Goal: Task Accomplishment & Management: Manage account settings

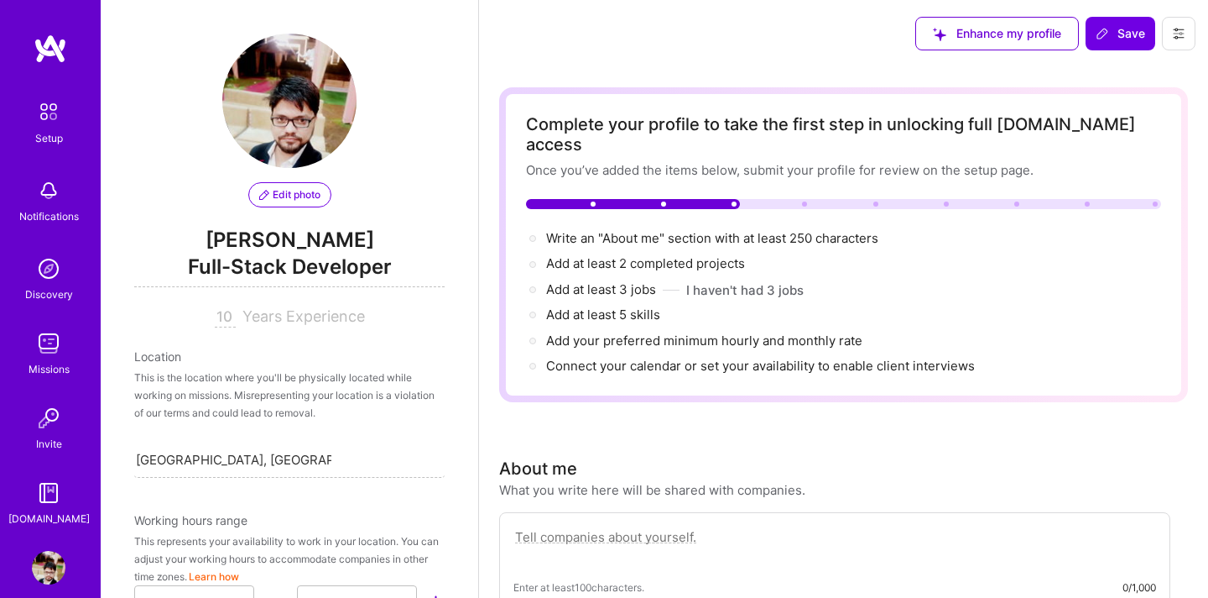
select select "IN"
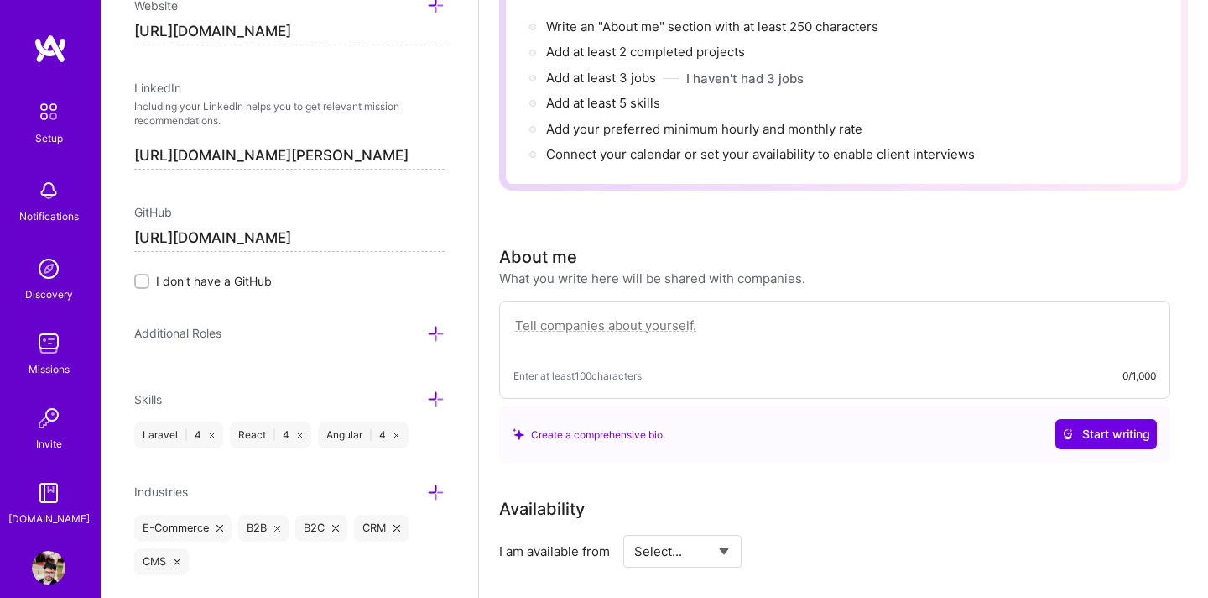
scroll to position [898, 0]
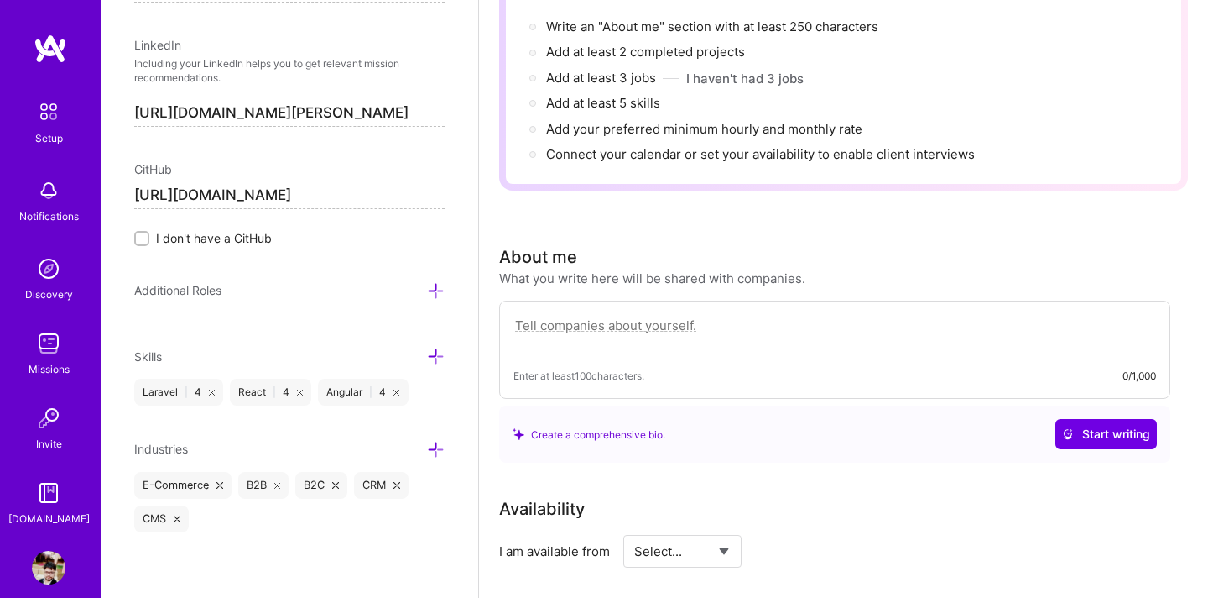
click at [432, 446] on icon at bounding box center [436, 450] width 18 height 18
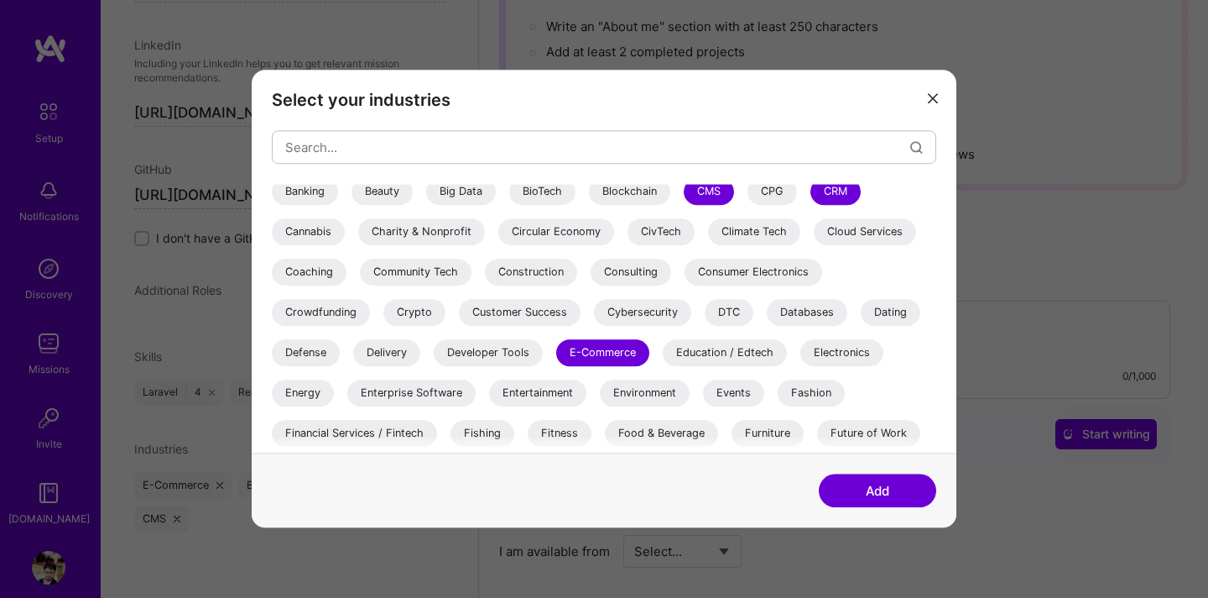
scroll to position [172, 0]
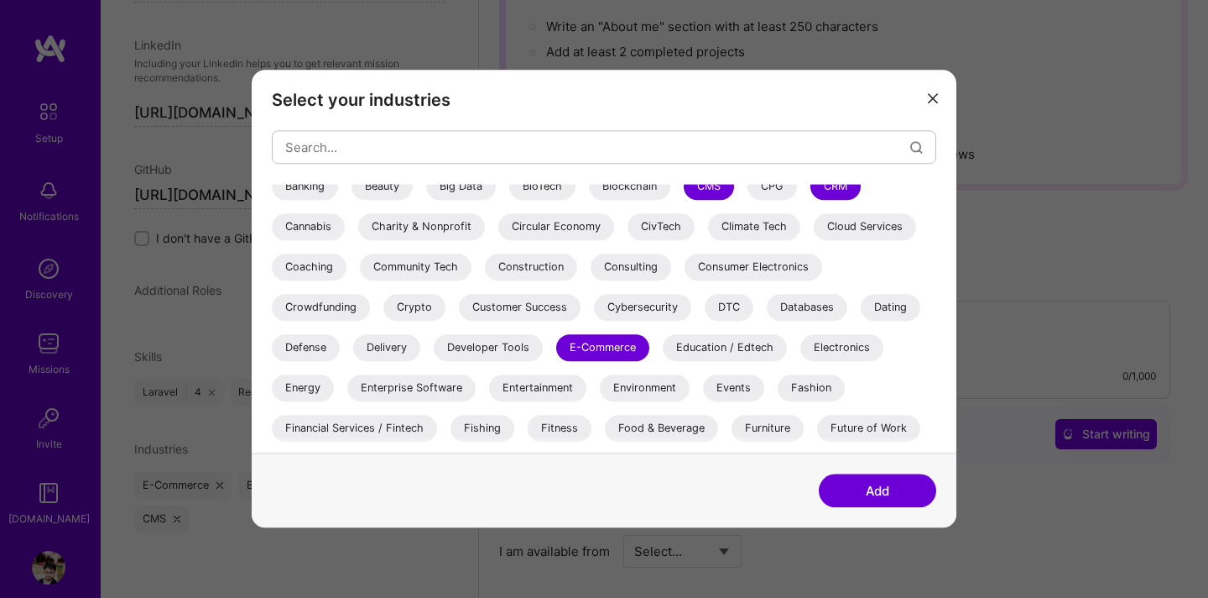
click at [700, 342] on div "Education / Edtech" at bounding box center [725, 347] width 124 height 27
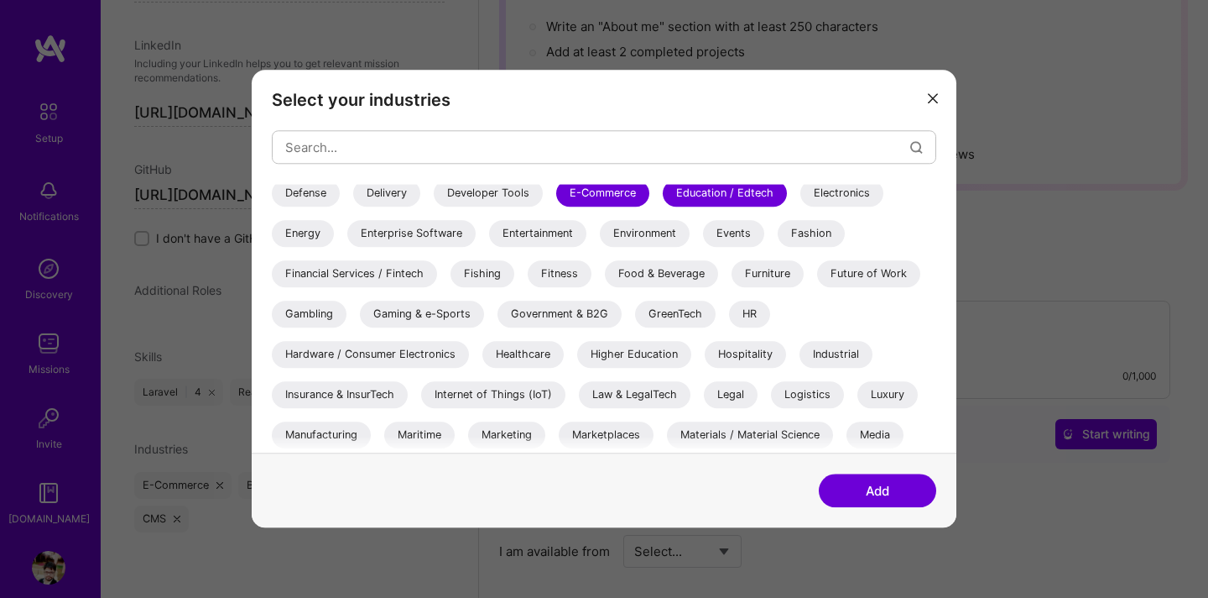
scroll to position [330, 0]
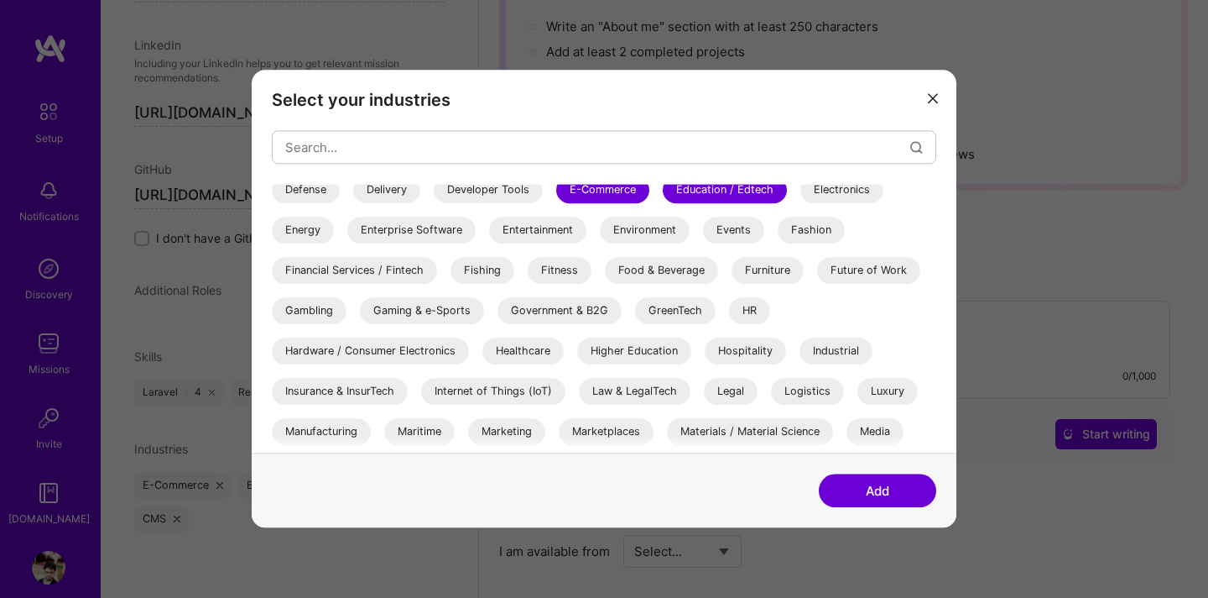
click at [498, 344] on div "Healthcare" at bounding box center [523, 350] width 81 height 27
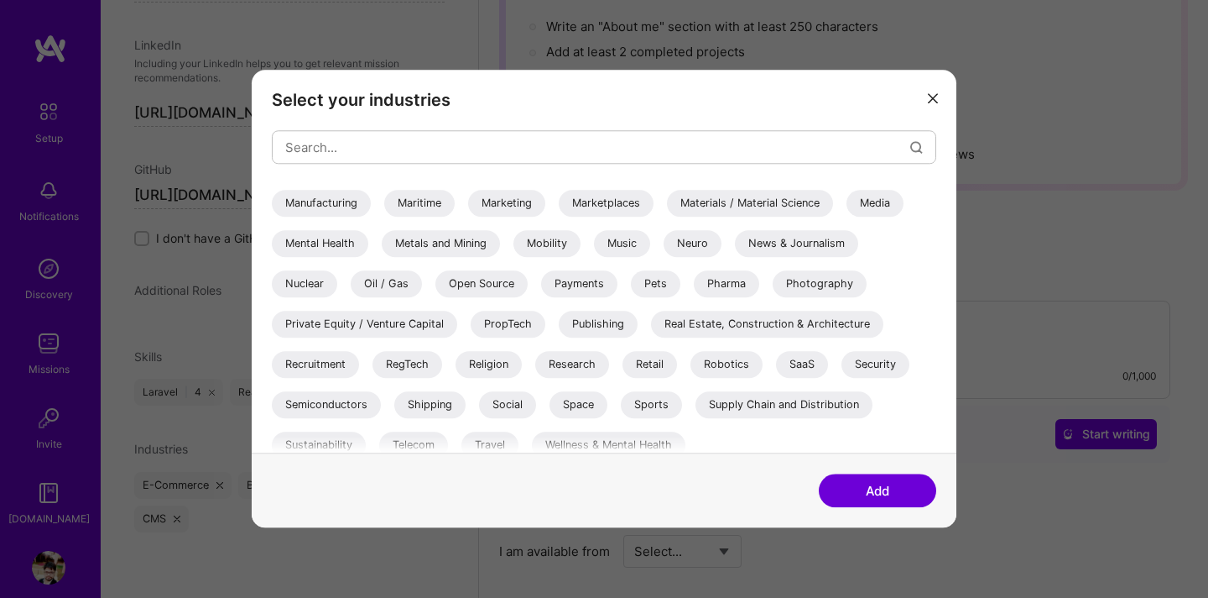
scroll to position [570, 0]
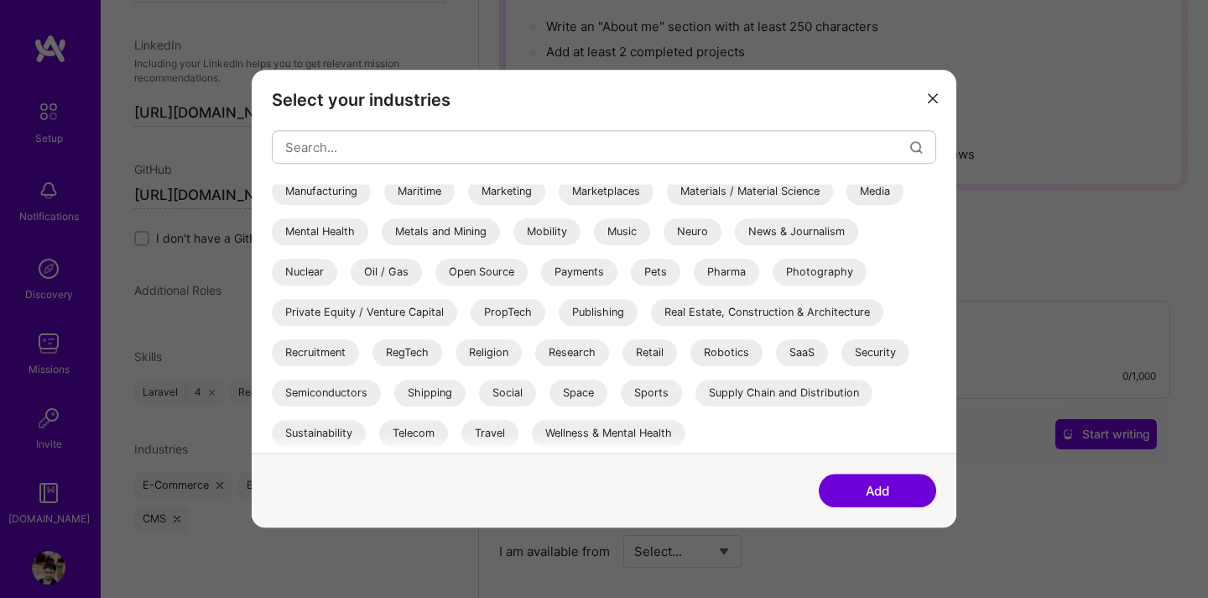
click at [499, 425] on div "Travel" at bounding box center [490, 433] width 57 height 27
click at [877, 491] on button "Add" at bounding box center [877, 491] width 117 height 34
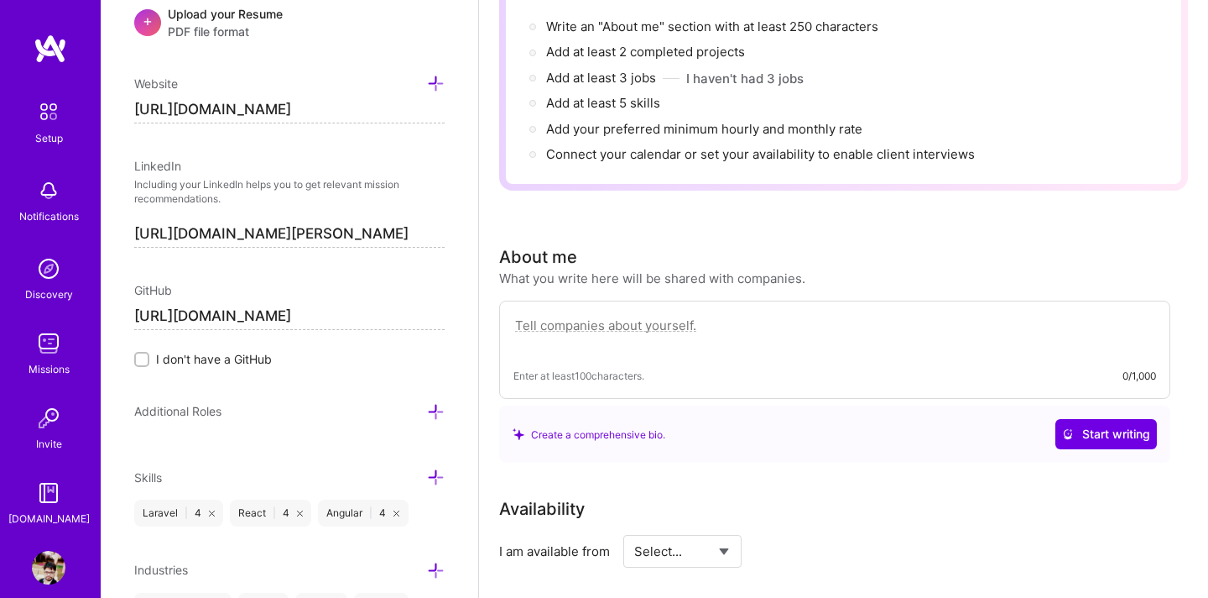
scroll to position [762, 0]
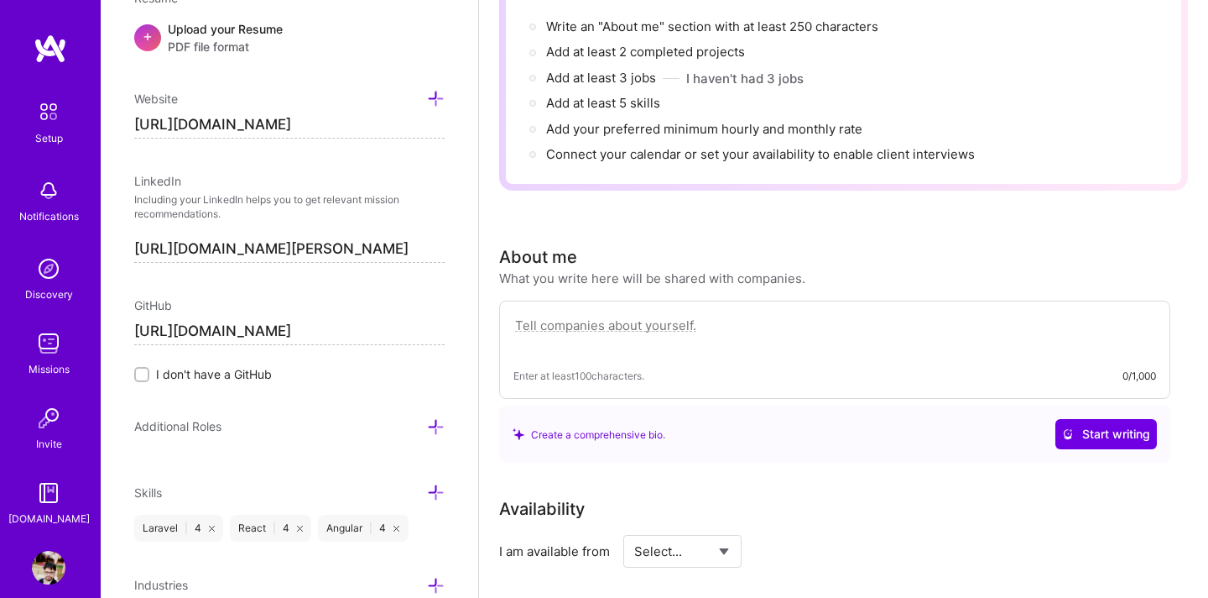
click at [431, 422] on icon at bounding box center [436, 427] width 18 height 18
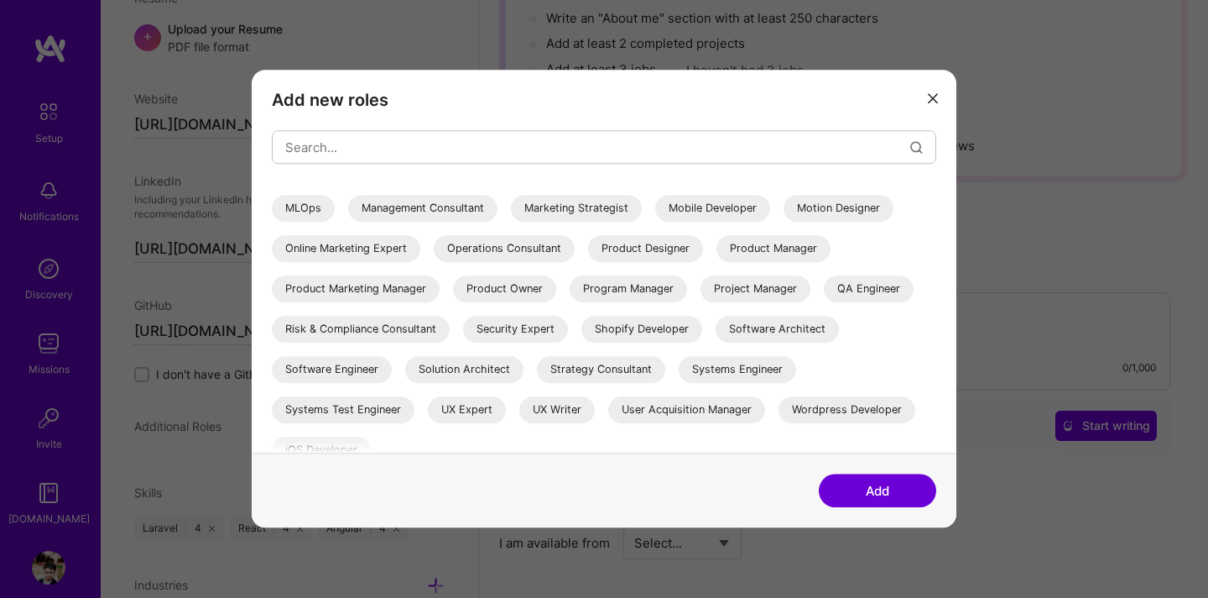
scroll to position [361, 0]
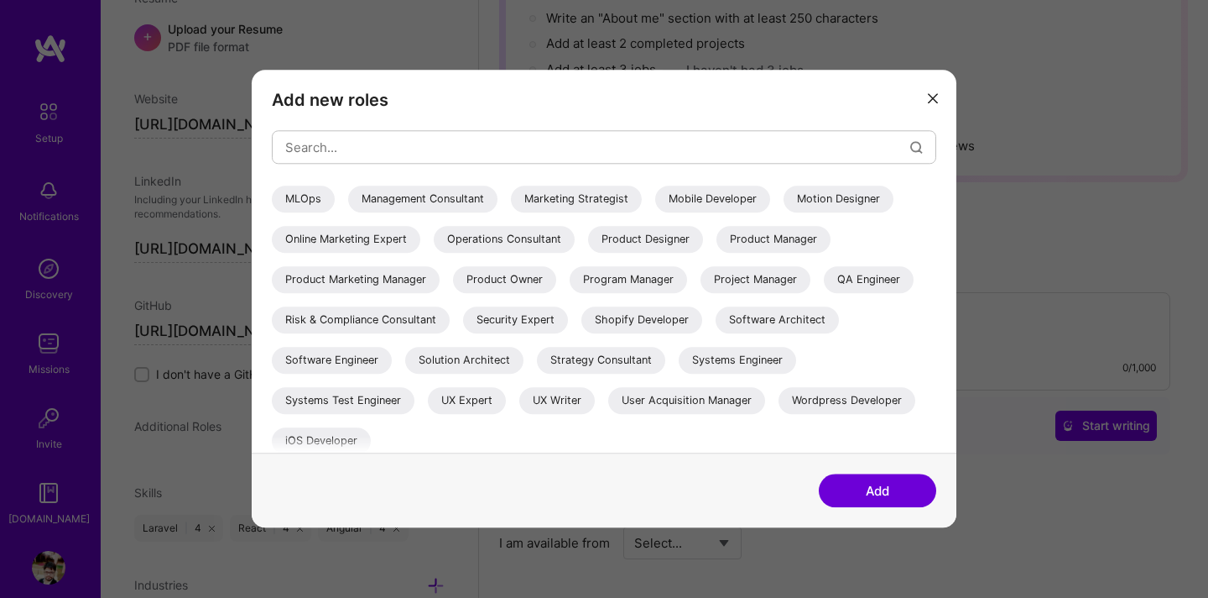
click at [362, 365] on div "Software Engineer" at bounding box center [332, 360] width 120 height 27
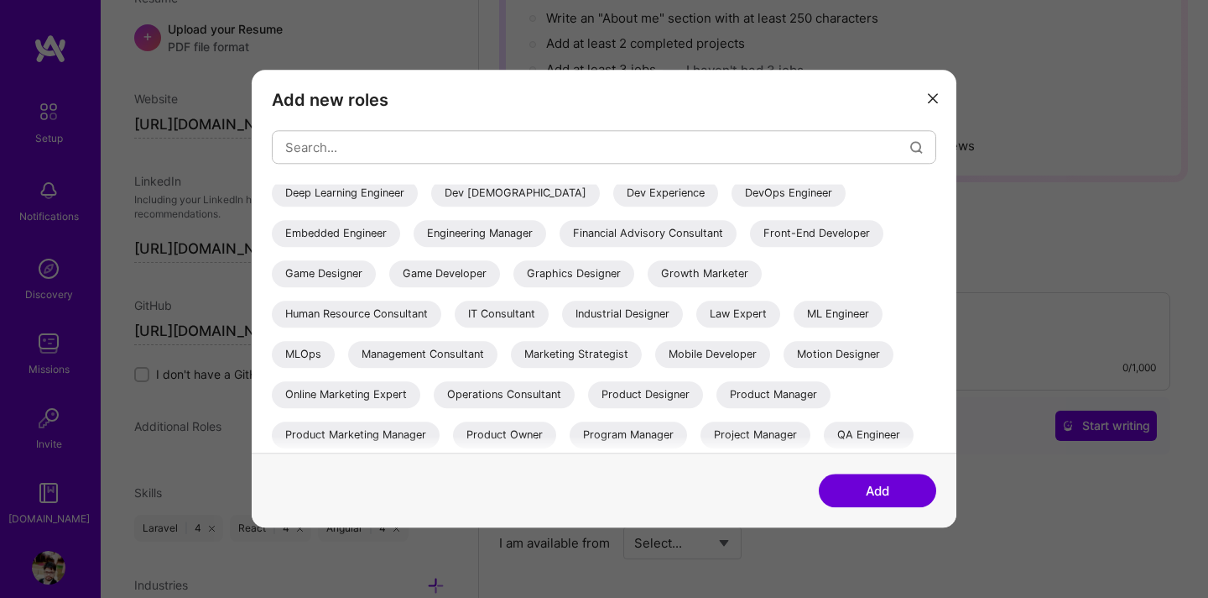
scroll to position [190, 0]
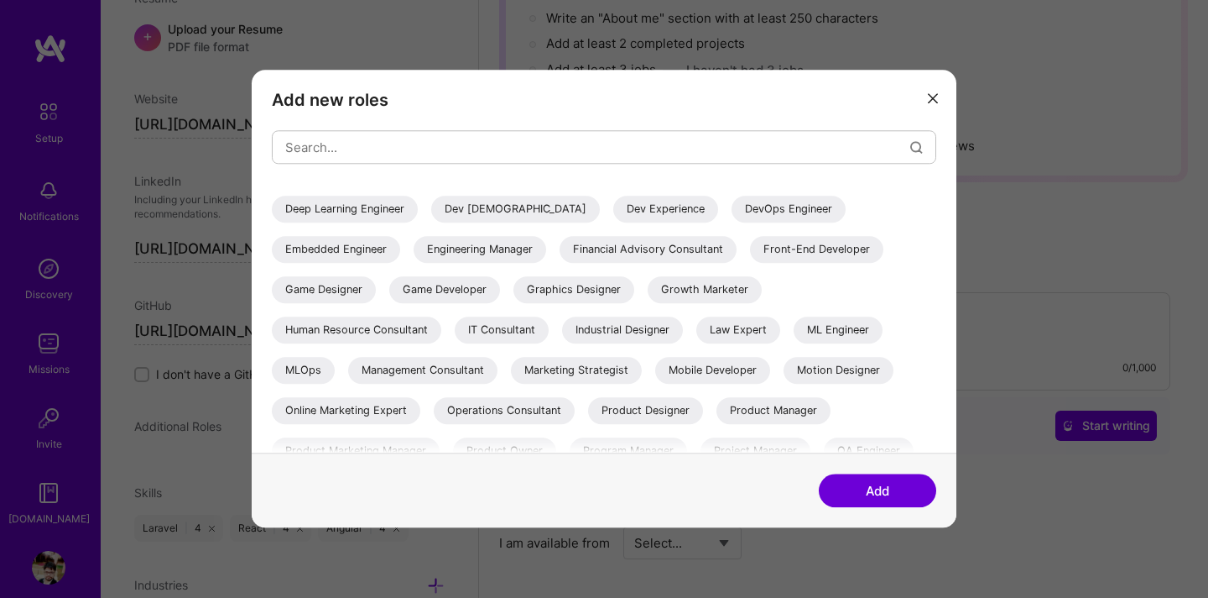
click at [750, 263] on div "Front-End Developer" at bounding box center [816, 249] width 133 height 27
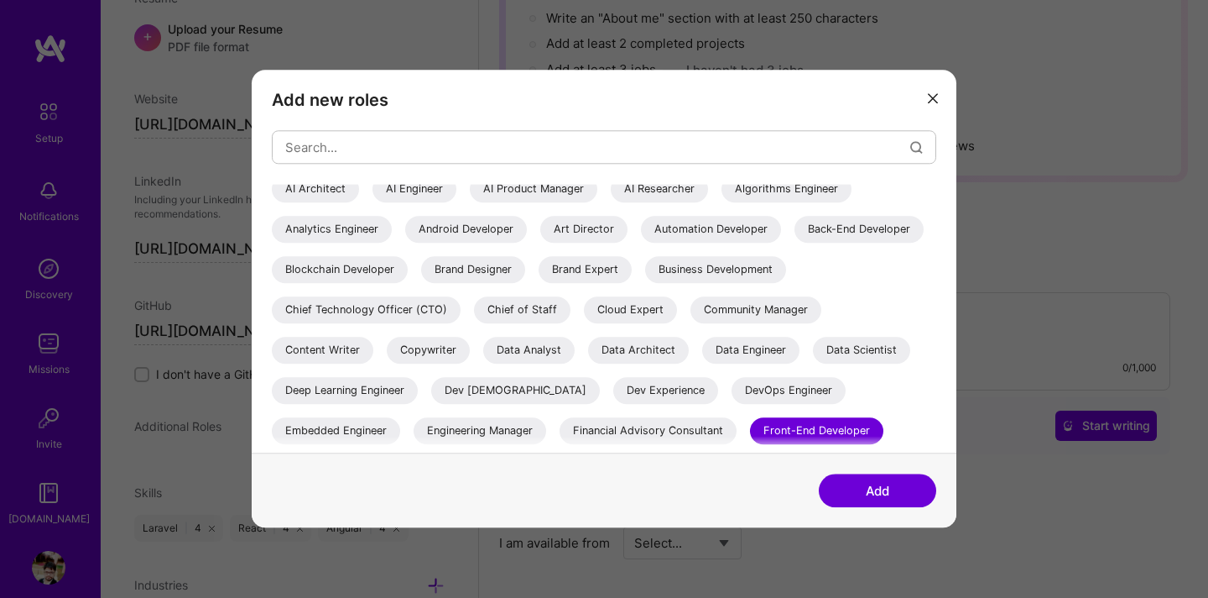
scroll to position [0, 0]
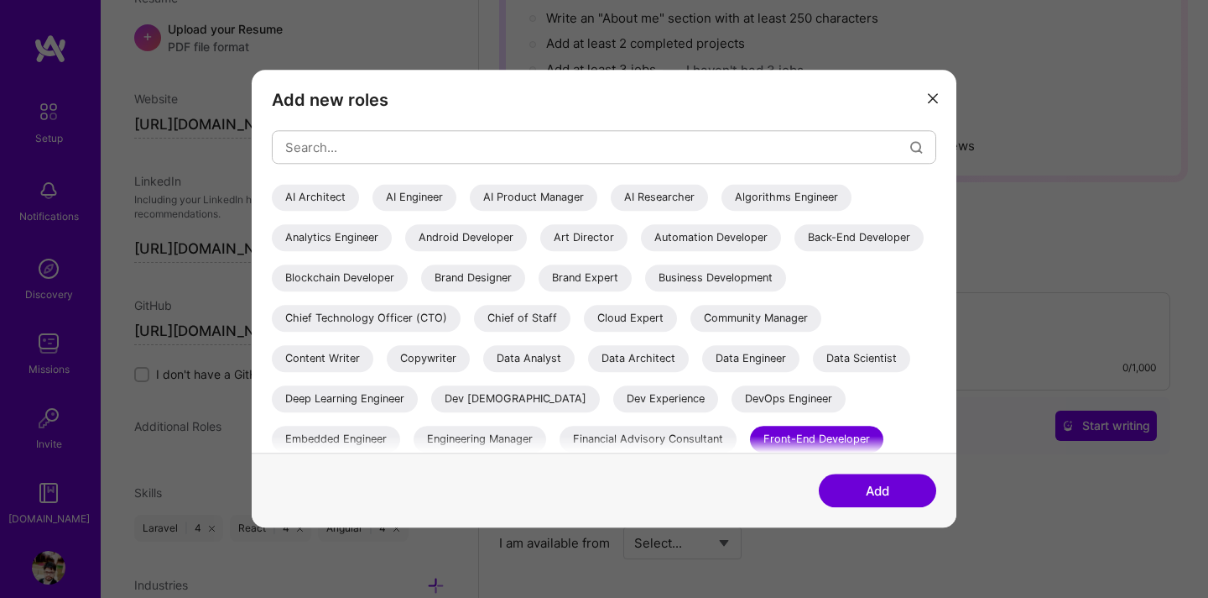
click at [861, 496] on button "Add" at bounding box center [877, 491] width 117 height 34
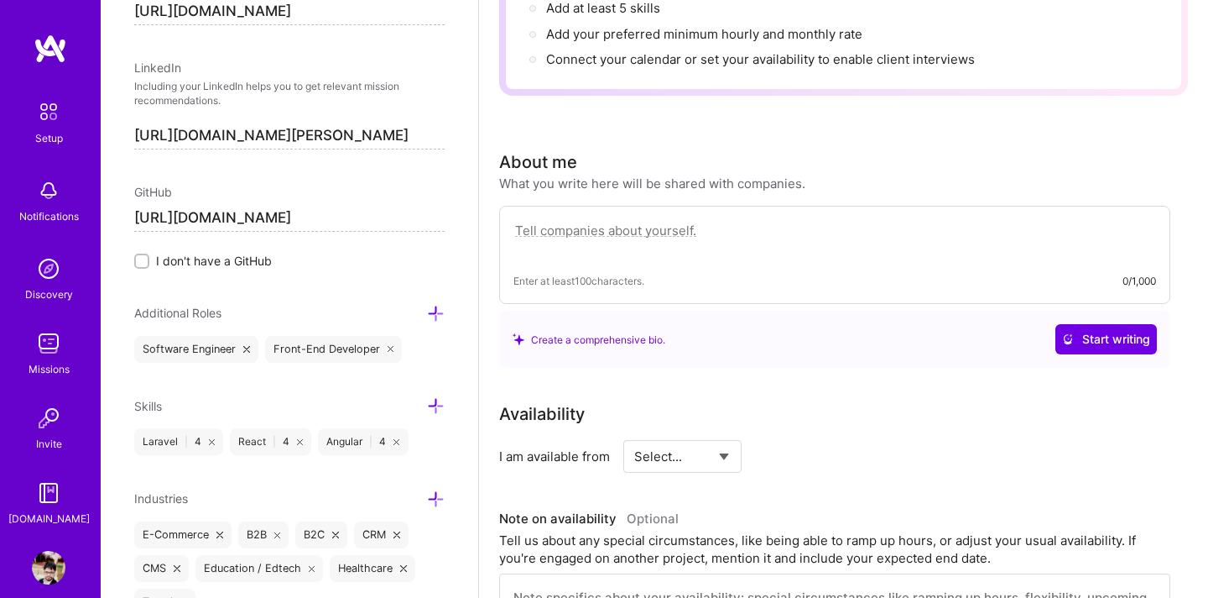
scroll to position [330, 0]
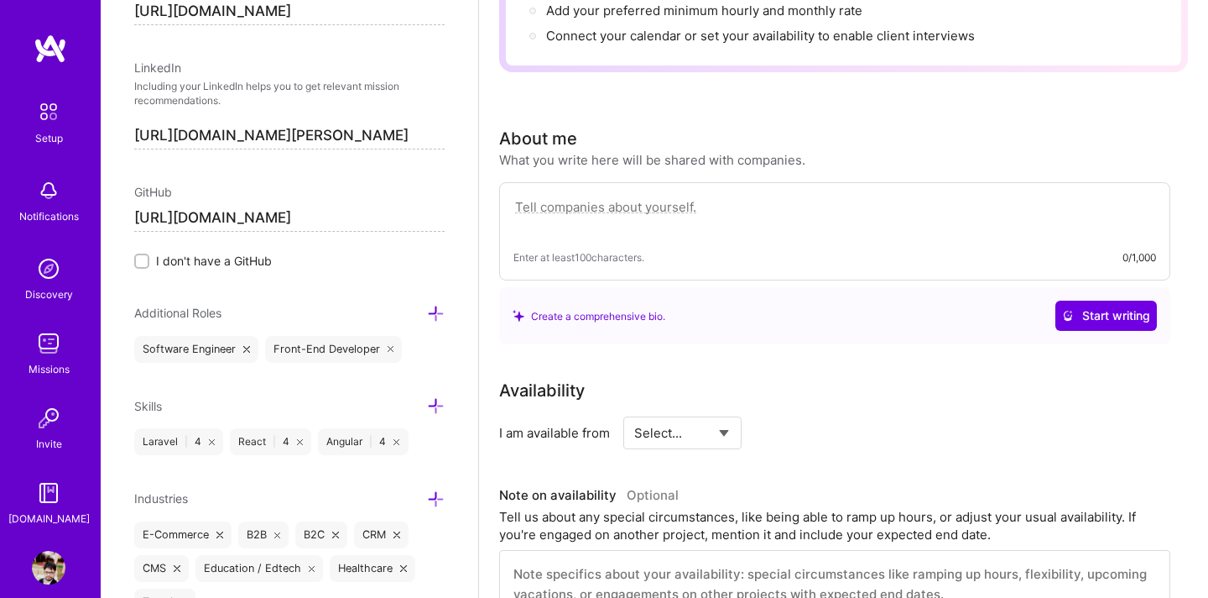
click at [702, 411] on select "Select... Right Now Future Date Not Available" at bounding box center [682, 432] width 97 height 43
select select "Right Now"
click at [634, 411] on select "Select... Right Now Future Date Not Available" at bounding box center [682, 432] width 97 height 43
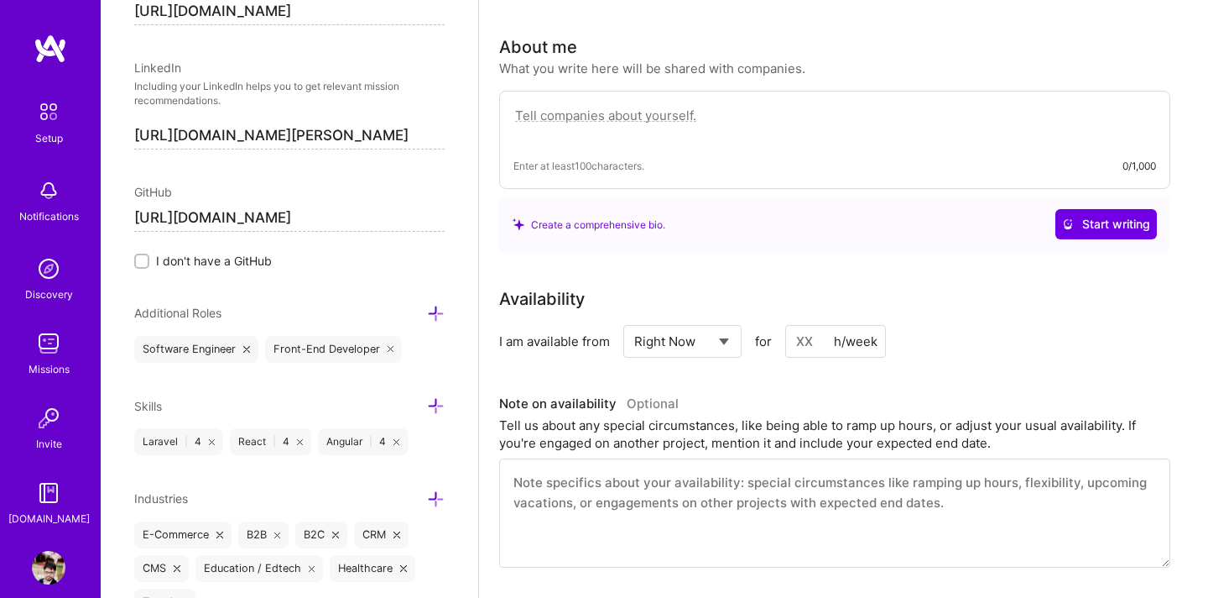
scroll to position [425, 0]
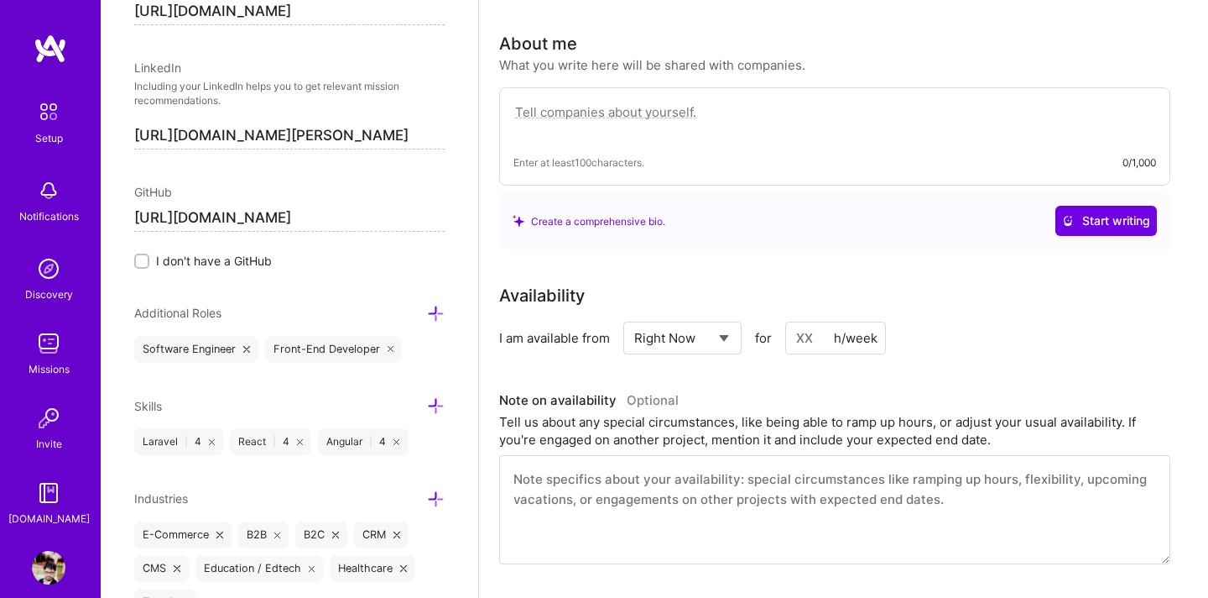
click at [813, 321] on input at bounding box center [835, 337] width 101 height 33
click at [856, 329] on div "h/week" at bounding box center [856, 338] width 44 height 18
click at [817, 321] on input at bounding box center [835, 337] width 101 height 33
click at [707, 316] on select "Select... Right Now Future Date Not Available" at bounding box center [682, 337] width 97 height 43
click at [634, 316] on select "Select... Right Now Future Date Not Available" at bounding box center [682, 337] width 97 height 43
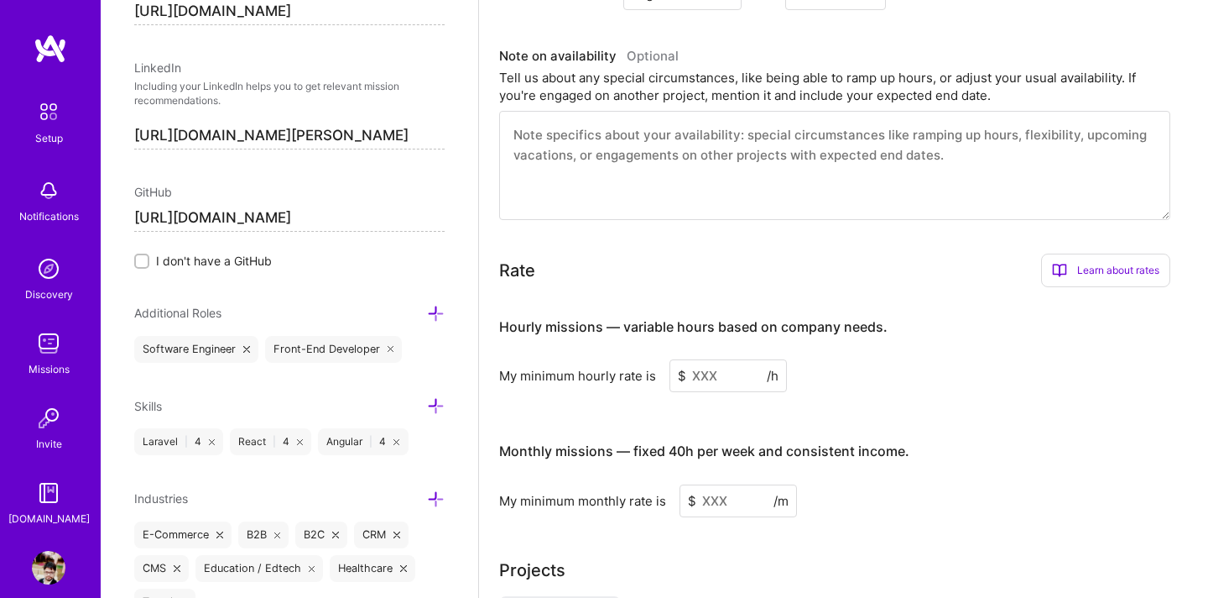
scroll to position [773, 0]
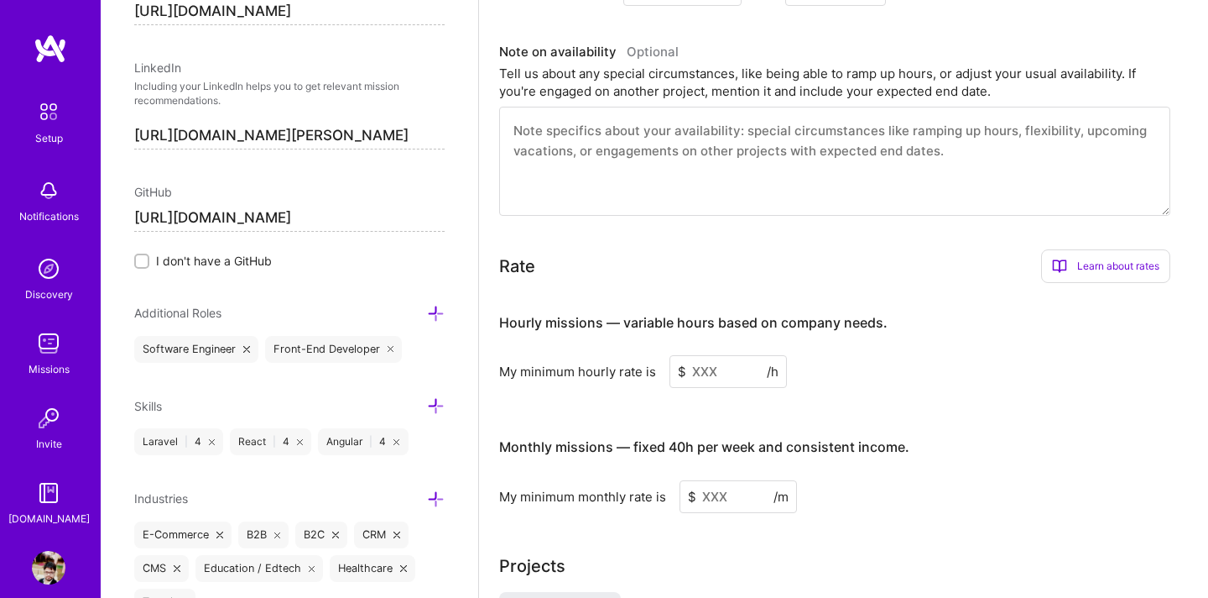
click at [722, 355] on input at bounding box center [728, 371] width 117 height 33
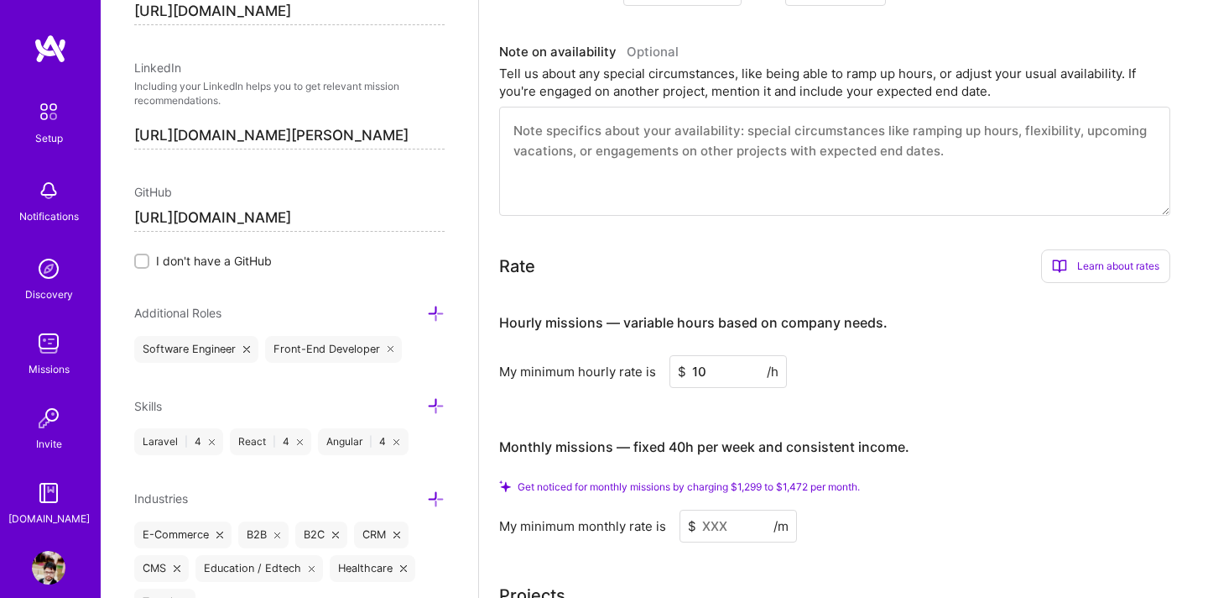
type input "10"
click at [732, 509] on input at bounding box center [738, 525] width 117 height 33
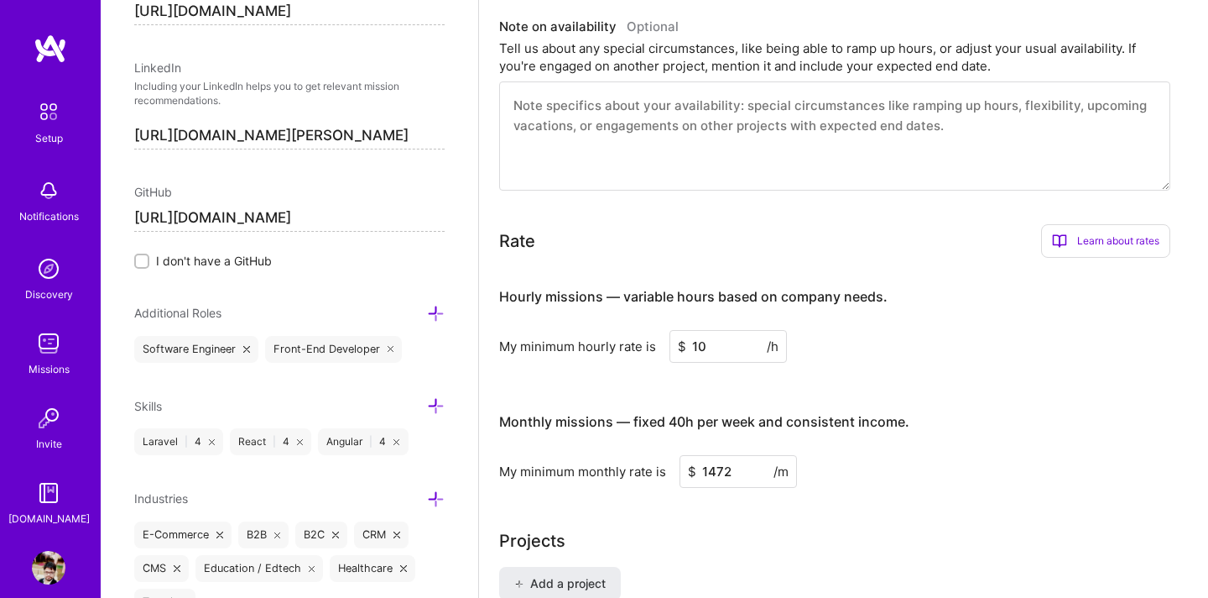
type input "1472"
click at [895, 455] on div "My minimum monthly rate is $ 1472 /m" at bounding box center [834, 471] width 671 height 33
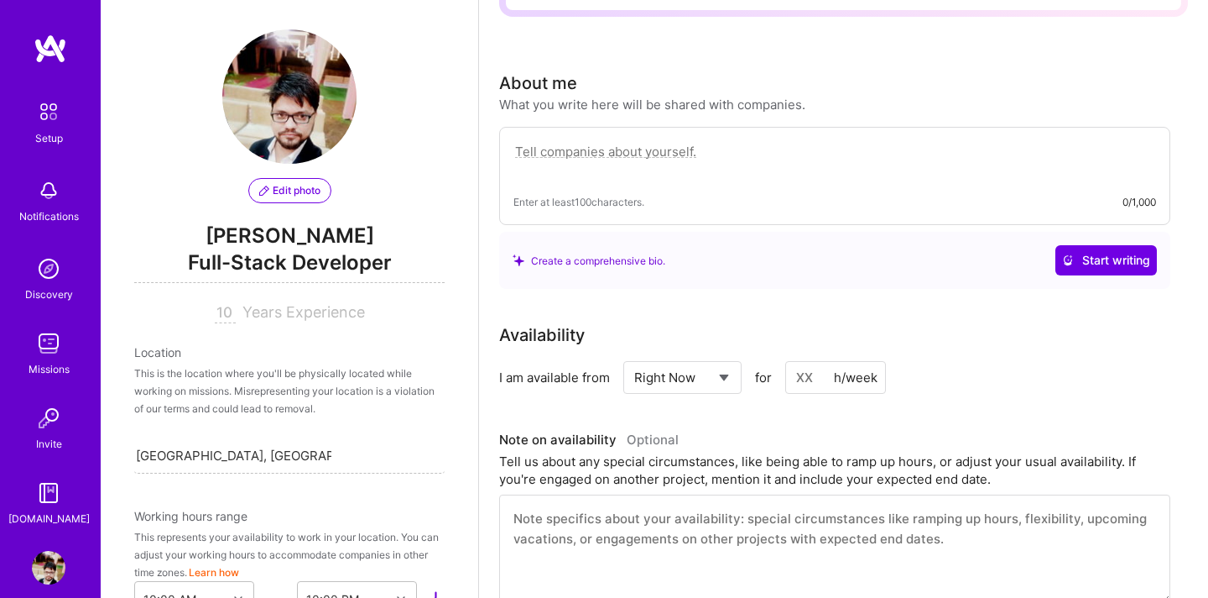
scroll to position [353, 0]
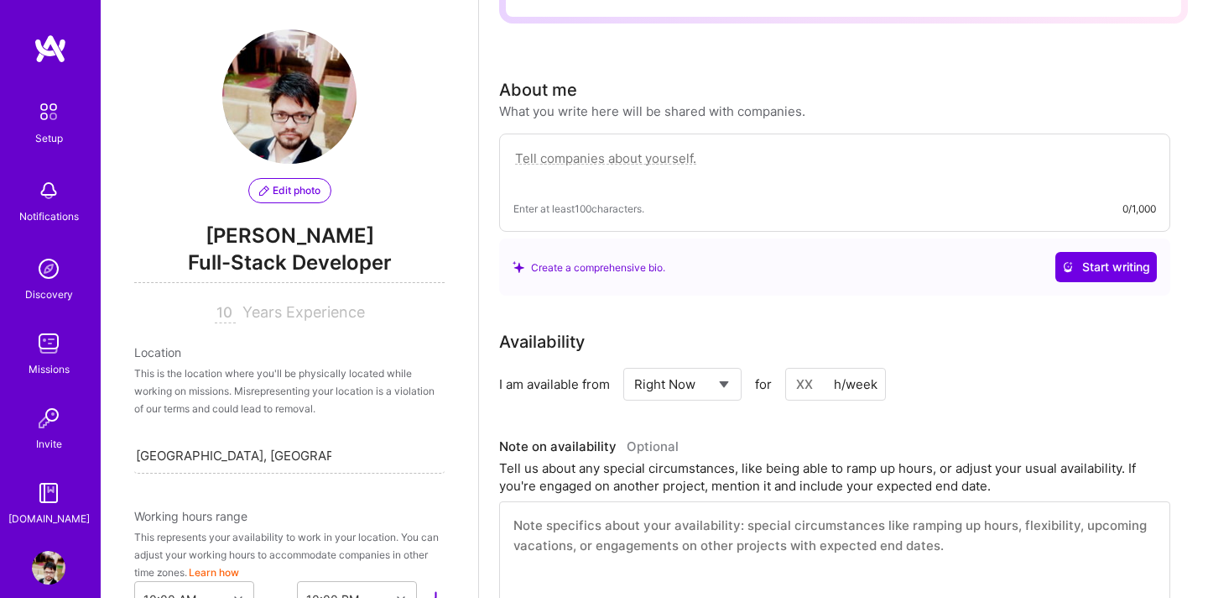
click at [639, 148] on textarea at bounding box center [835, 167] width 643 height 39
paste textarea "I’m a Full-Stack Developer with [X years] of experience building scalable, high…"
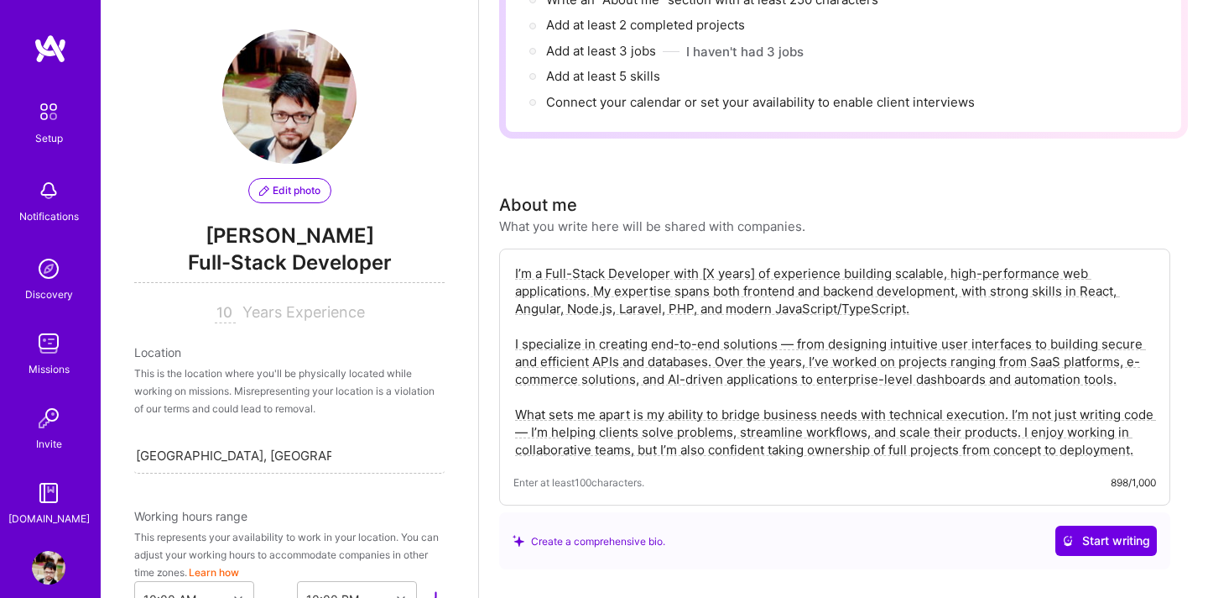
scroll to position [261, 0]
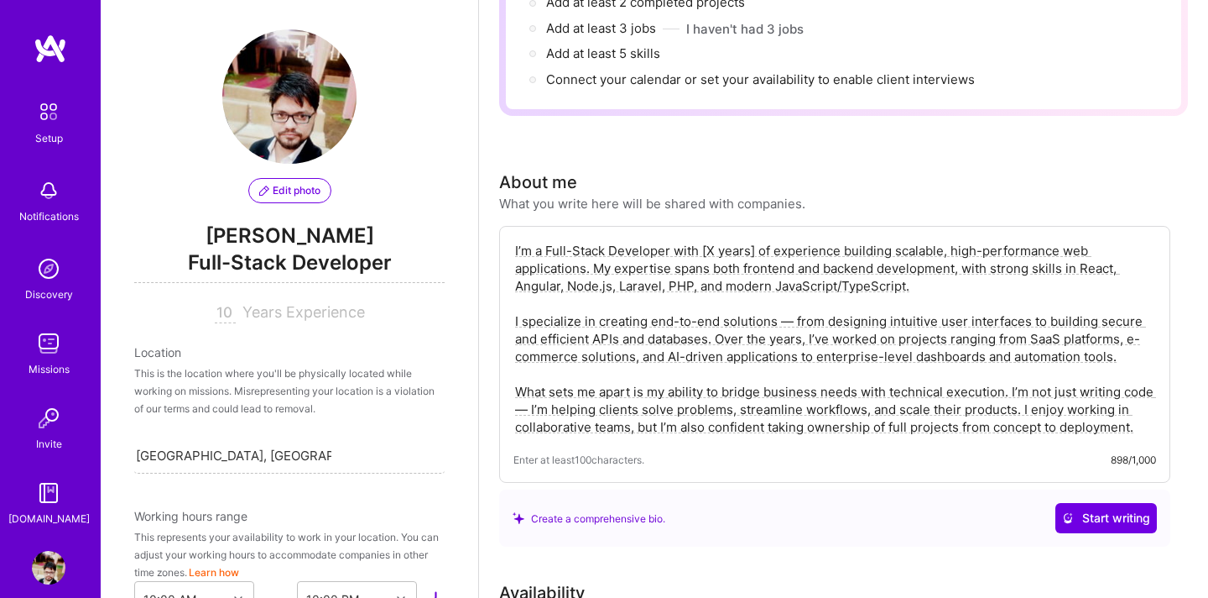
click at [755, 240] on textarea "I’m a Full-Stack Developer with [X years] of experience building scalable, high…" at bounding box center [835, 338] width 643 height 197
click at [1152, 408] on textarea "I’m a Full-Stack Developer with 10 years of experience building scalable, high-…" at bounding box center [835, 338] width 643 height 197
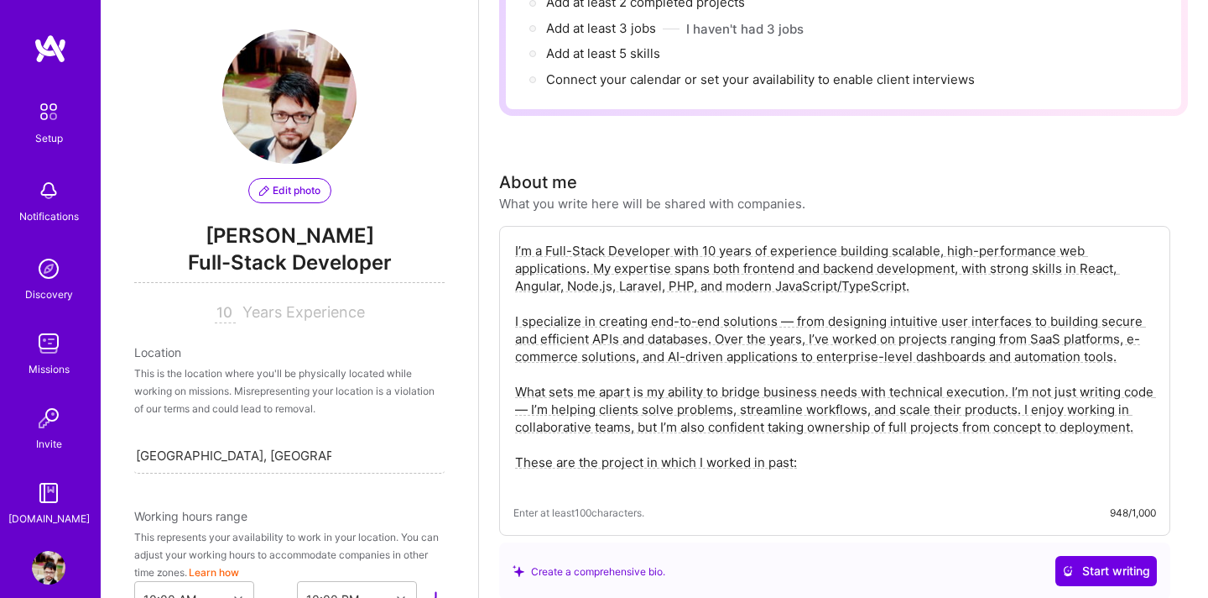
click at [734, 426] on textarea "I’m a Full-Stack Developer with 10 years of experience building scalable, high-…" at bounding box center [835, 365] width 643 height 250
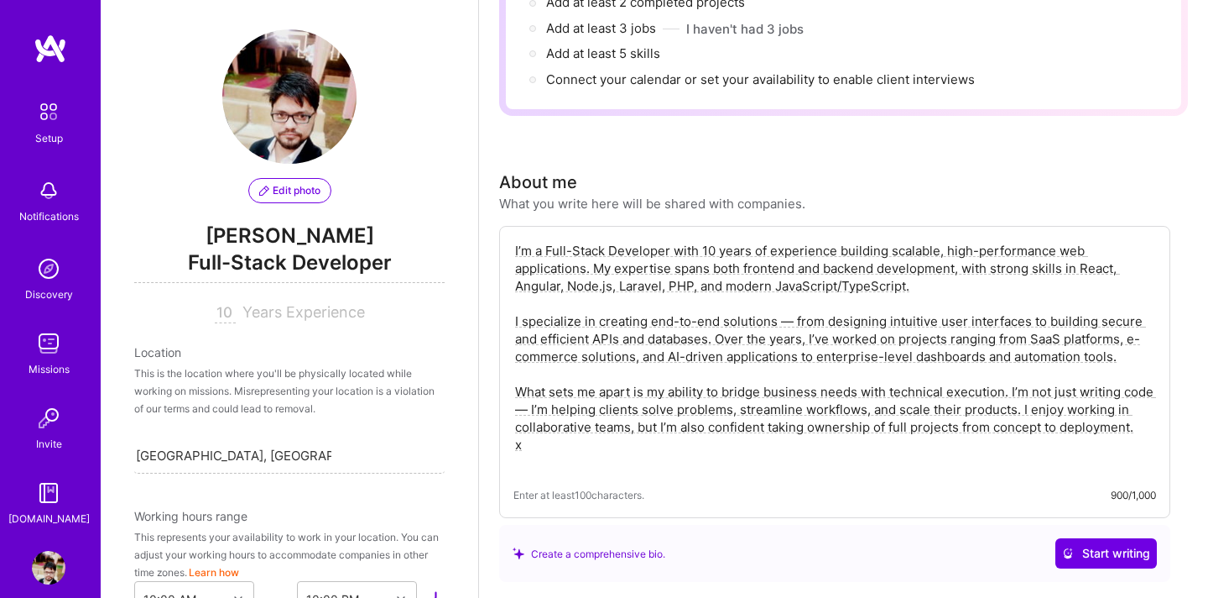
click at [1128, 335] on textarea "I’m a Full-Stack Developer with 10 years of experience building scalable, high-…" at bounding box center [835, 356] width 643 height 232
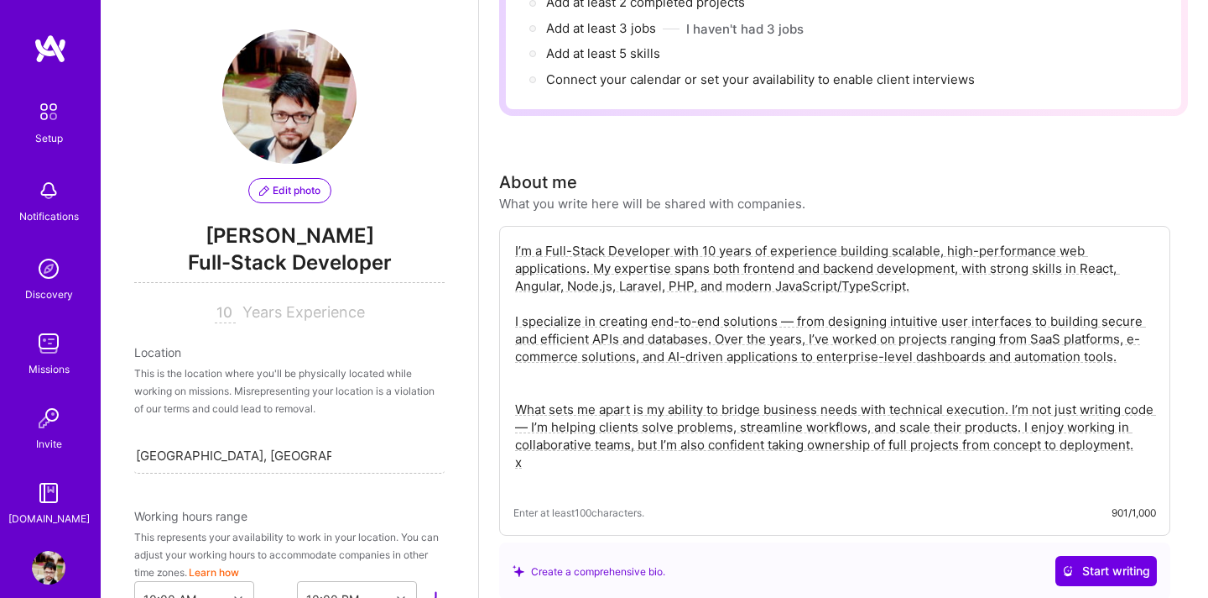
paste textarea "I’m a Full-Stack Developer with [X years] of experience building scalable, high…"
click at [818, 464] on textarea "I’m a Full-Stack Developer with 10 years of experience building scalable, high-…" at bounding box center [835, 365] width 643 height 250
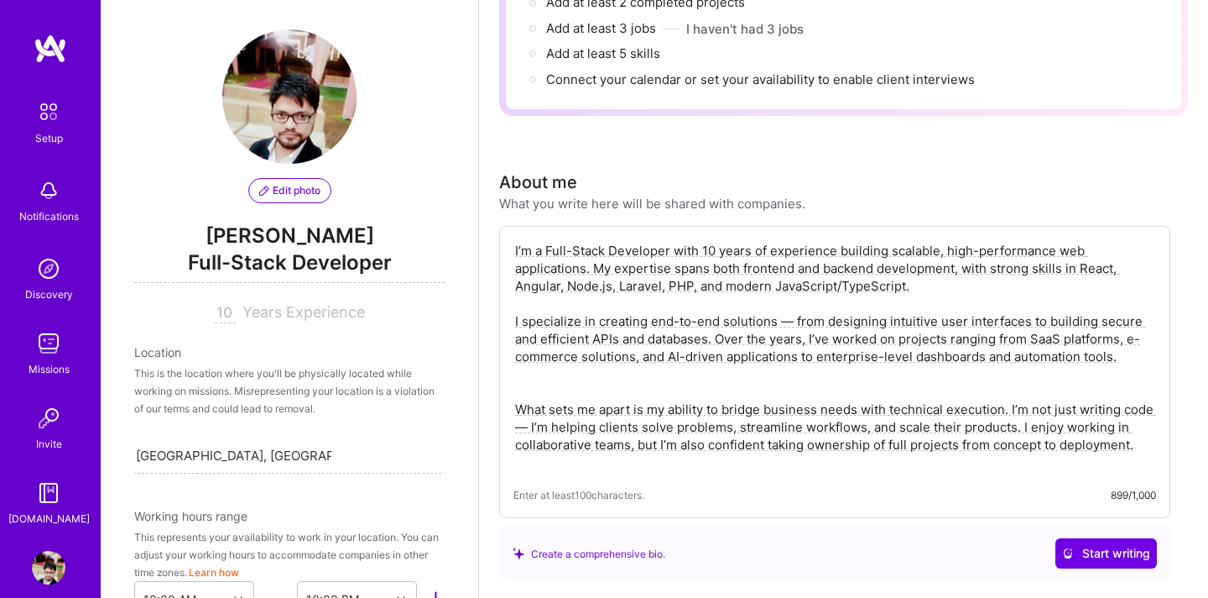
click at [651, 381] on textarea "I’m a Full-Stack Developer with 10 years of experience building scalable, high-…" at bounding box center [835, 356] width 643 height 232
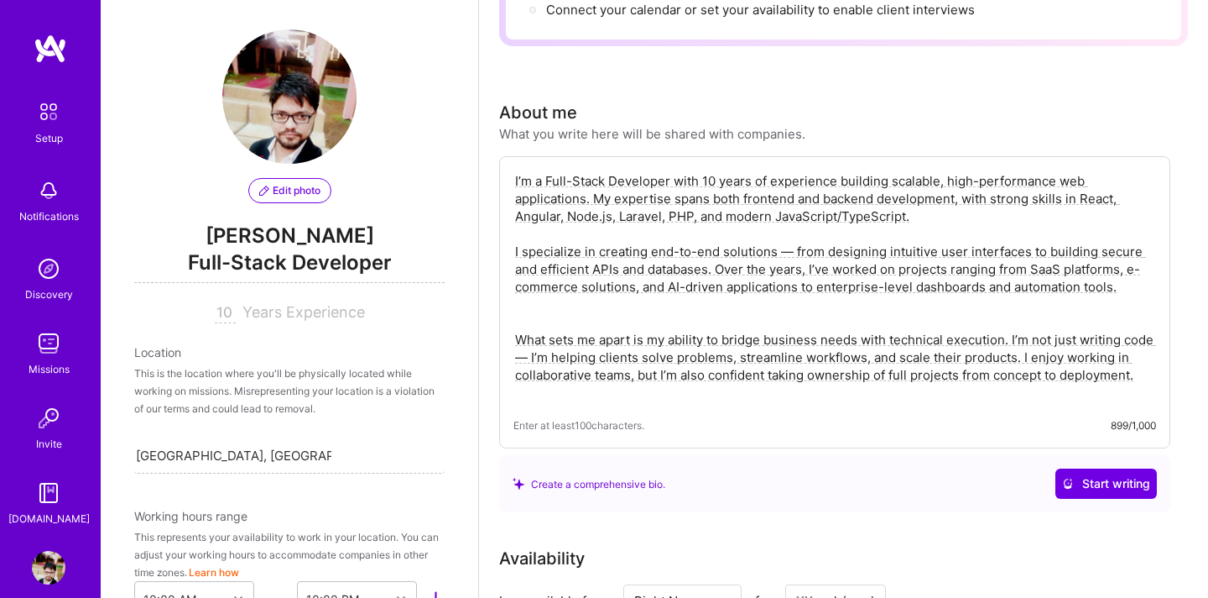
scroll to position [331, 0]
click at [621, 290] on textarea "I’m a Full-Stack Developer with 10 years of experience building scalable, high-…" at bounding box center [835, 286] width 643 height 232
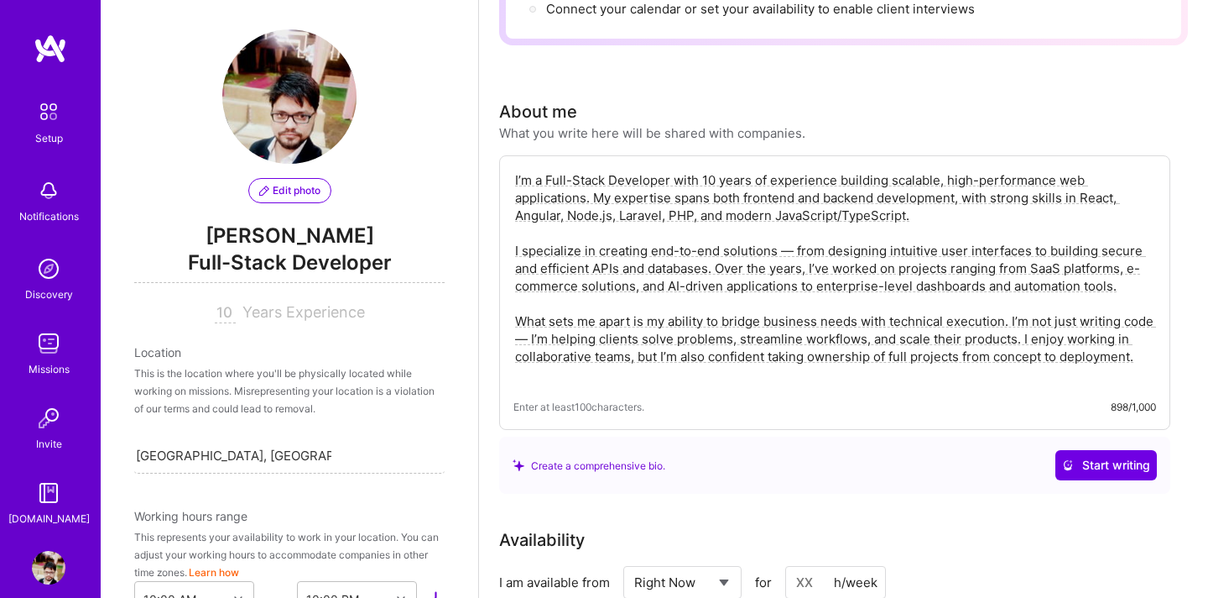
click at [1145, 340] on textarea "I’m a Full-Stack Developer with 10 years of experience building scalable, high-…" at bounding box center [835, 277] width 643 height 215
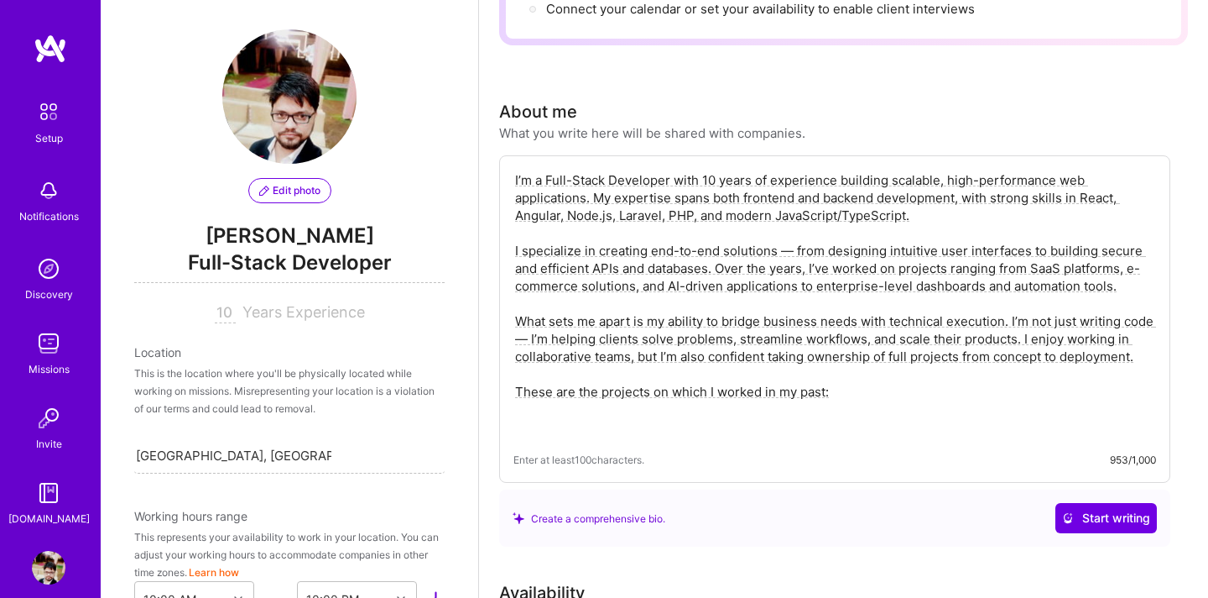
paste textarea "[URL][DOMAIN_NAME]"
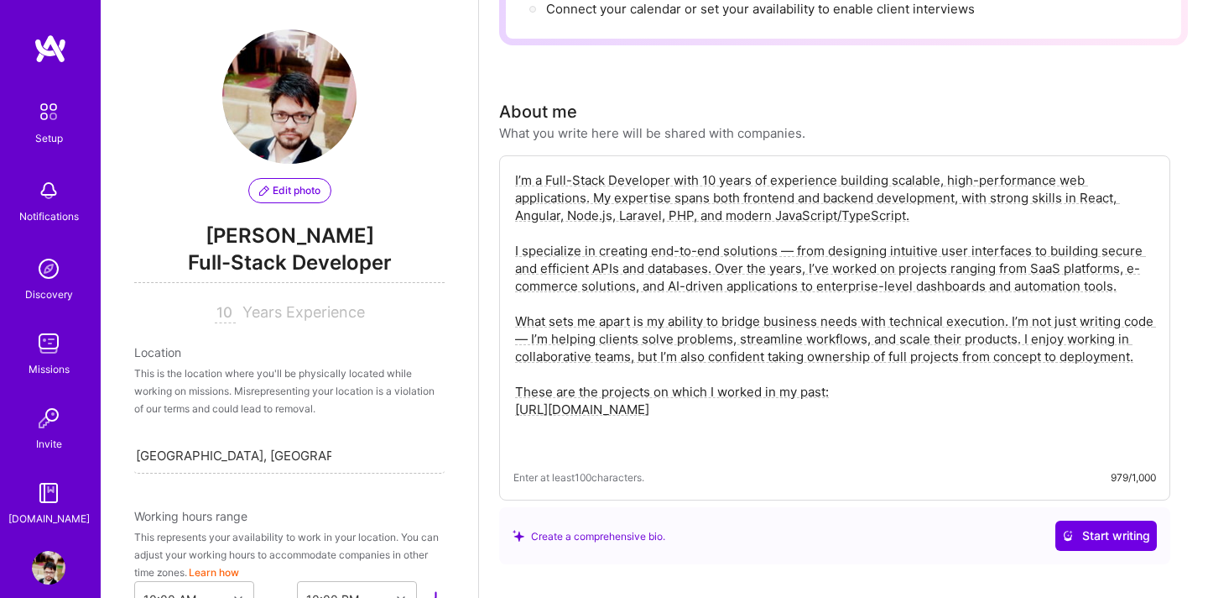
paste textarea "[URL][DOMAIN_NAME]"
click at [654, 404] on textarea "I’m a Full-Stack Developer with 10 years of experience building scalable, high-…" at bounding box center [835, 312] width 643 height 285
click at [804, 351] on textarea "I’m a Full-Stack Developer with 10 years of experience building scalable, high-…" at bounding box center [835, 312] width 643 height 285
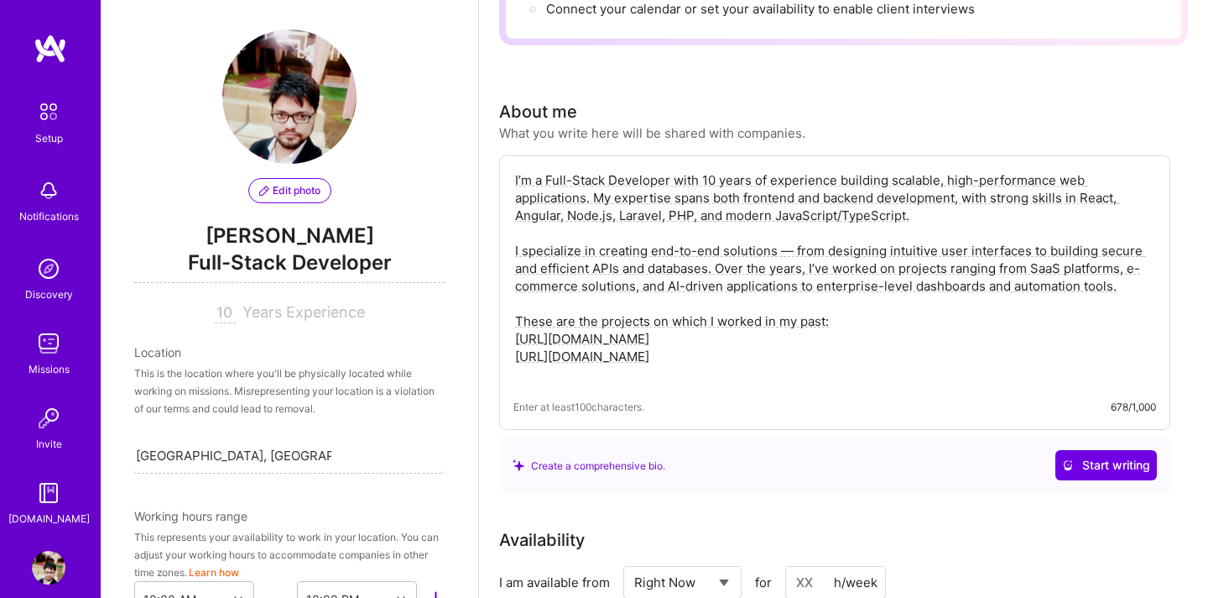
click at [687, 342] on textarea "I’m a Full-Stack Developer with 10 years of experience building scalable, high-…" at bounding box center [835, 277] width 643 height 215
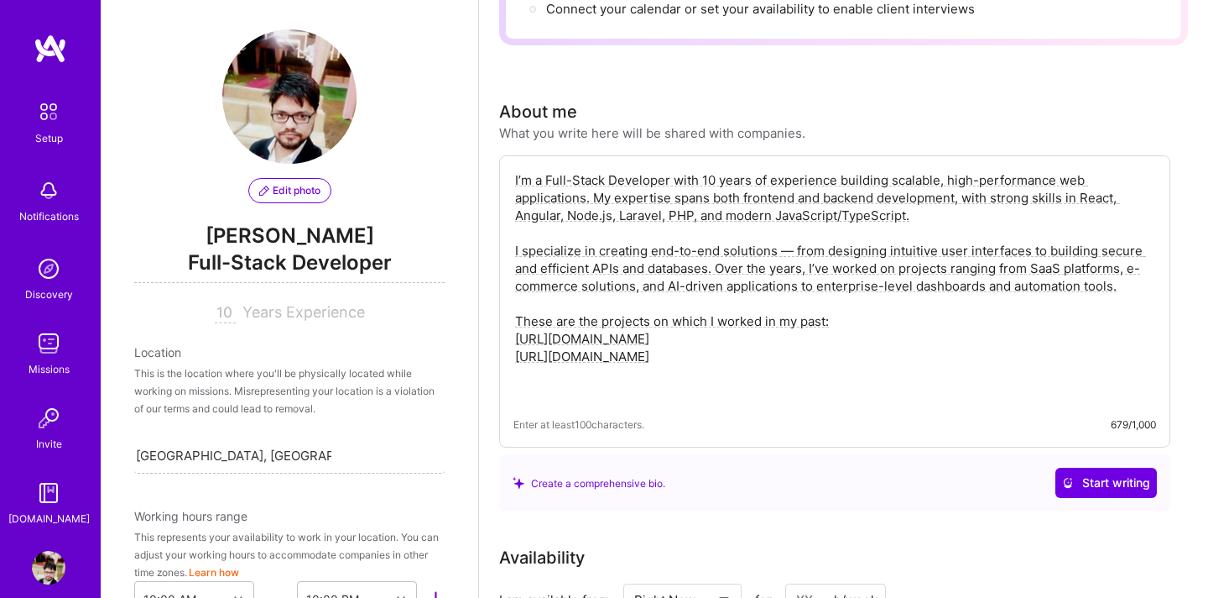
paste textarea "[URL][DOMAIN_NAME]"
click at [602, 303] on textarea "I’m a Full-Stack Developer with 10 years of experience building scalable, high-…" at bounding box center [835, 286] width 643 height 232
click at [846, 300] on textarea "I’m a Full-Stack Developer with 10 years of experience building scalable, high-…" at bounding box center [835, 286] width 643 height 232
click at [696, 350] on textarea "I’m a Full-Stack Developer with 10 years of experience building scalable, high-…" at bounding box center [835, 286] width 643 height 232
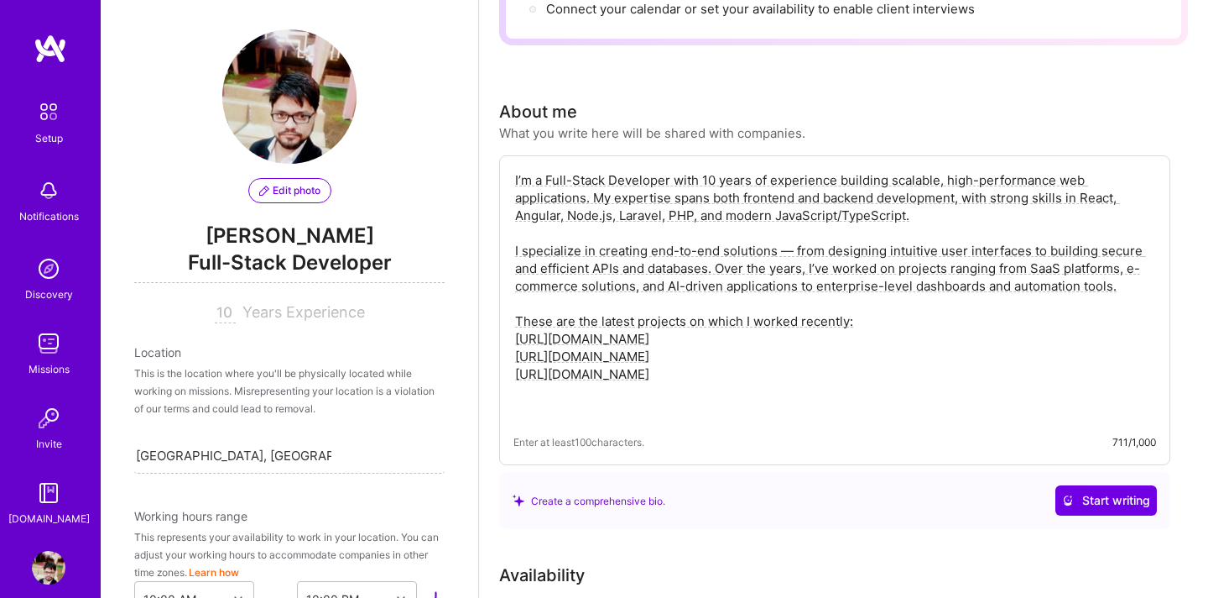
paste textarea "[URL][DOMAIN_NAME]"
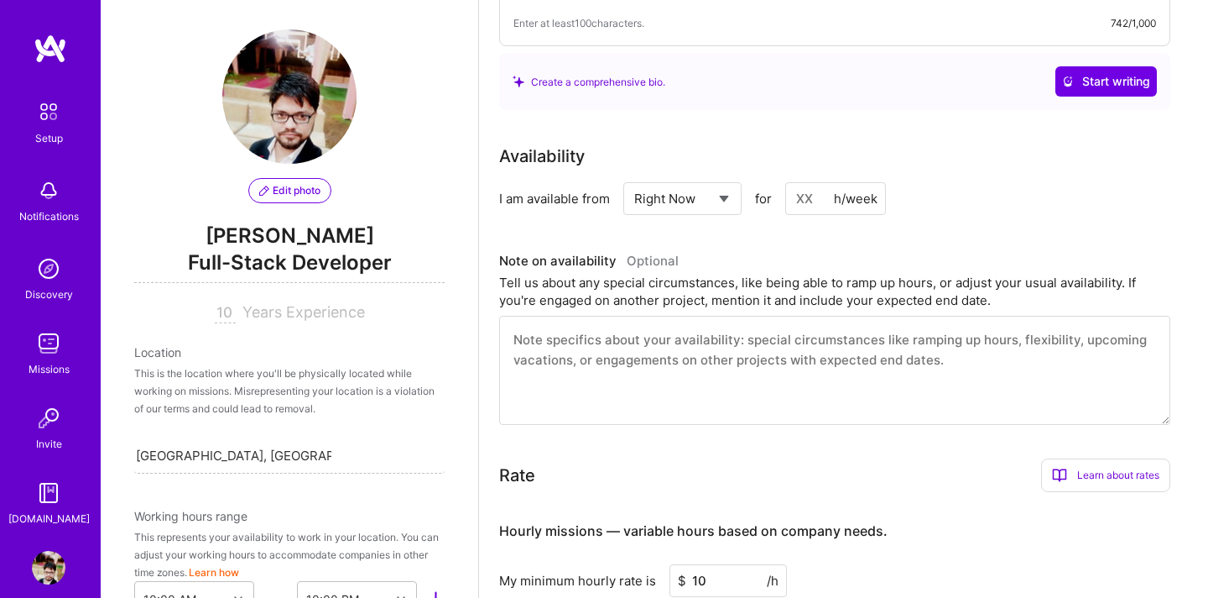
scroll to position [774, 0]
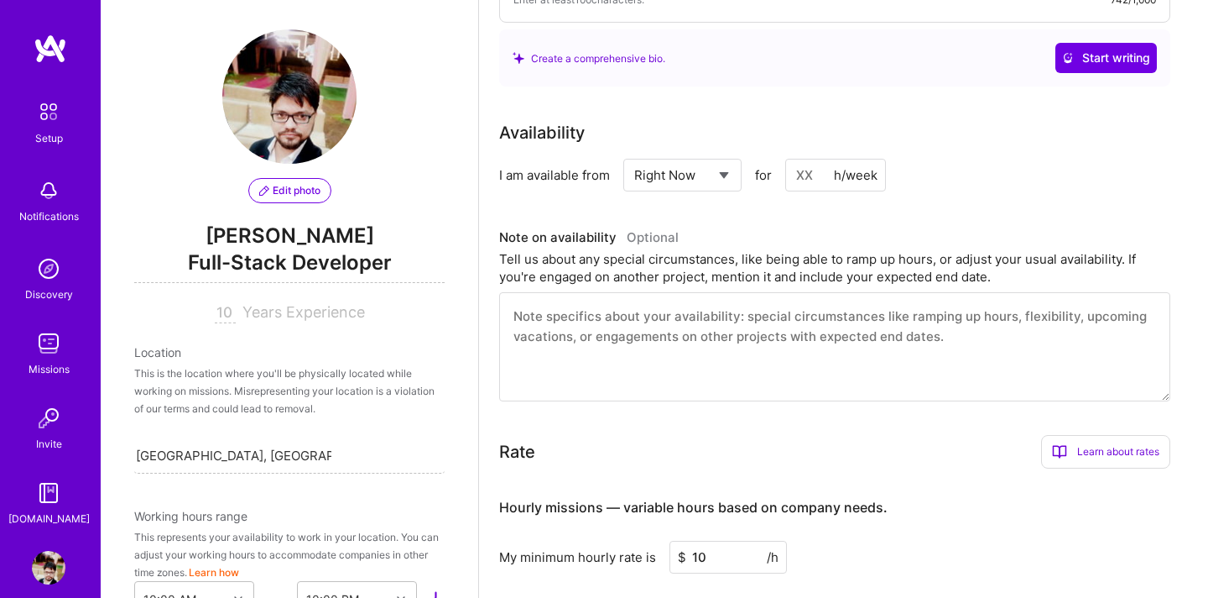
type textarea "I’m a Full-Stack Developer with 10 years of experience building scalable, high-…"
click at [809, 162] on input at bounding box center [835, 175] width 101 height 33
type input "4"
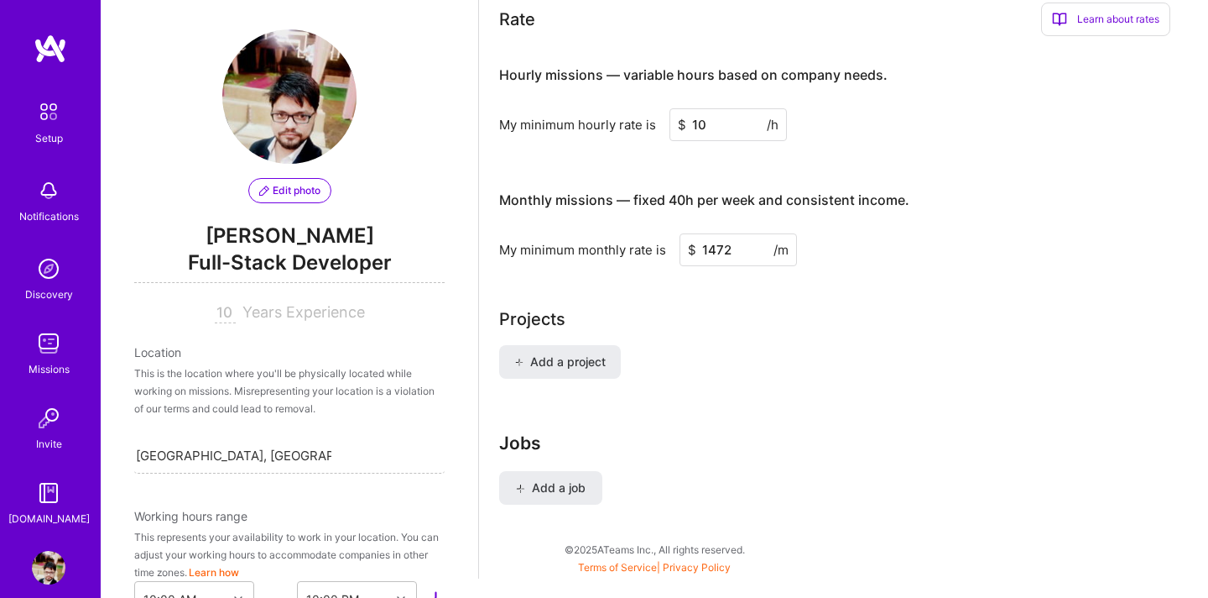
scroll to position [1240, 0]
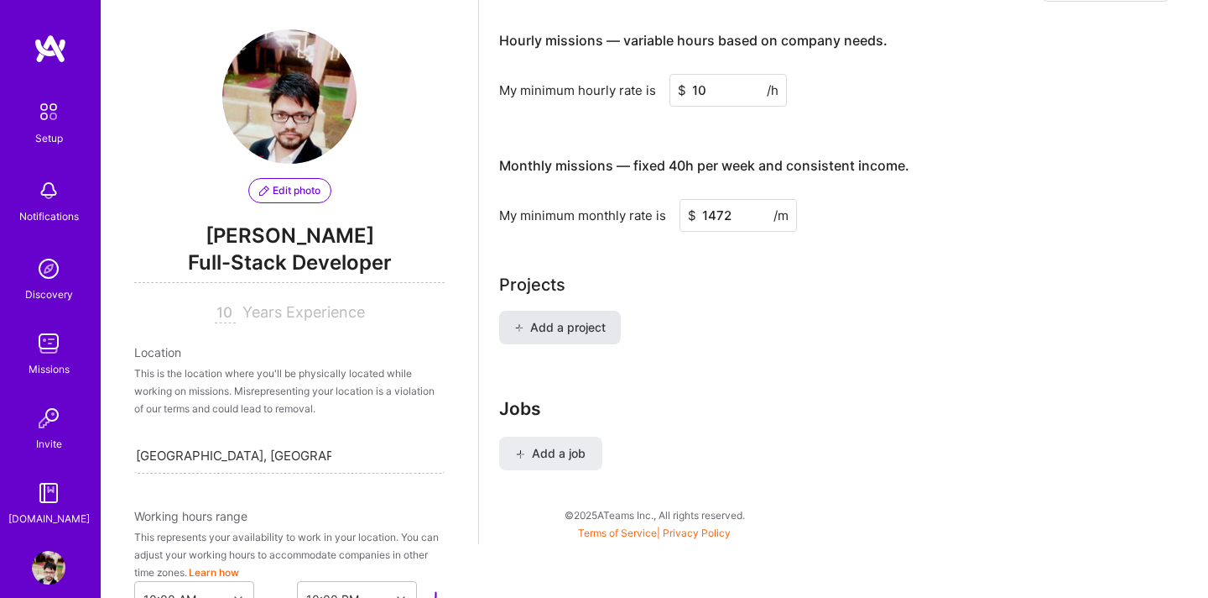
type input "64"
click at [581, 319] on span "Add a project" at bounding box center [559, 327] width 91 height 17
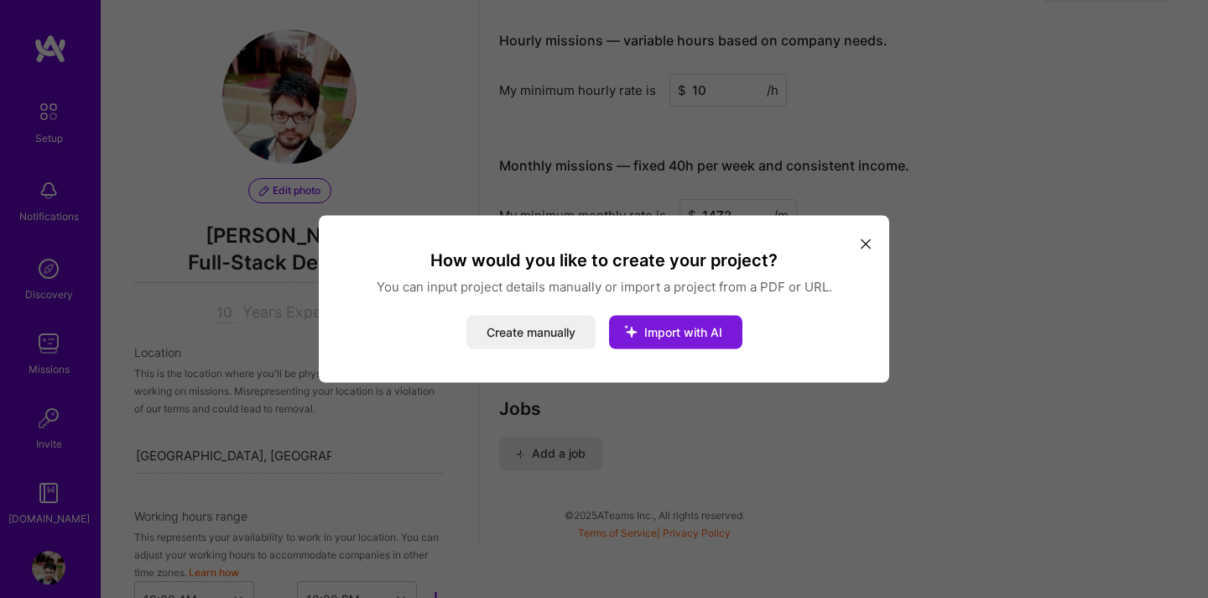
click at [719, 344] on button "Import with AI" at bounding box center [675, 333] width 133 height 34
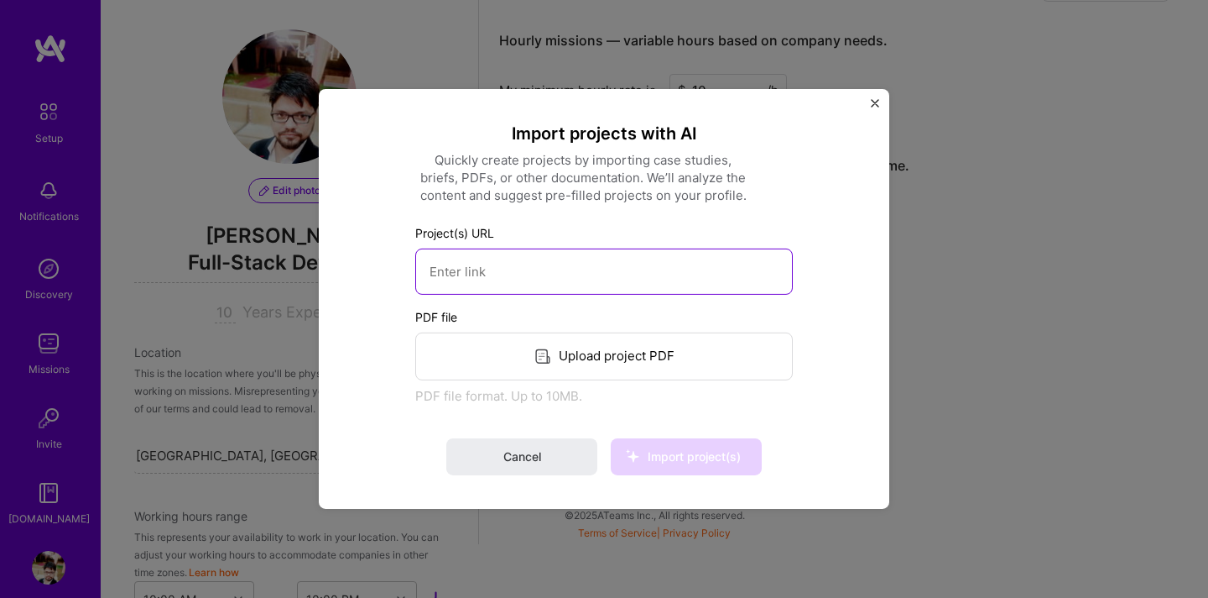
click at [660, 284] on input at bounding box center [604, 271] width 378 height 46
paste input "[URL][DOMAIN_NAME]"
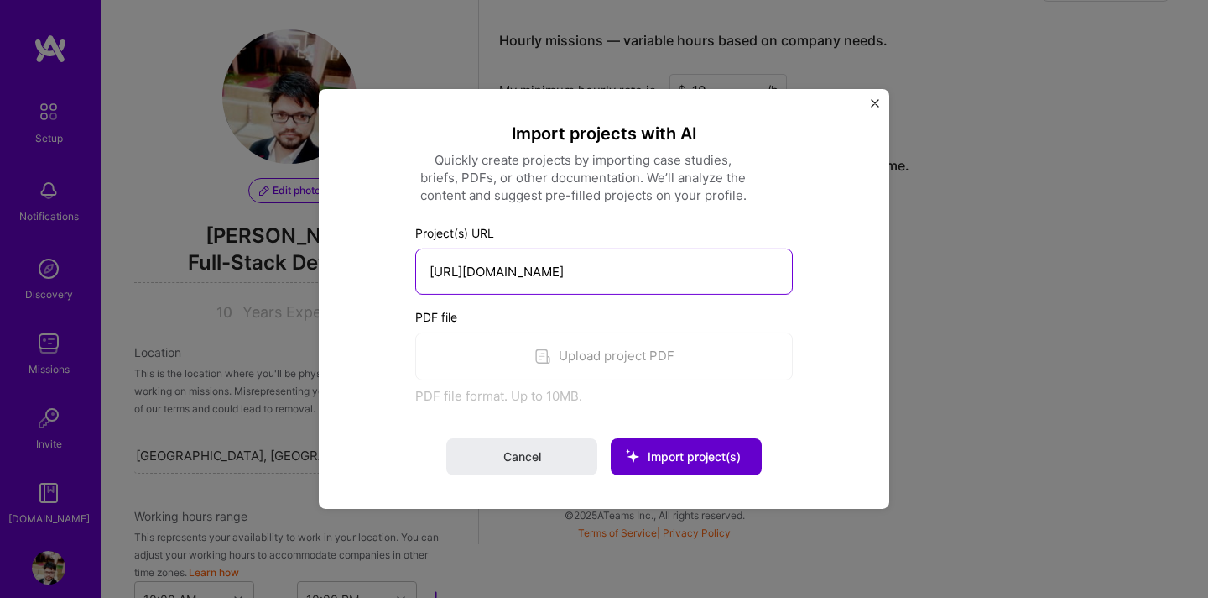
type input "[URL][DOMAIN_NAME]"
click at [676, 455] on span "Import project(s)" at bounding box center [694, 456] width 93 height 14
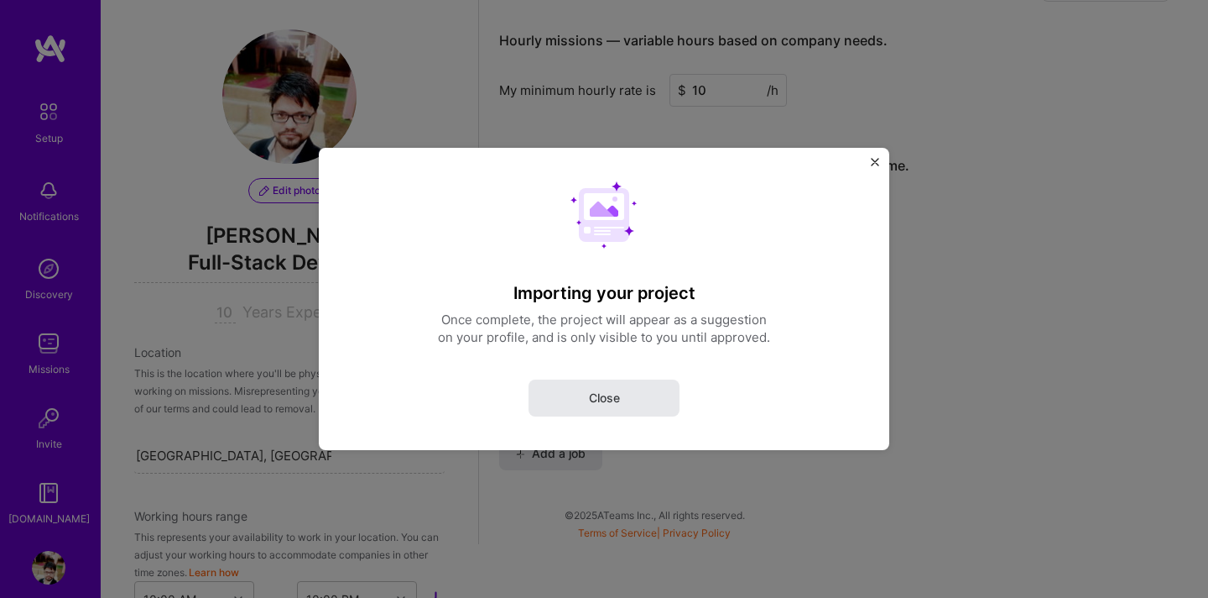
click at [613, 403] on span "Close" at bounding box center [604, 397] width 31 height 17
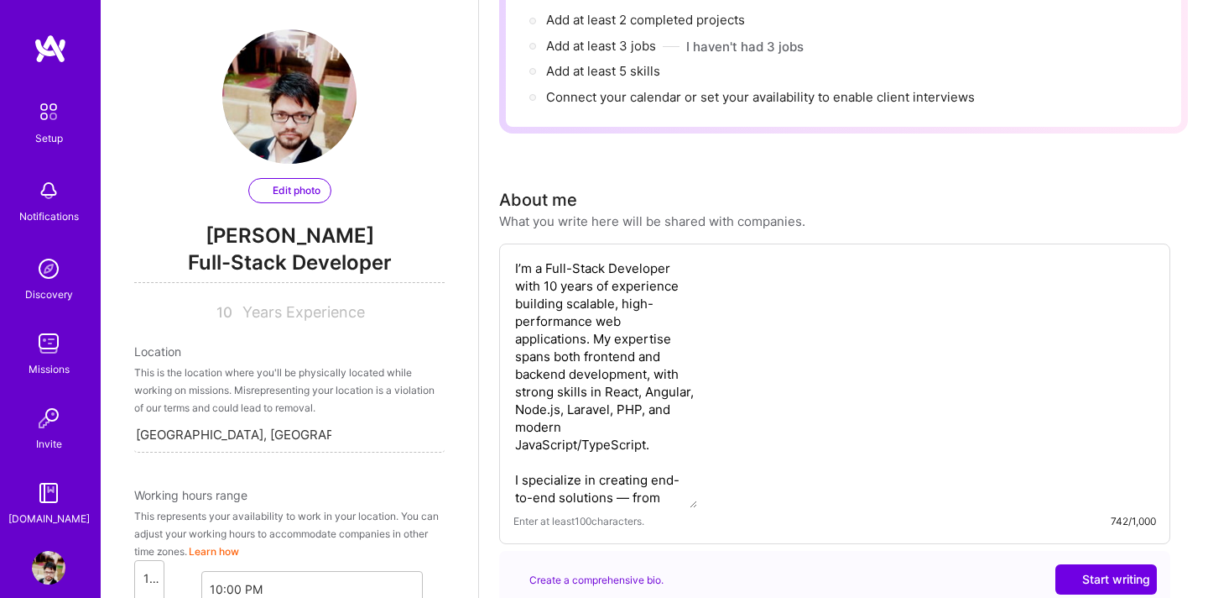
scroll to position [681, 0]
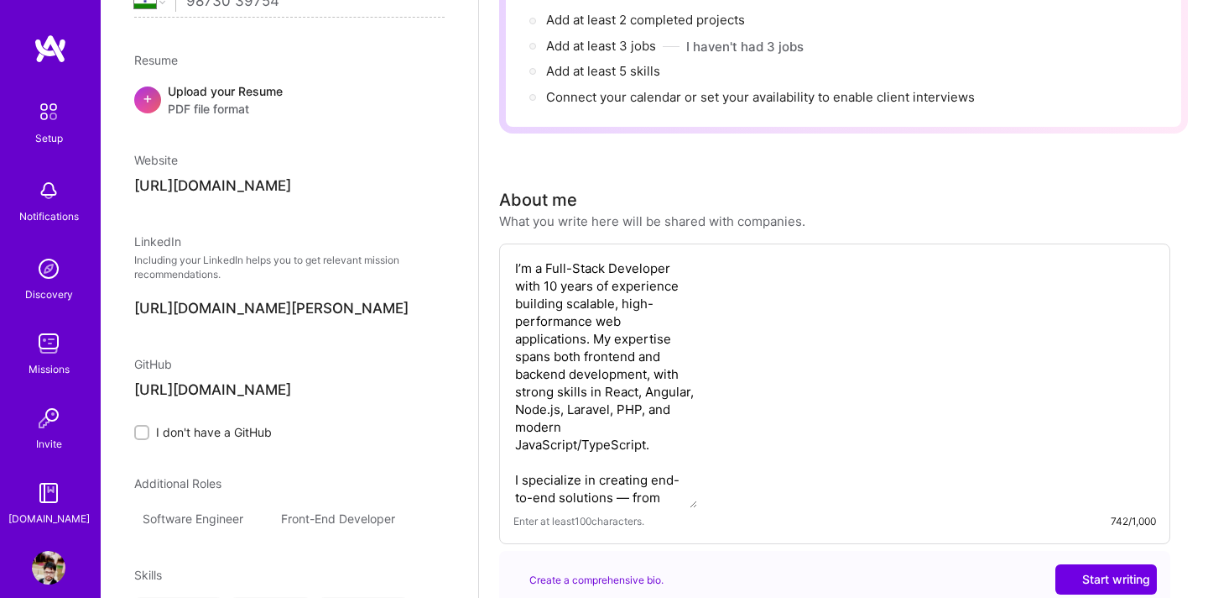
select select "US"
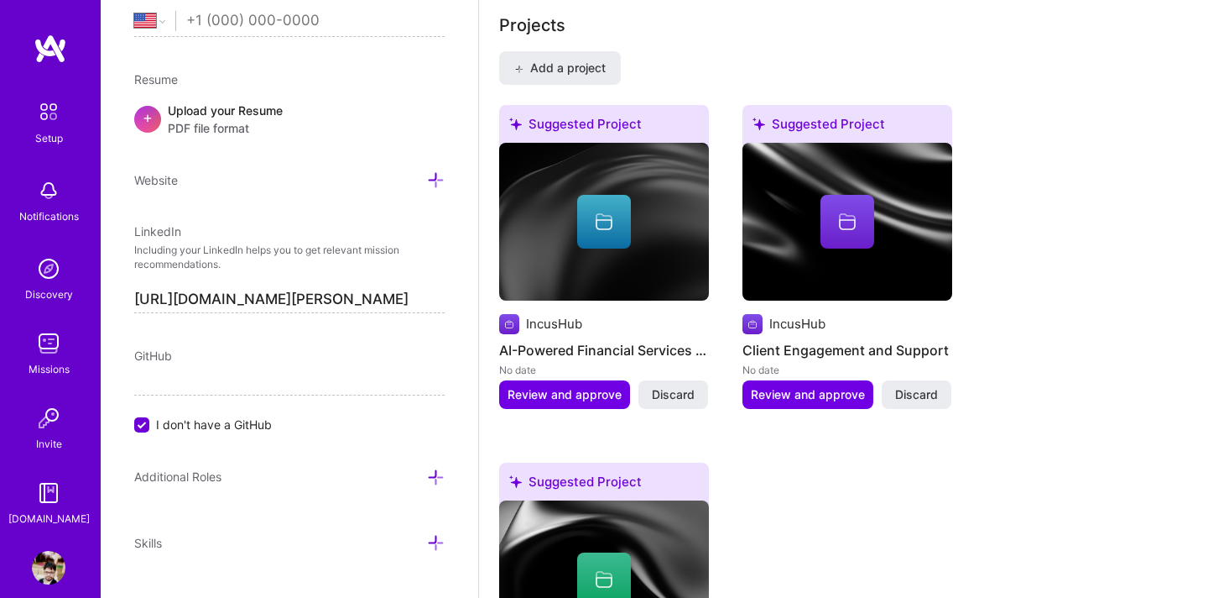
scroll to position [1337, 0]
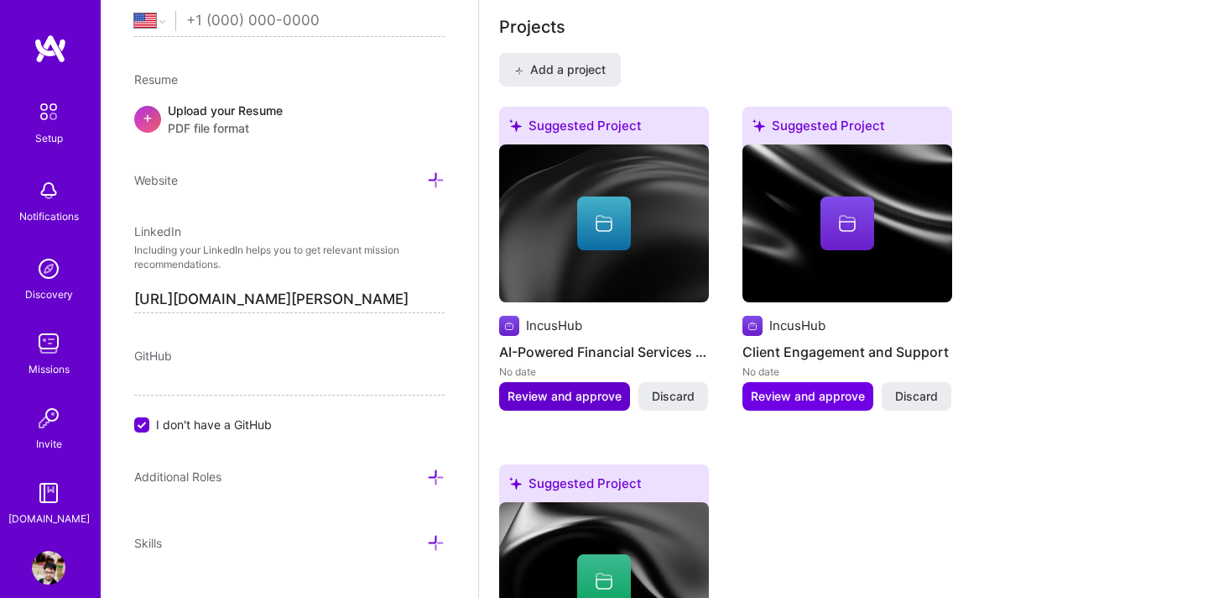
click at [595, 388] on span "Review and approve" at bounding box center [565, 396] width 114 height 17
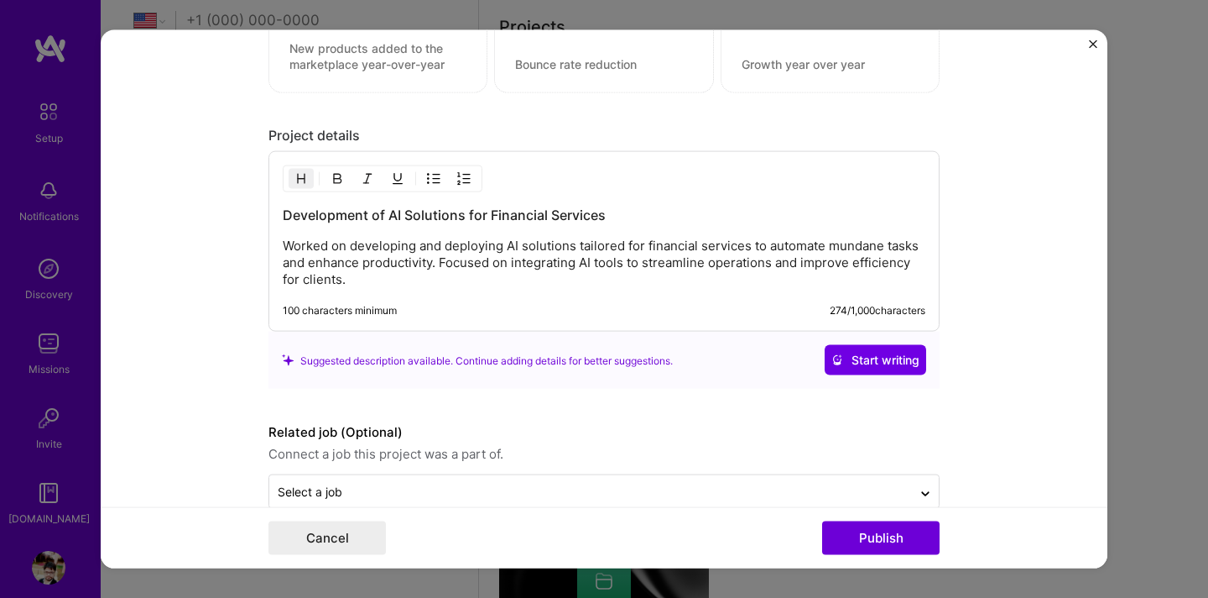
scroll to position [1346, 0]
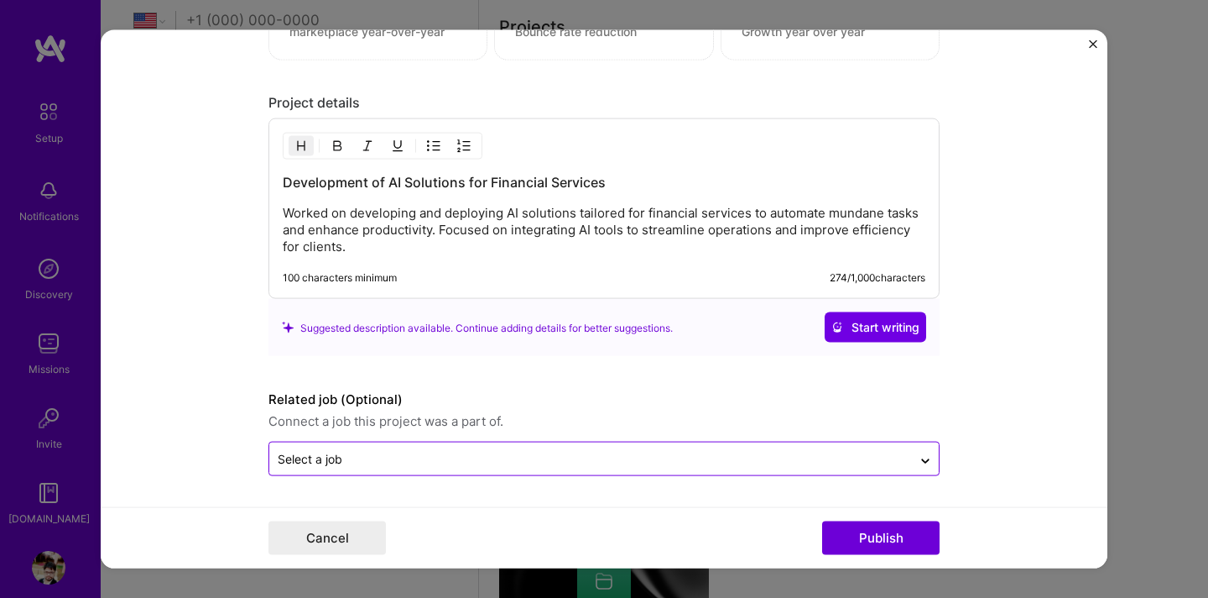
click at [605, 467] on div at bounding box center [591, 458] width 626 height 21
click at [605, 487] on form "Editing suggested project This project is suggested based on your LinkedIn, res…" at bounding box center [604, 299] width 1007 height 538
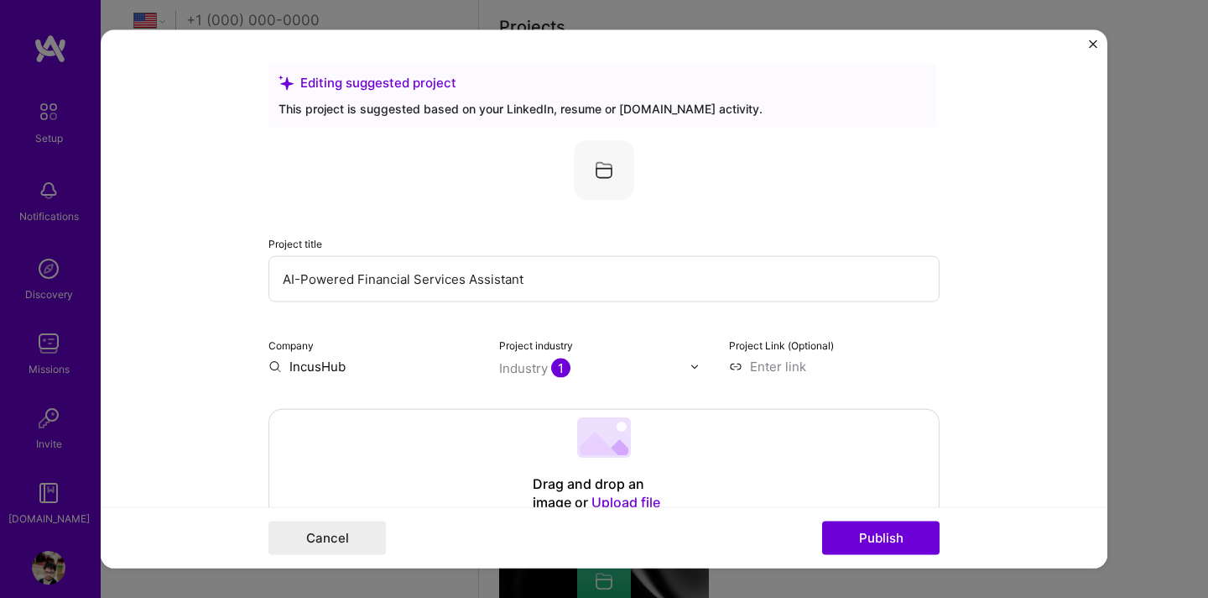
scroll to position [28, 0]
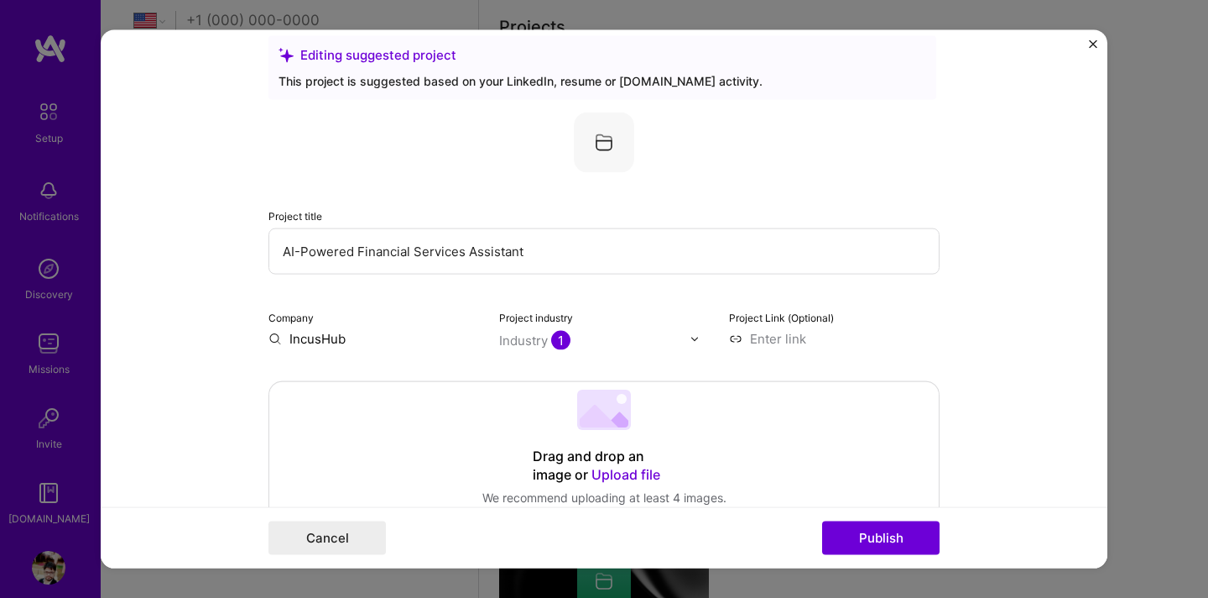
click at [523, 340] on div "Industry 1" at bounding box center [534, 340] width 71 height 18
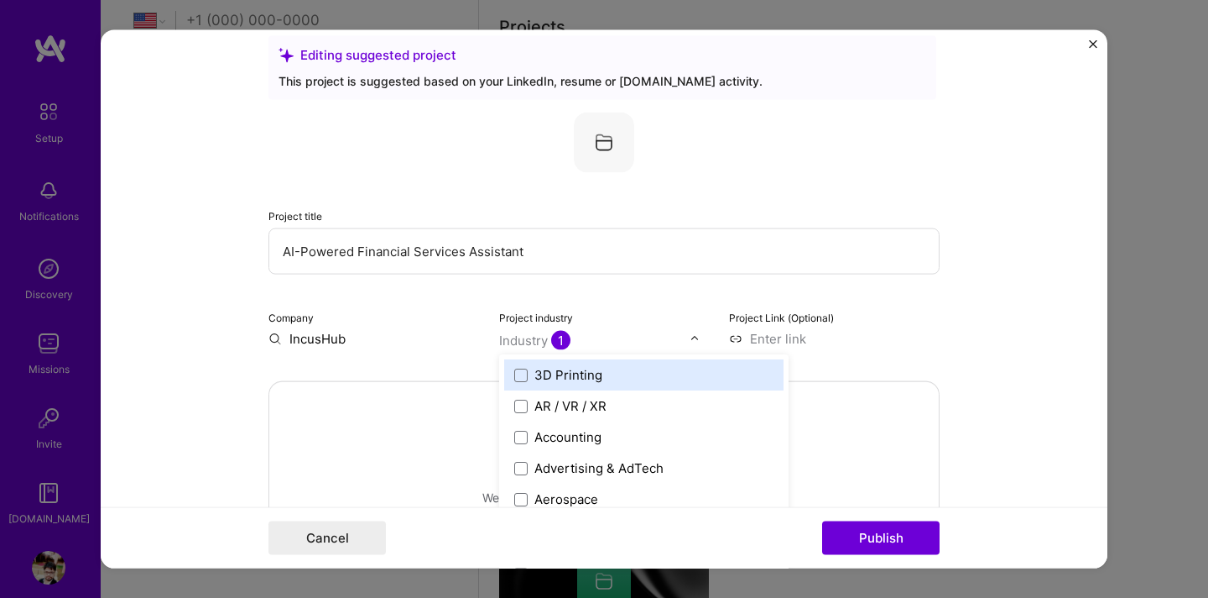
scroll to position [1353, 0]
click at [523, 340] on div "Industry 1" at bounding box center [534, 340] width 71 height 18
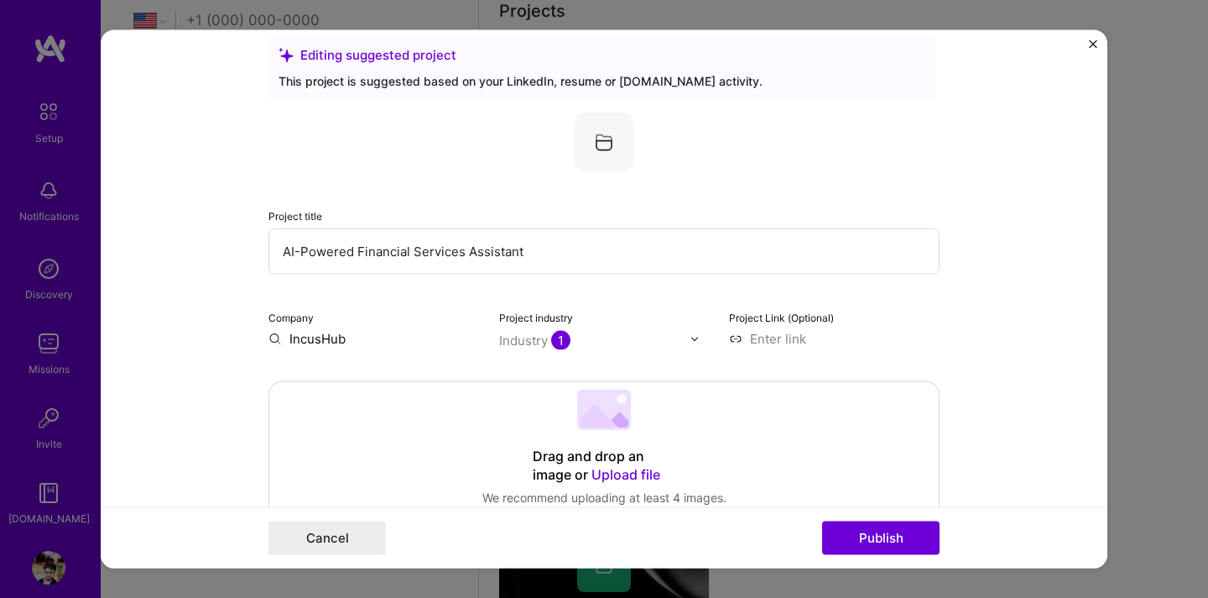
click at [618, 341] on input "text" at bounding box center [594, 340] width 191 height 18
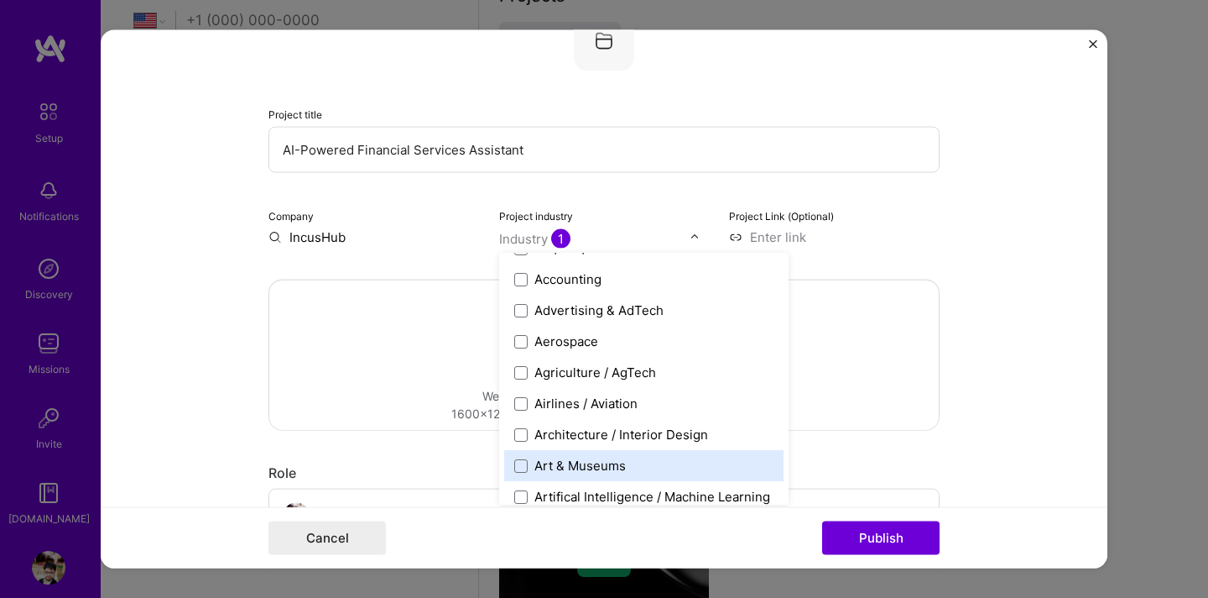
scroll to position [0, 0]
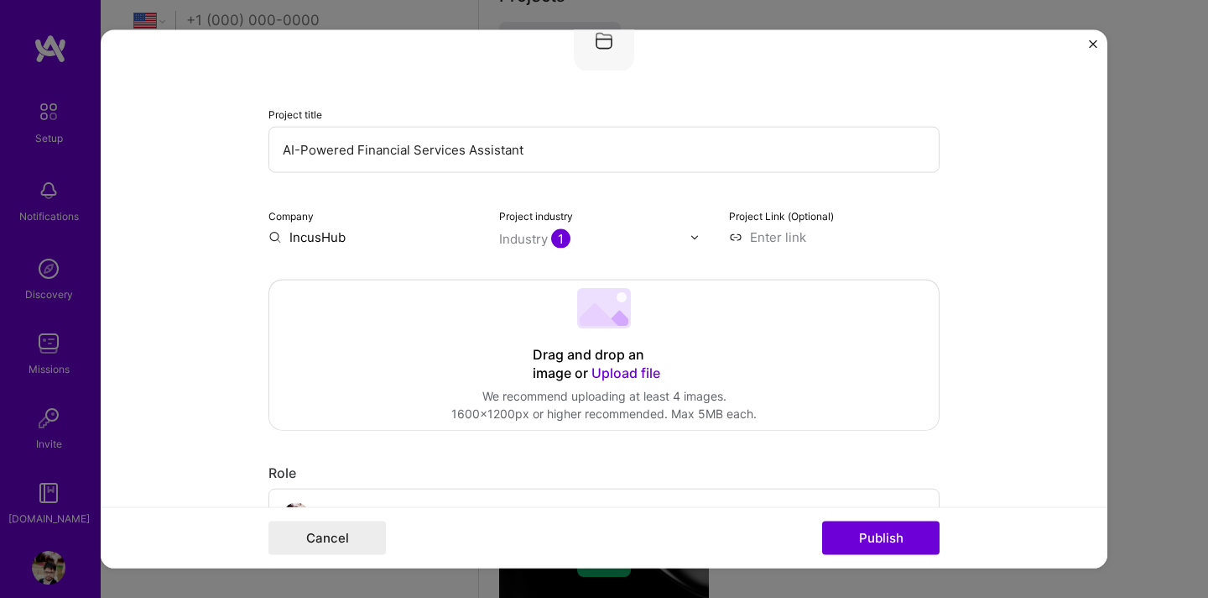
click at [570, 239] on span "1" at bounding box center [560, 238] width 19 height 19
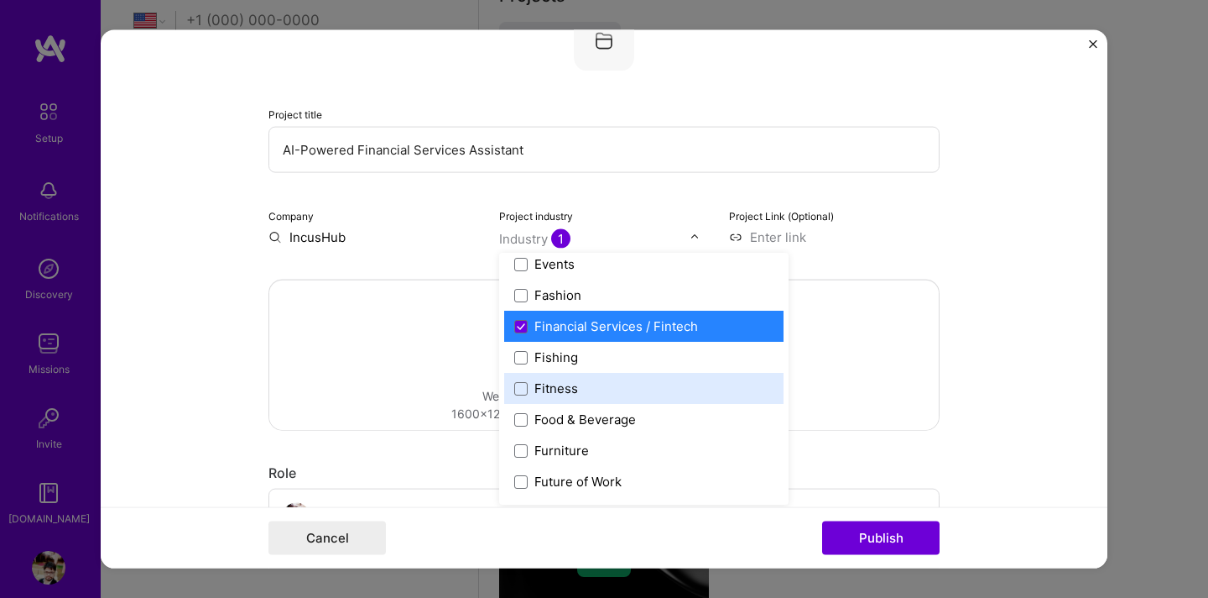
scroll to position [1713, 0]
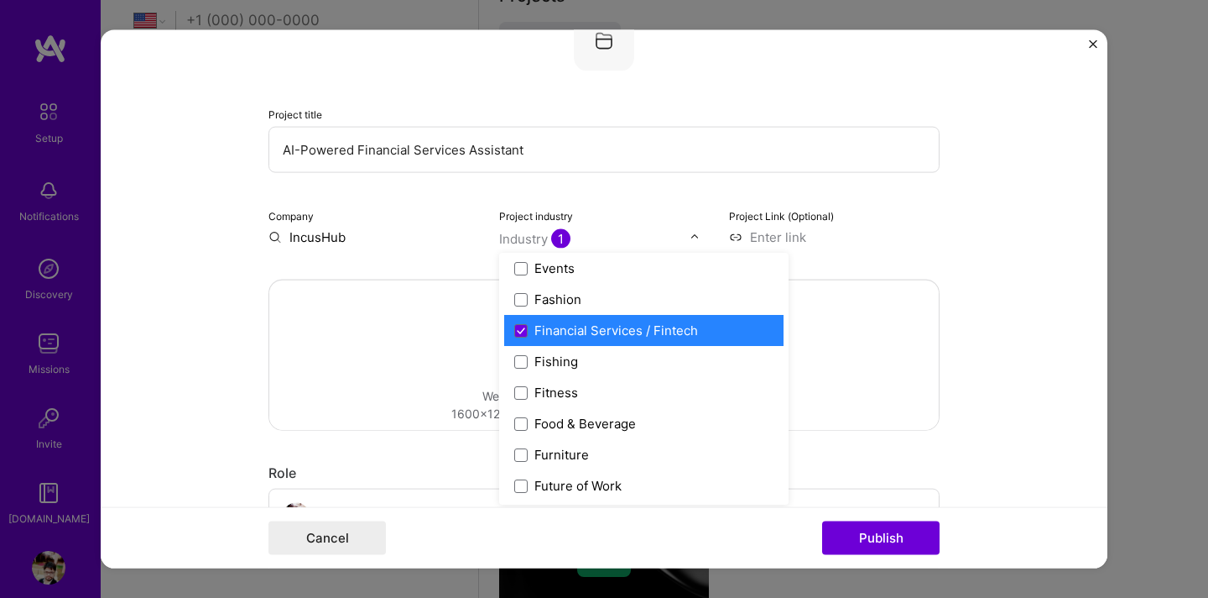
click at [952, 236] on form "Editing suggested project This project is suggested based on your LinkedIn, res…" at bounding box center [604, 299] width 1007 height 538
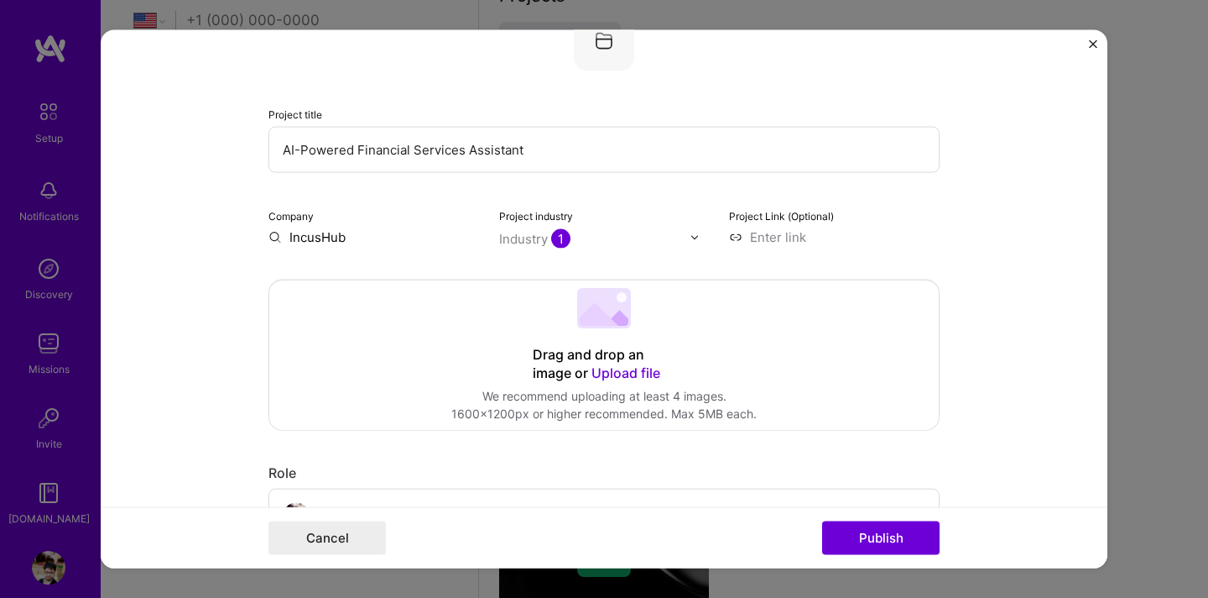
click at [819, 246] on input at bounding box center [834, 237] width 211 height 18
paste input "[URL][DOMAIN_NAME]"
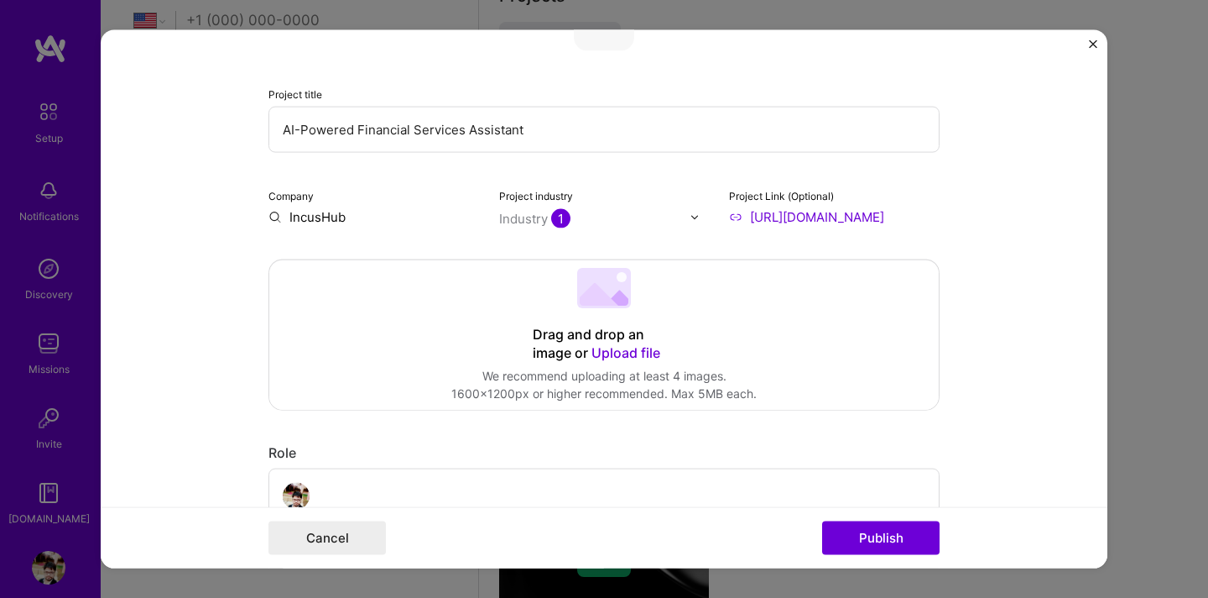
scroll to position [154, 0]
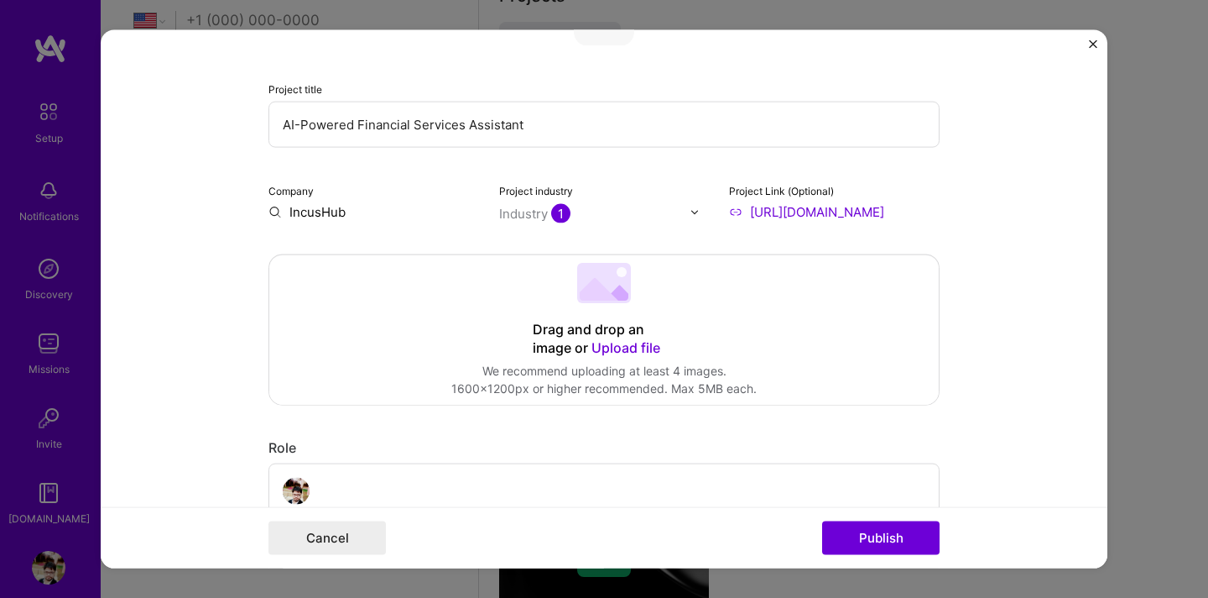
type input "[URL][DOMAIN_NAME]"
click at [1010, 224] on form "Editing suggested project This project is suggested based on your LinkedIn, res…" at bounding box center [604, 299] width 1007 height 538
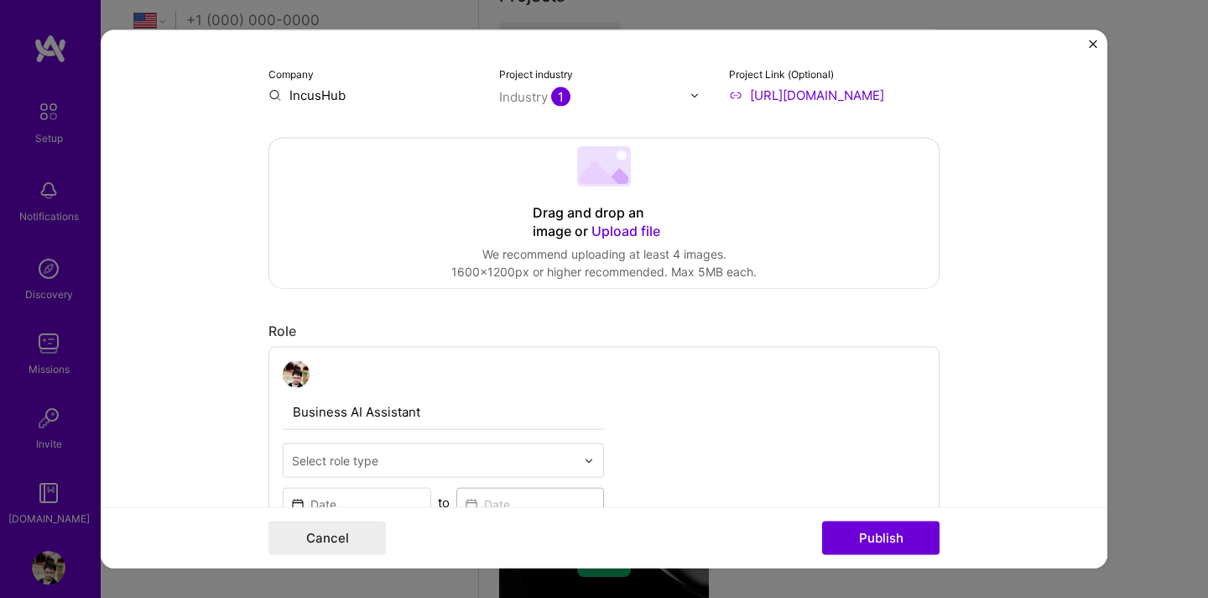
scroll to position [272, 0]
click at [614, 231] on span "Upload file" at bounding box center [626, 230] width 69 height 17
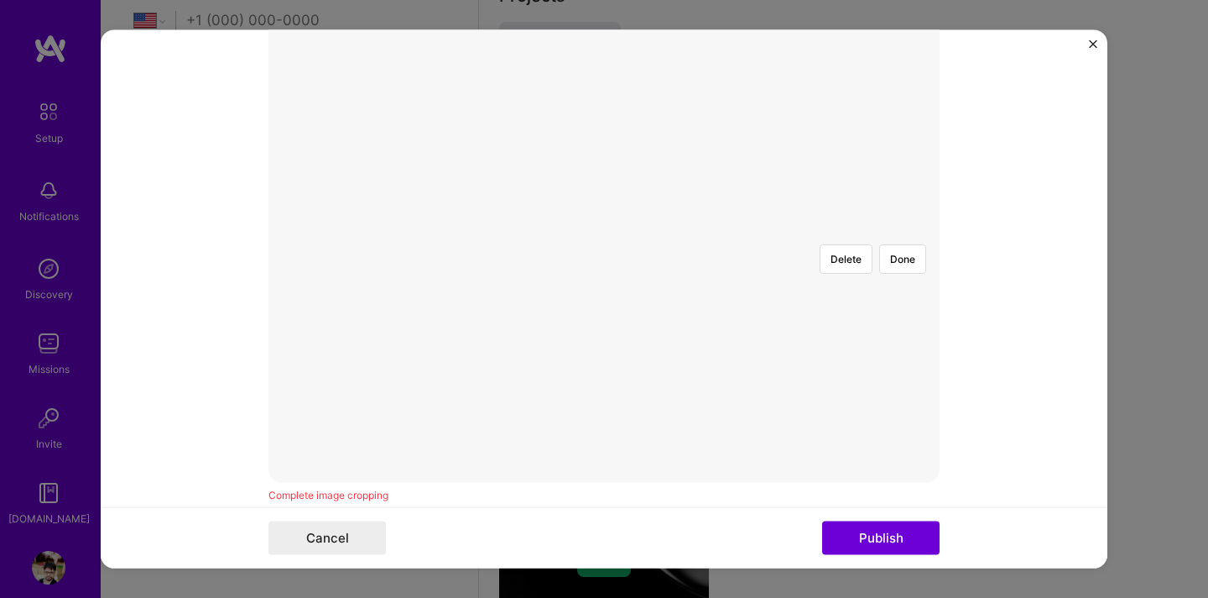
scroll to position [422, 0]
click at [604, 238] on img at bounding box center [604, 238] width 0 height 0
click at [802, 347] on div at bounding box center [940, 391] width 407 height 306
click at [883, 536] on button "Publish" at bounding box center [880, 537] width 117 height 34
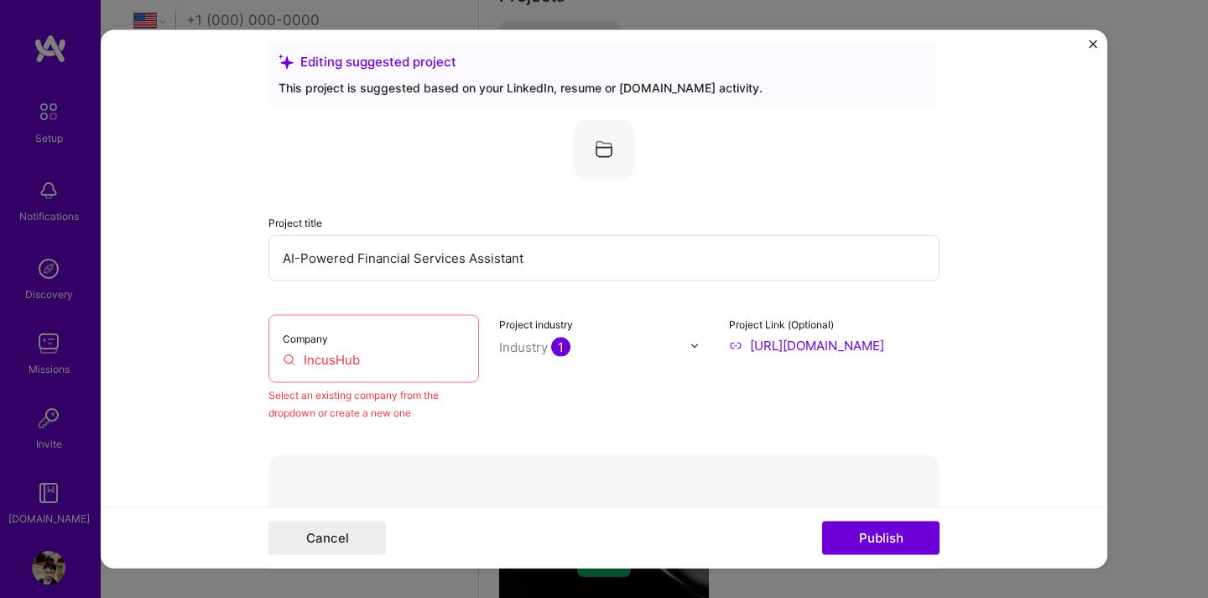
scroll to position [0, 0]
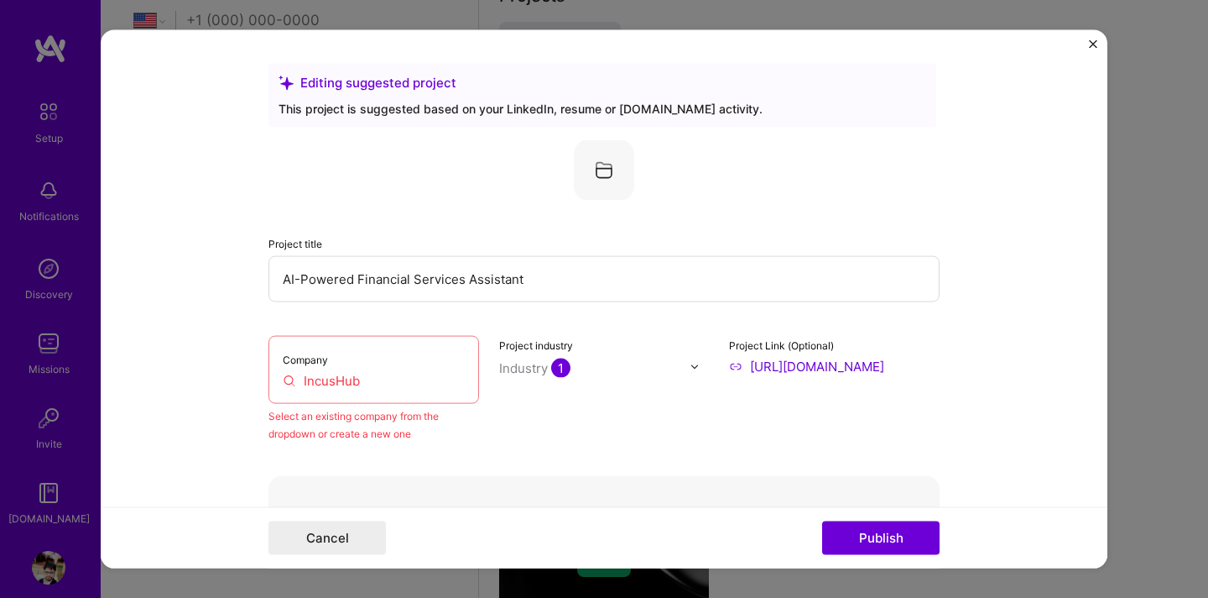
click at [413, 368] on div "Company IncusHub" at bounding box center [374, 370] width 211 height 68
click at [351, 384] on input "IncusHub" at bounding box center [374, 381] width 182 height 18
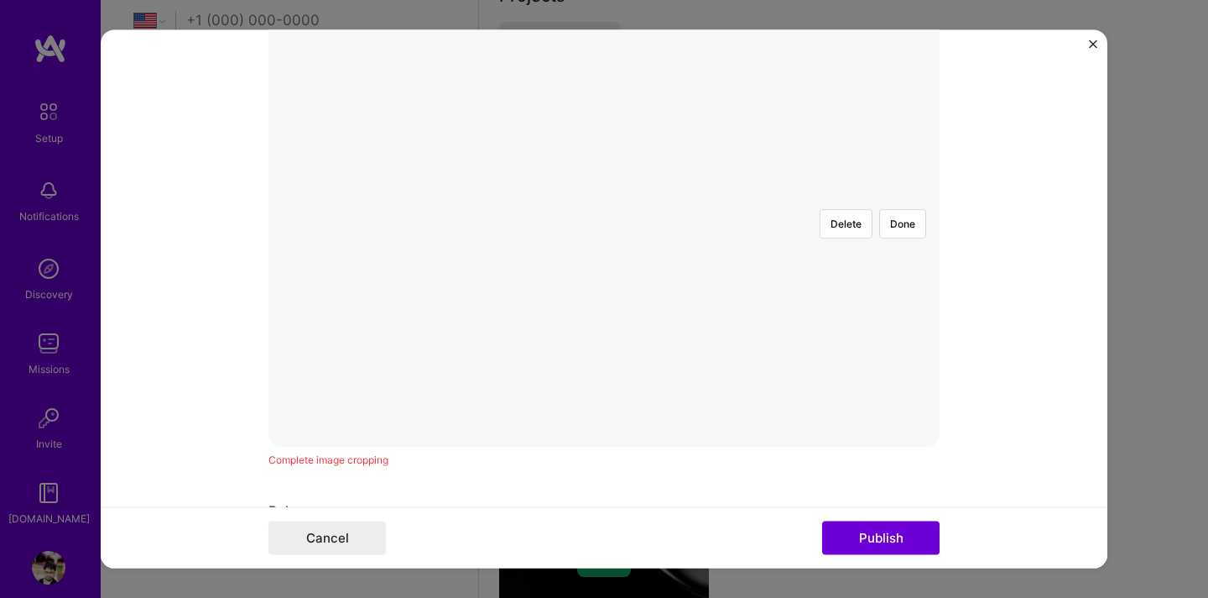
scroll to position [529, 0]
click at [899, 212] on button "Done" at bounding box center [902, 226] width 47 height 29
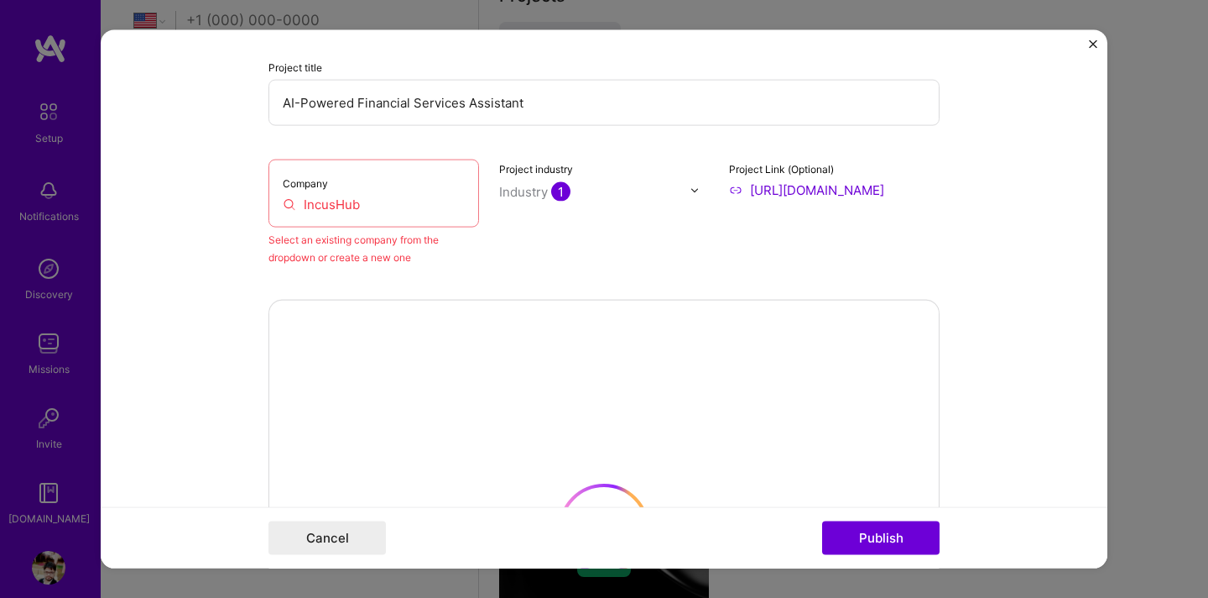
scroll to position [163, 0]
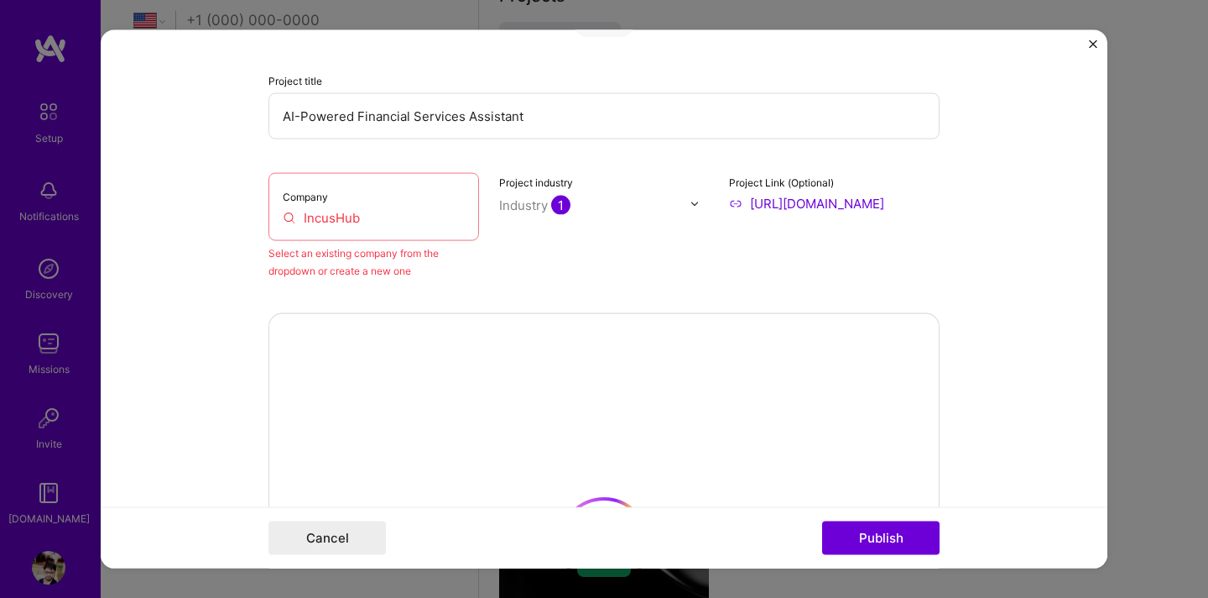
click at [431, 204] on div "Company IncusHub" at bounding box center [374, 207] width 211 height 68
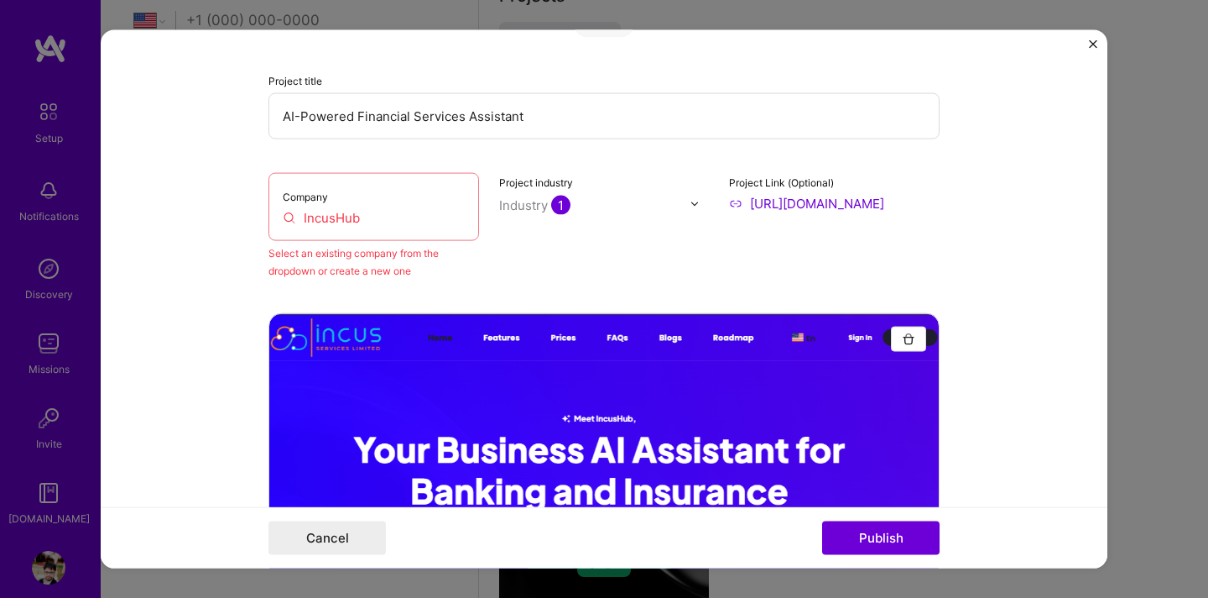
click at [324, 213] on input "IncusHub" at bounding box center [374, 218] width 182 height 18
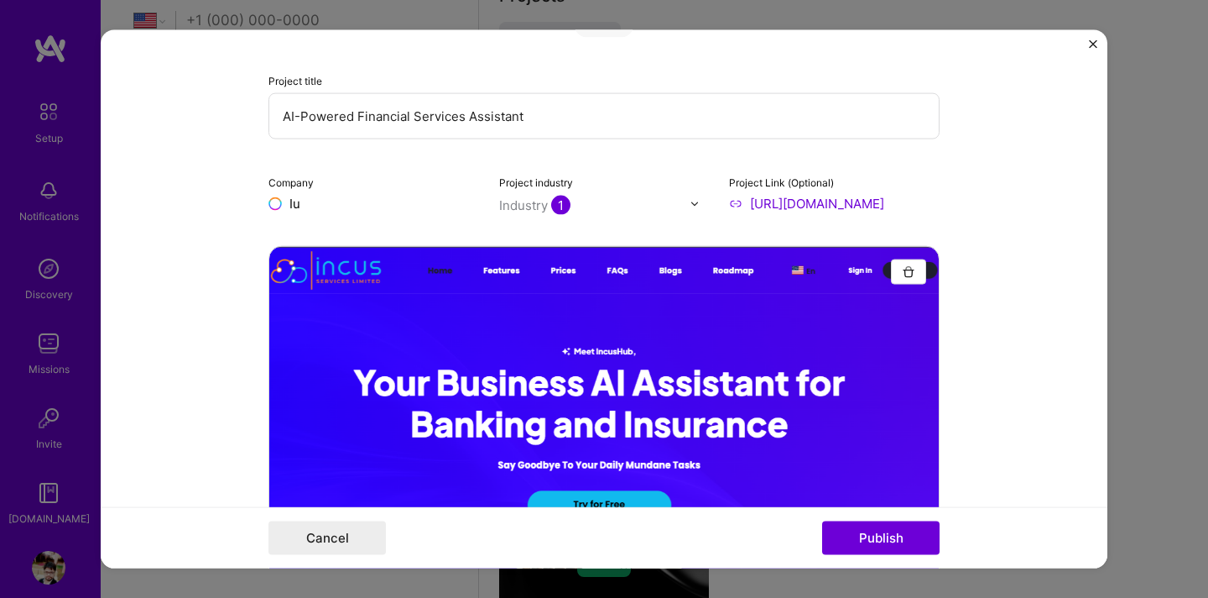
type input "I"
type input "Incushub"
click at [379, 232] on div "Incushub" at bounding box center [397, 241] width 69 height 29
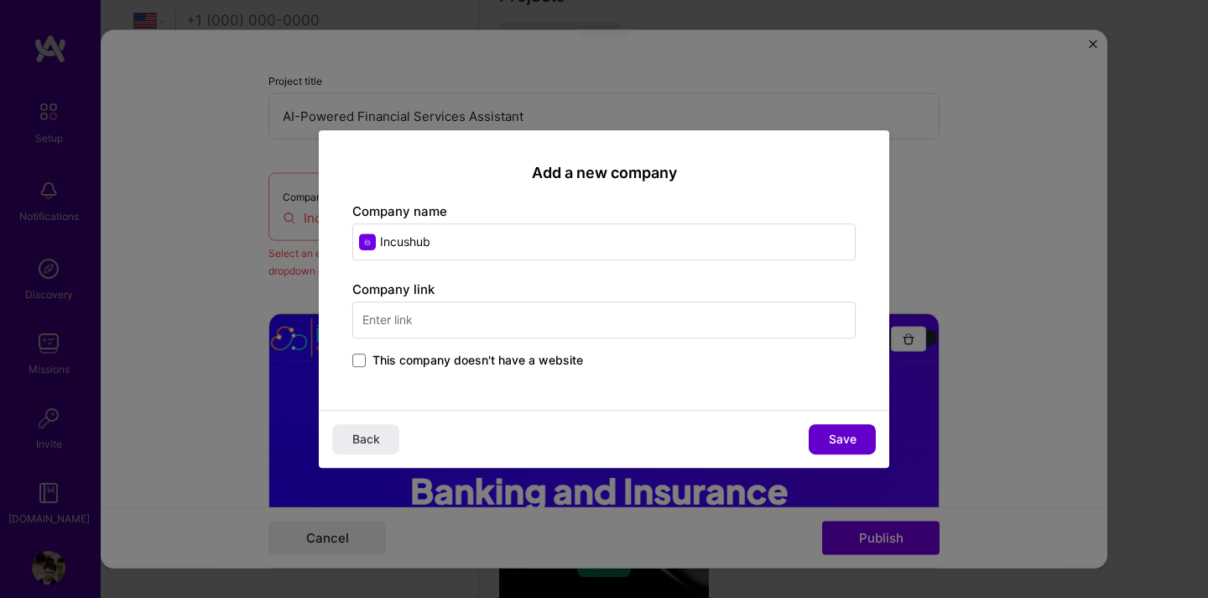
click at [826, 436] on button "Save" at bounding box center [842, 439] width 67 height 30
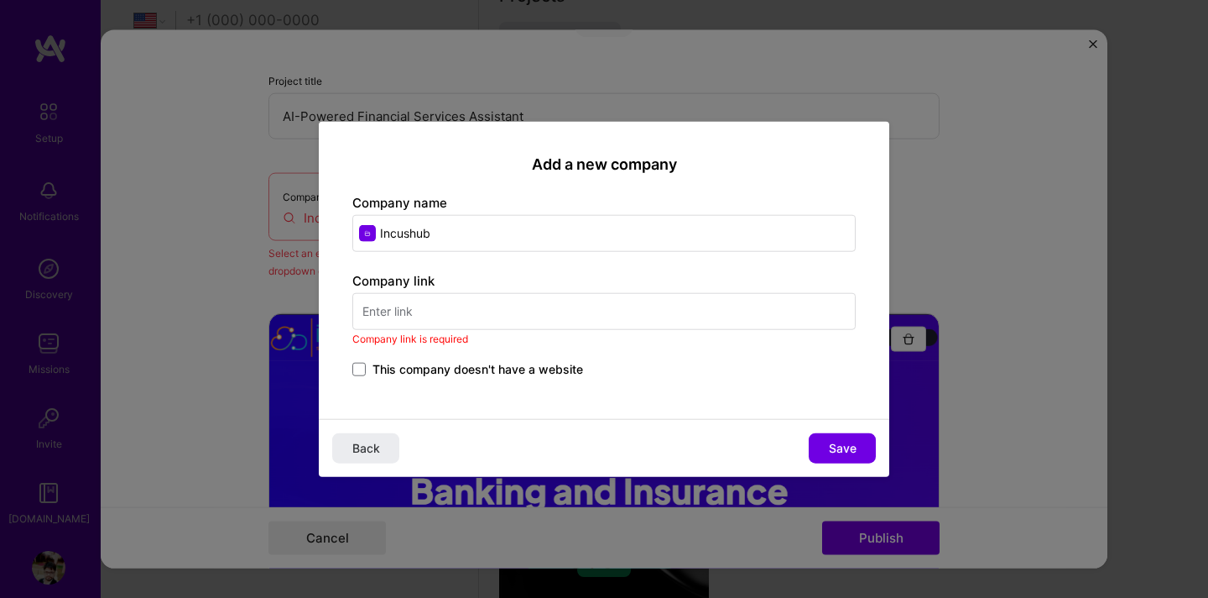
click at [464, 234] on input "Incushub" at bounding box center [604, 232] width 504 height 37
type input "[MEDICAL_DATA] Service Ltd"
click at [433, 311] on input "text" at bounding box center [604, 310] width 504 height 37
paste input "[URL][DOMAIN_NAME]"
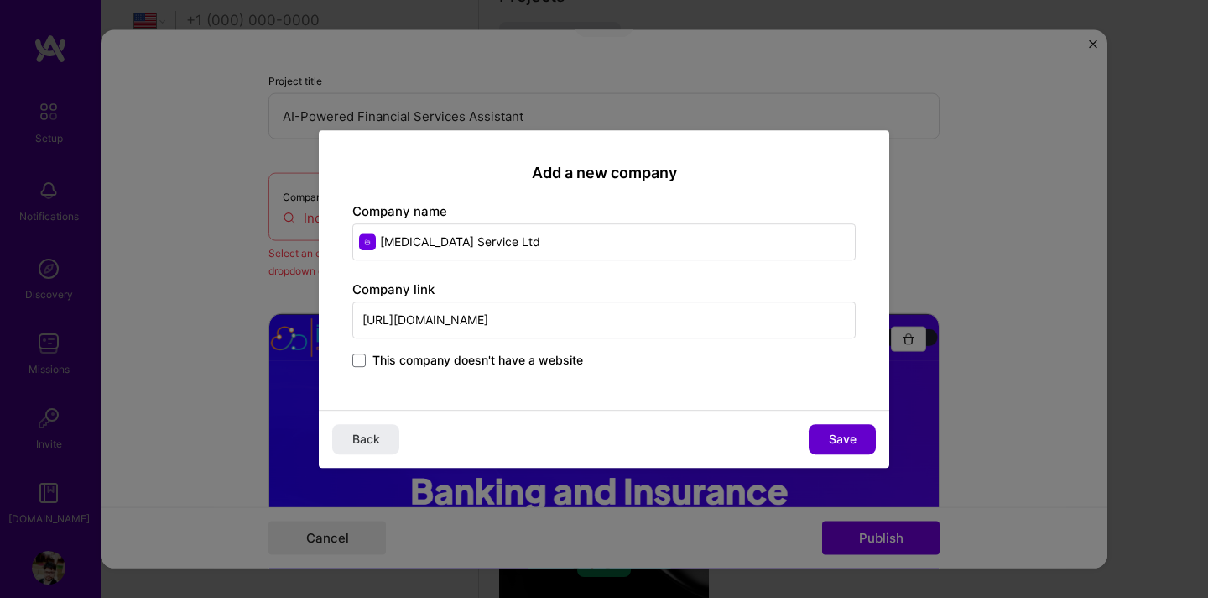
type input "[URL][DOMAIN_NAME]"
click at [832, 443] on span "Save" at bounding box center [843, 439] width 28 height 17
type input "[MEDICAL_DATA] Service Ltd"
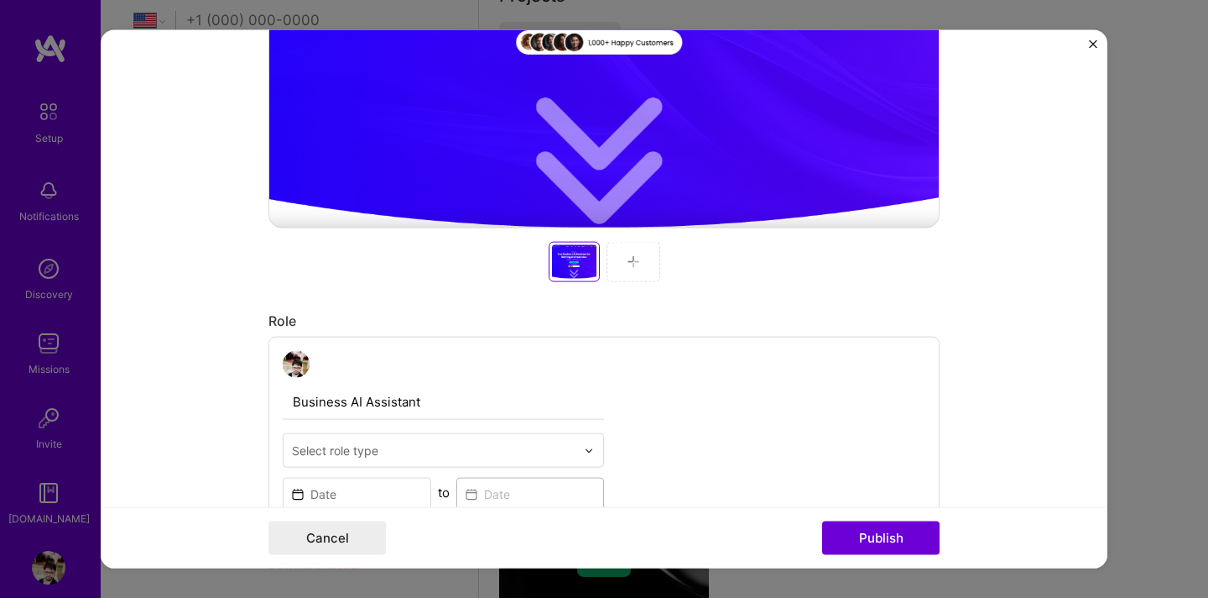
scroll to position [630, 0]
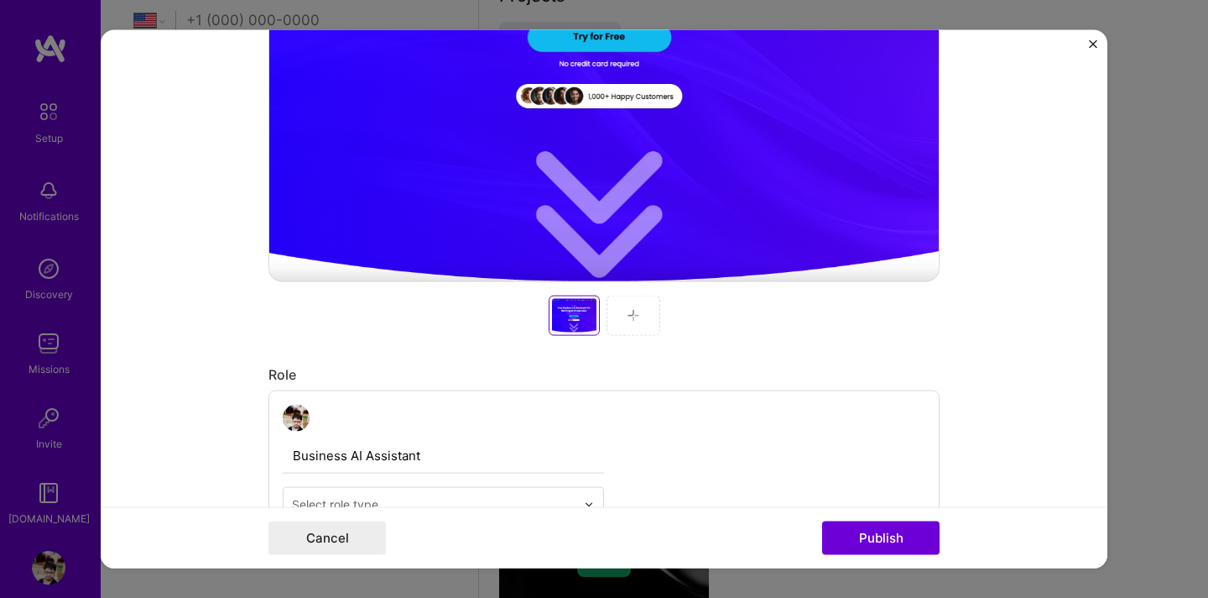
click at [646, 318] on div at bounding box center [634, 315] width 54 height 40
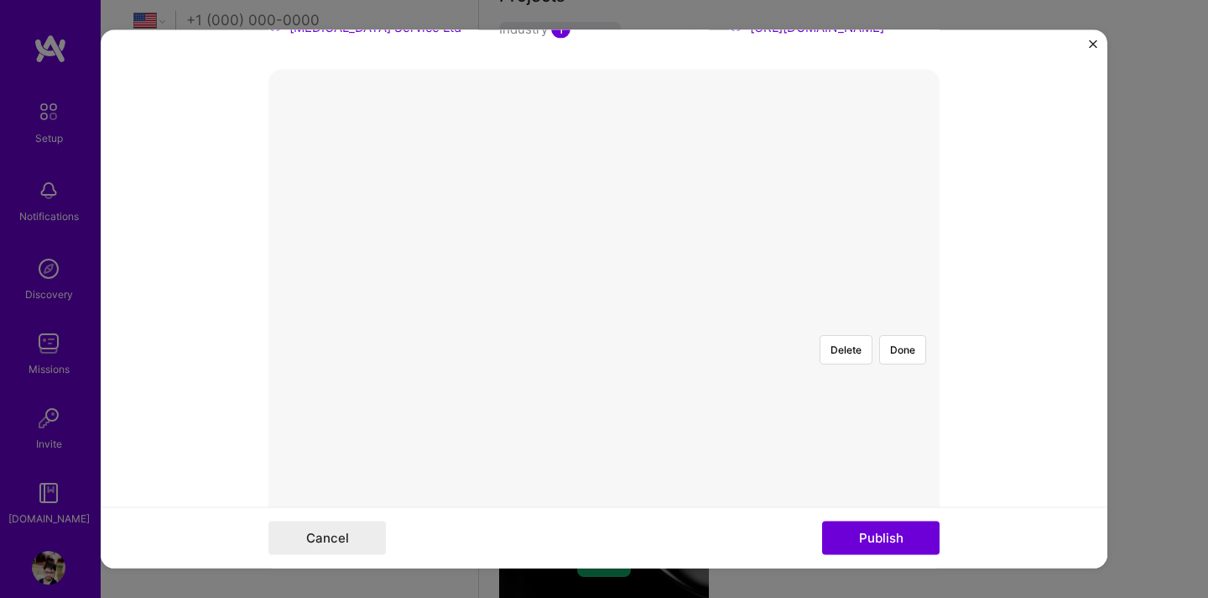
scroll to position [347, 0]
click at [604, 313] on div at bounding box center [809, 467] width 410 height 309
click at [608, 313] on div at bounding box center [813, 467] width 410 height 309
drag, startPoint x: 695, startPoint y: 320, endPoint x: 708, endPoint y: 165, distance: 155.0
click at [604, 313] on div at bounding box center [604, 313] width 0 height 0
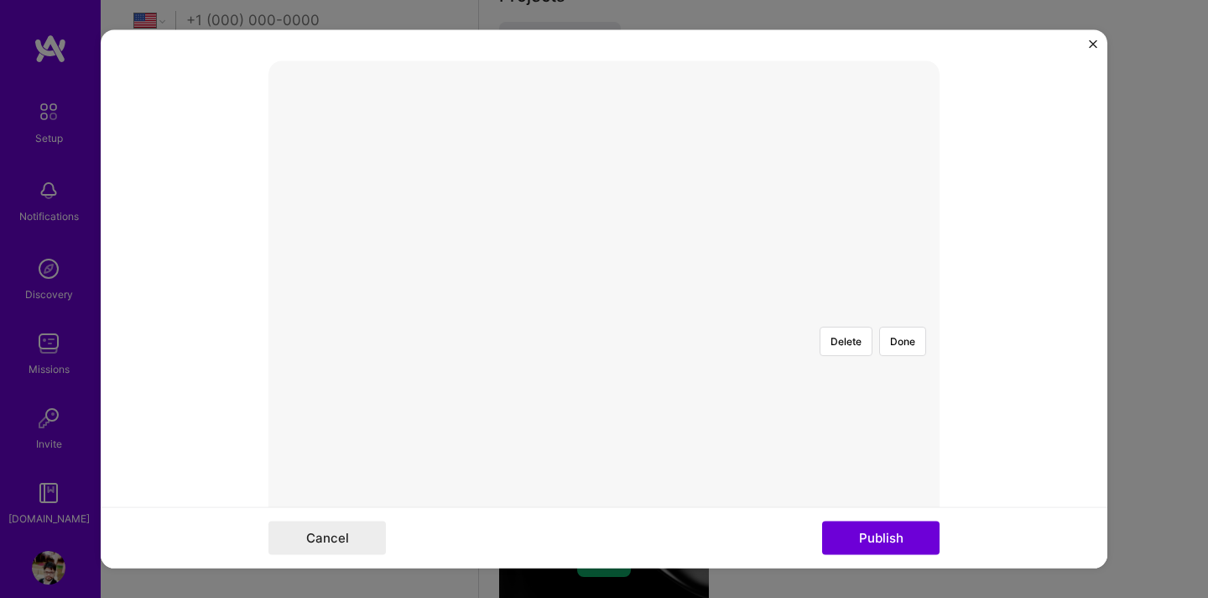
drag, startPoint x: 681, startPoint y: 157, endPoint x: 699, endPoint y: 169, distance: 21.9
click at [710, 168] on div "Delete Done" at bounding box center [604, 313] width 671 height 504
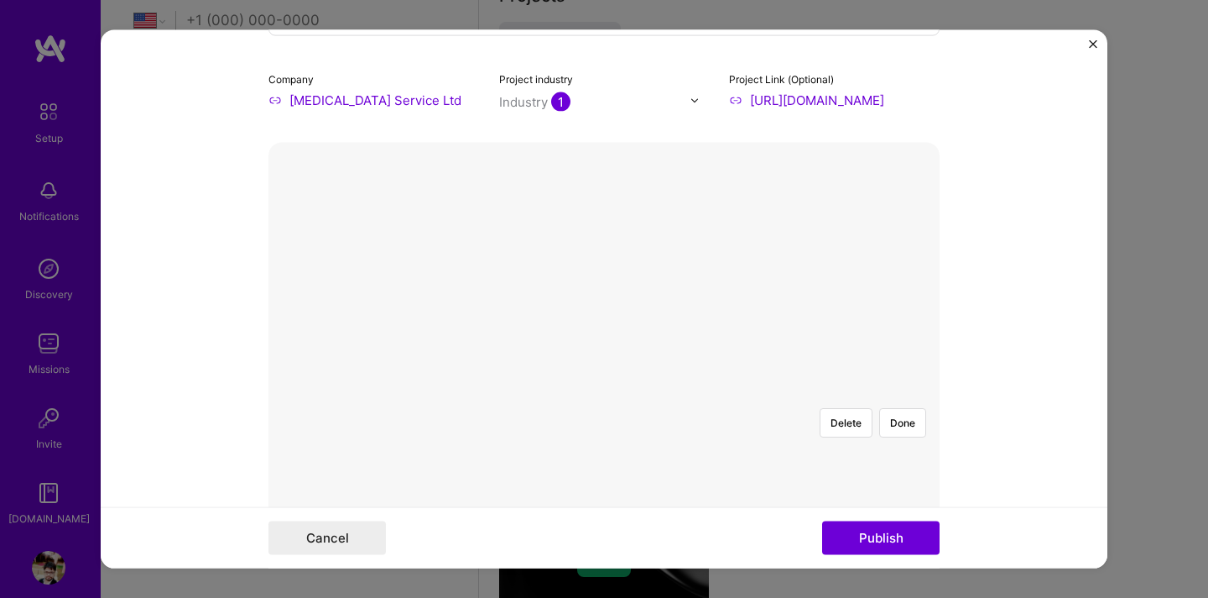
scroll to position [263, 0]
click at [749, 196] on div "Delete Done" at bounding box center [604, 398] width 671 height 504
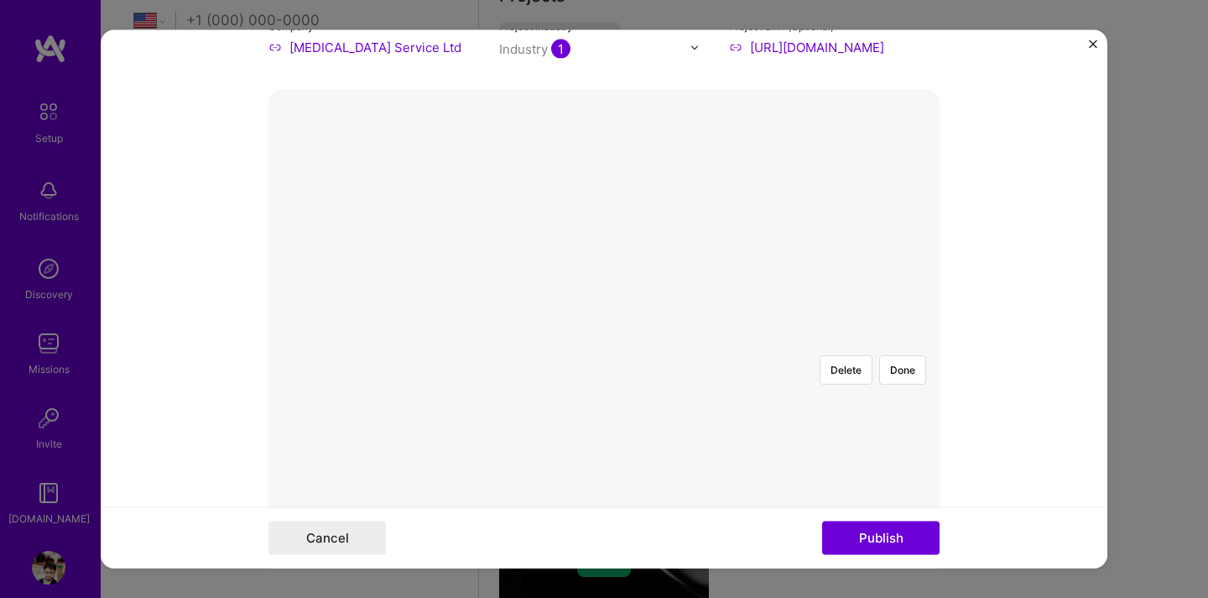
scroll to position [350, 0]
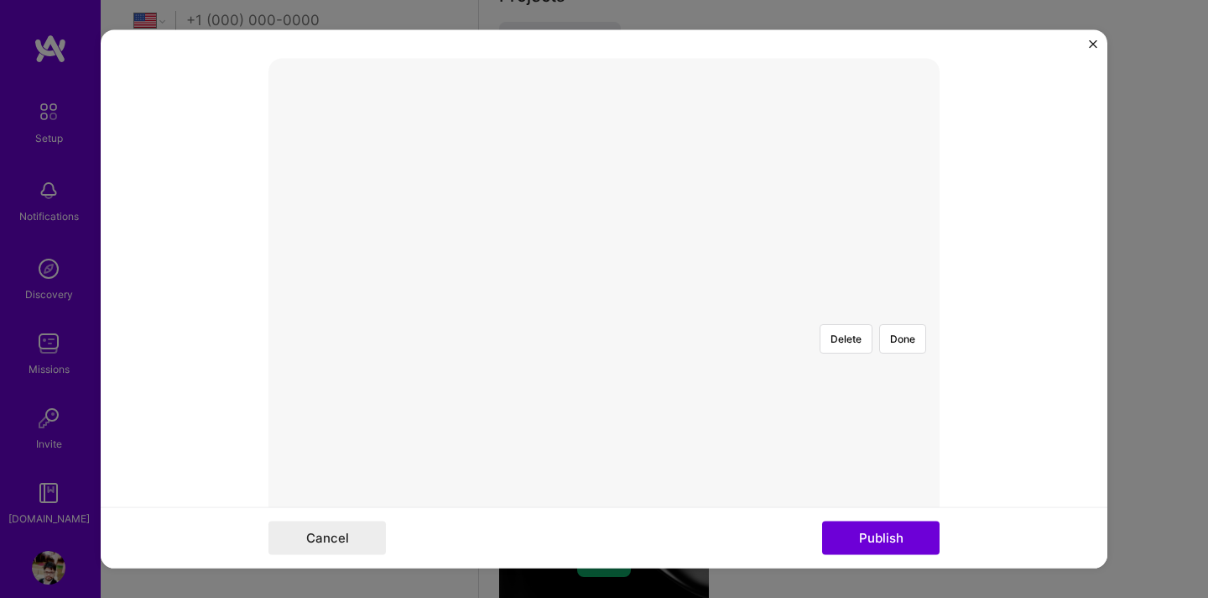
click at [608, 320] on div at bounding box center [813, 465] width 410 height 309
click at [604, 328] on div at bounding box center [809, 465] width 410 height 309
click at [604, 311] on img at bounding box center [604, 311] width 0 height 0
click at [669, 331] on div at bounding box center [809, 465] width 410 height 309
click at [881, 530] on button "Publish" at bounding box center [880, 537] width 117 height 34
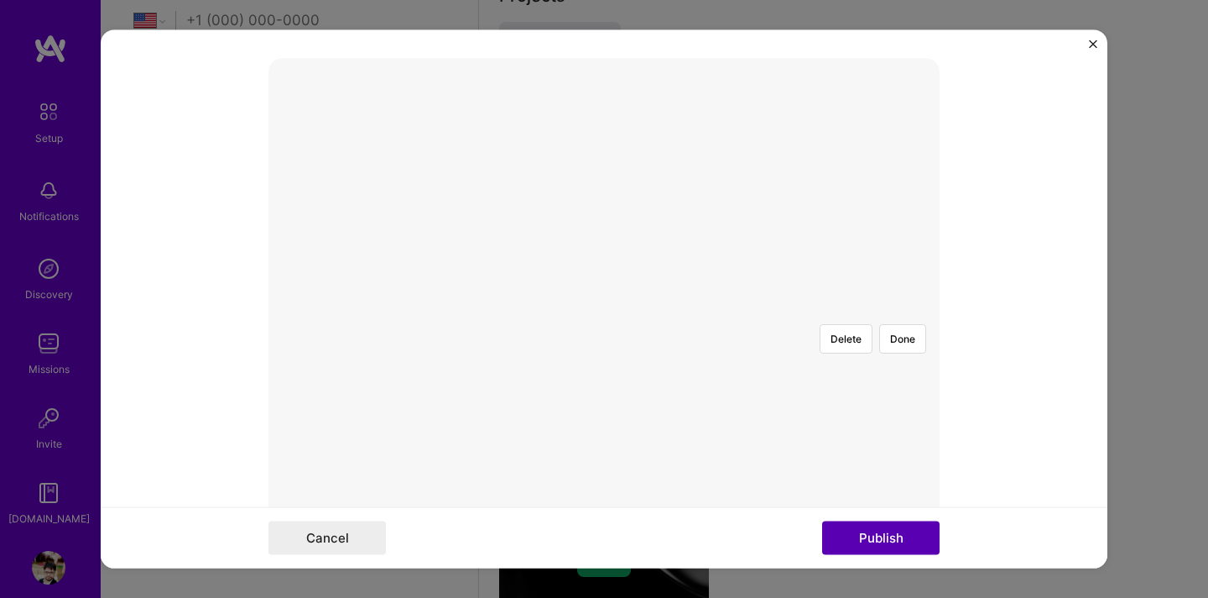
scroll to position [379, 0]
click at [907, 295] on button "Done" at bounding box center [902, 309] width 47 height 29
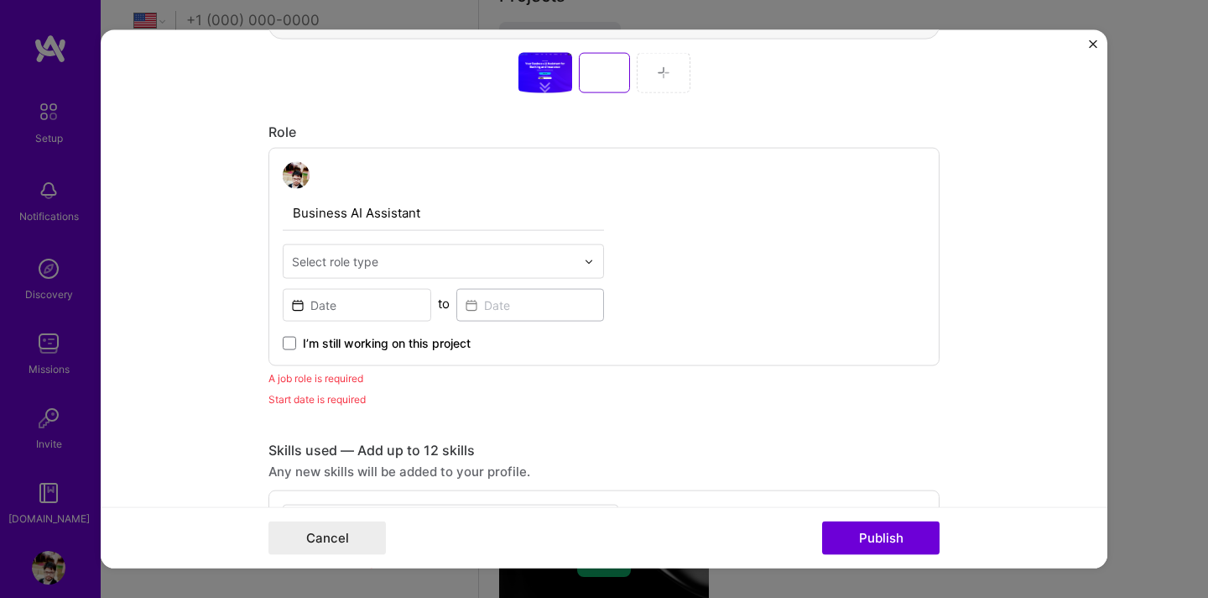
scroll to position [874, 0]
click at [494, 260] on input "text" at bounding box center [434, 261] width 284 height 18
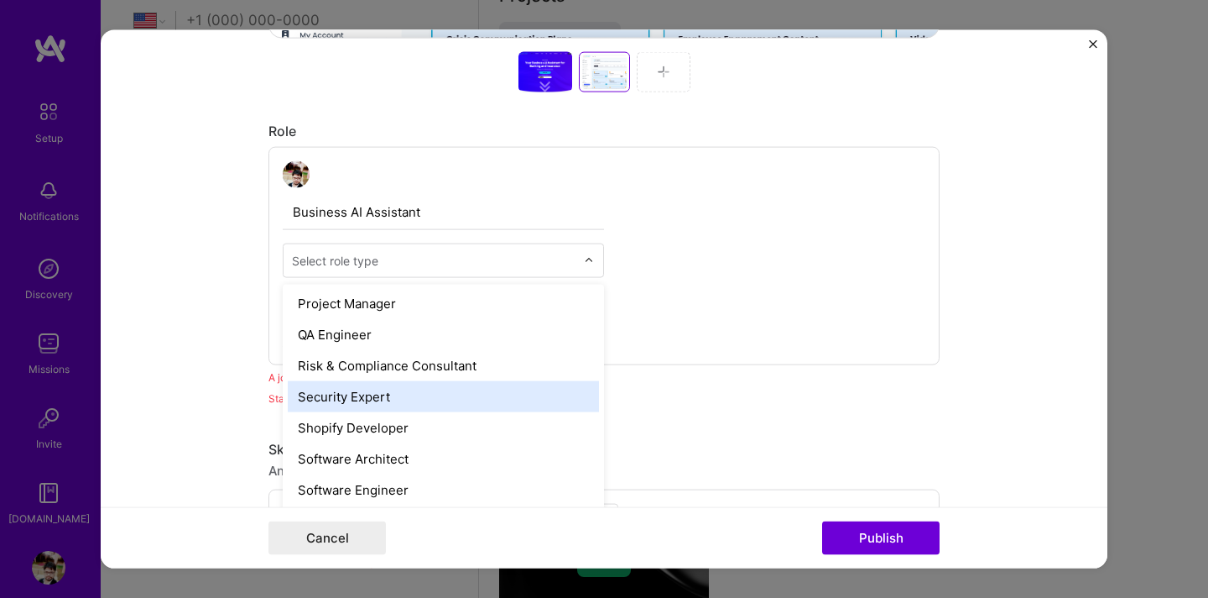
scroll to position [1713, 0]
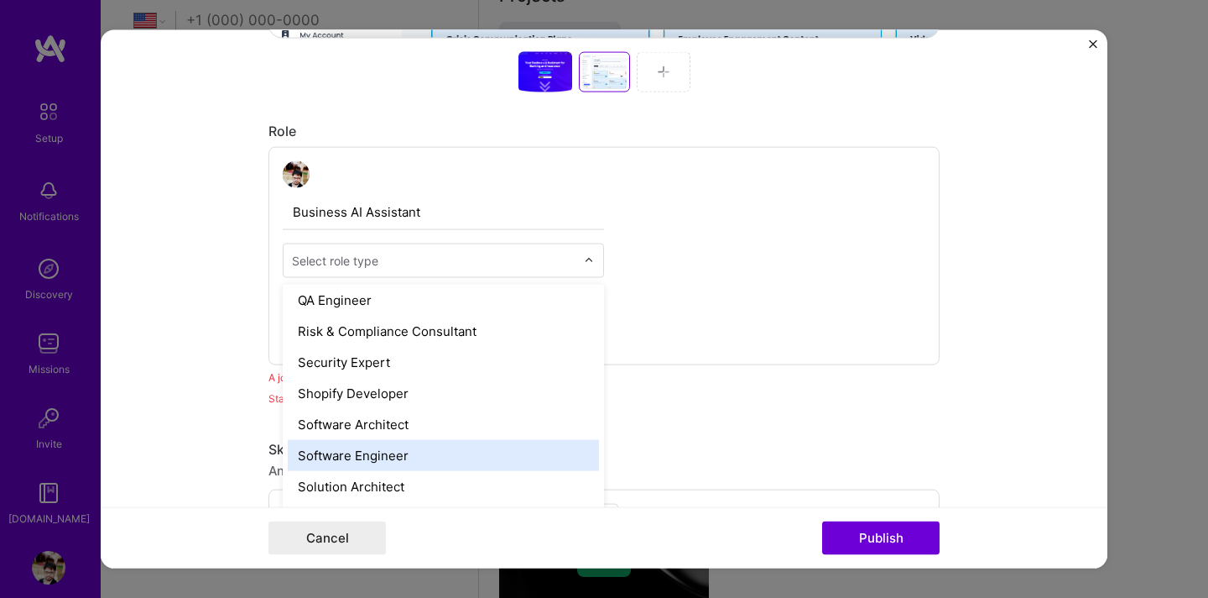
click at [427, 451] on div "Software Engineer" at bounding box center [443, 455] width 311 height 31
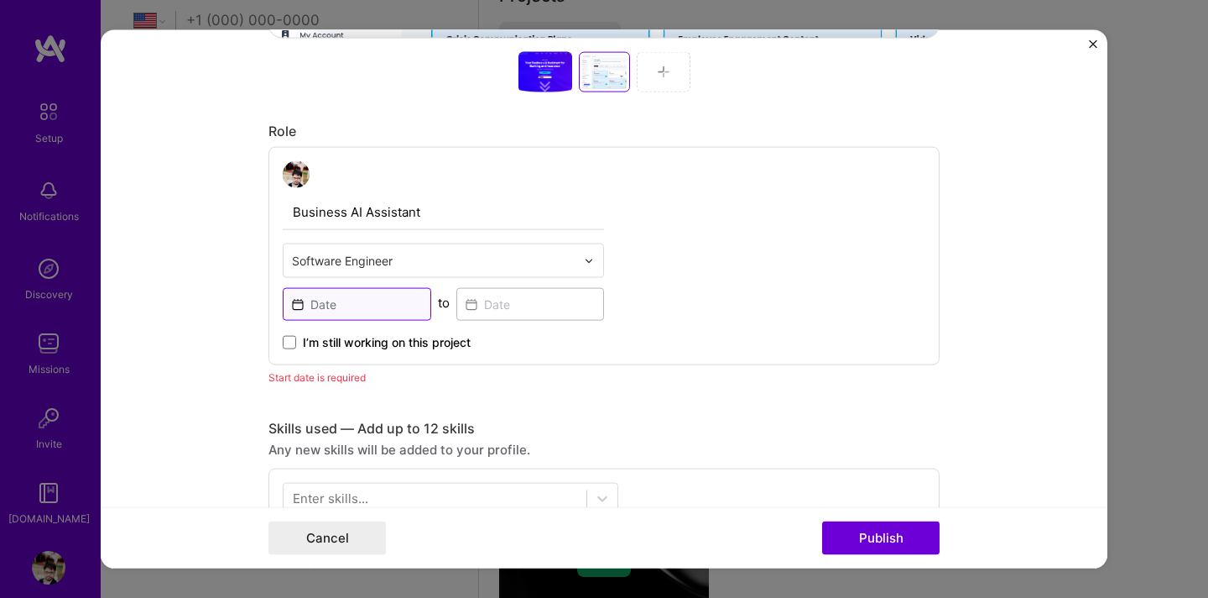
click at [366, 302] on input at bounding box center [357, 304] width 149 height 33
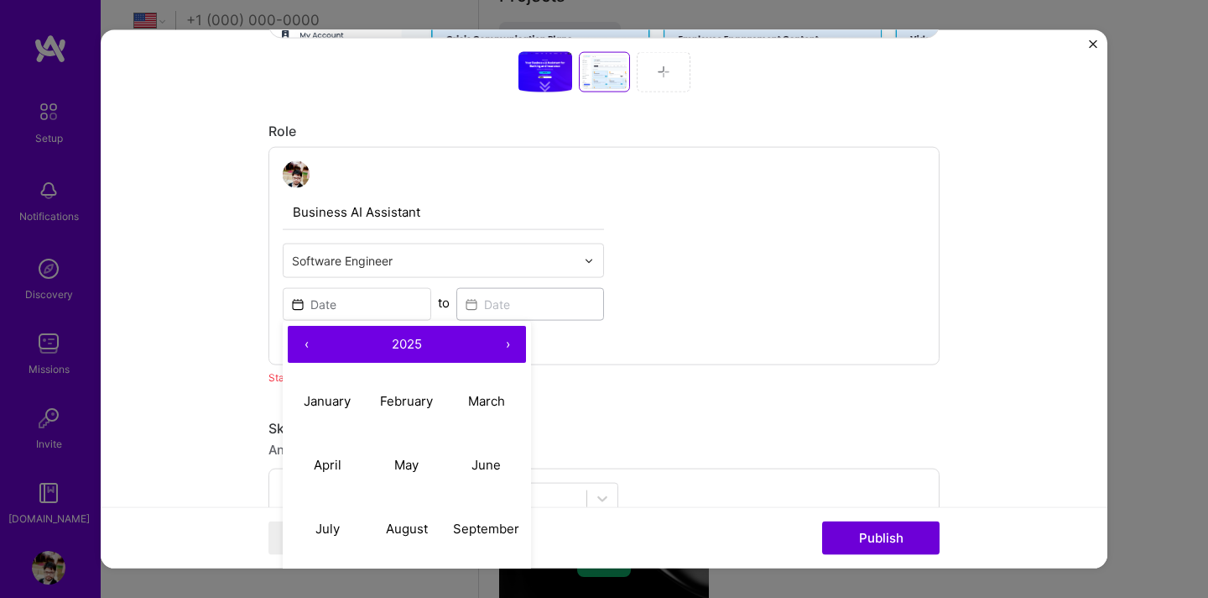
click at [411, 349] on span "2025" at bounding box center [407, 343] width 30 height 16
click at [333, 477] on button "2024" at bounding box center [328, 464] width 80 height 64
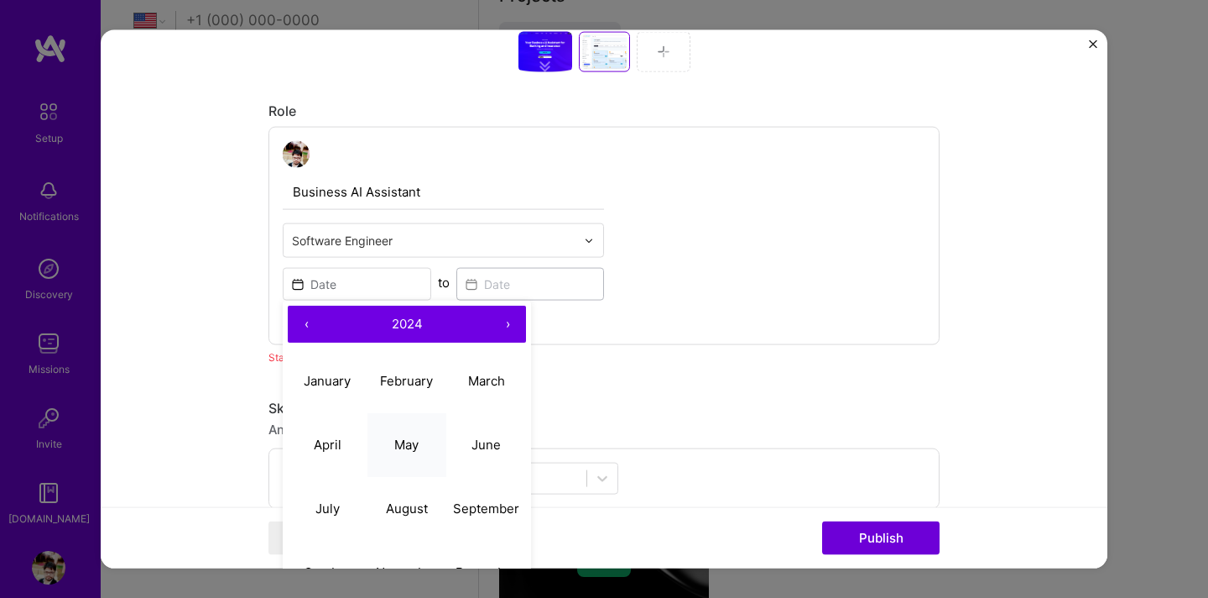
scroll to position [897, 0]
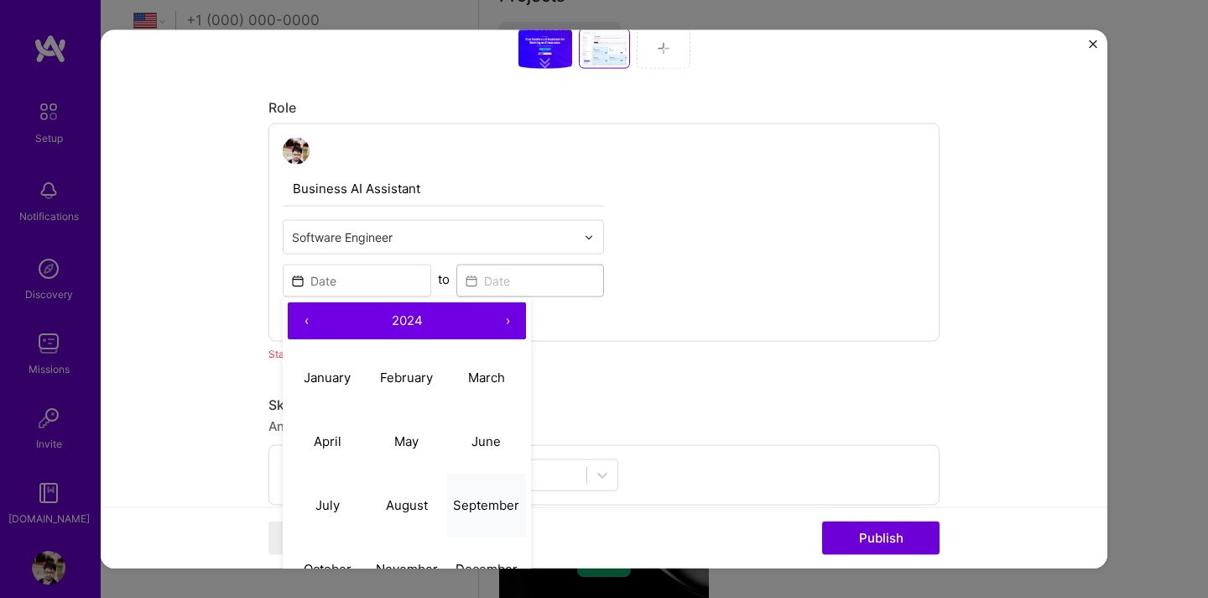
click at [459, 498] on abbr "September" at bounding box center [486, 504] width 66 height 16
type input "[DATE]"
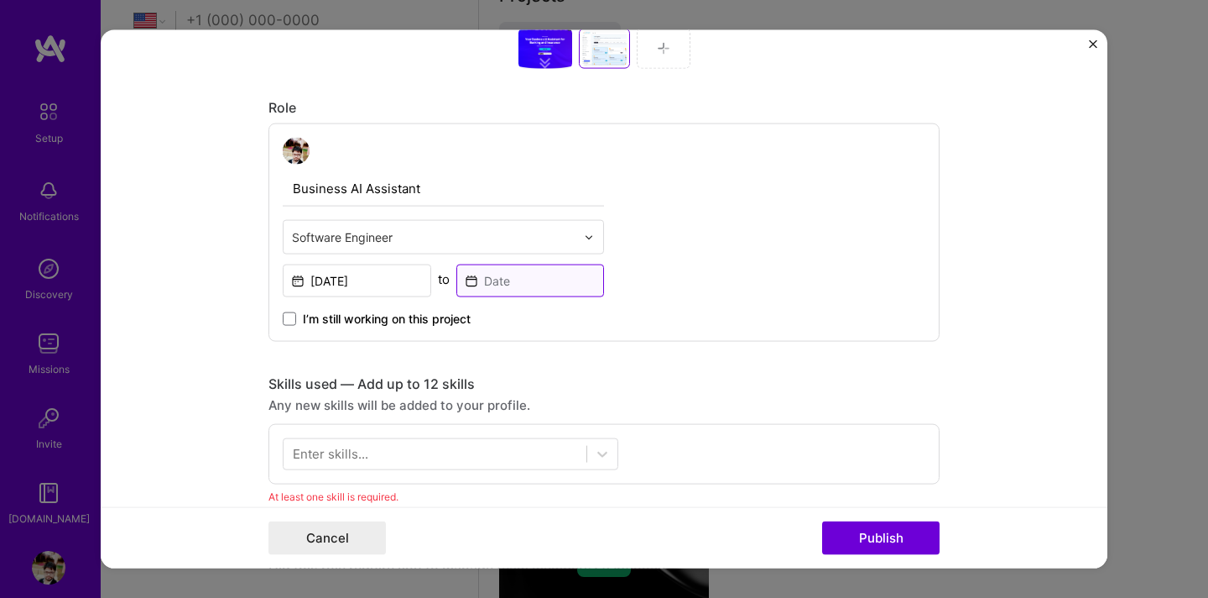
click at [497, 278] on input at bounding box center [531, 280] width 149 height 33
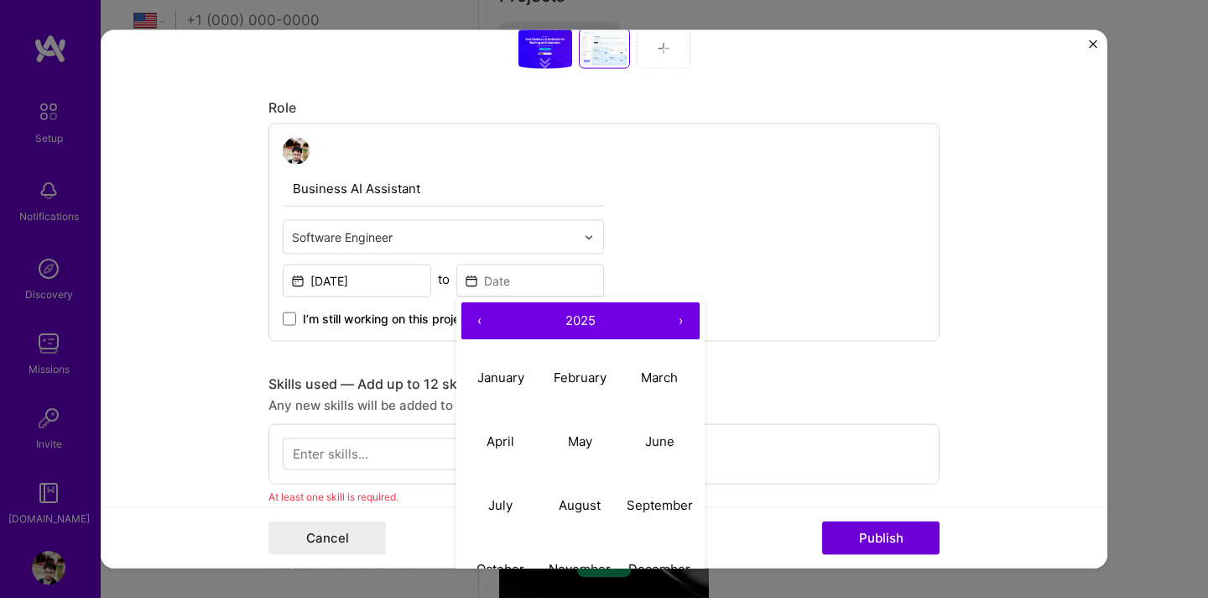
click at [590, 326] on span "2025" at bounding box center [581, 319] width 30 height 16
click at [501, 447] on button "2024" at bounding box center [502, 441] width 80 height 64
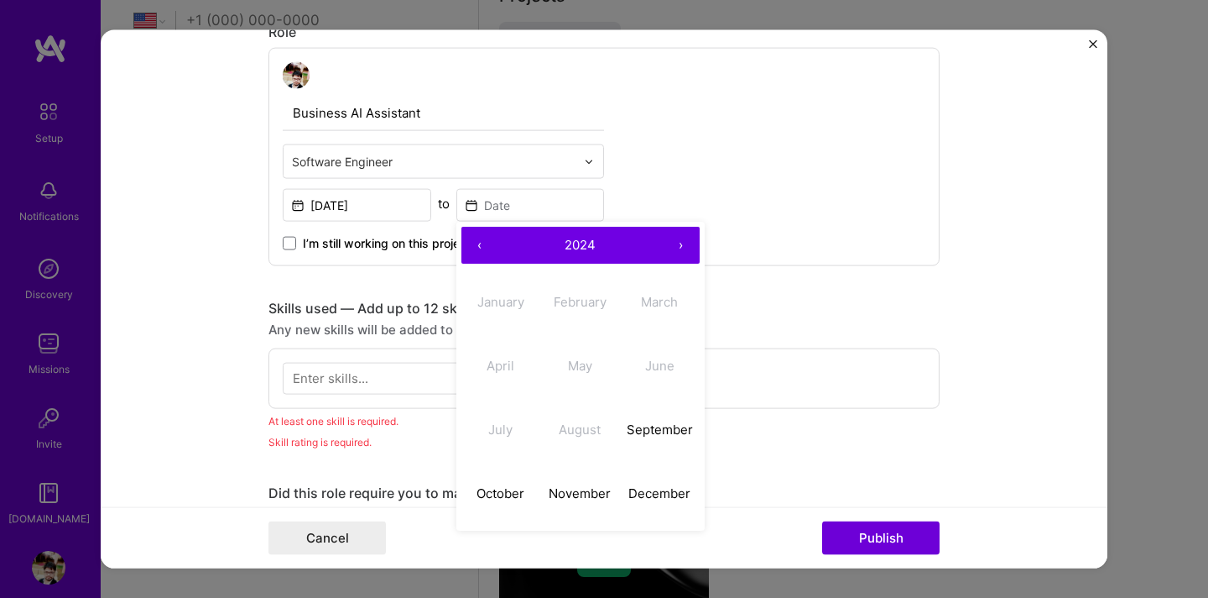
scroll to position [979, 0]
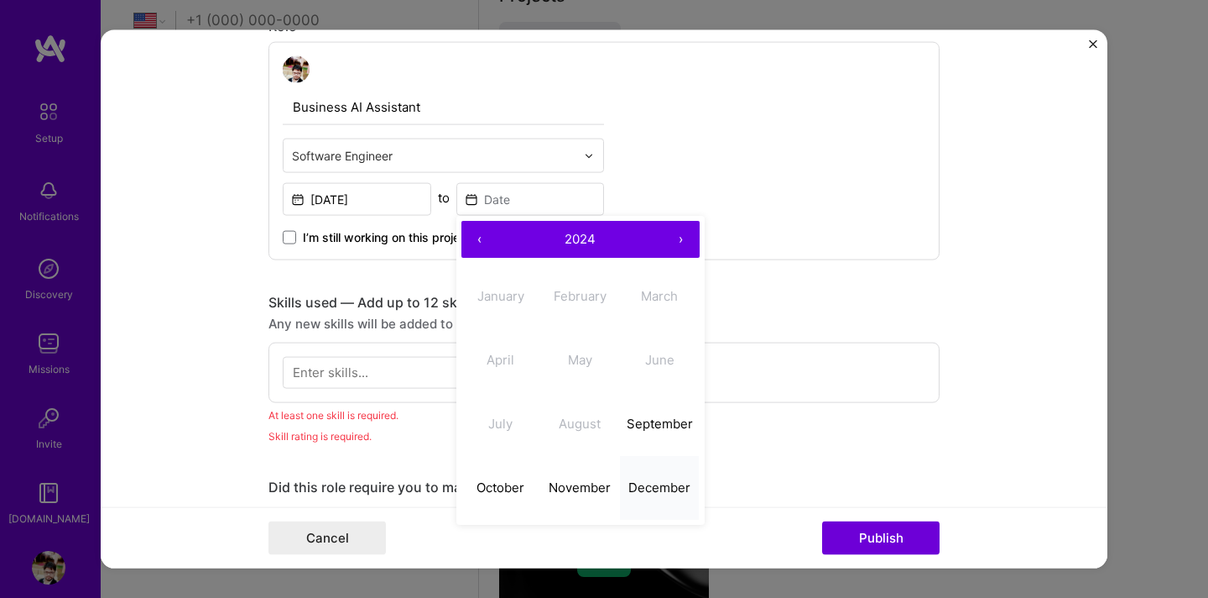
click at [656, 486] on abbr "December" at bounding box center [660, 486] width 62 height 16
type input "[DATE]"
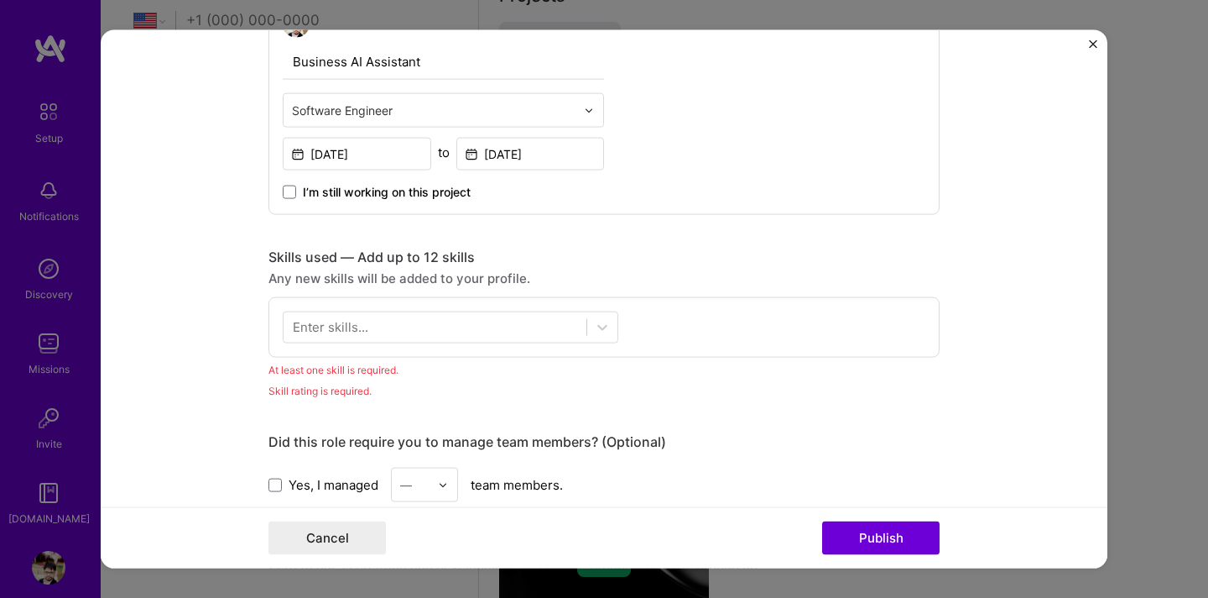
scroll to position [1029, 0]
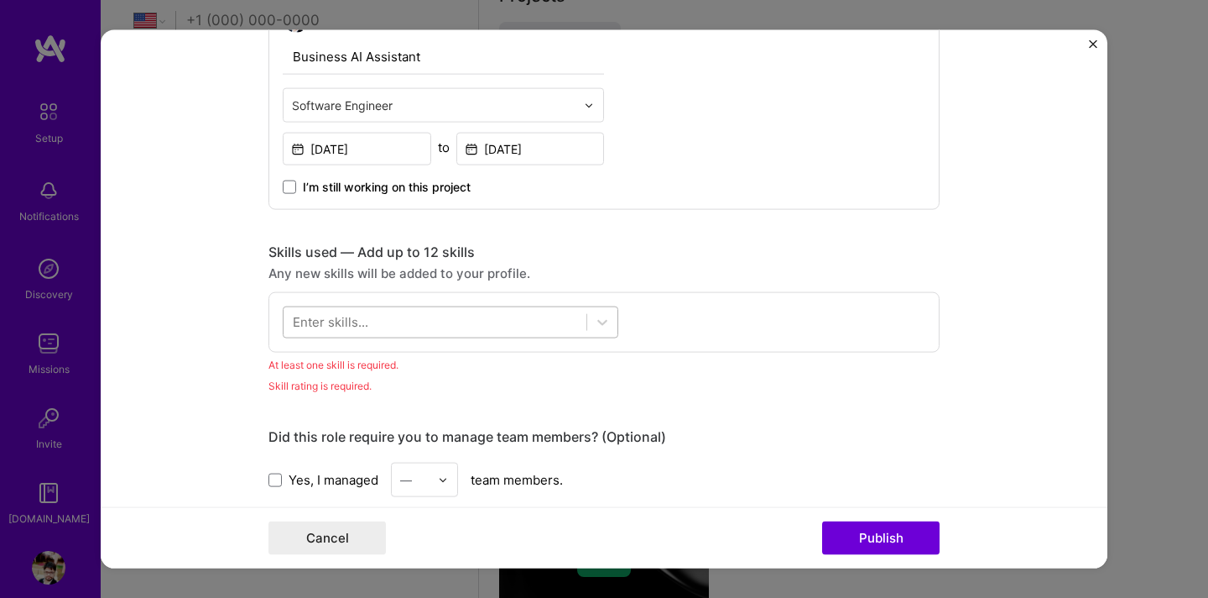
click at [496, 328] on div at bounding box center [435, 322] width 303 height 28
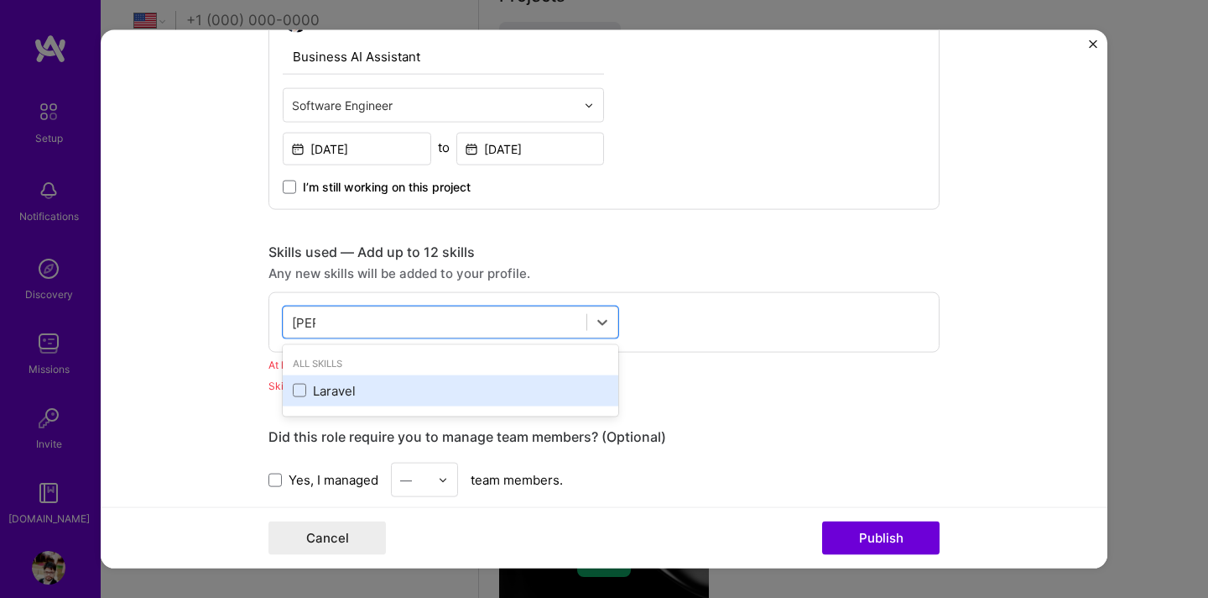
click at [395, 393] on div "Laravel" at bounding box center [451, 390] width 316 height 18
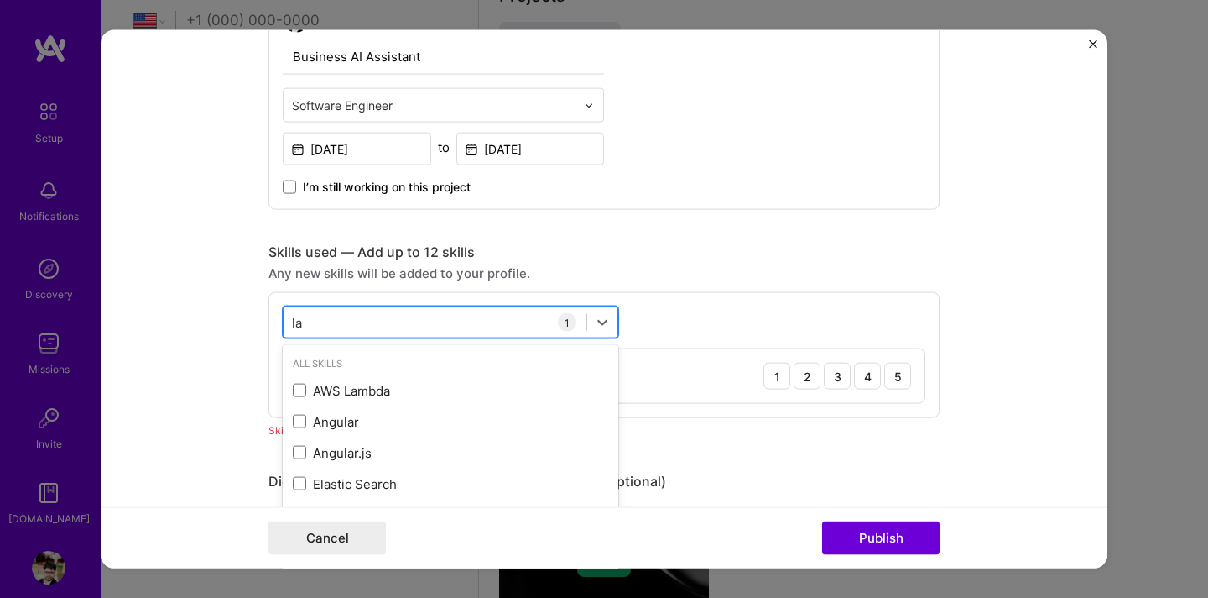
type input "l"
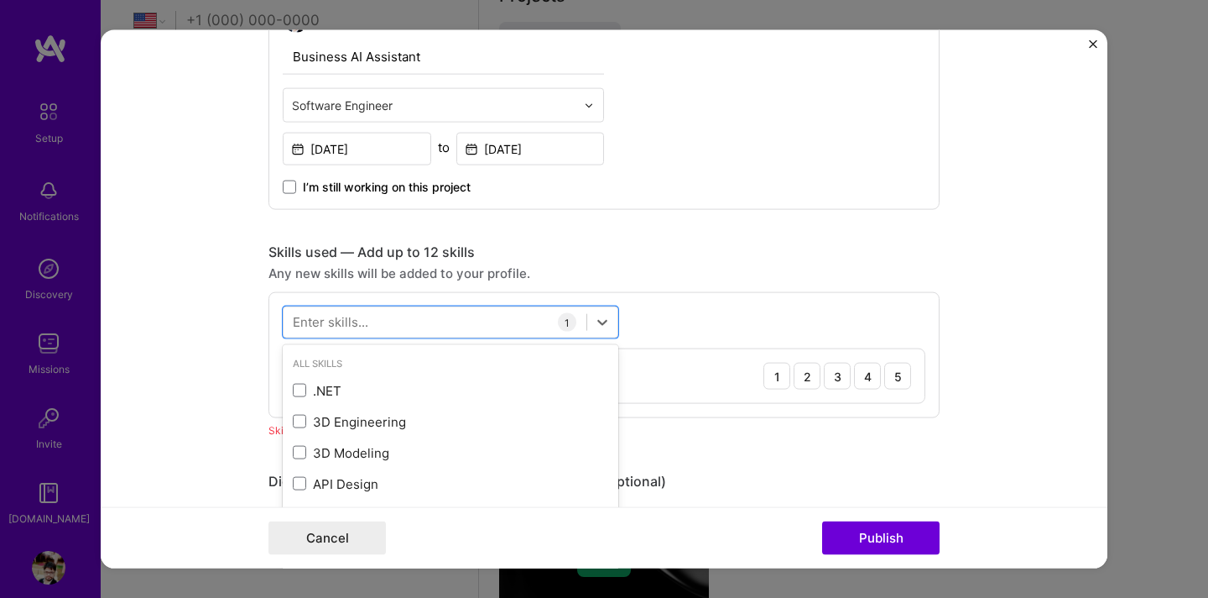
click at [698, 330] on div "option Laravel, selected. option Laravel selected, 0 of 2. 378 results availabl…" at bounding box center [604, 355] width 671 height 126
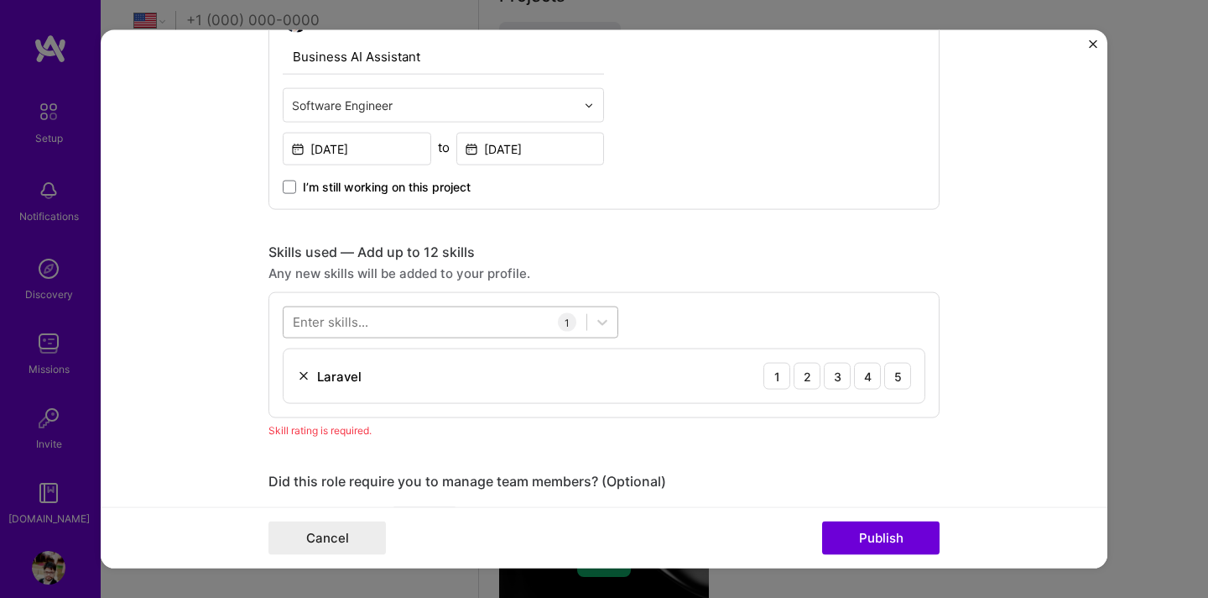
click at [410, 324] on div at bounding box center [435, 322] width 303 height 28
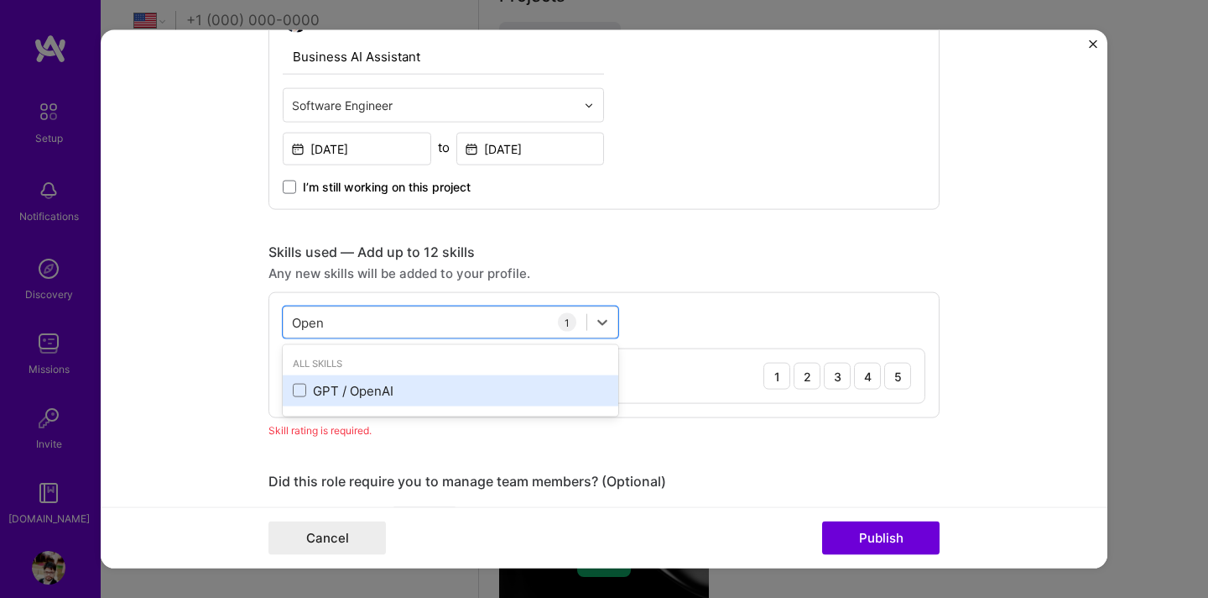
click at [334, 394] on div "GPT / OpenAI" at bounding box center [451, 390] width 316 height 18
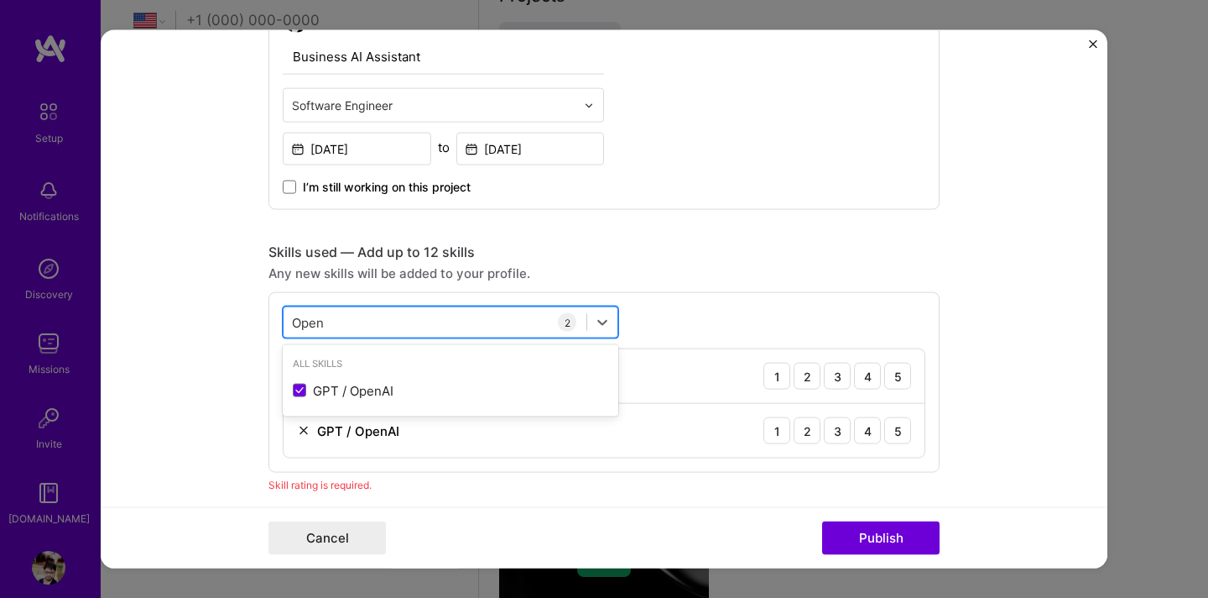
click at [415, 321] on div "Open Open" at bounding box center [435, 322] width 303 height 28
type input "O"
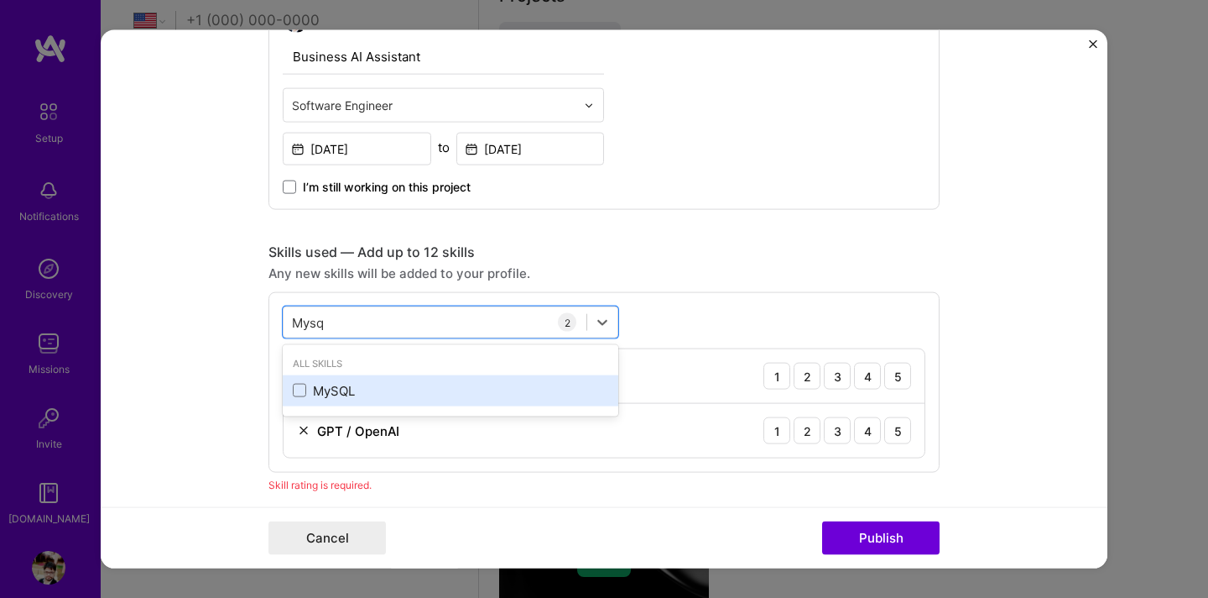
click at [343, 399] on div "MySQL" at bounding box center [451, 390] width 316 height 18
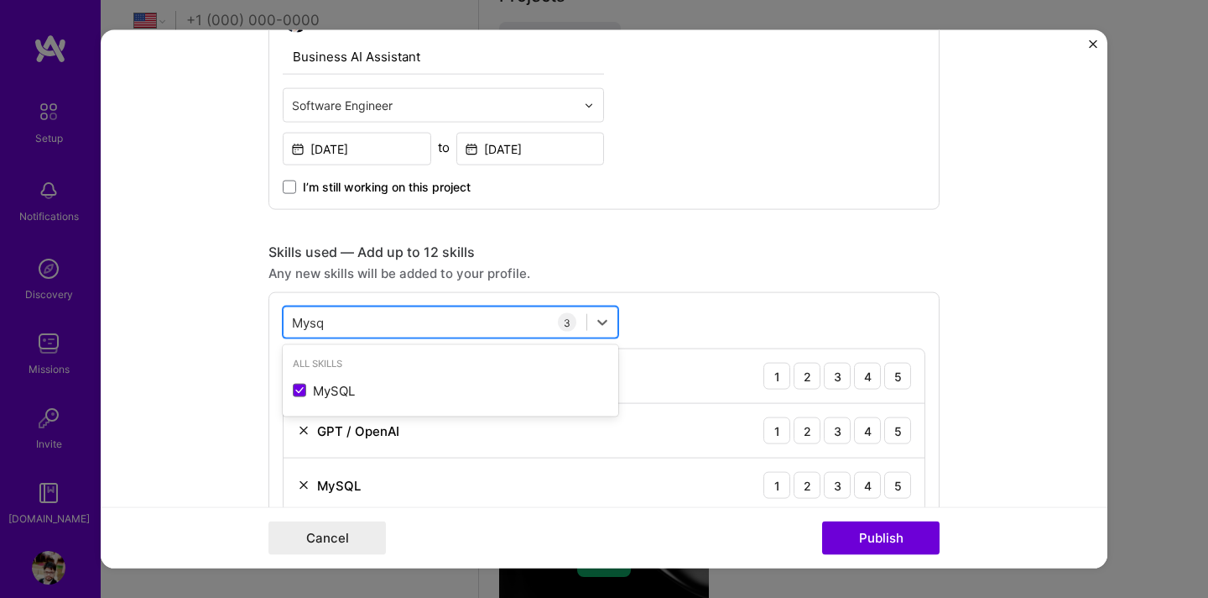
click at [363, 318] on div "Mysq Mysq" at bounding box center [435, 322] width 303 height 28
type input "M"
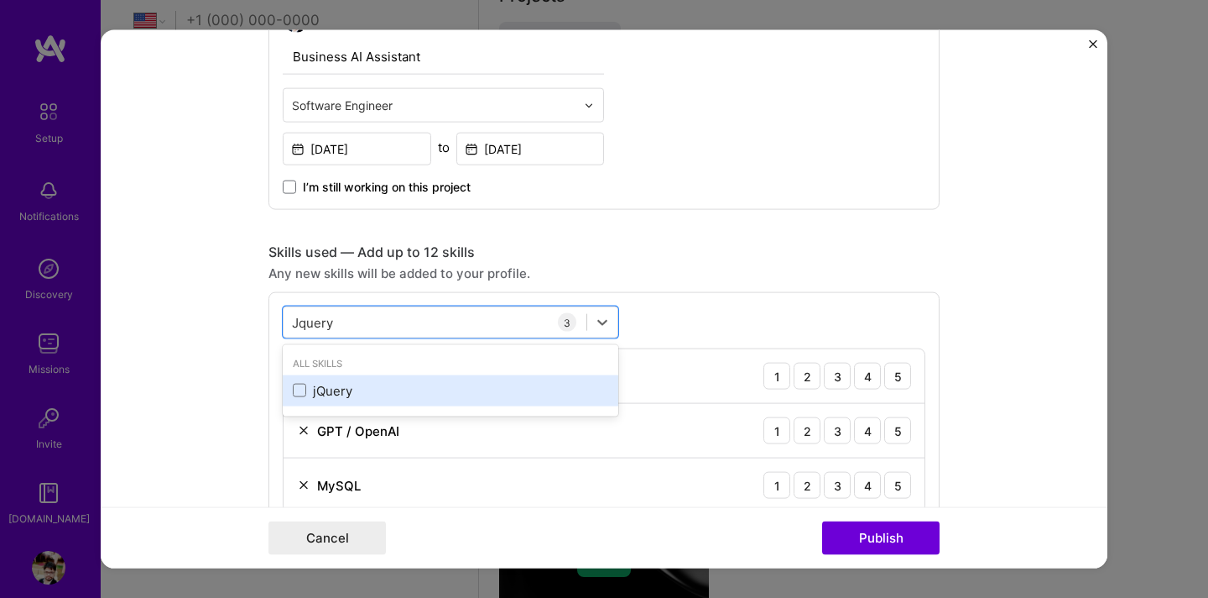
click at [332, 395] on div "jQuery" at bounding box center [451, 390] width 316 height 18
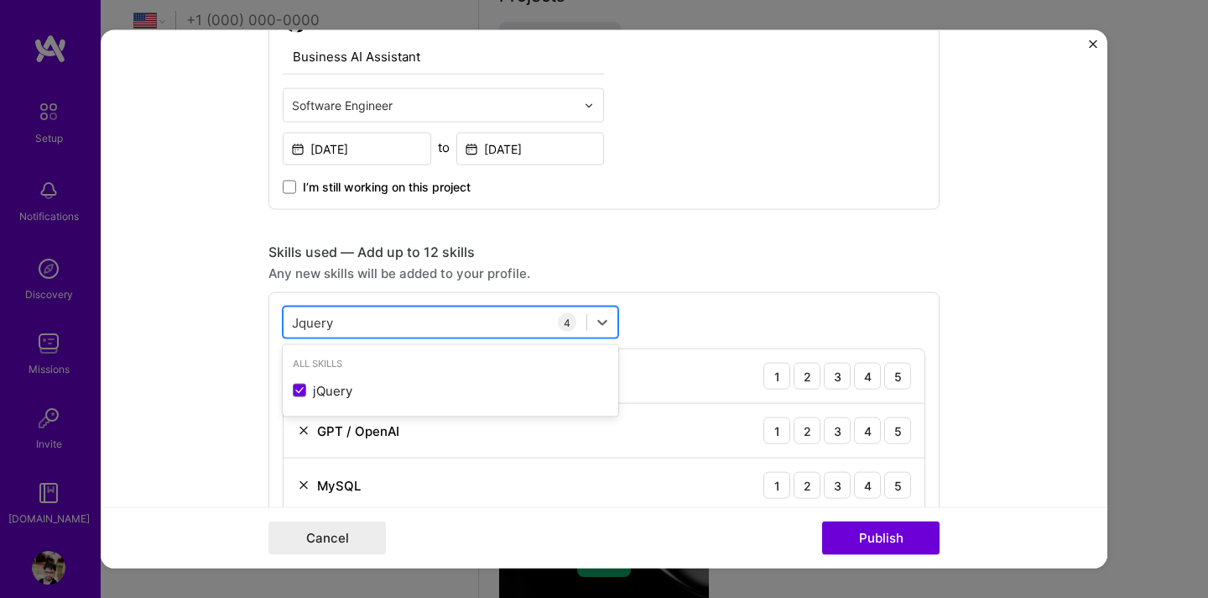
click at [434, 327] on div "[PERSON_NAME]" at bounding box center [435, 322] width 303 height 28
type input "J"
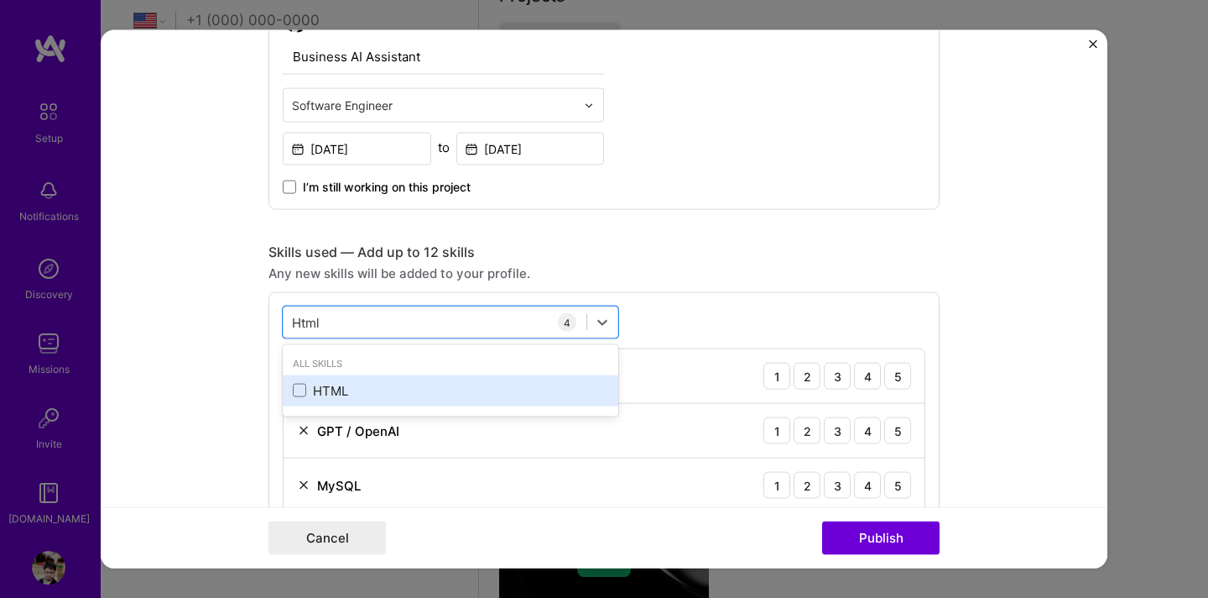
click at [377, 399] on div "HTML" at bounding box center [451, 390] width 316 height 18
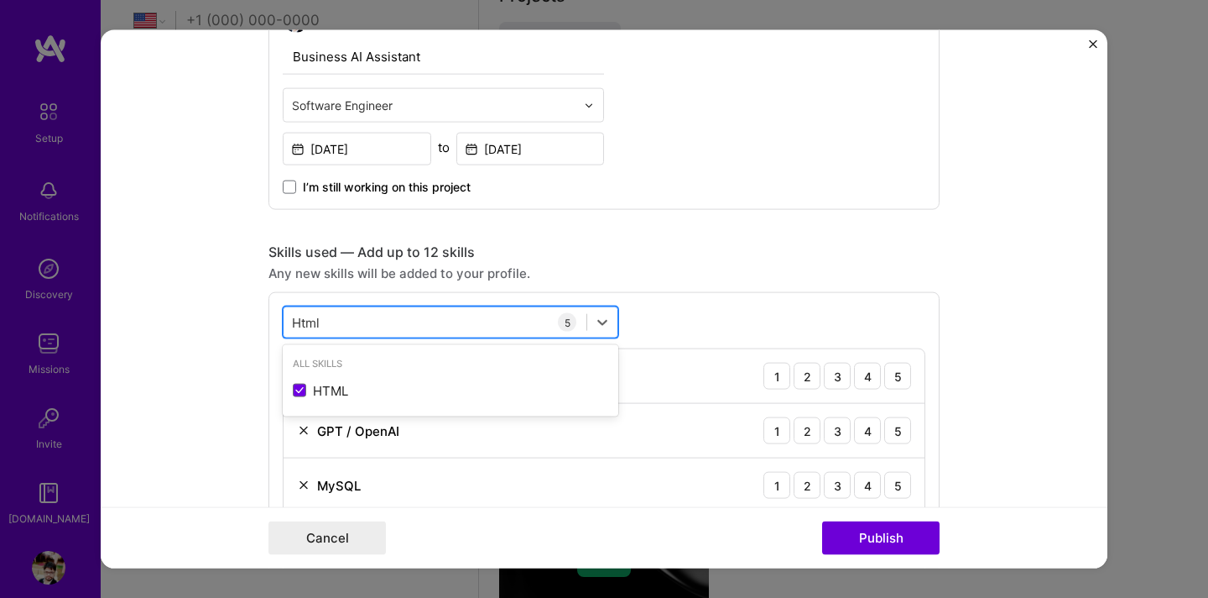
click at [345, 317] on div "Html Html" at bounding box center [435, 322] width 303 height 28
type input "H"
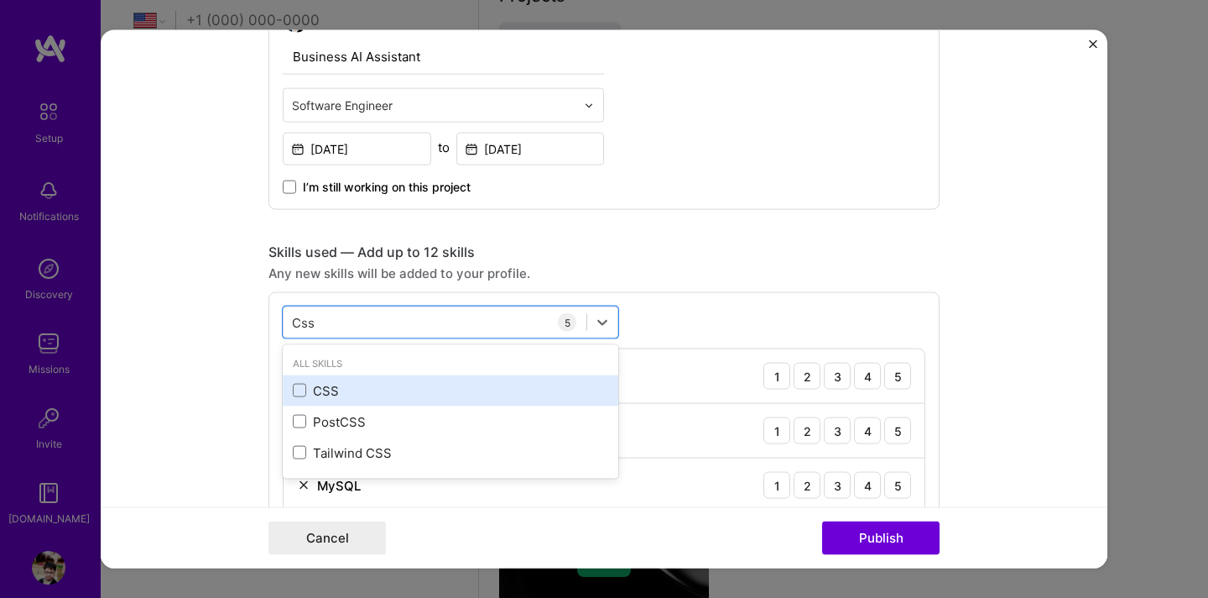
click at [338, 394] on div "CSS" at bounding box center [451, 390] width 316 height 18
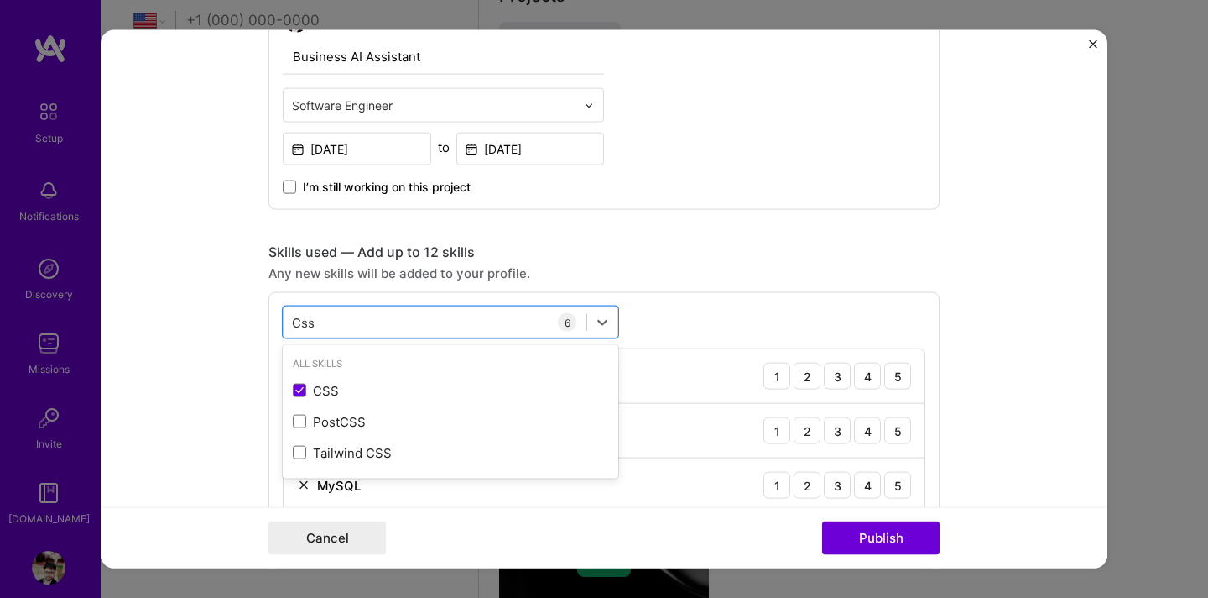
type input "Css"
click at [708, 314] on div "option CSS, selected. option CSS selected, 0 of 2. 3 results available for sear…" at bounding box center [604, 491] width 671 height 399
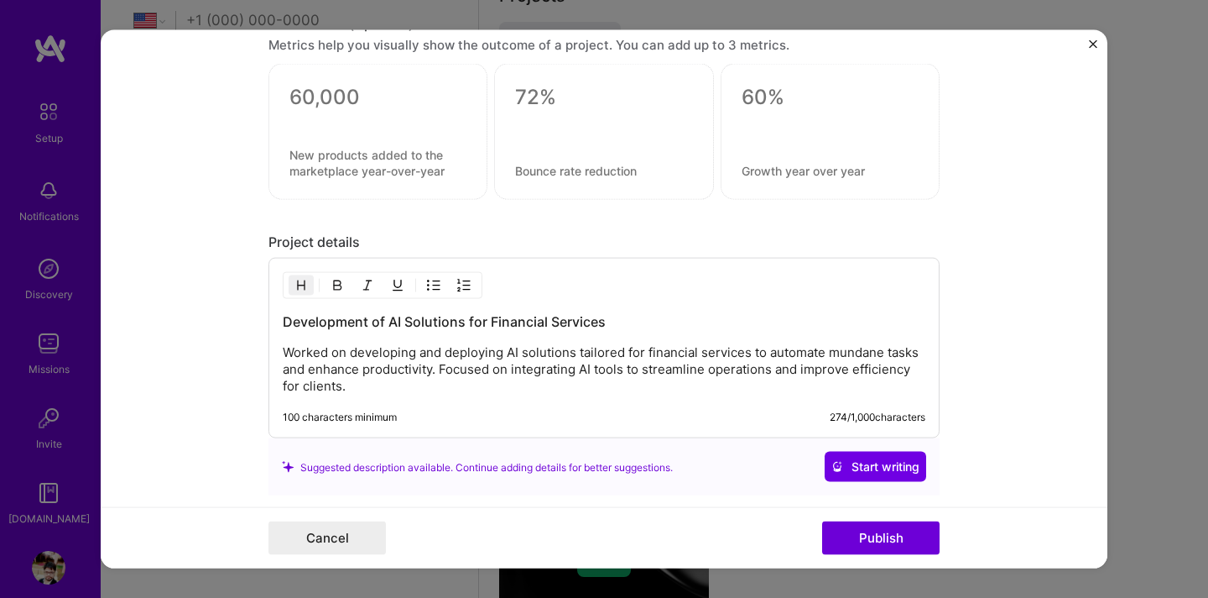
scroll to position [1994, 0]
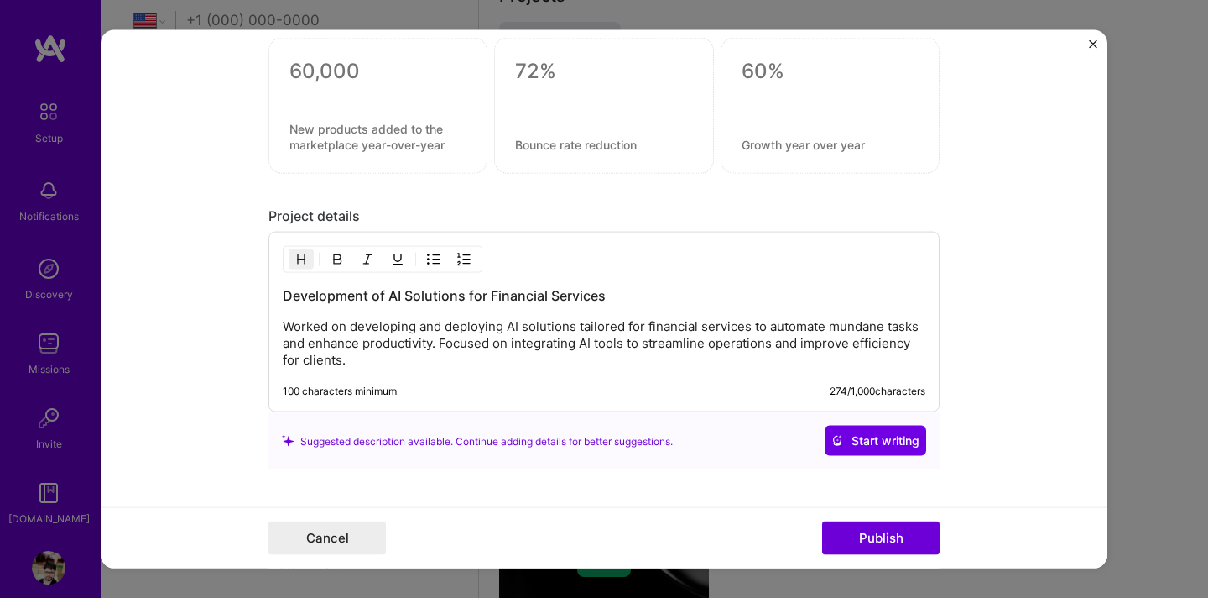
click at [753, 326] on p "Worked on developing and deploying AI solutions tailored for financial services…" at bounding box center [604, 343] width 643 height 50
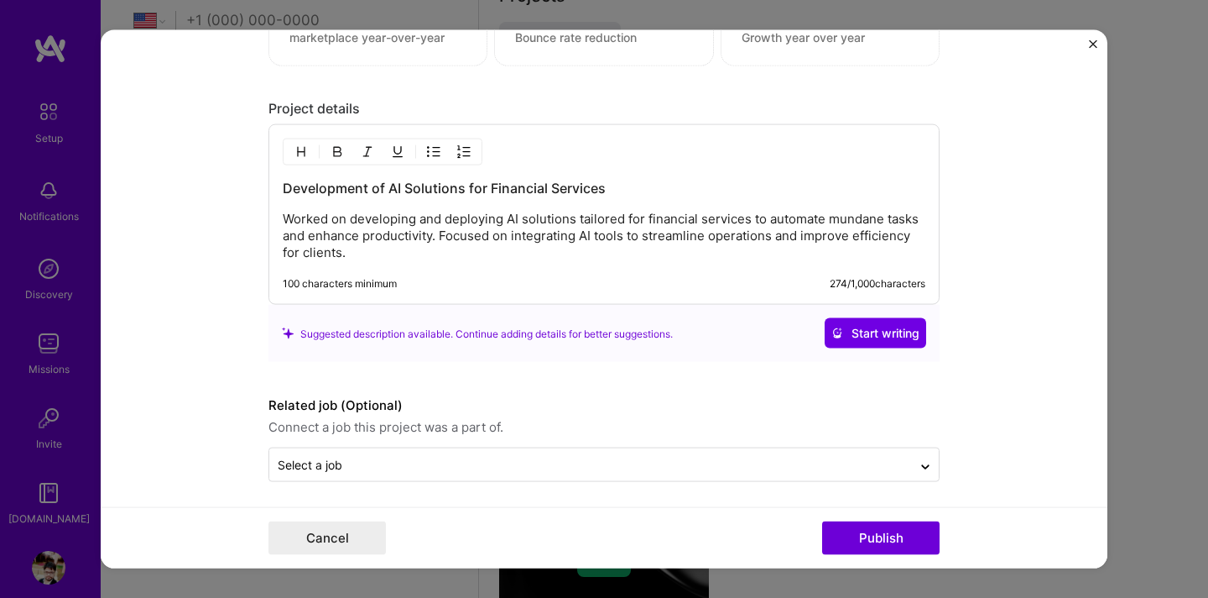
scroll to position [2108, 0]
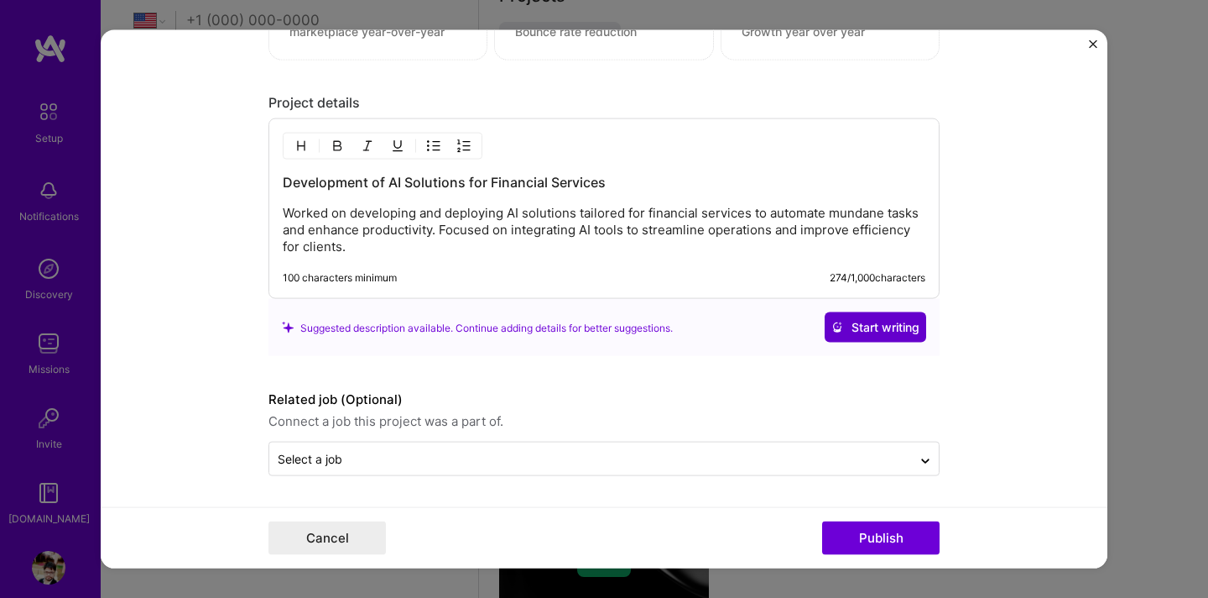
click at [864, 320] on span "Start writing" at bounding box center [876, 327] width 88 height 17
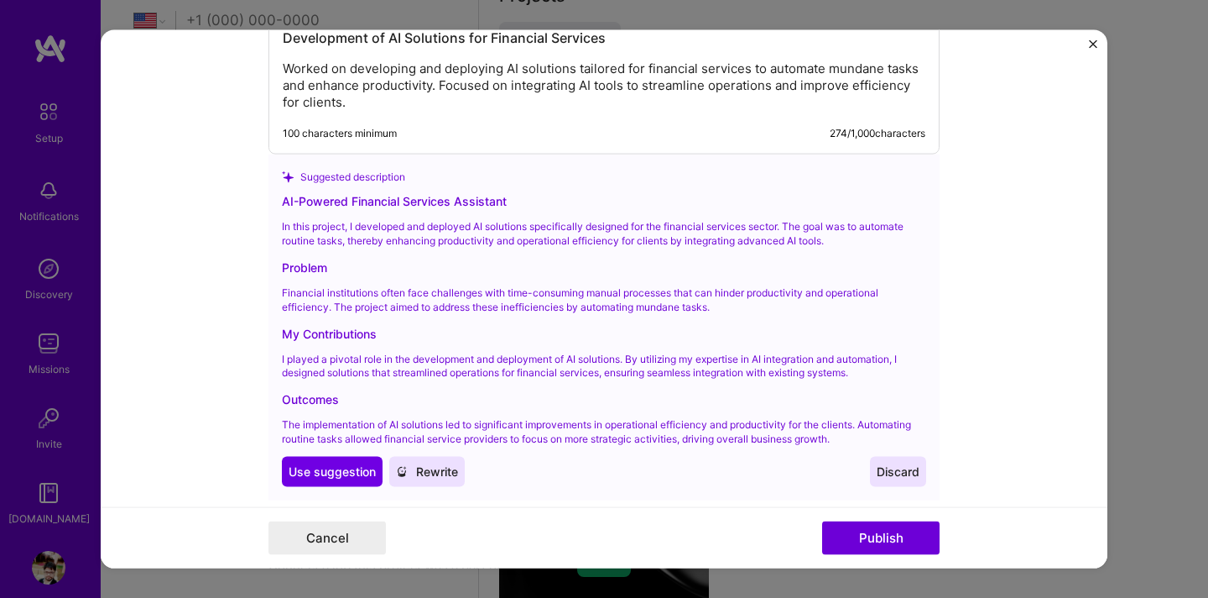
scroll to position [2259, 0]
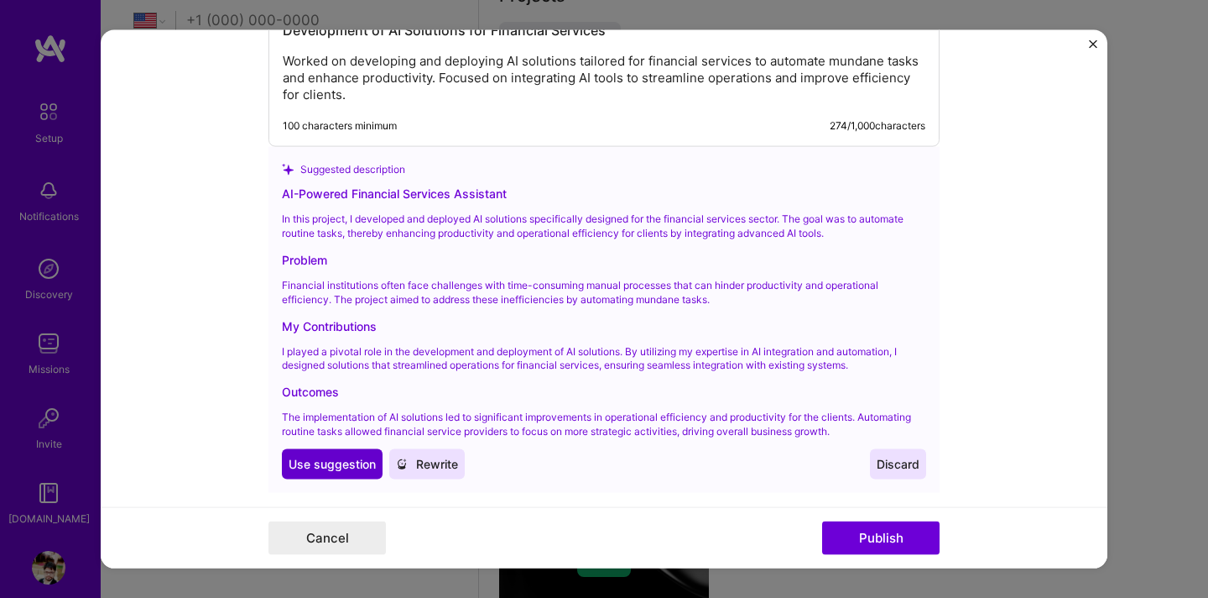
click at [326, 472] on span "Use suggestion" at bounding box center [332, 463] width 87 height 17
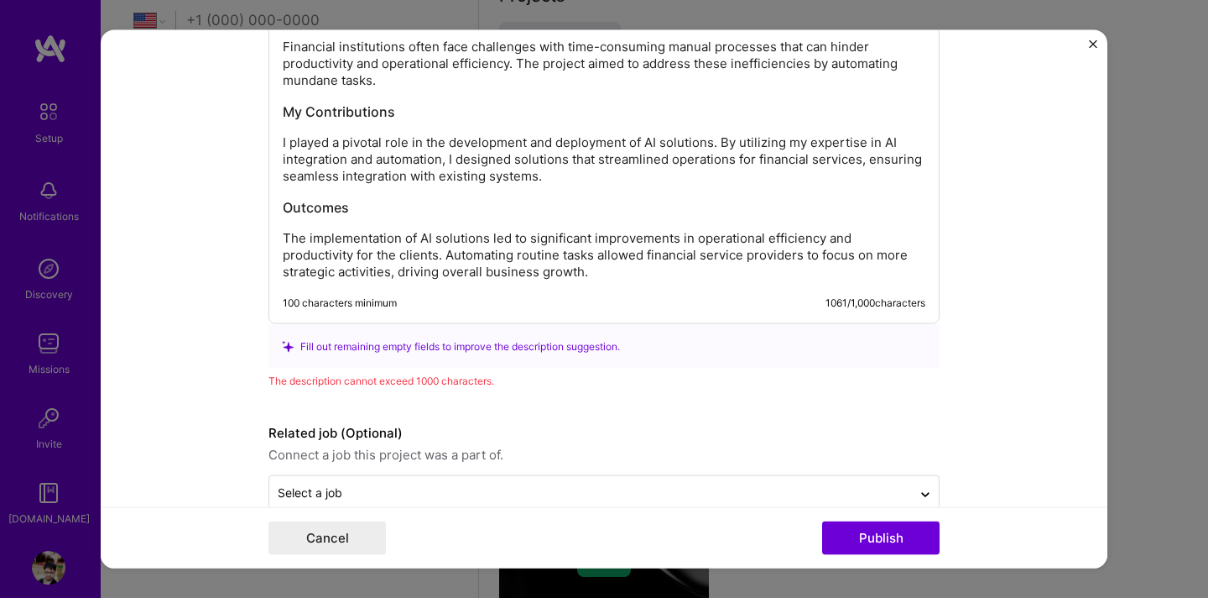
scroll to position [2403, 0]
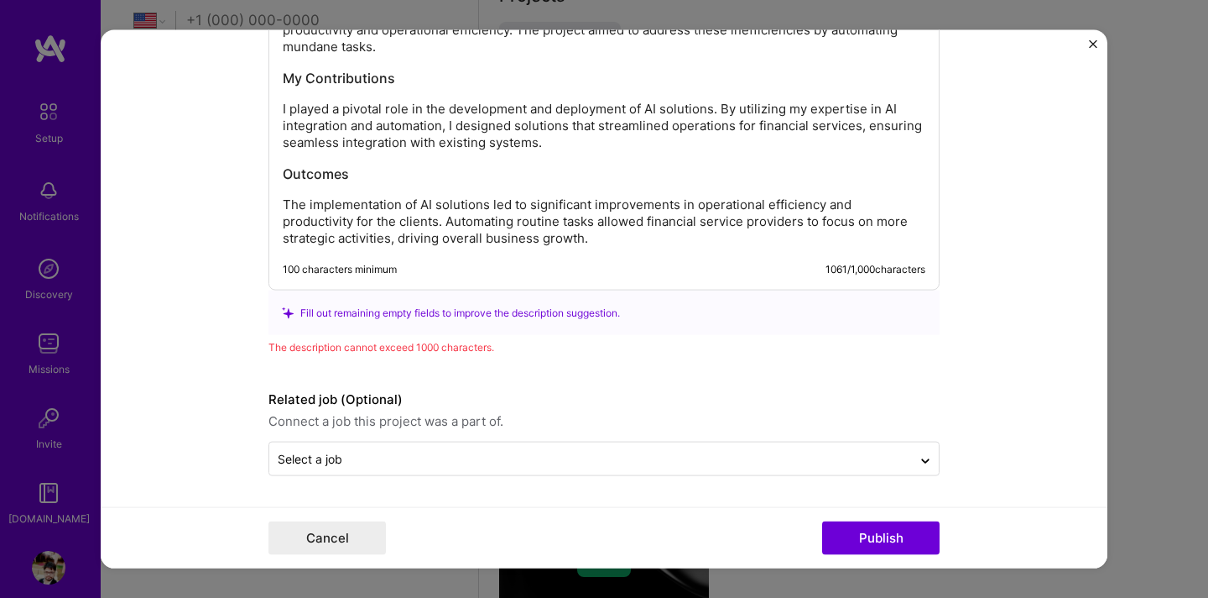
click at [669, 235] on p "The implementation of AI solutions led to significant improvements in operation…" at bounding box center [604, 221] width 643 height 50
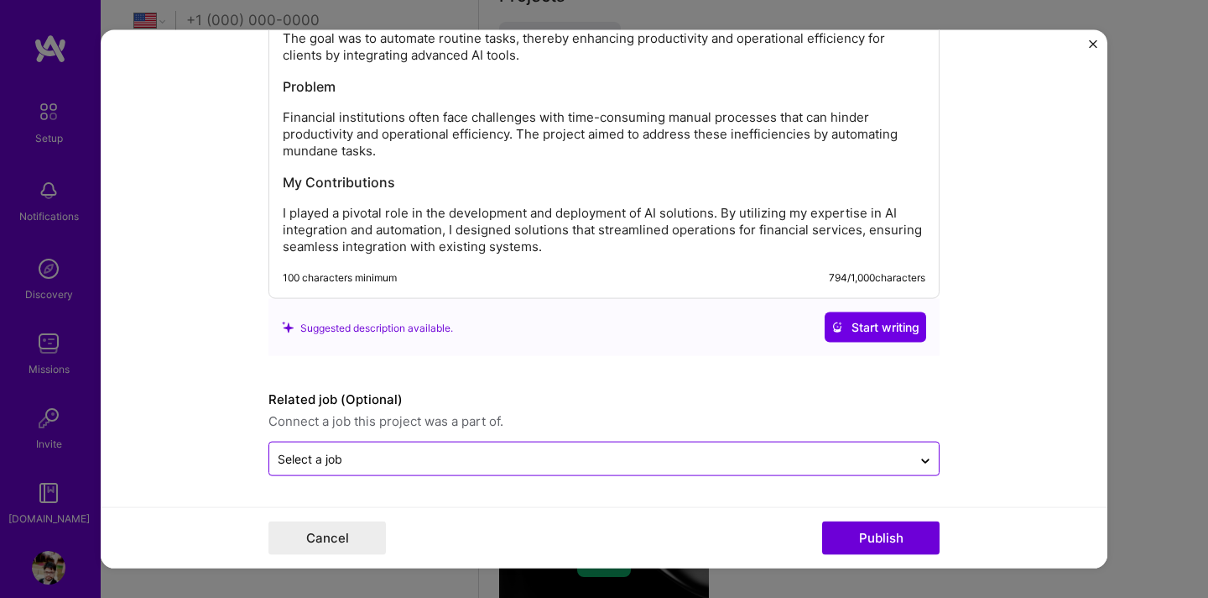
click at [752, 465] on input "text" at bounding box center [591, 459] width 626 height 18
type input "a"
click at [887, 533] on button "Publish" at bounding box center [880, 537] width 117 height 34
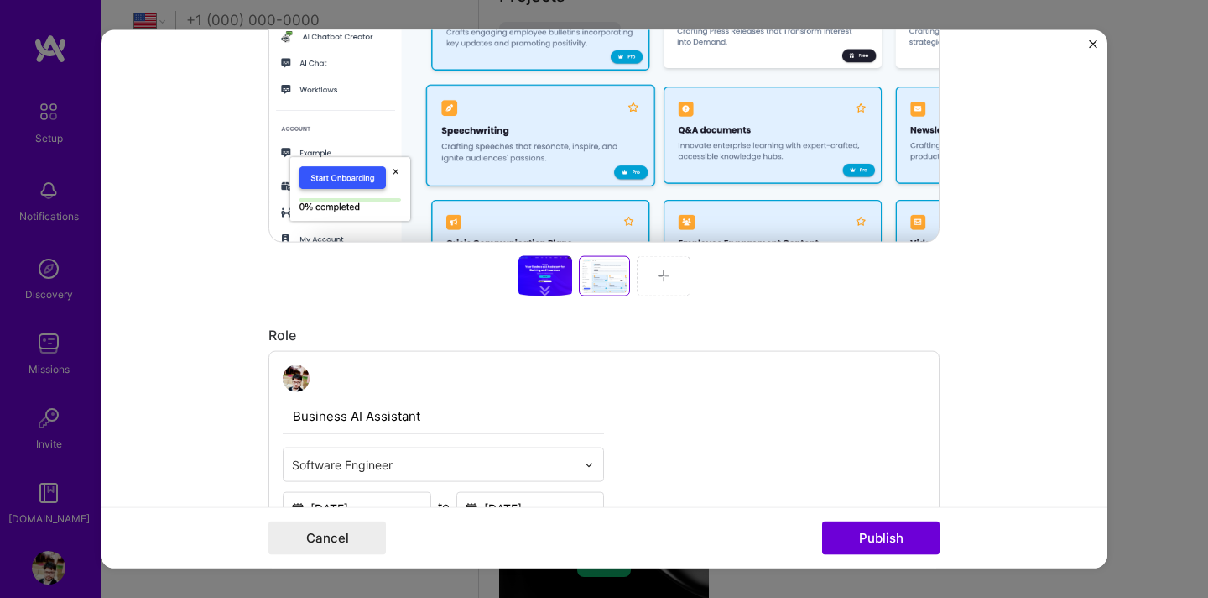
scroll to position [673, 0]
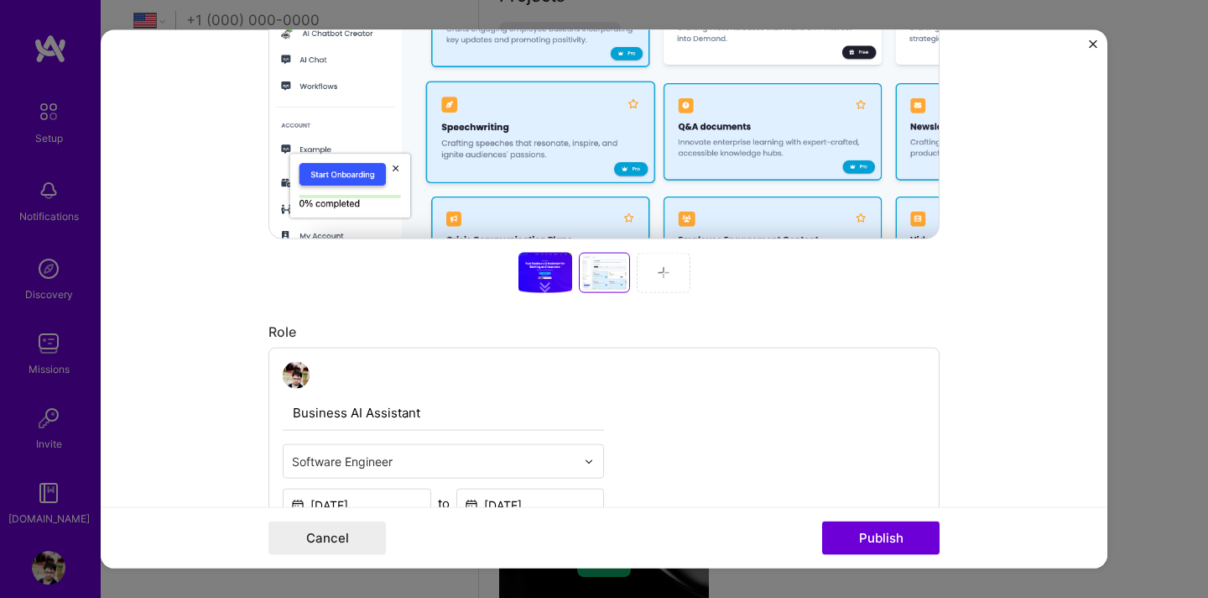
click at [536, 269] on div at bounding box center [546, 273] width 54 height 40
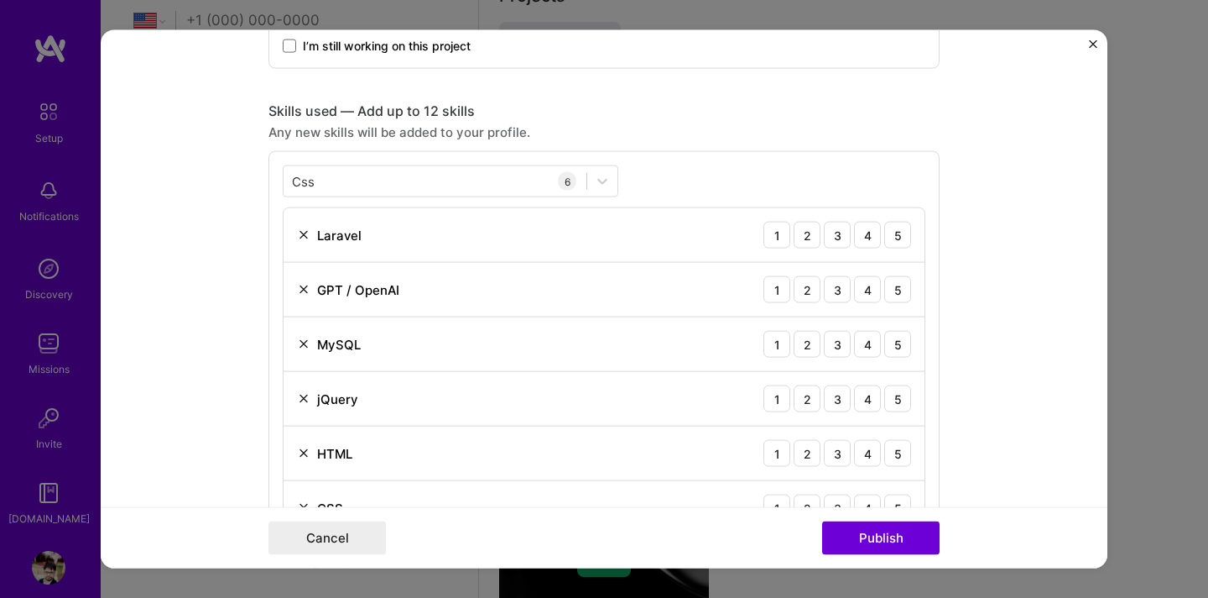
scroll to position [1177, 0]
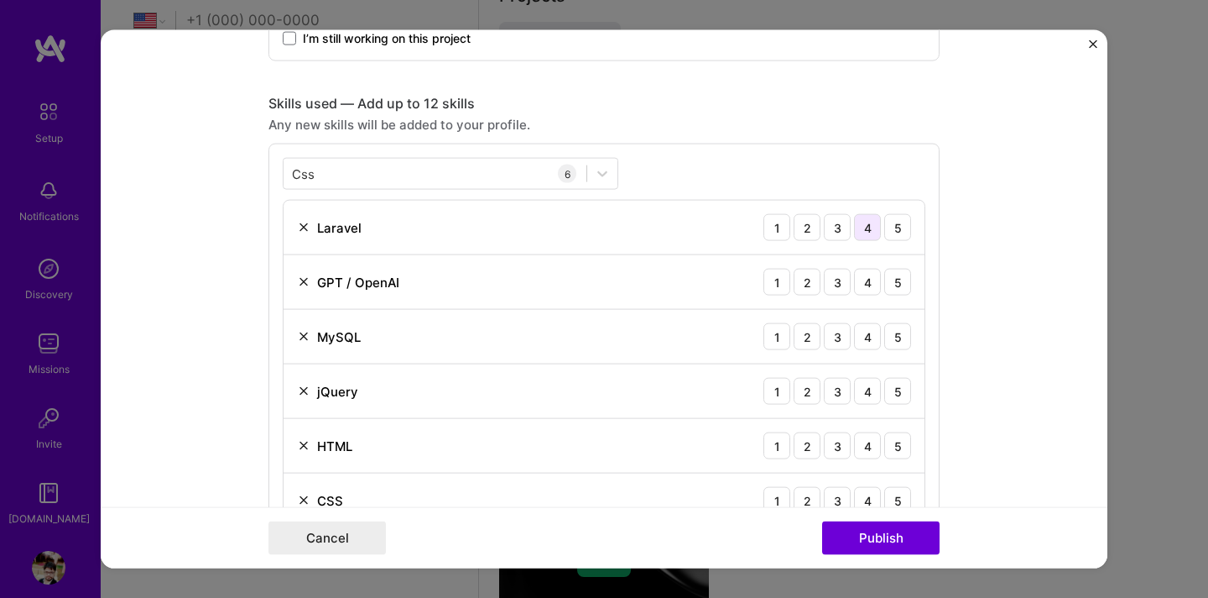
click at [864, 237] on div "4" at bounding box center [867, 227] width 27 height 27
click at [869, 283] on div "4" at bounding box center [867, 282] width 27 height 27
click at [869, 338] on div "4" at bounding box center [867, 336] width 27 height 27
click at [869, 386] on div "4" at bounding box center [867, 391] width 27 height 27
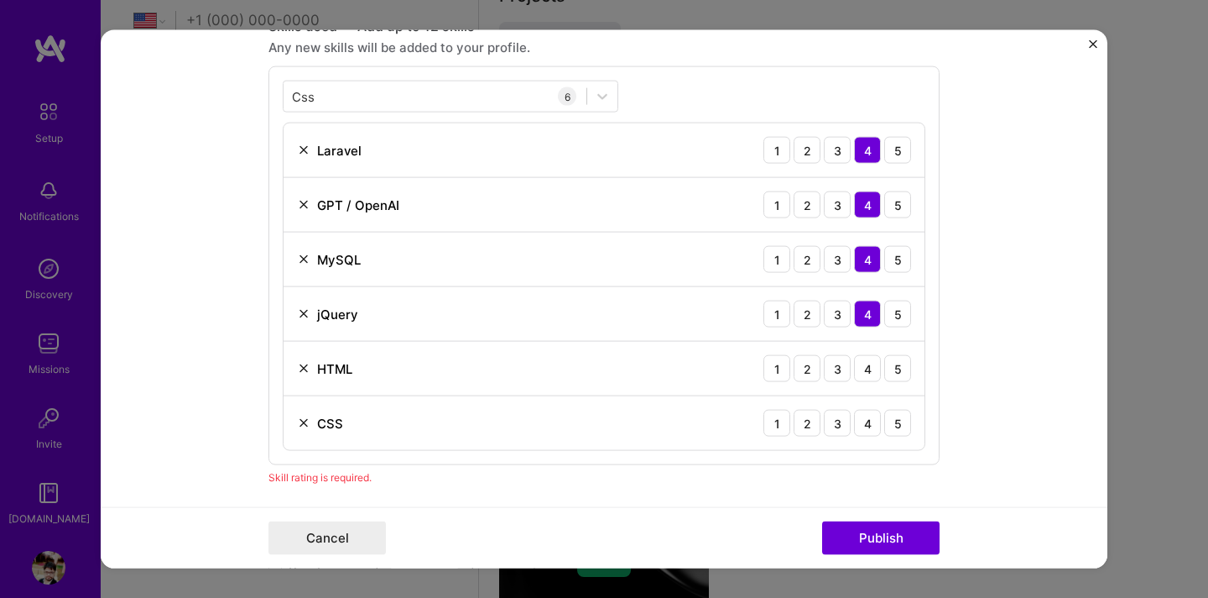
scroll to position [1267, 0]
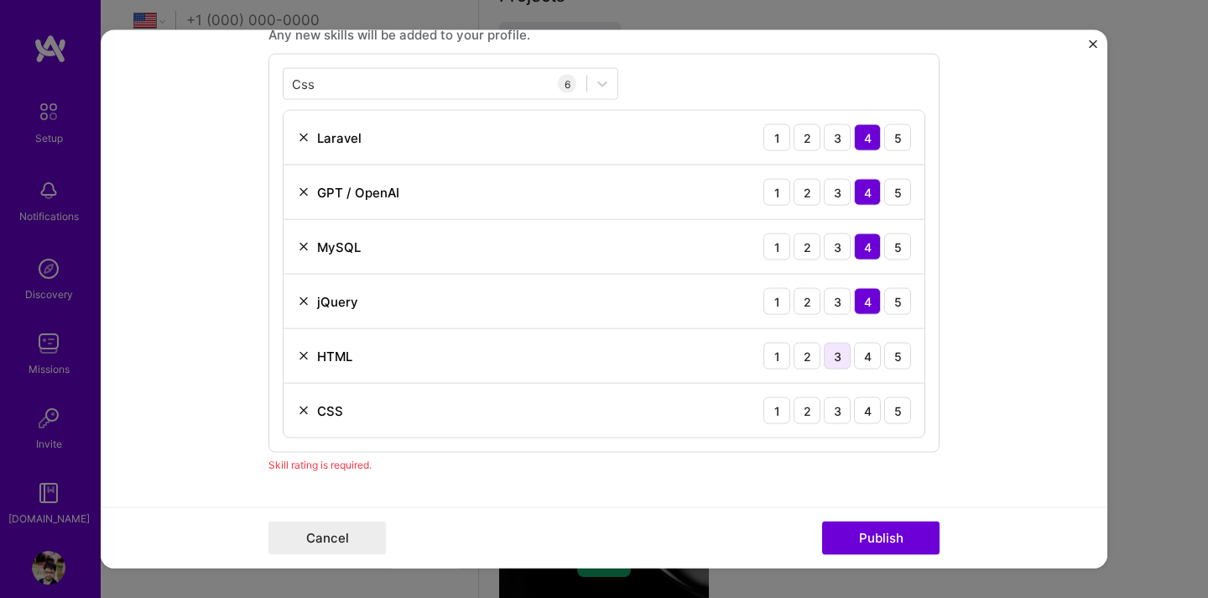
click at [842, 360] on div "3" at bounding box center [837, 355] width 27 height 27
click at [837, 410] on div "3" at bounding box center [837, 410] width 27 height 27
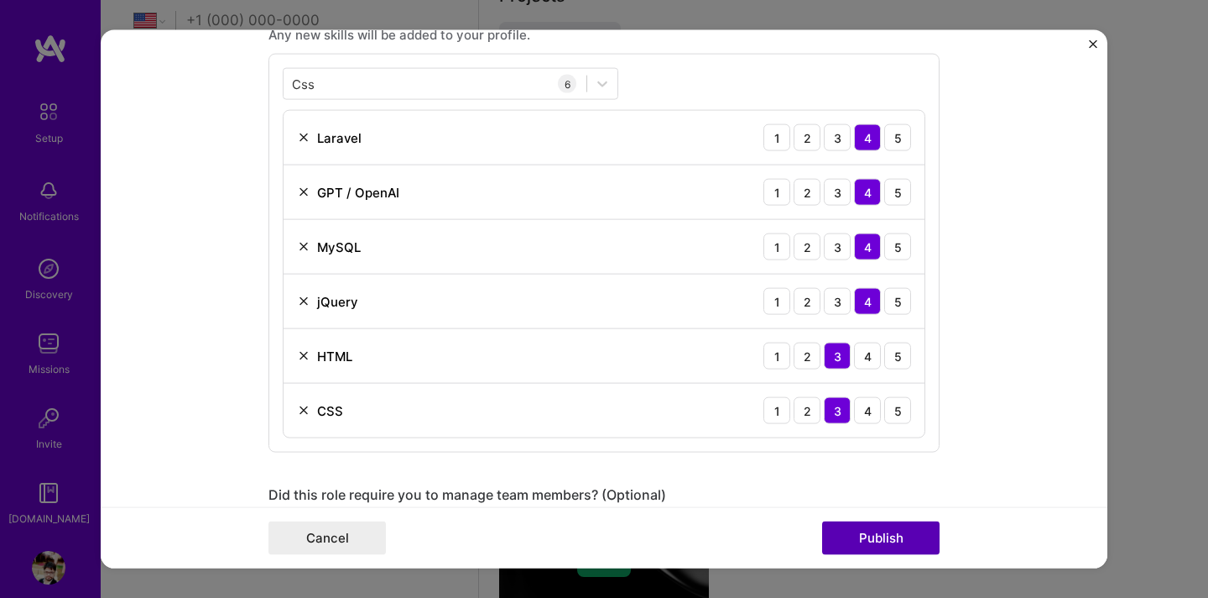
click at [862, 542] on button "Publish" at bounding box center [880, 537] width 117 height 34
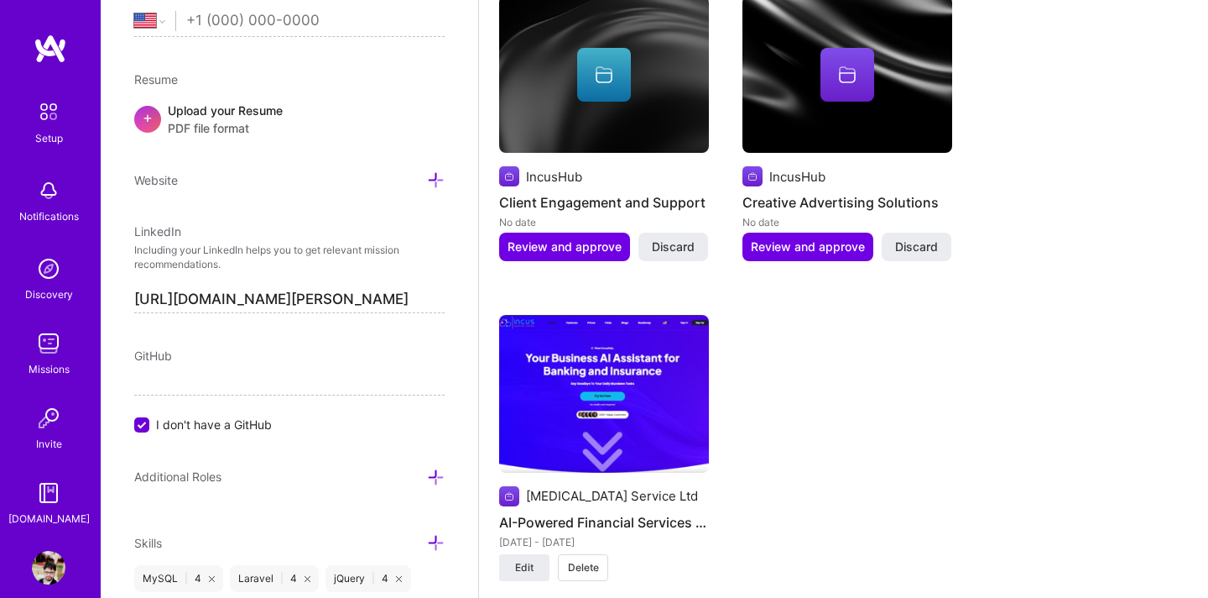
scroll to position [1433, 0]
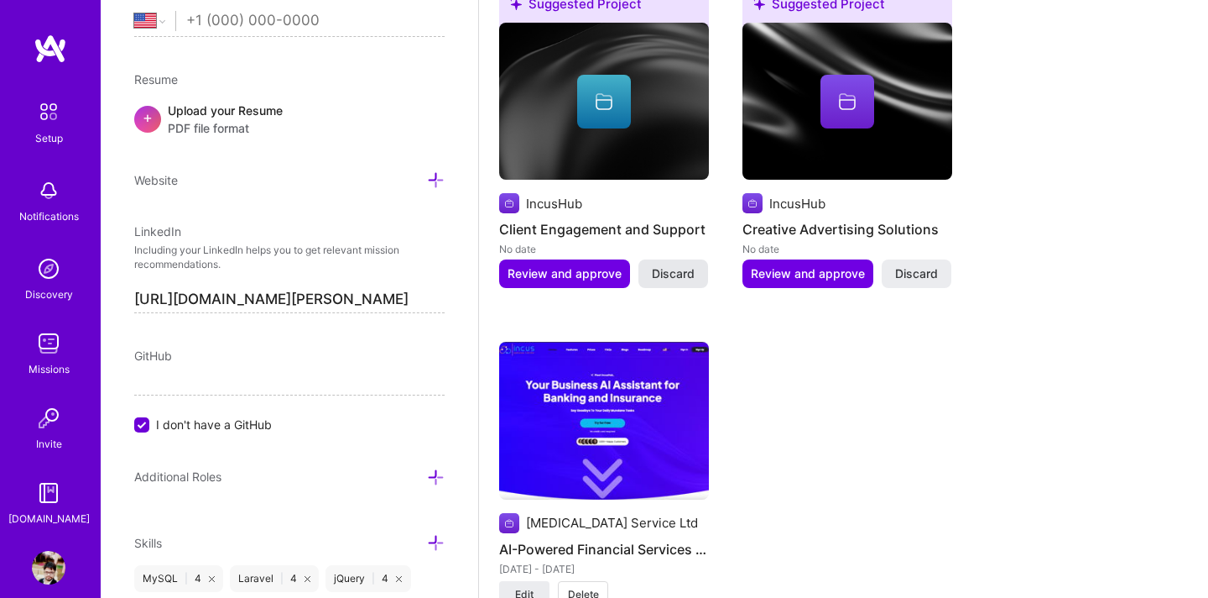
click at [668, 265] on span "Discard" at bounding box center [673, 273] width 43 height 17
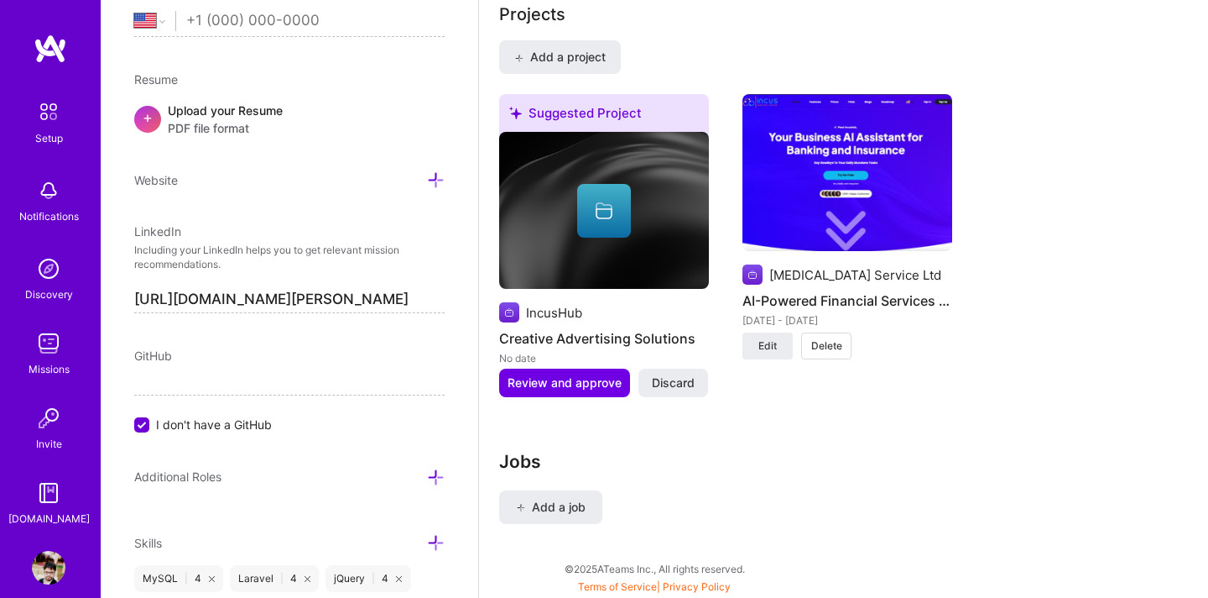
scroll to position [1303, 0]
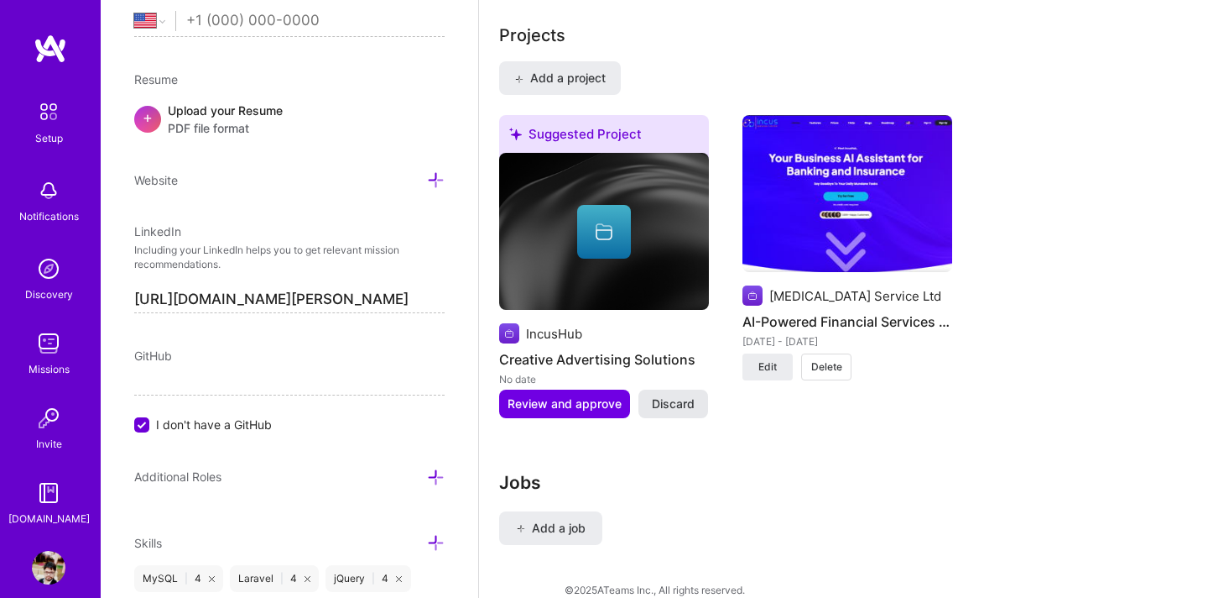
click at [683, 395] on span "Discard" at bounding box center [673, 403] width 43 height 17
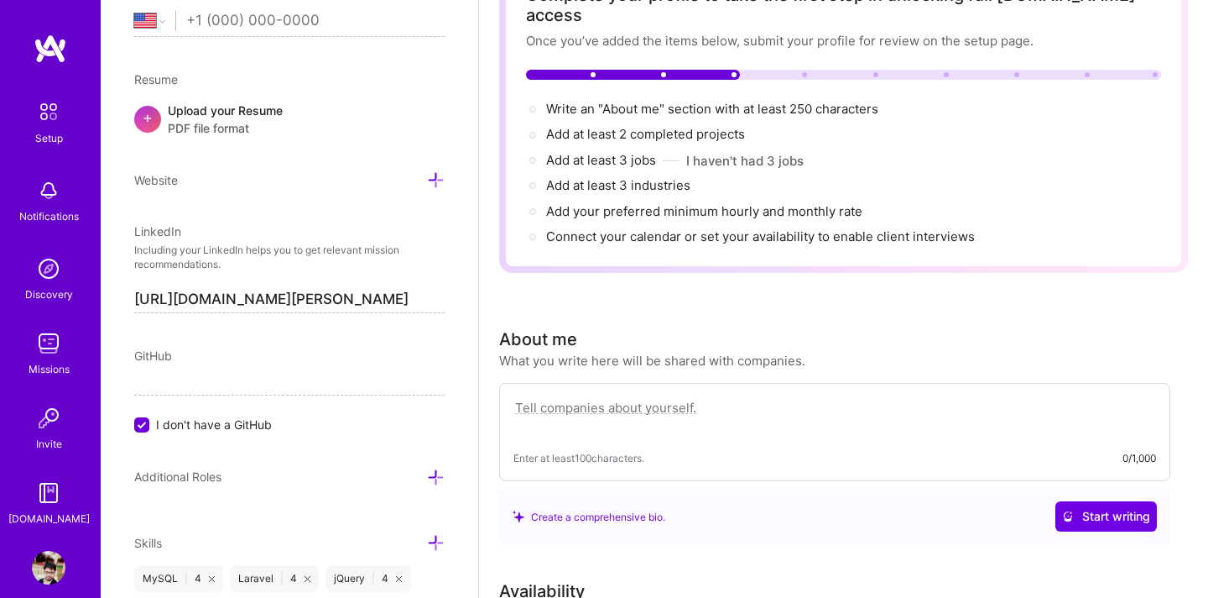
scroll to position [0, 0]
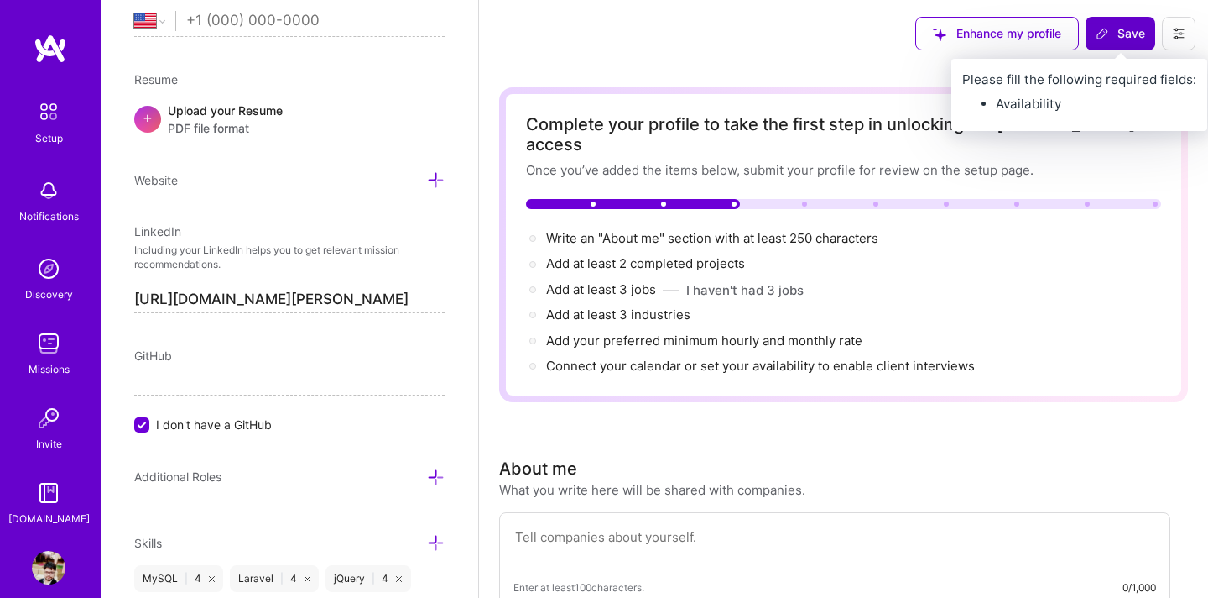
click at [1112, 34] on span "Save" at bounding box center [1121, 33] width 50 height 17
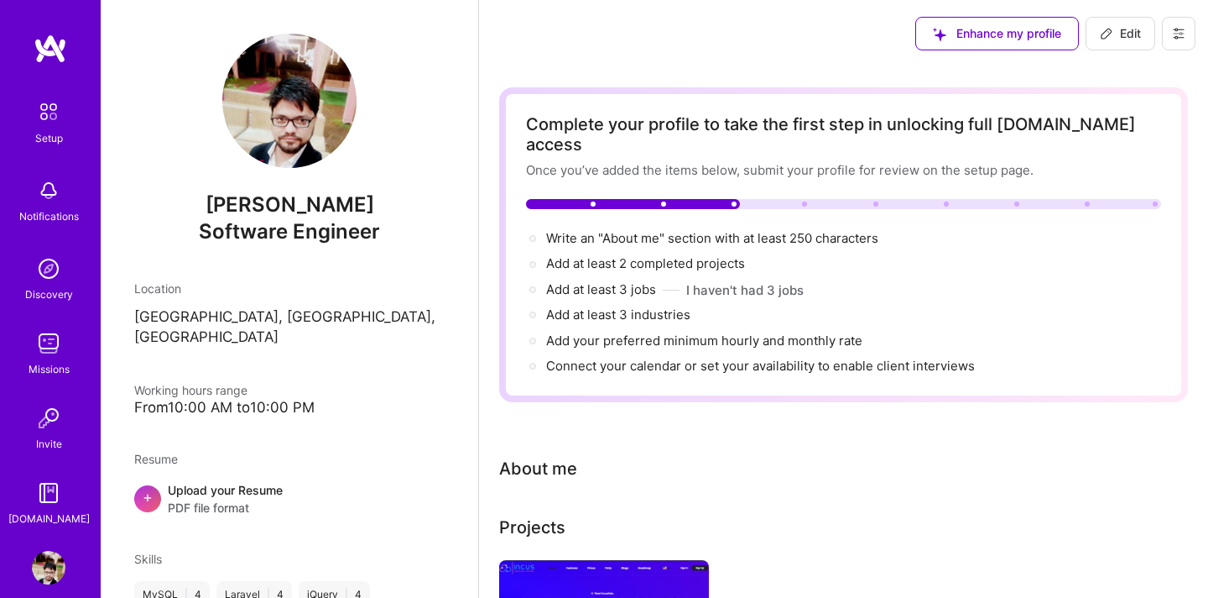
click at [1123, 36] on span "Edit" at bounding box center [1120, 33] width 41 height 17
select select "US"
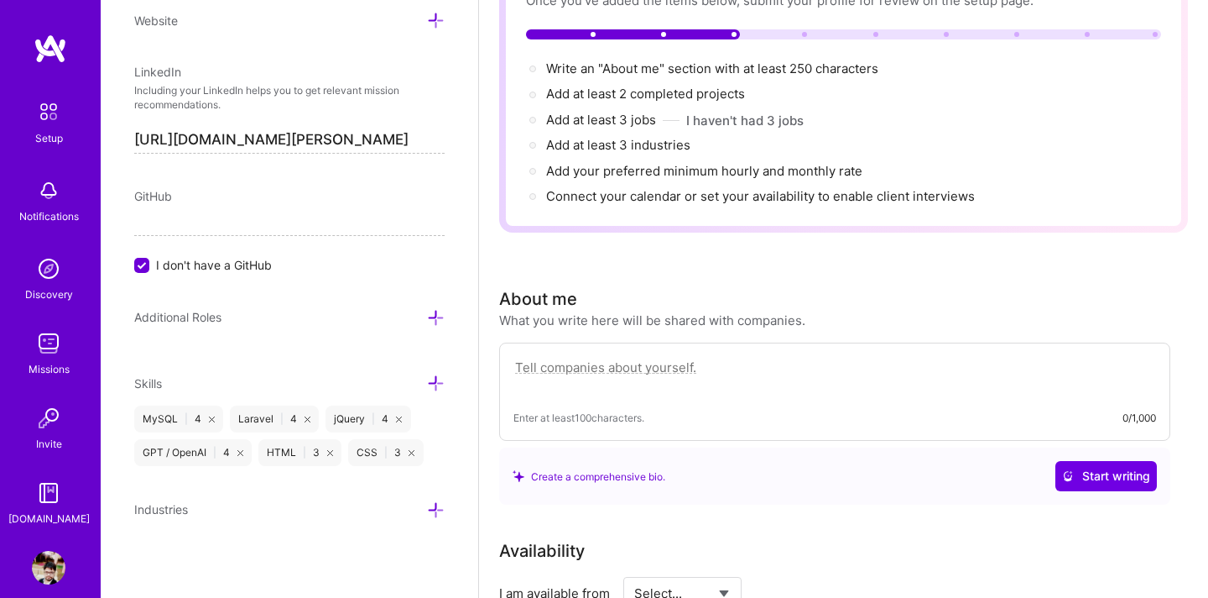
scroll to position [170, 0]
click at [133, 262] on div "Edit photo [PERSON_NAME] Software Engineer Years Experience Location This is th…" at bounding box center [290, 299] width 378 height 598
click at [144, 265] on input "I don't have a GitHub" at bounding box center [143, 265] width 15 height 15
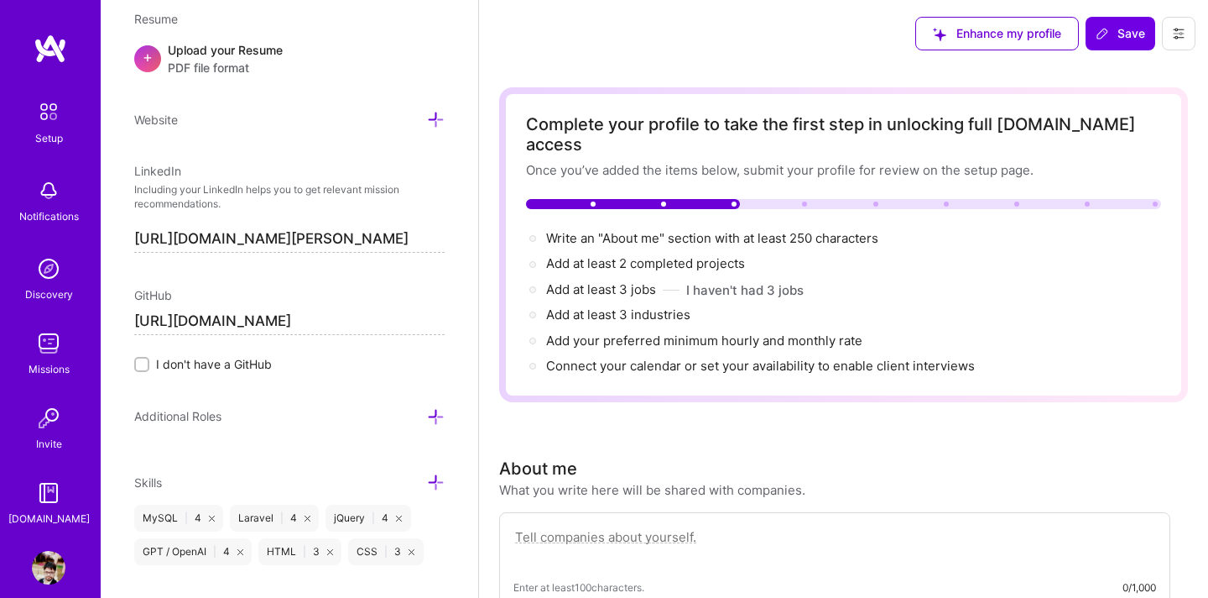
scroll to position [728, 0]
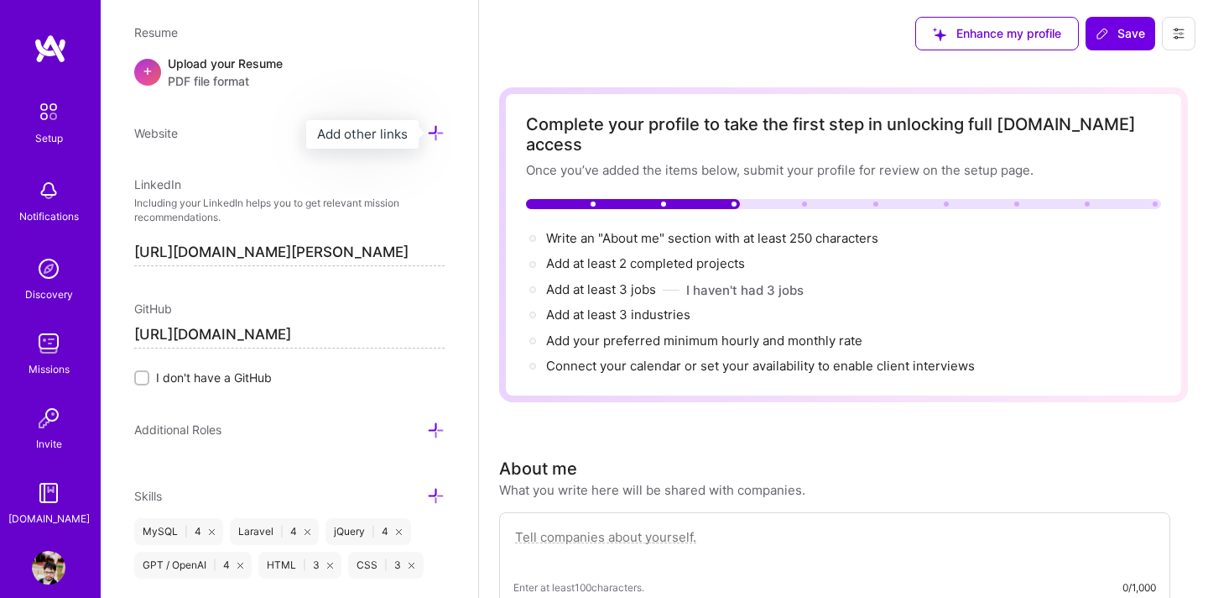
type input "[URL][DOMAIN_NAME]"
click at [442, 135] on icon at bounding box center [436, 133] width 18 height 18
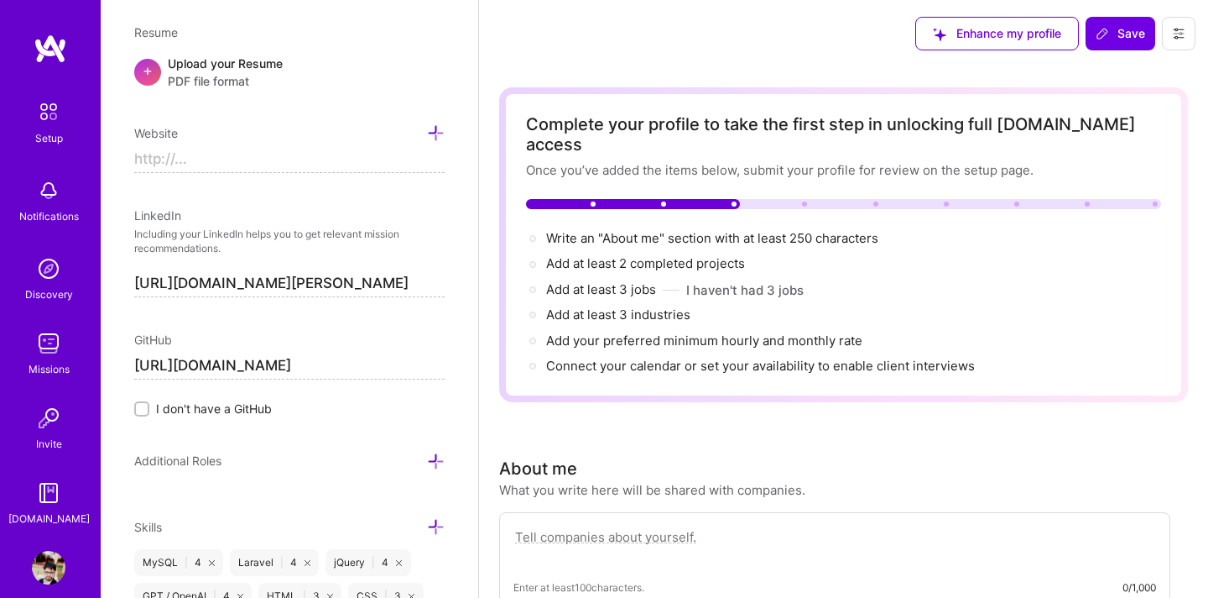
click at [250, 152] on input at bounding box center [289, 159] width 311 height 27
paste input "[URL][DOMAIN_NAME]"
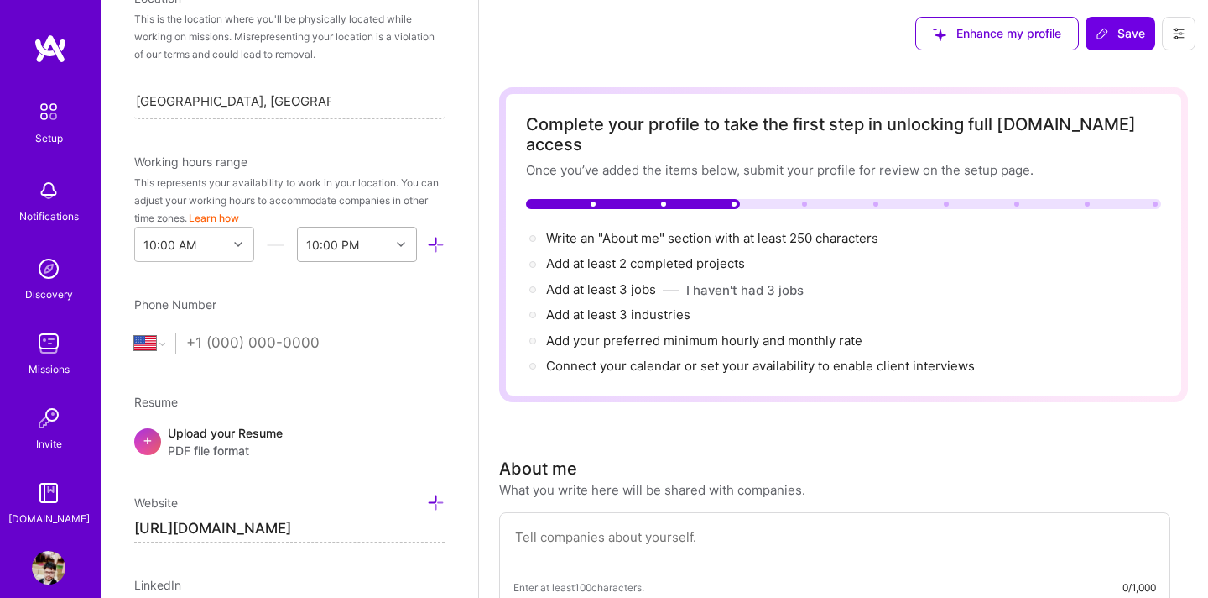
scroll to position [365, 0]
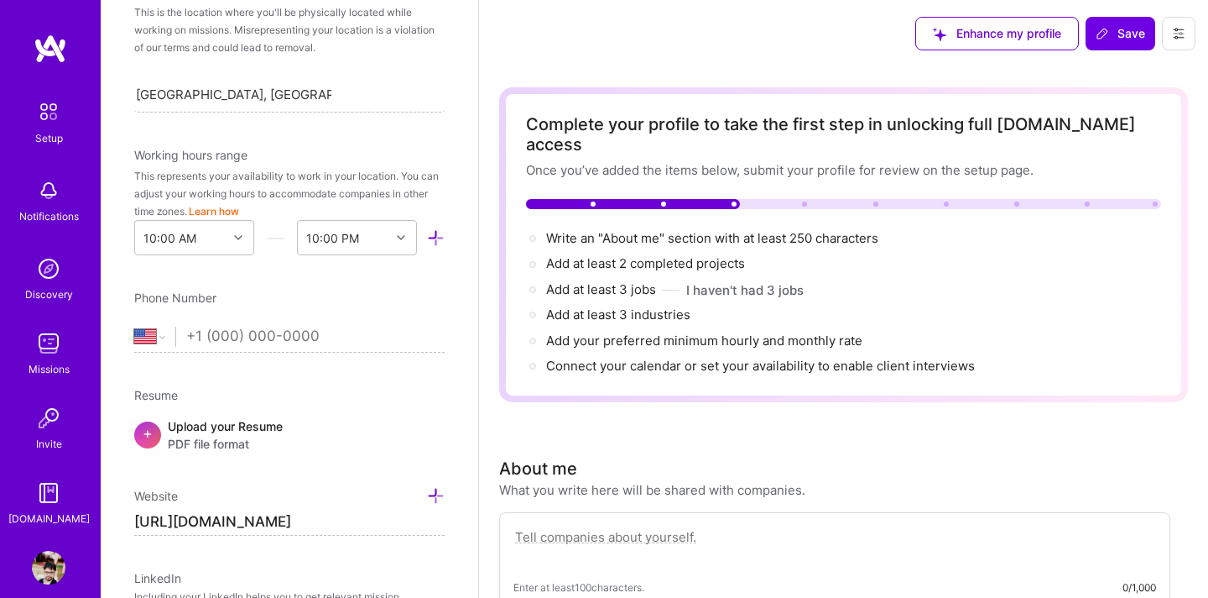
type input "[URL][DOMAIN_NAME]"
click at [155, 332] on select "[GEOGRAPHIC_DATA] [GEOGRAPHIC_DATA] [GEOGRAPHIC_DATA] [GEOGRAPHIC_DATA] [US_STA…" at bounding box center [154, 336] width 41 height 20
select select "IN"
click at [134, 326] on select "[GEOGRAPHIC_DATA] [GEOGRAPHIC_DATA] [GEOGRAPHIC_DATA] [GEOGRAPHIC_DATA] [US_STA…" at bounding box center [154, 336] width 41 height 20
click at [252, 342] on input "tel" at bounding box center [315, 336] width 258 height 49
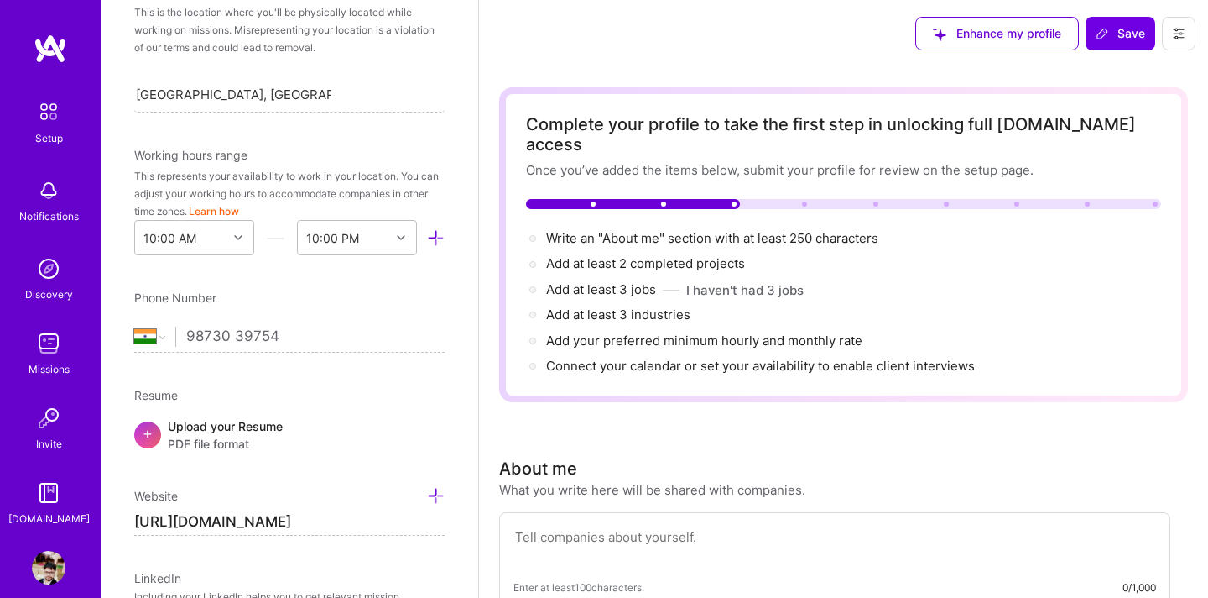
type input "98730 39754"
click at [337, 380] on div "Edit photo [PERSON_NAME] Software Engineer Years Experience Location This is th…" at bounding box center [290, 299] width 378 height 598
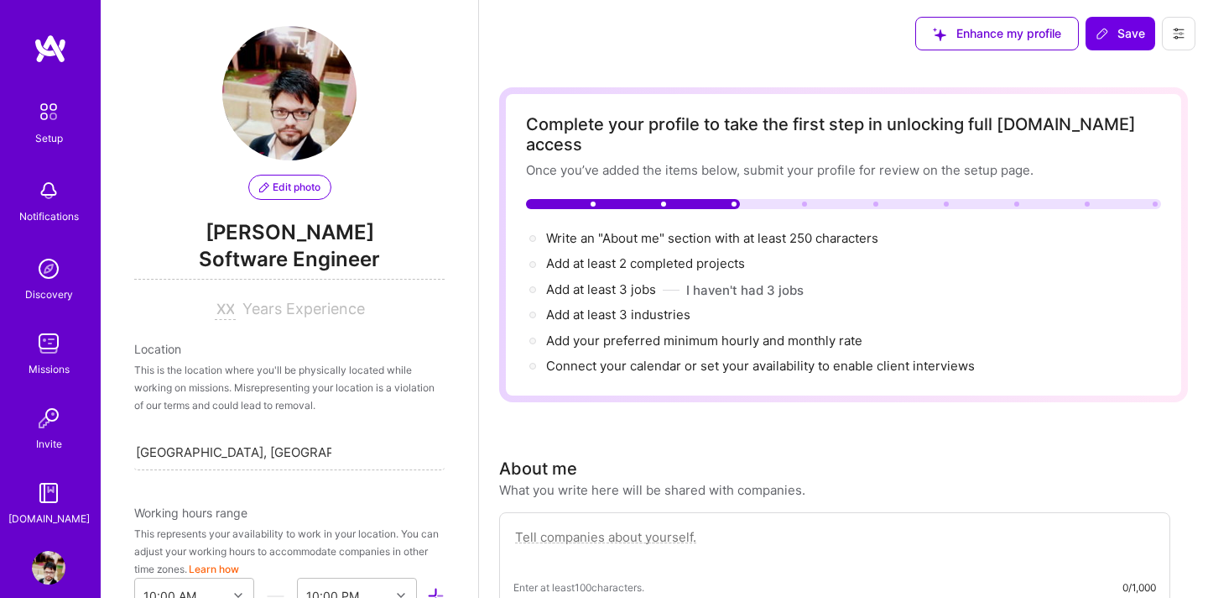
scroll to position [0, 0]
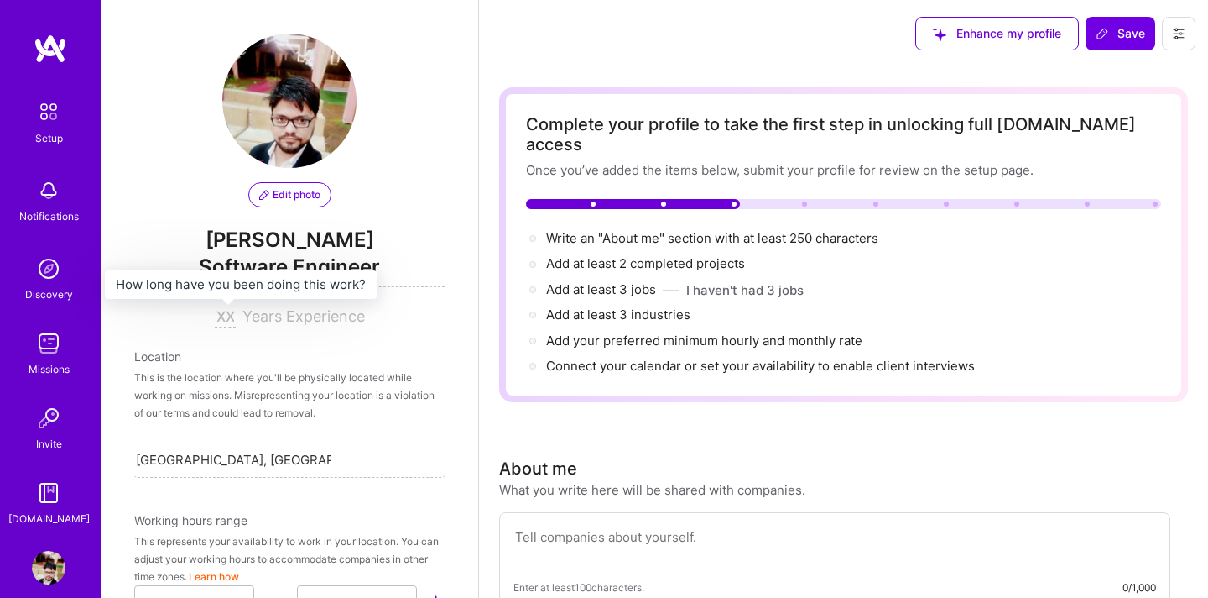
click at [233, 320] on input at bounding box center [225, 317] width 21 height 20
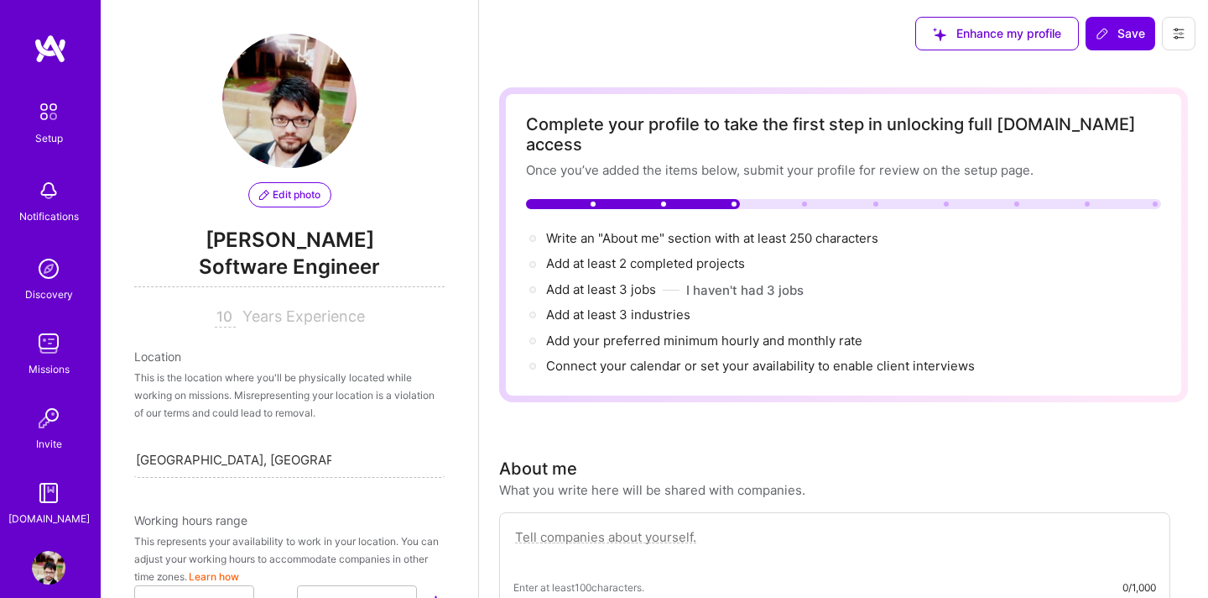
type input "10"
click at [352, 335] on div "Edit photo [PERSON_NAME] Software Engineer 10 Years Experience Location This is…" at bounding box center [290, 299] width 378 height 598
click at [1100, 51] on div "Enhance my profile Save" at bounding box center [1055, 33] width 305 height 67
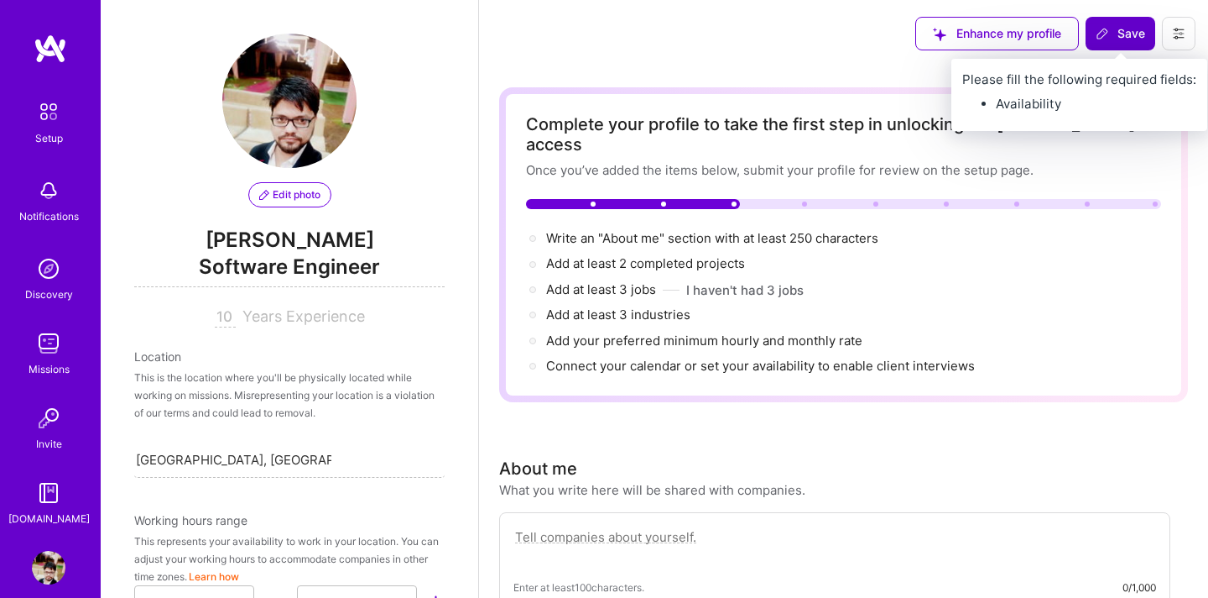
click at [1114, 32] on span "Save" at bounding box center [1121, 33] width 50 height 17
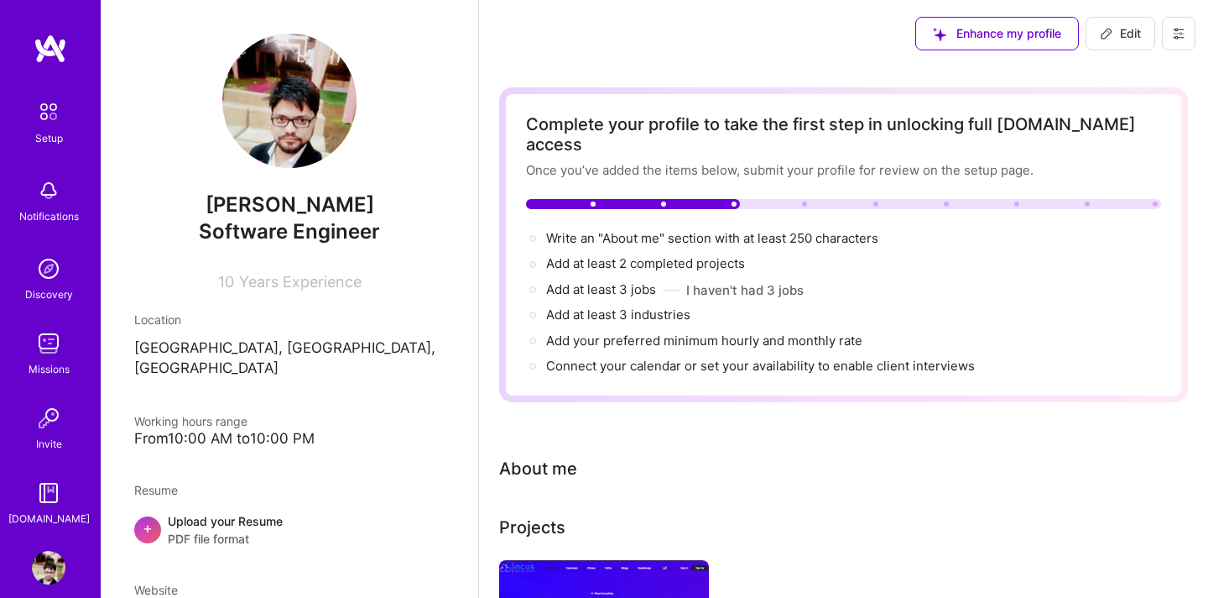
click at [1106, 33] on icon at bounding box center [1106, 33] width 13 height 13
select select "US"
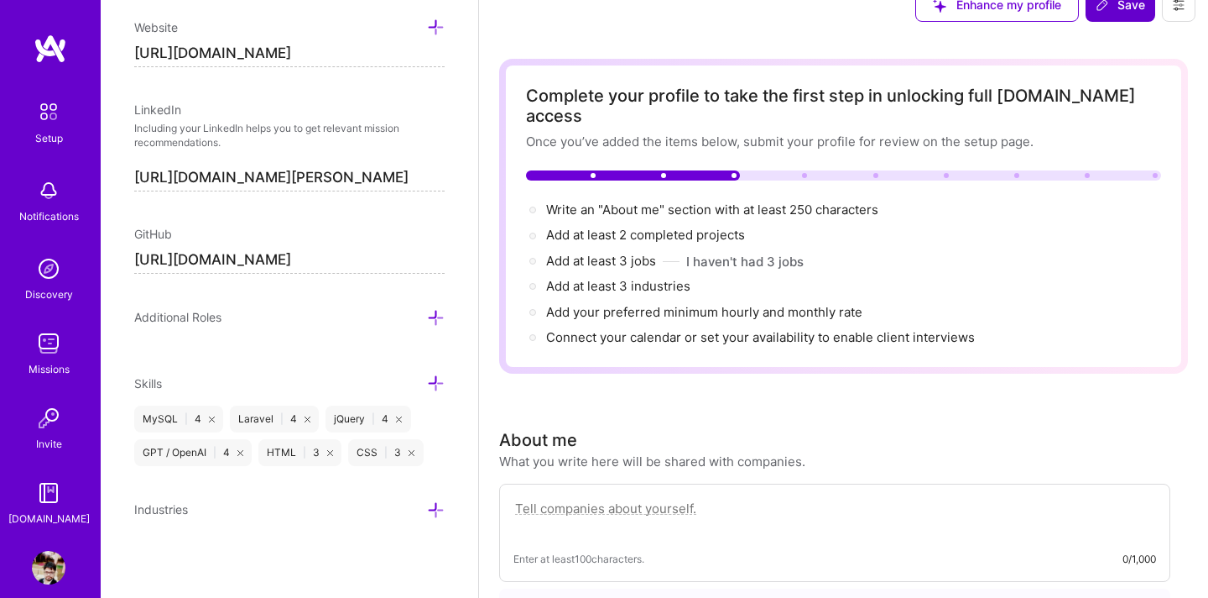
scroll to position [32, 0]
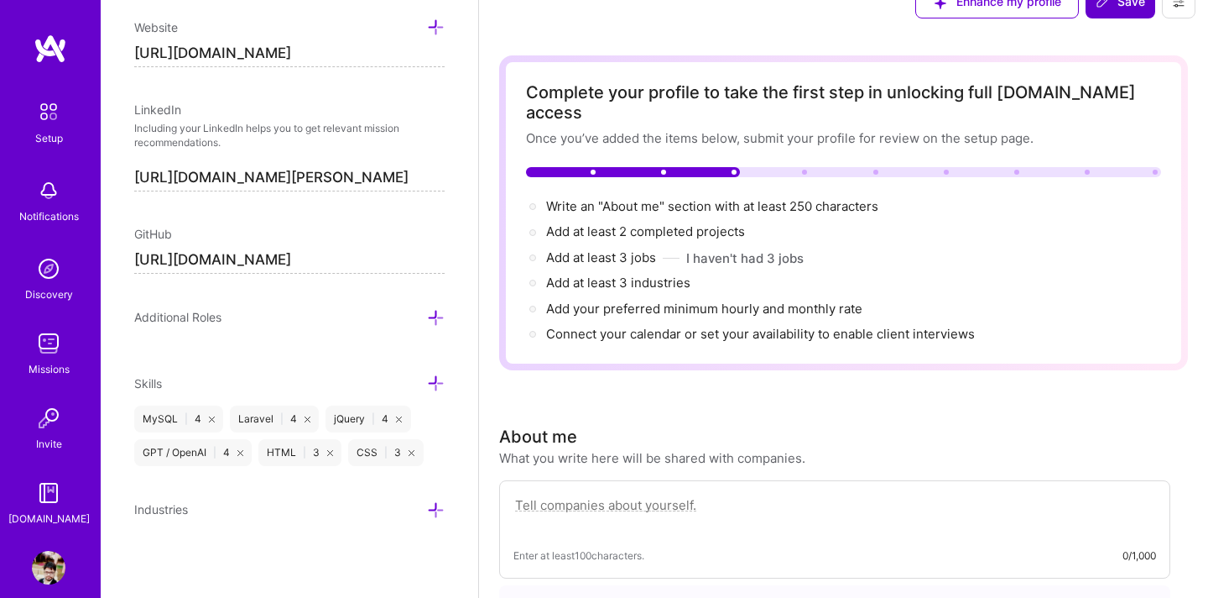
click at [428, 312] on icon at bounding box center [436, 318] width 18 height 18
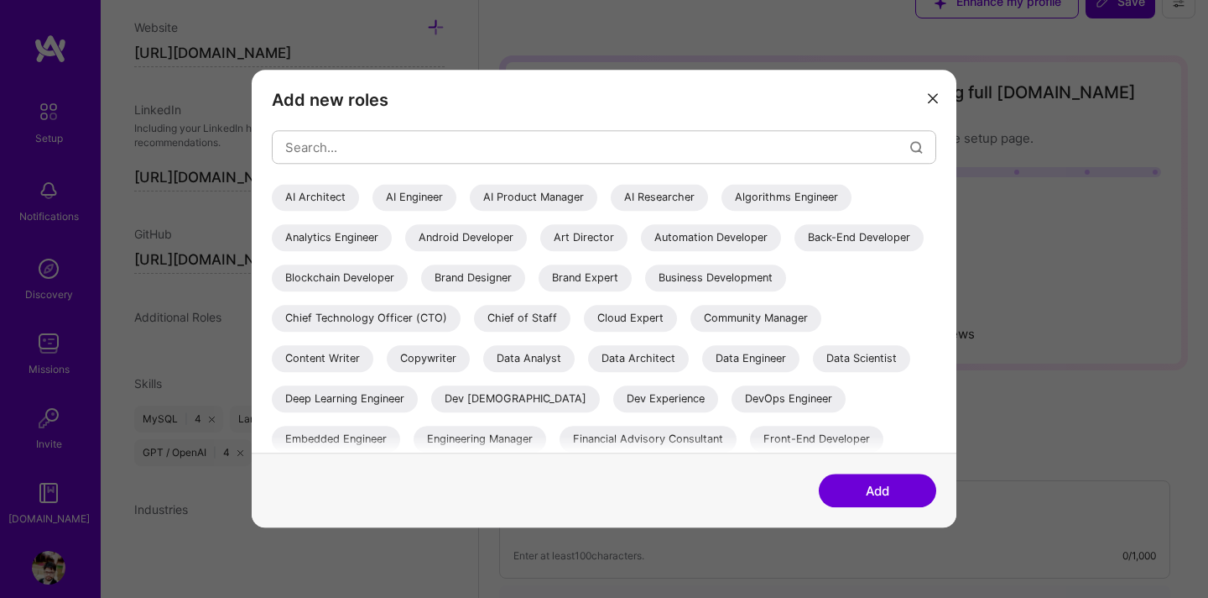
click at [795, 251] on div "Back-End Developer" at bounding box center [859, 237] width 129 height 27
click at [421, 146] on input "modal" at bounding box center [597, 147] width 625 height 43
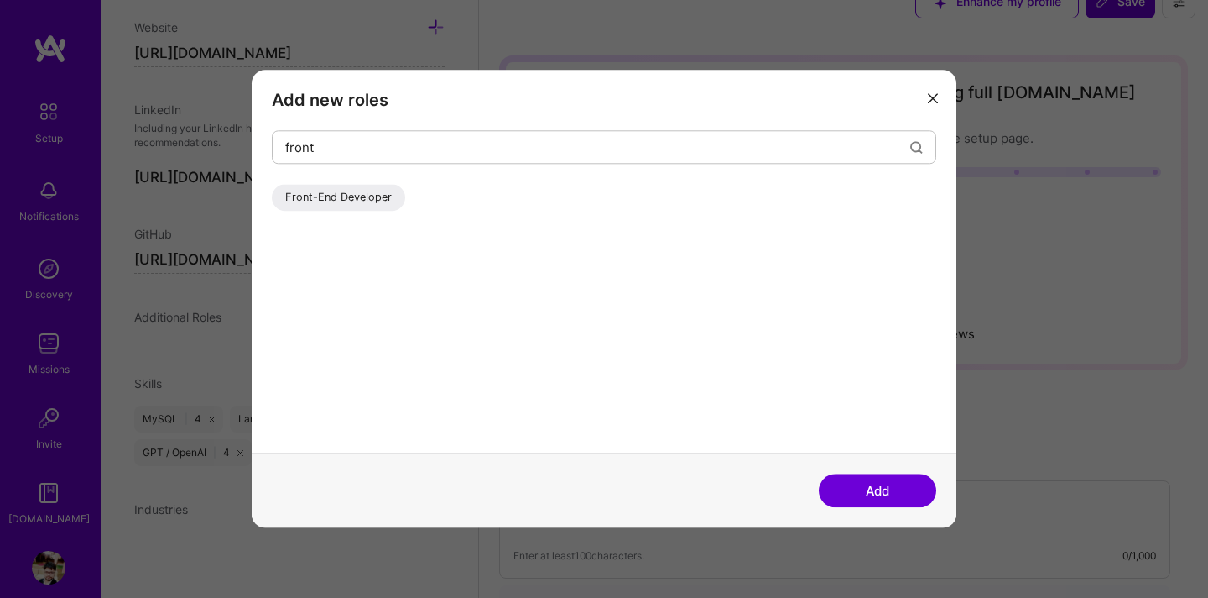
click at [377, 196] on div "Front-End Developer" at bounding box center [338, 197] width 133 height 27
click at [407, 146] on input "front" at bounding box center [597, 147] width 625 height 43
type input "f"
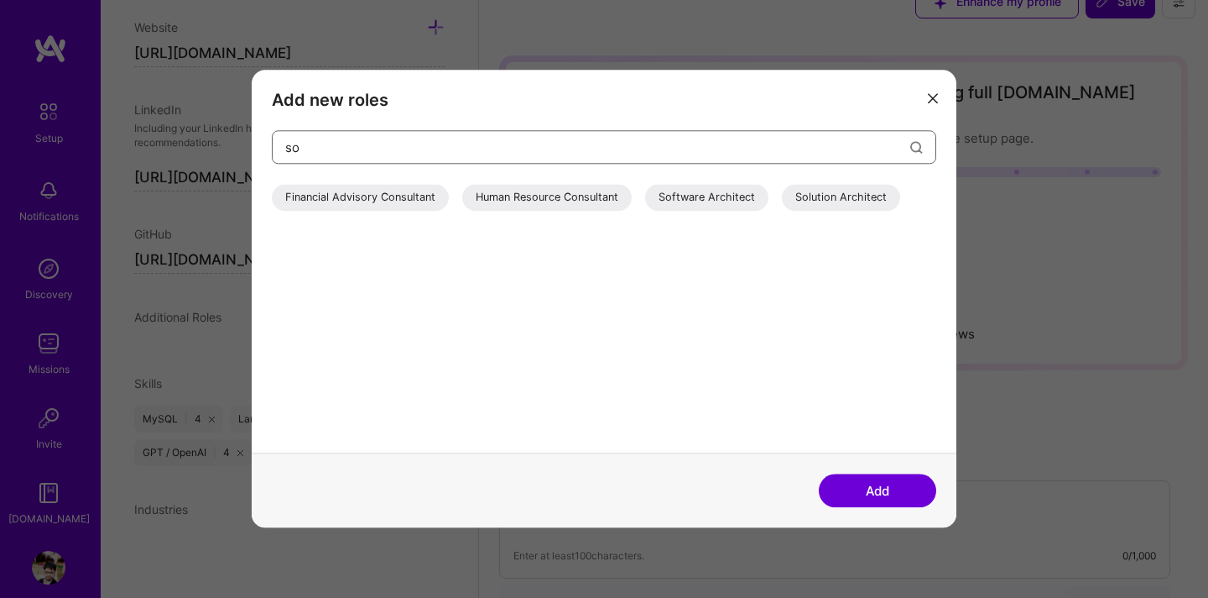
type input "s"
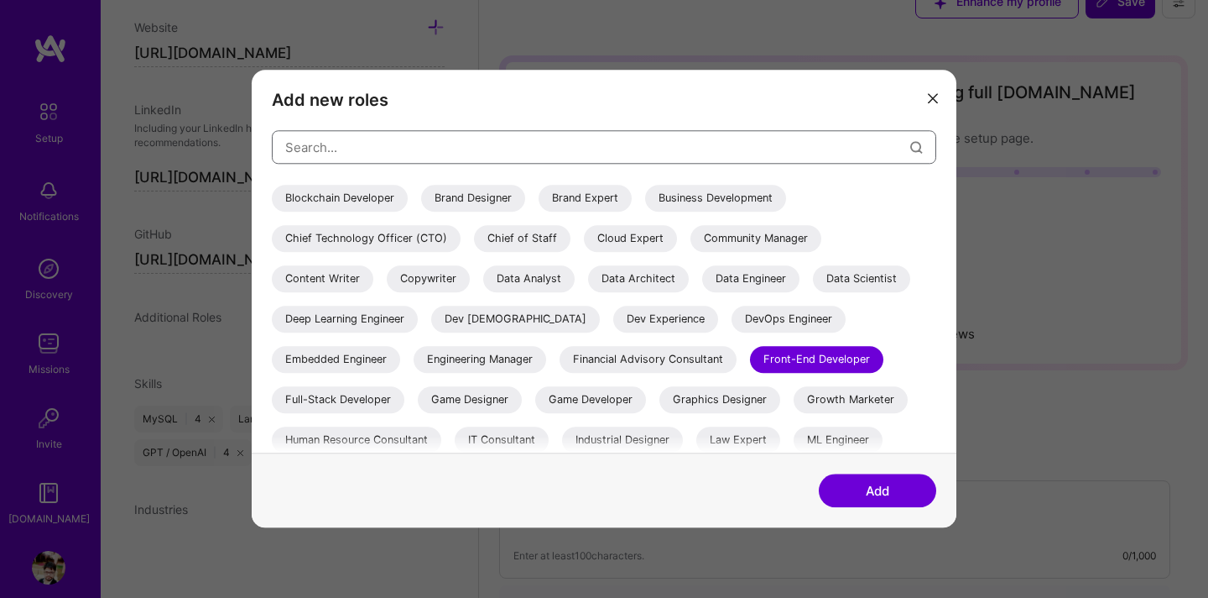
scroll to position [130, 0]
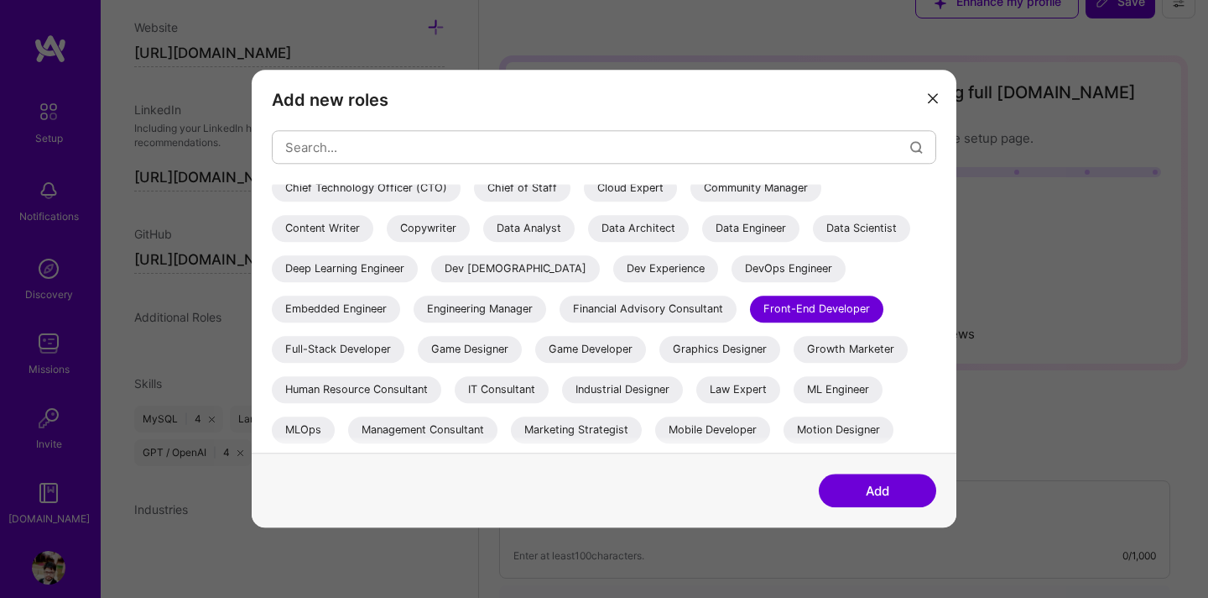
click at [404, 349] on div "Full-Stack Developer" at bounding box center [338, 349] width 133 height 27
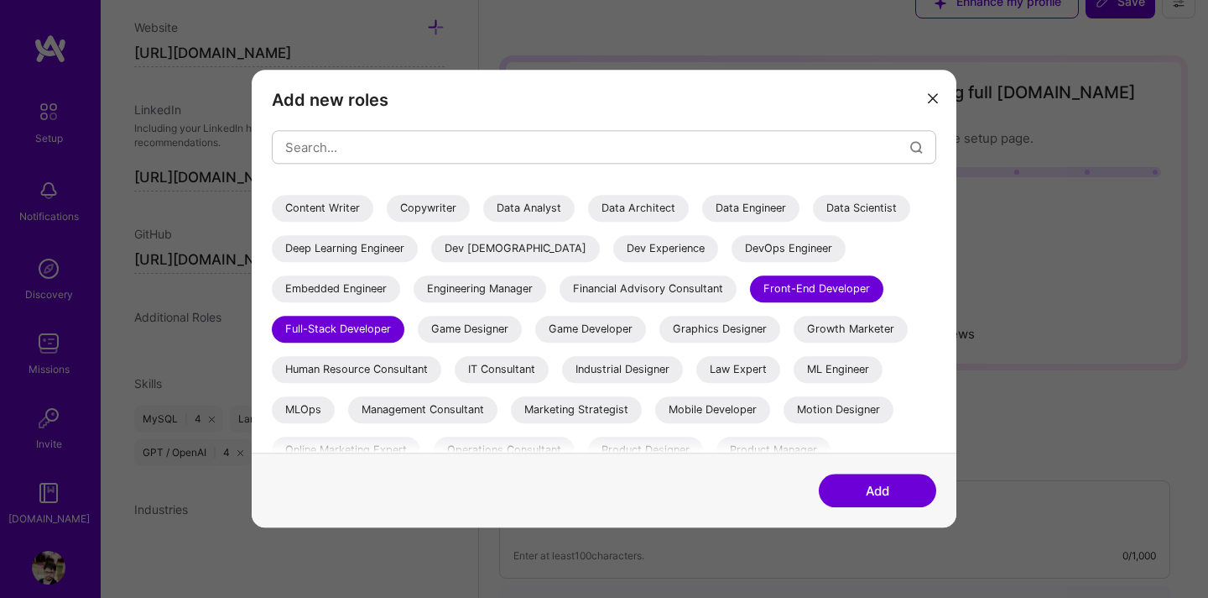
scroll to position [146, 0]
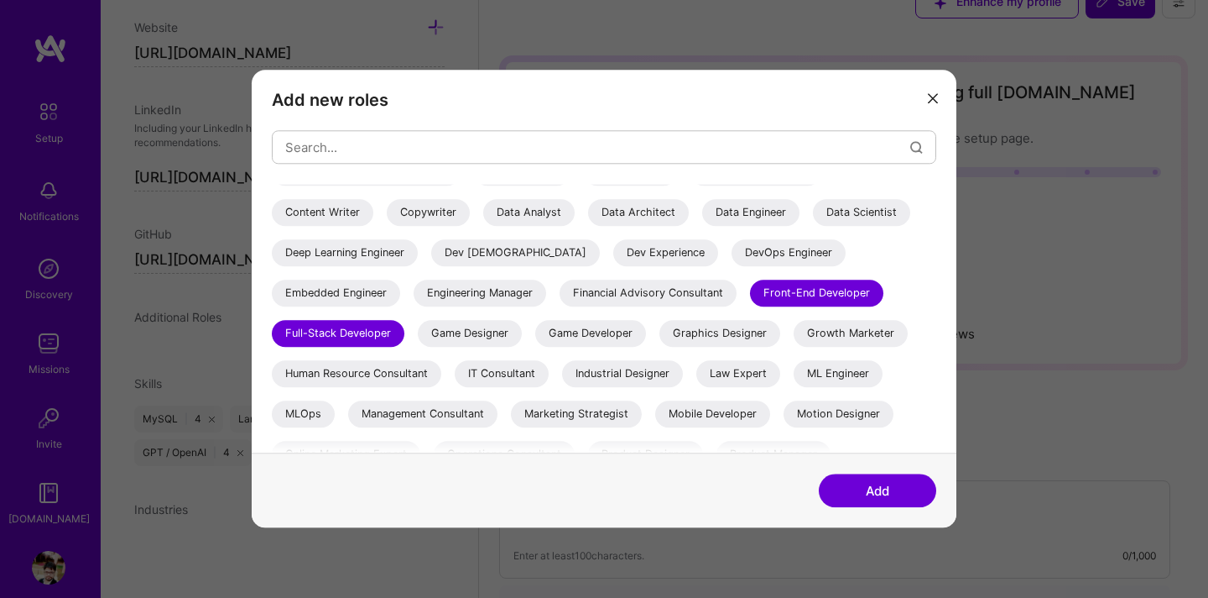
click at [880, 488] on button "Add" at bounding box center [877, 491] width 117 height 34
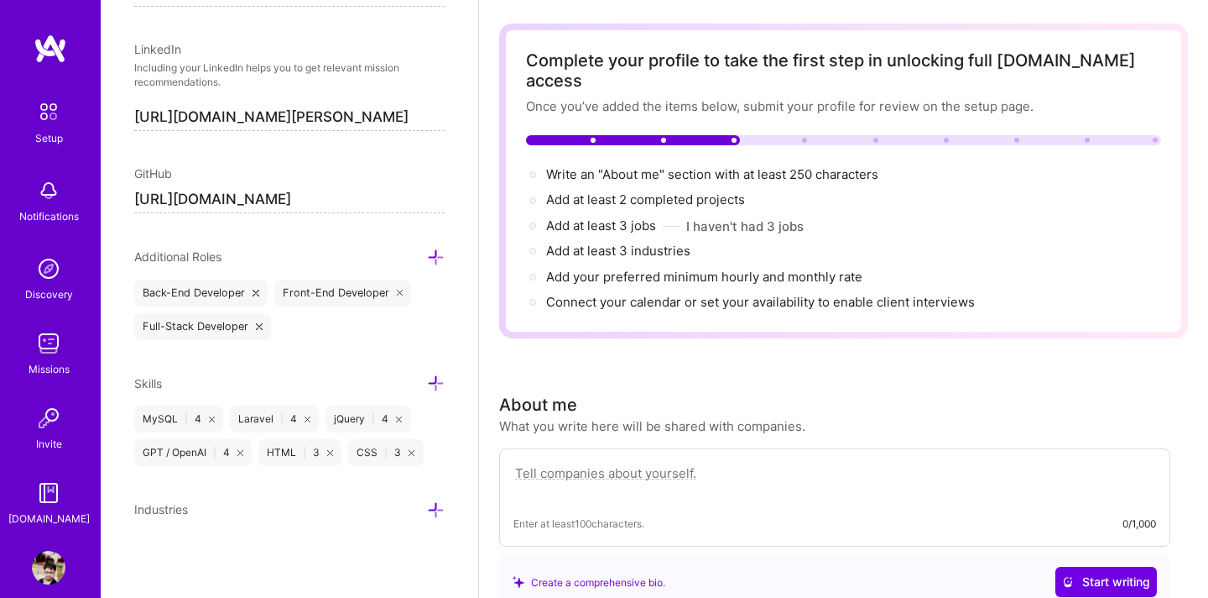
scroll to position [69, 0]
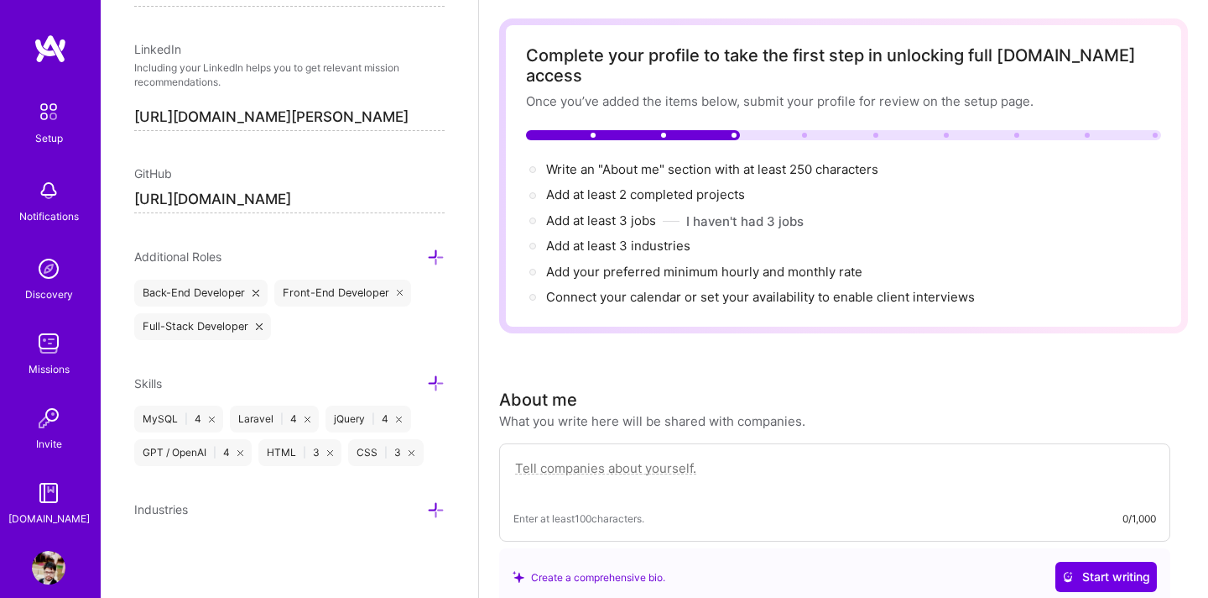
click at [441, 514] on icon at bounding box center [436, 510] width 18 height 18
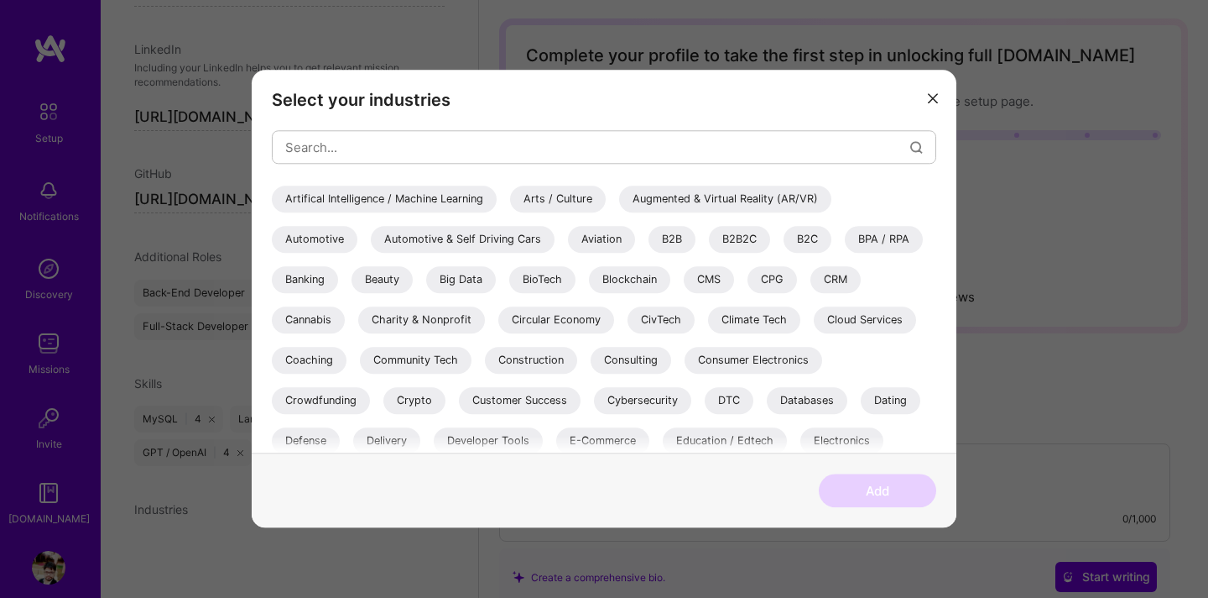
scroll to position [48, 0]
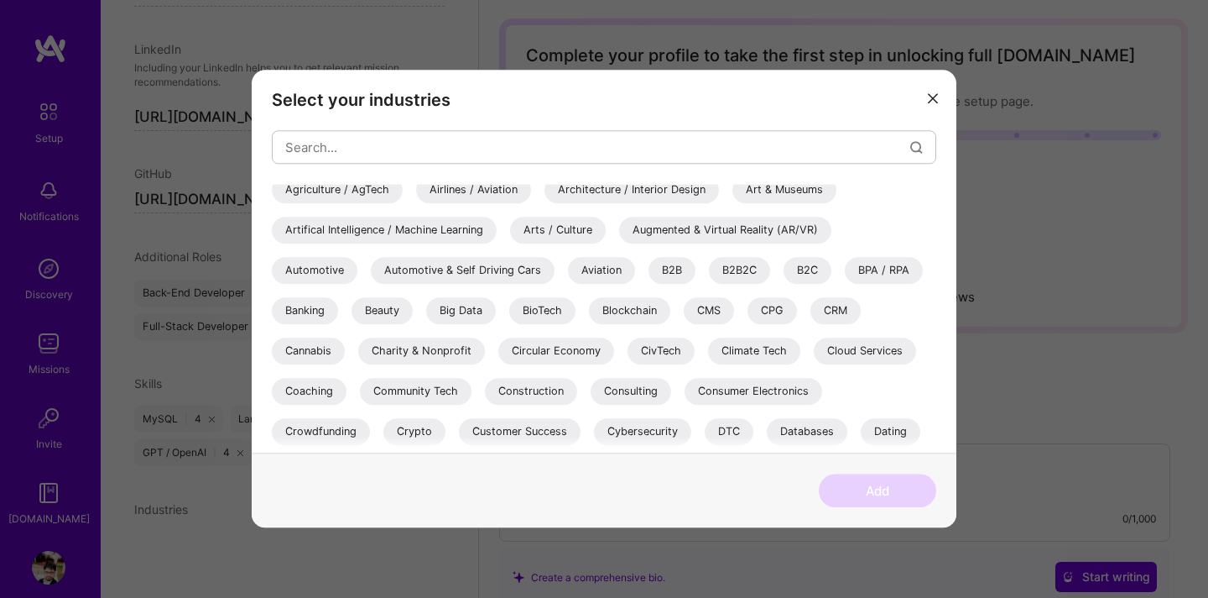
click at [710, 305] on div "CMS" at bounding box center [709, 310] width 50 height 27
click at [827, 309] on div "CRM" at bounding box center [836, 310] width 50 height 27
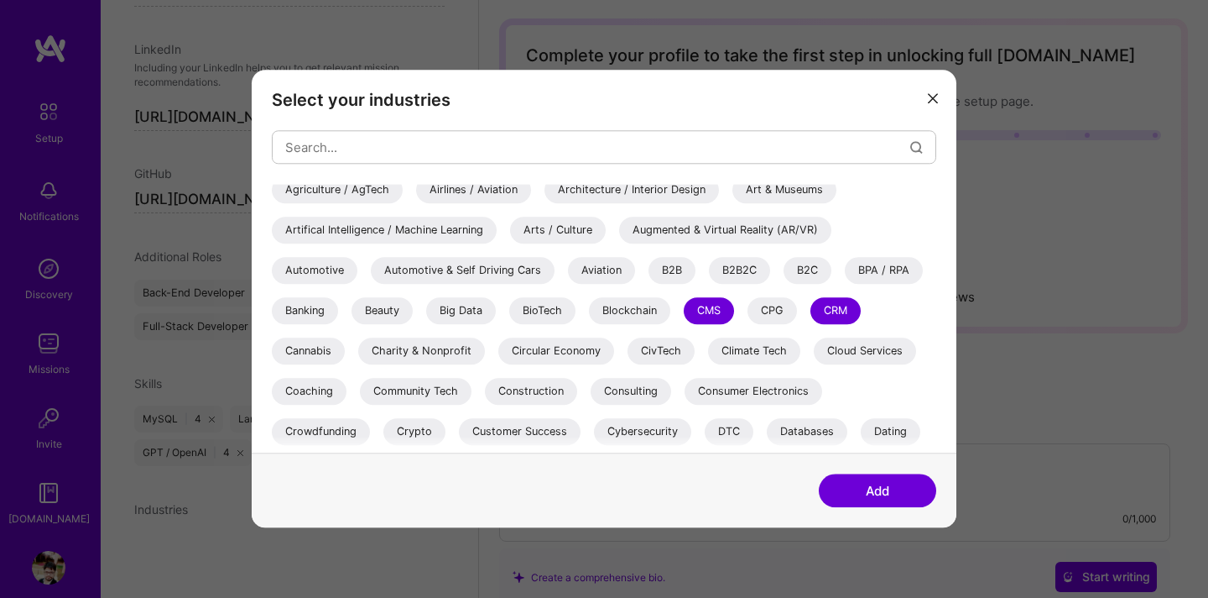
click at [749, 267] on div "B2B2C" at bounding box center [739, 270] width 61 height 27
click at [797, 275] on div "B2C" at bounding box center [808, 270] width 48 height 27
click at [673, 270] on div "B2B" at bounding box center [672, 270] width 47 height 27
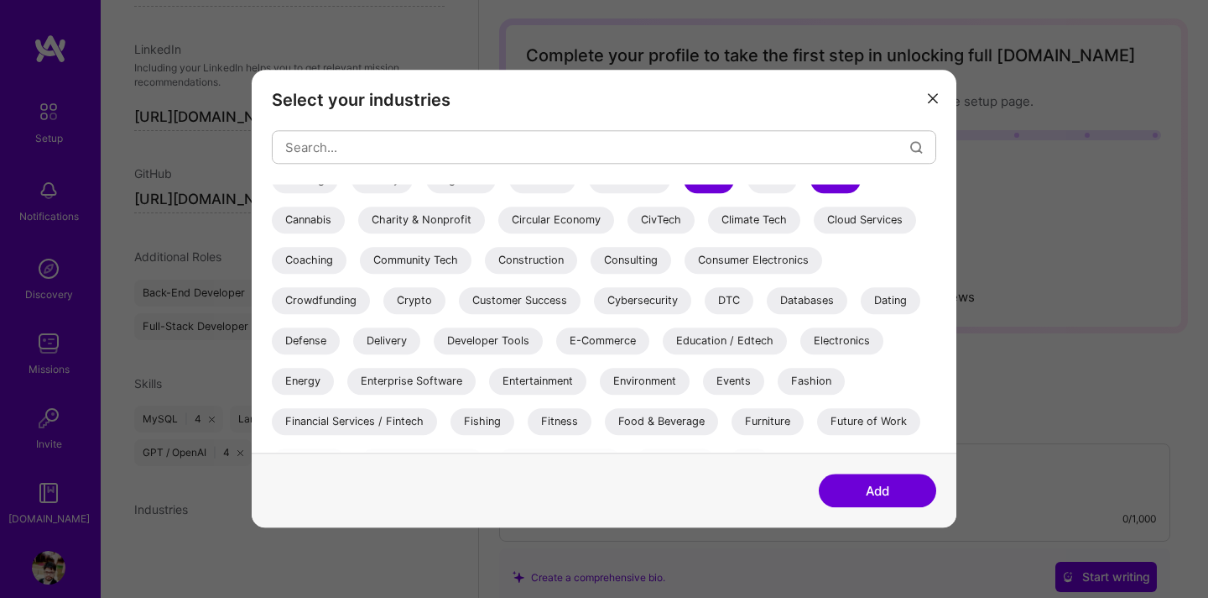
scroll to position [190, 0]
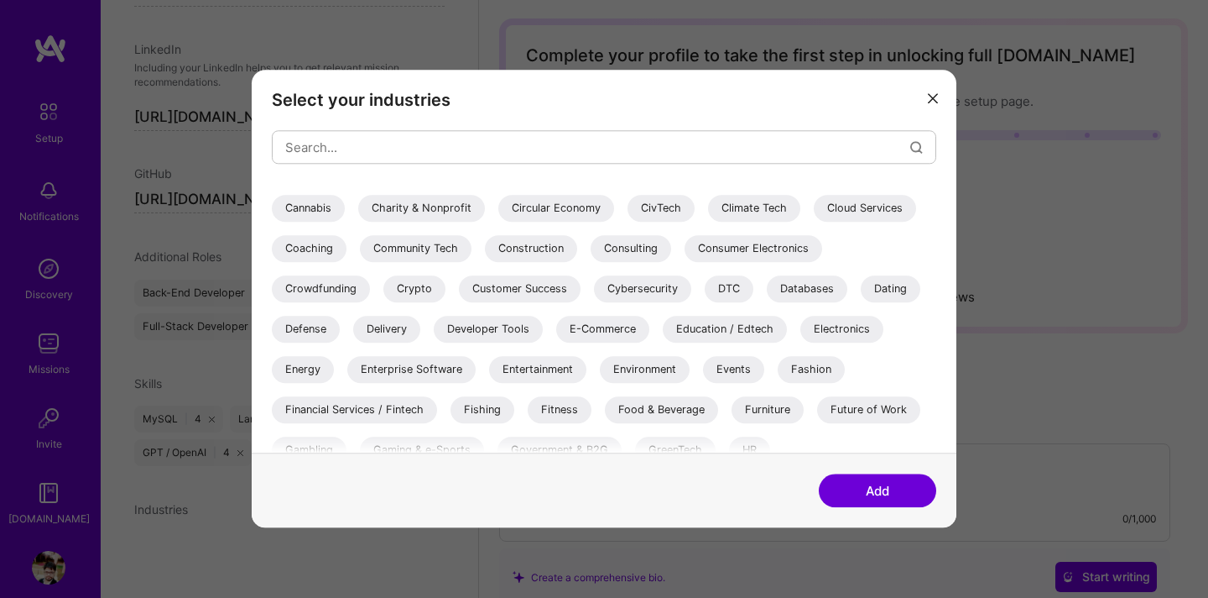
click at [595, 318] on div "E-Commerce" at bounding box center [602, 329] width 93 height 27
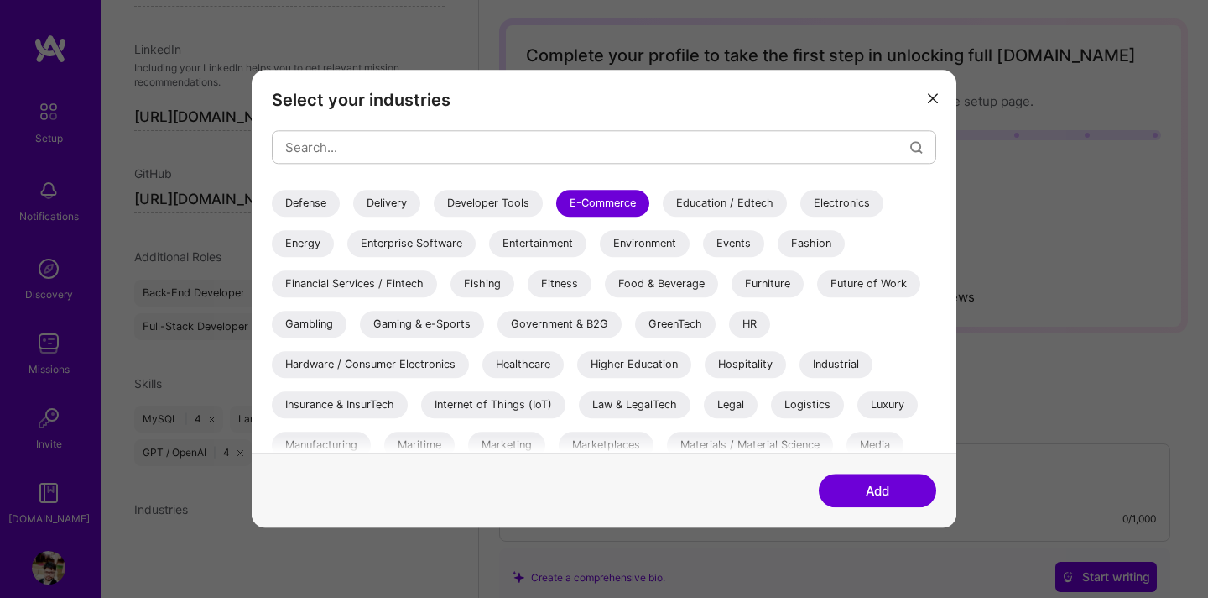
scroll to position [317, 0]
click at [530, 356] on div "Healthcare" at bounding box center [523, 363] width 81 height 27
click at [533, 404] on div "Internet of Things (IoT)" at bounding box center [493, 403] width 144 height 27
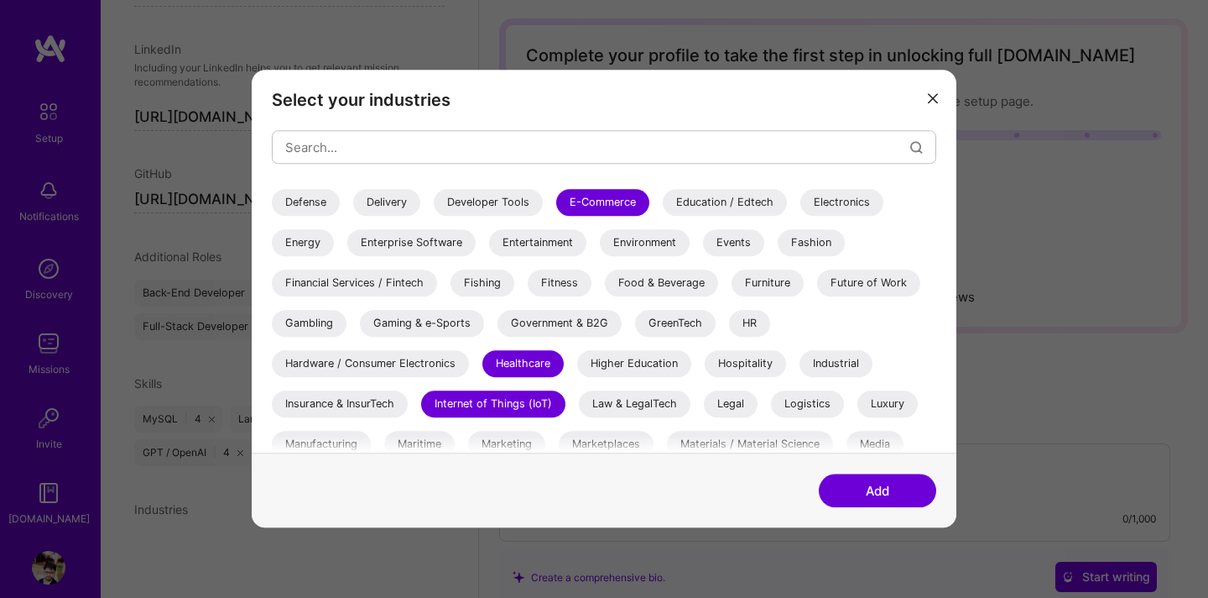
click at [876, 482] on button "Add" at bounding box center [877, 491] width 117 height 34
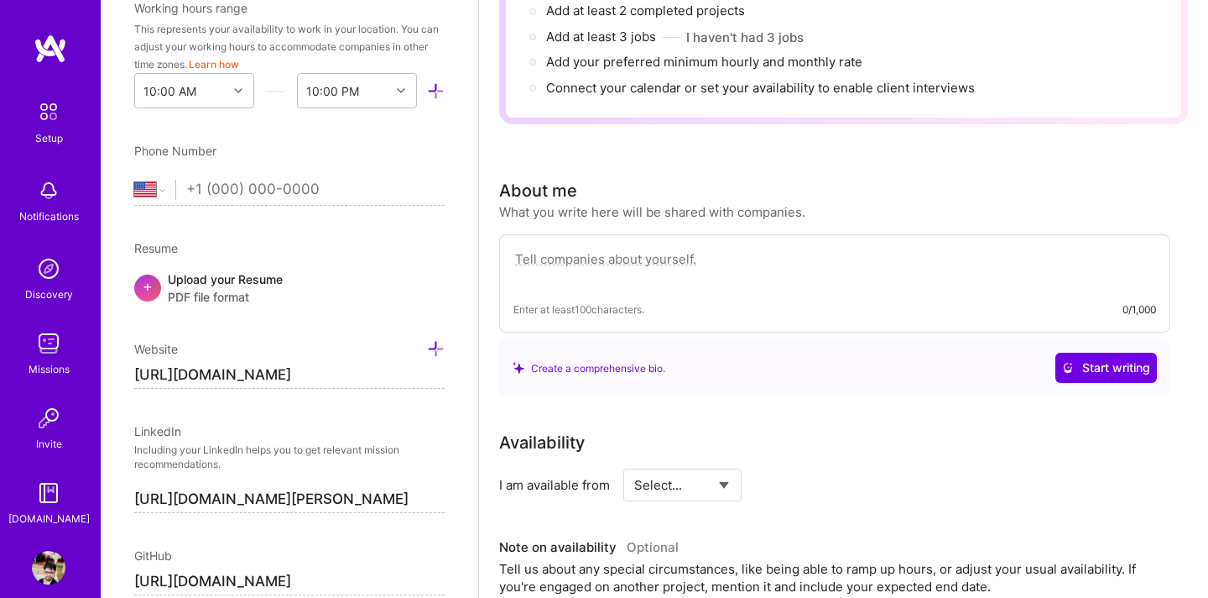
scroll to position [517, 0]
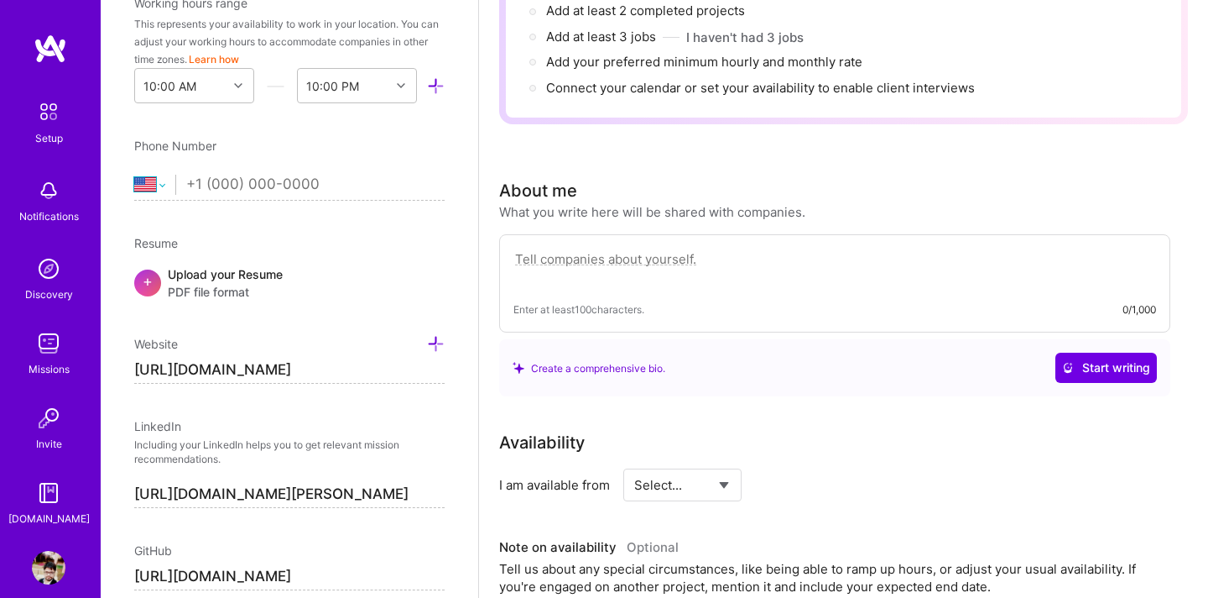
click at [151, 178] on select "[GEOGRAPHIC_DATA] [GEOGRAPHIC_DATA] [GEOGRAPHIC_DATA] [GEOGRAPHIC_DATA] [US_STA…" at bounding box center [154, 185] width 41 height 20
select select "IN"
click at [134, 175] on select "[GEOGRAPHIC_DATA] [GEOGRAPHIC_DATA] [GEOGRAPHIC_DATA] [GEOGRAPHIC_DATA] [US_STA…" at bounding box center [154, 185] width 41 height 20
type input "98730 39754"
click at [403, 237] on div "Resume" at bounding box center [289, 243] width 311 height 18
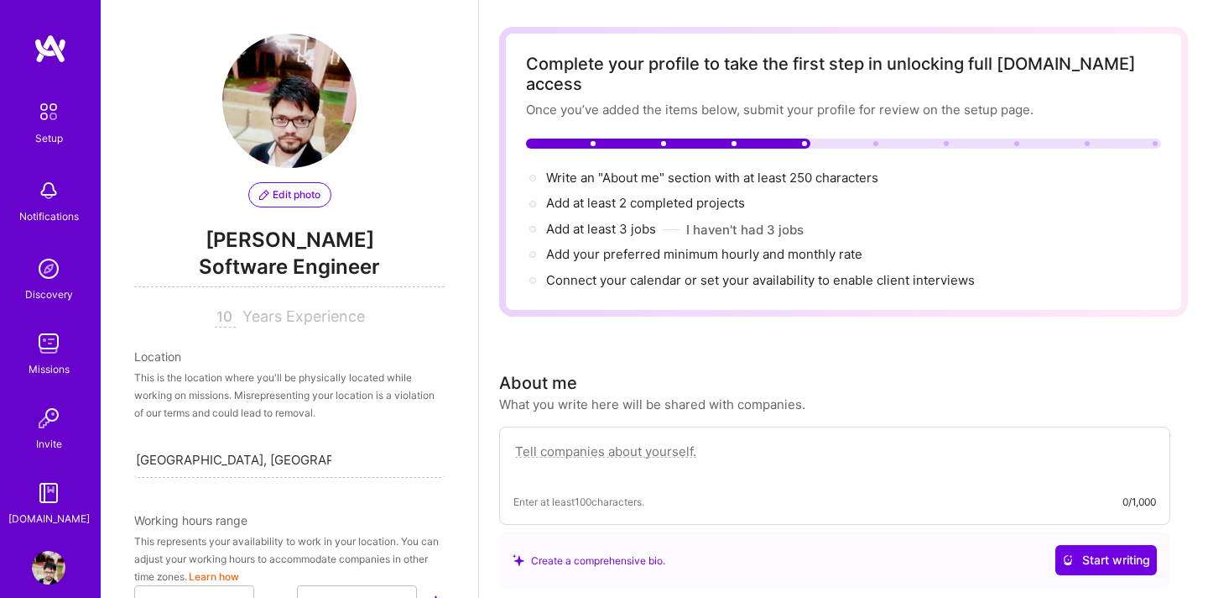
scroll to position [0, 0]
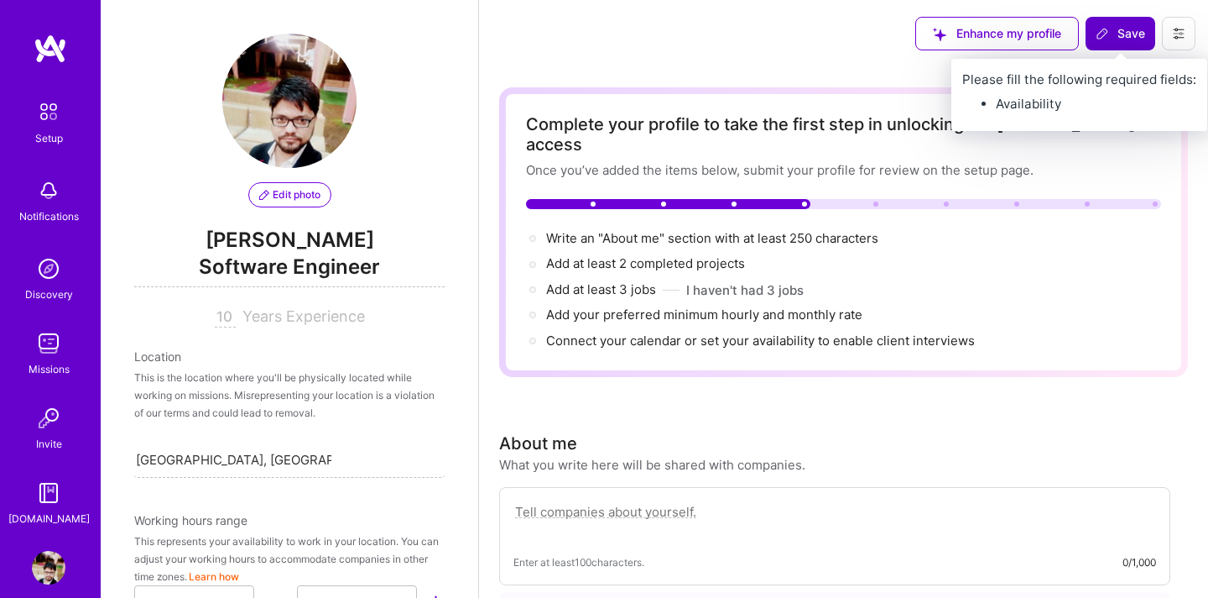
click at [1109, 42] on button "Save" at bounding box center [1121, 34] width 70 height 34
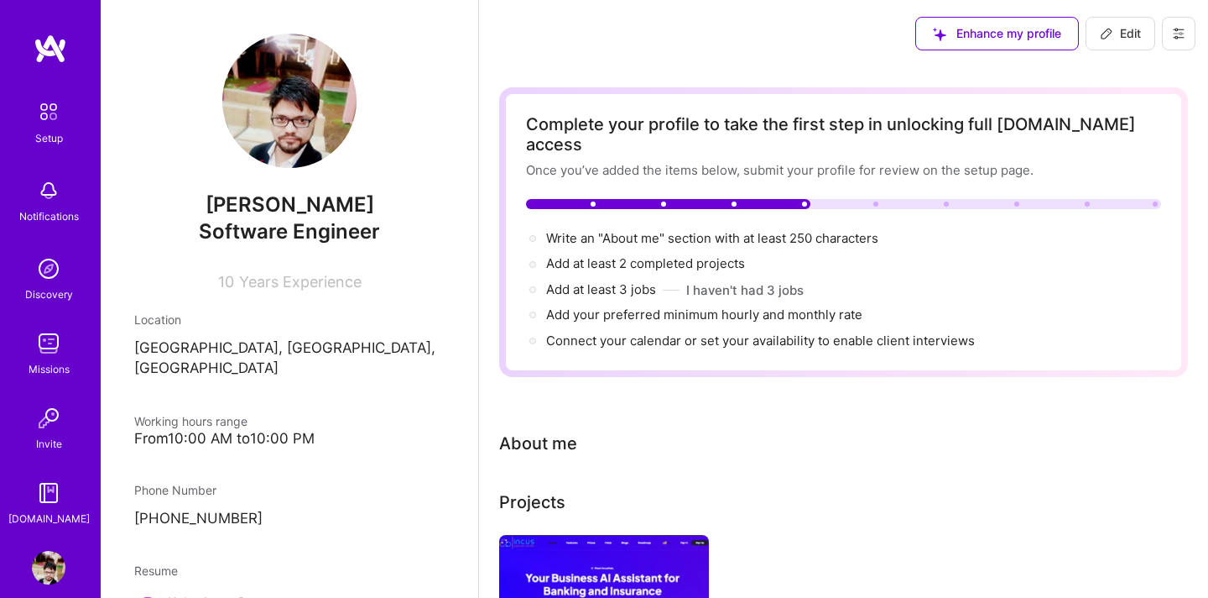
click at [1114, 38] on span "Edit" at bounding box center [1120, 33] width 41 height 17
select select "IN"
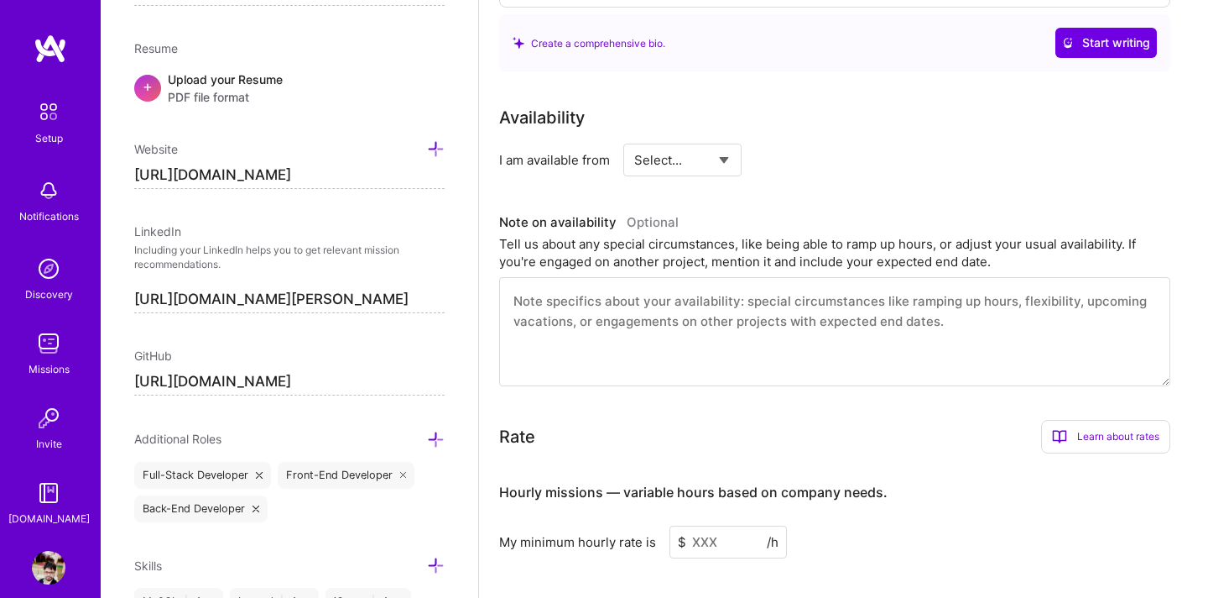
scroll to position [579, 0]
click at [723, 137] on select "Select... Right Now Future Date Not Available" at bounding box center [682, 158] width 97 height 43
select select "Right Now"
click at [634, 137] on select "Select... Right Now Future Date Not Available" at bounding box center [682, 158] width 97 height 43
click at [810, 142] on input at bounding box center [835, 158] width 101 height 33
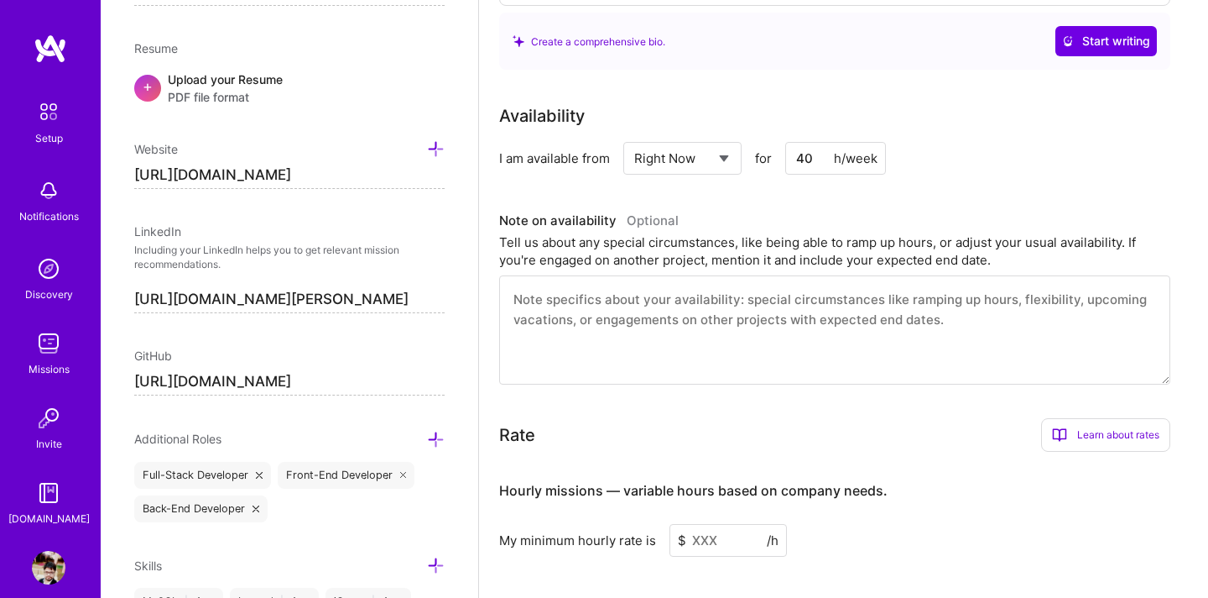
type input "40"
click at [947, 385] on div "Complete your profile to take the first step in unlocking full [DOMAIN_NAME] ac…" at bounding box center [843, 373] width 689 height 1730
click at [665, 307] on textarea at bounding box center [834, 329] width 671 height 109
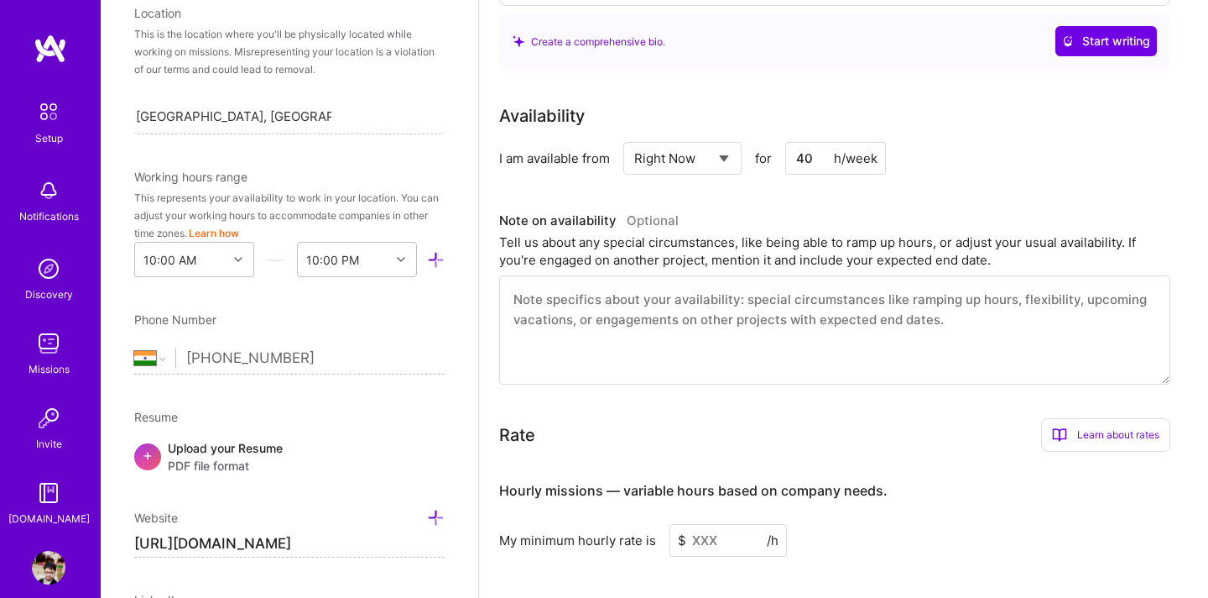
scroll to position [342, 0]
click at [660, 313] on textarea at bounding box center [834, 329] width 671 height 109
paste textarea "I’m a Full-Stack Developer with [X years] of experience building scalable, high…"
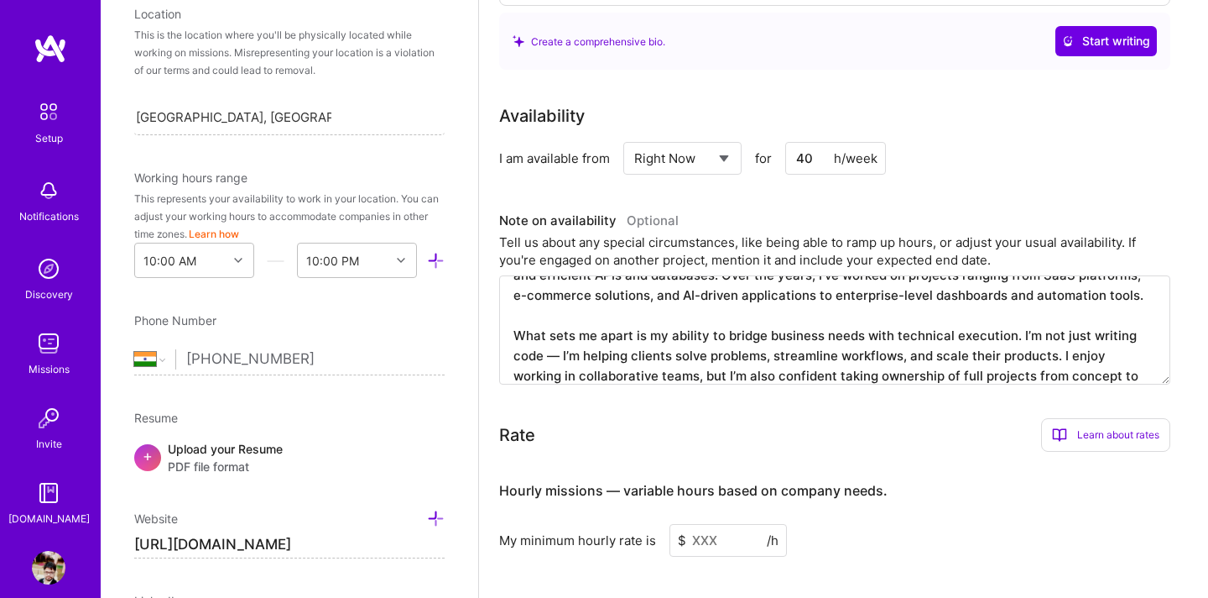
scroll to position [141, 0]
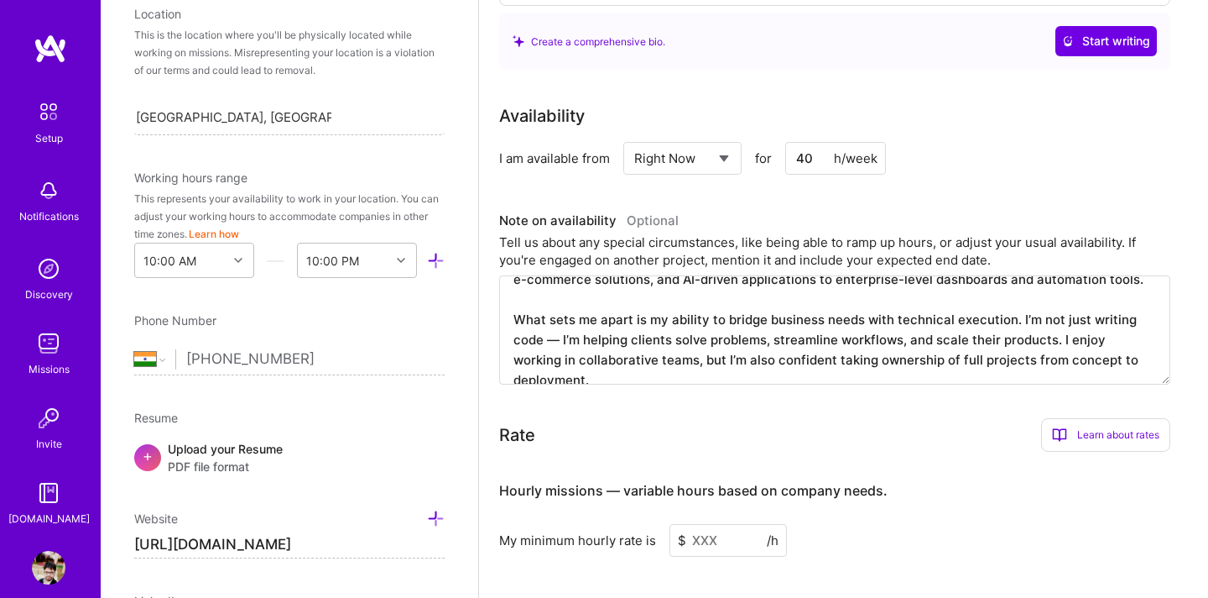
click at [671, 289] on textarea "I’m a Full-Stack Developer with [X years] of experience building scalable, high…" at bounding box center [834, 329] width 671 height 109
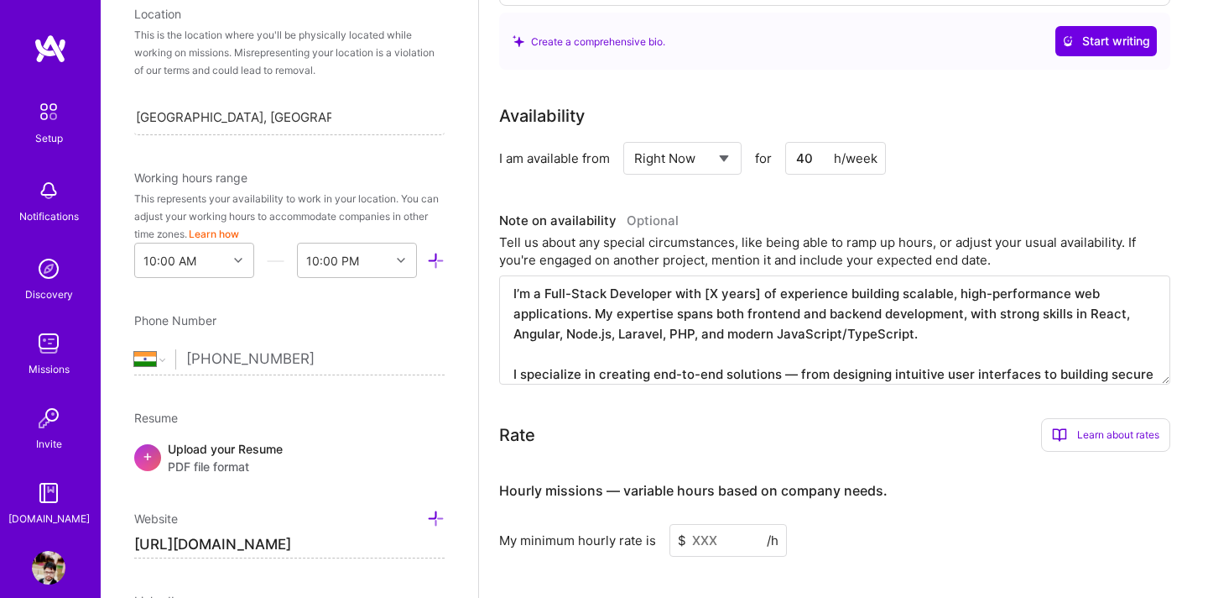
scroll to position [0, 0]
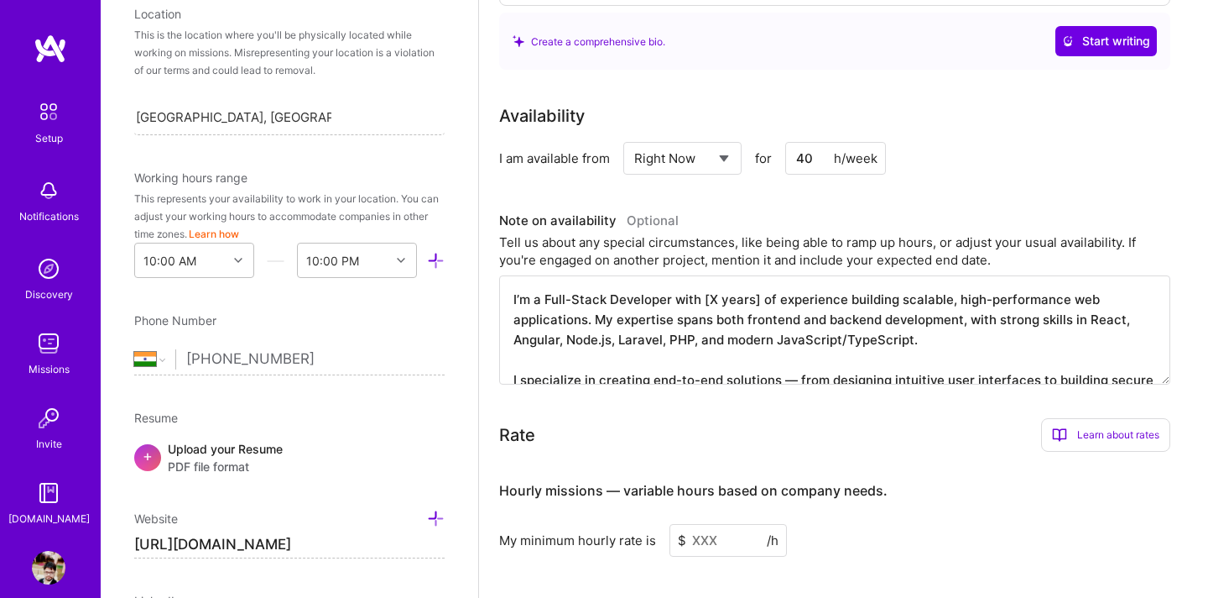
click at [759, 285] on textarea "I’m a Full-Stack Developer with [X years] of experience building scalable, high…" at bounding box center [834, 329] width 671 height 109
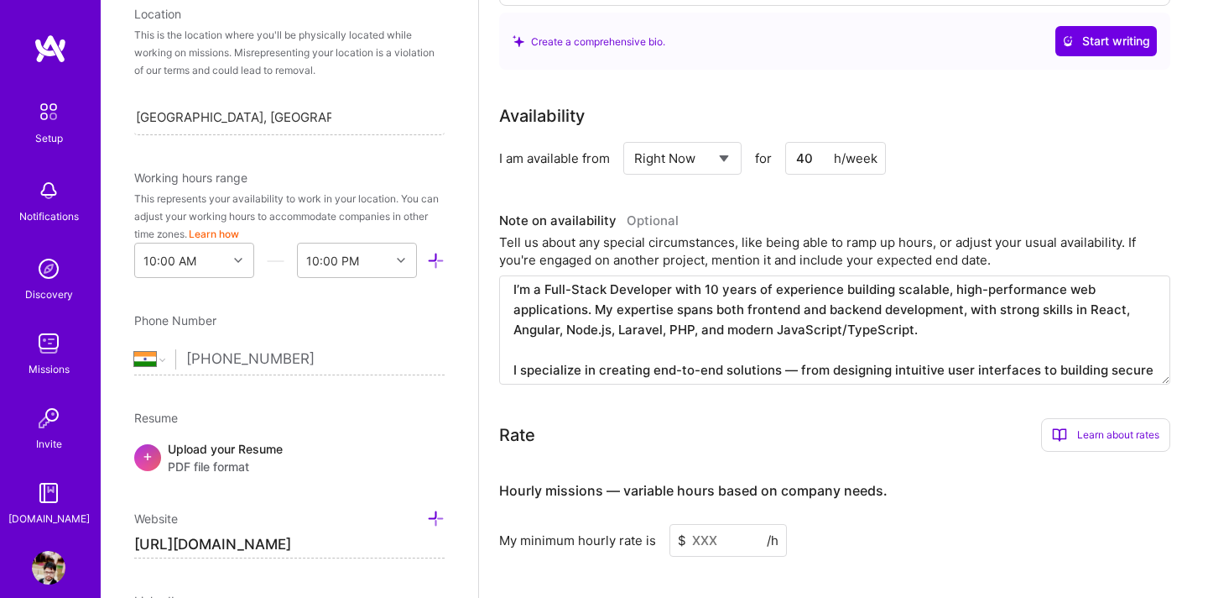
click at [527, 275] on textarea "I’m a Full-Stack Developer with 10 years of experience building scalable, high-…" at bounding box center [834, 329] width 671 height 109
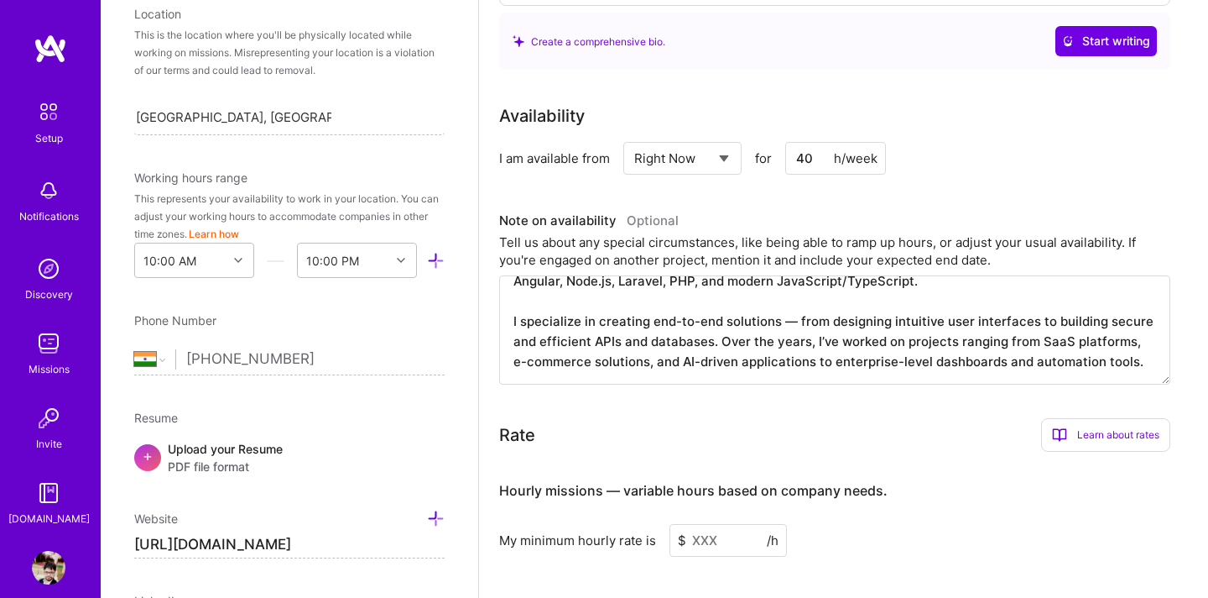
scroll to position [60, 0]
click at [1140, 346] on textarea "I’m a Full-Stack Developer with 10 years of experience building scalable, high-…" at bounding box center [834, 329] width 671 height 109
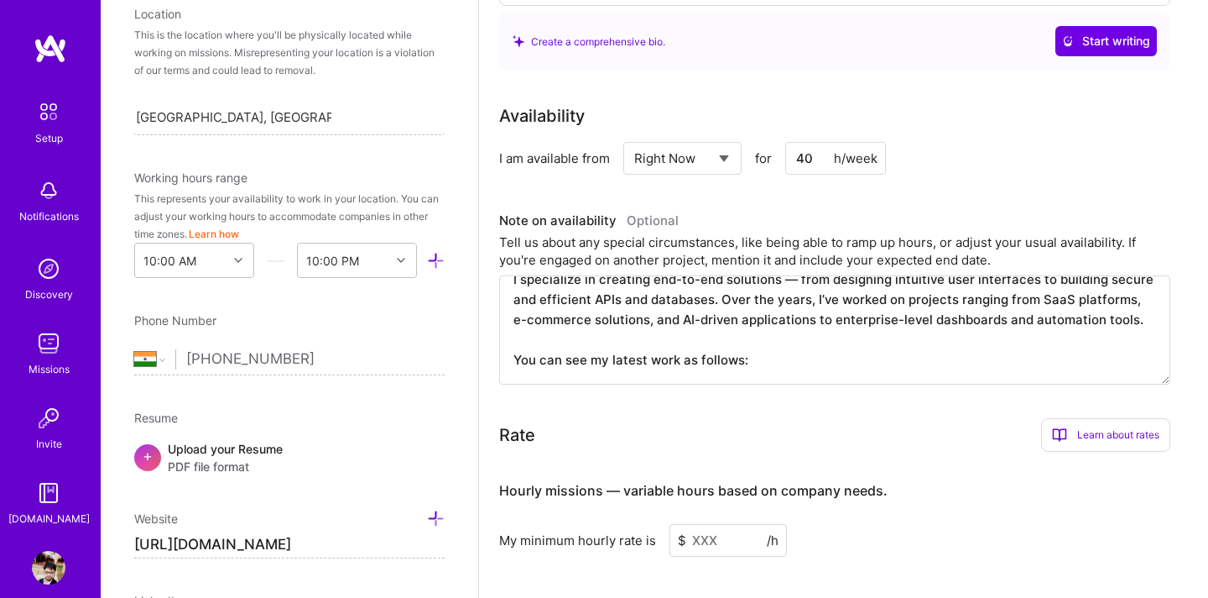
paste textarea "[URL][DOMAIN_NAME]"
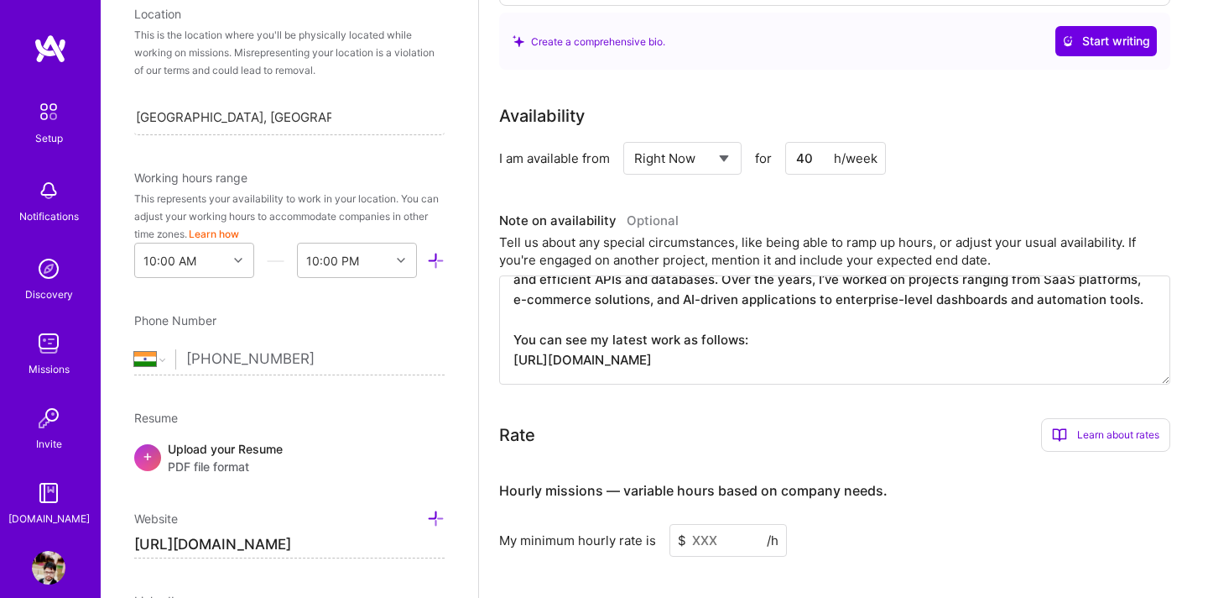
paste textarea "[URL][DOMAIN_NAME]"
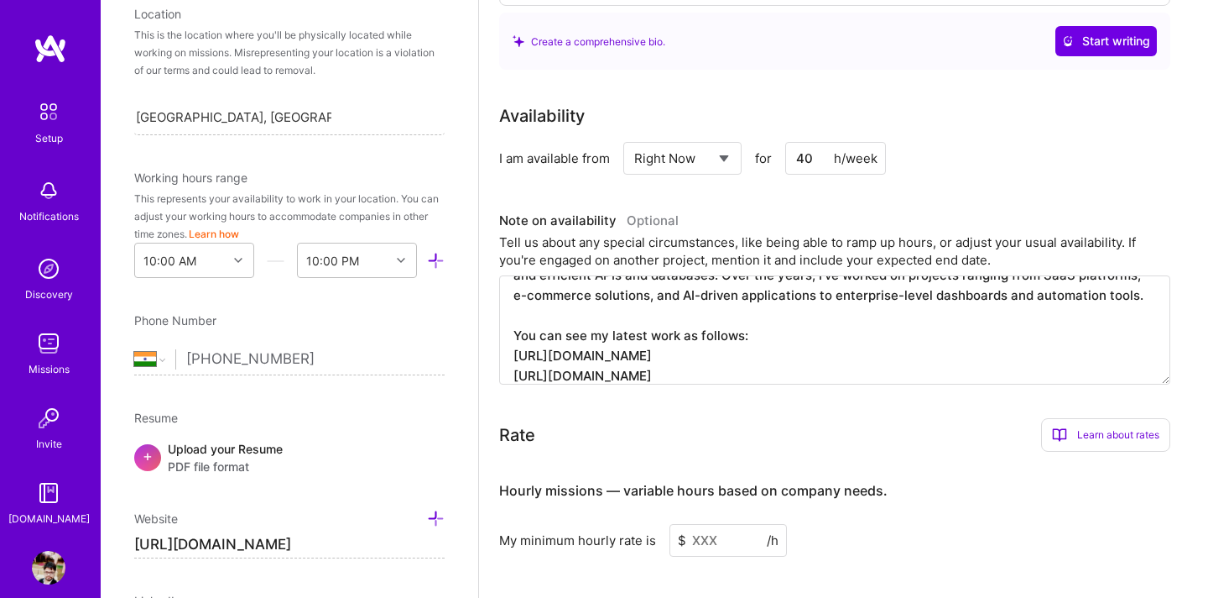
scroll to position [145, 0]
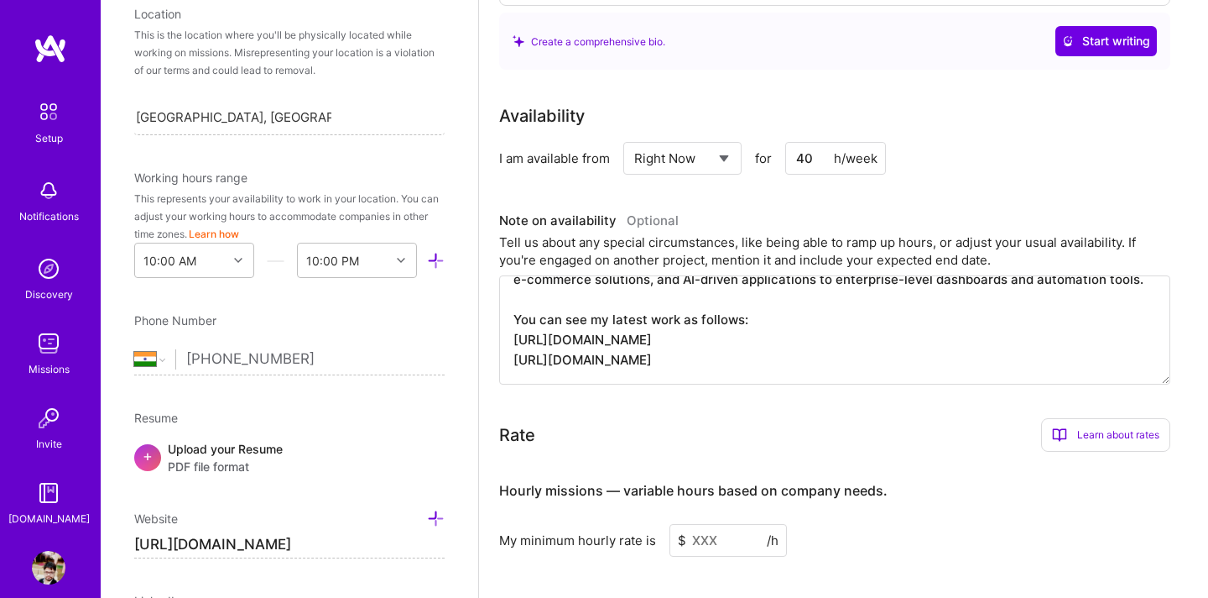
paste textarea "[URL][DOMAIN_NAME]"
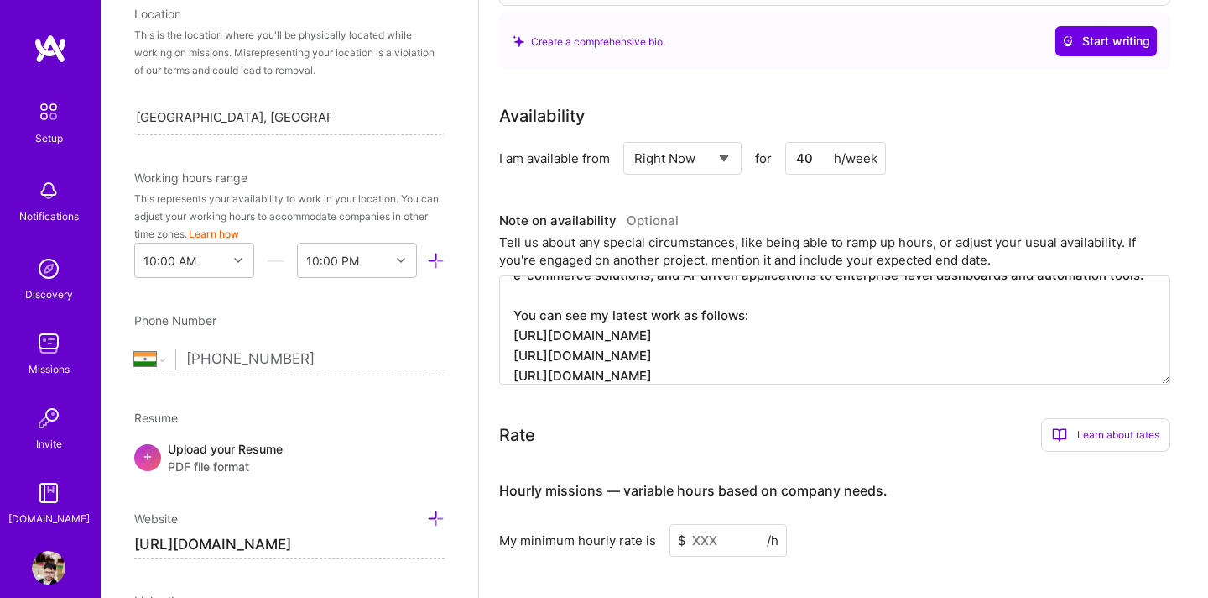
scroll to position [165, 0]
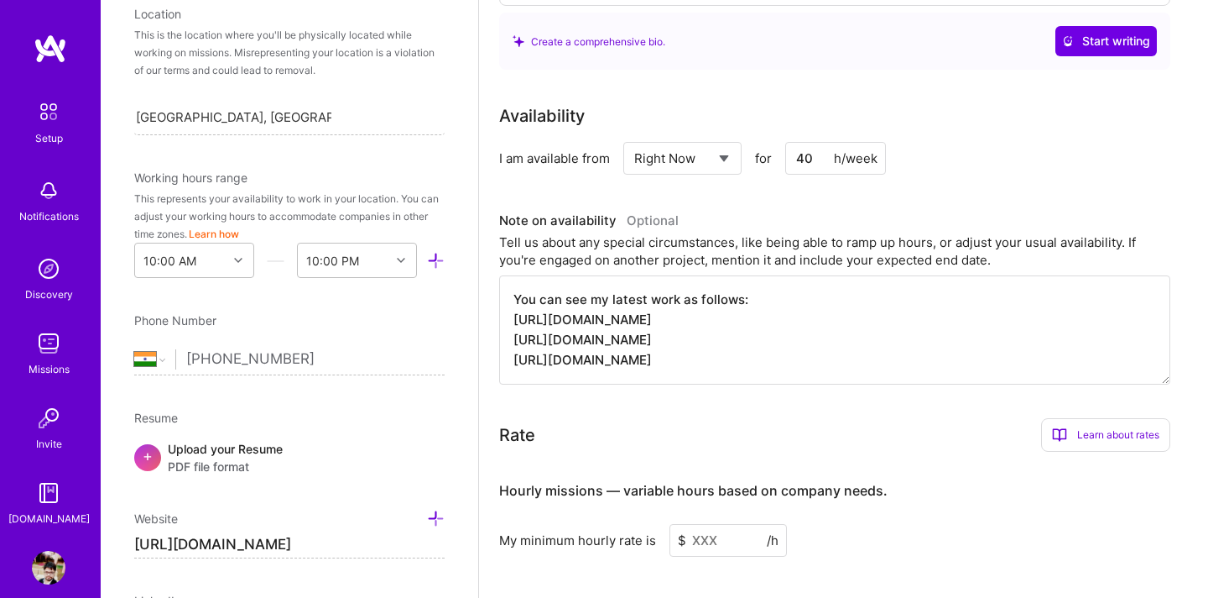
paste textarea "[URL][DOMAIN_NAME]"
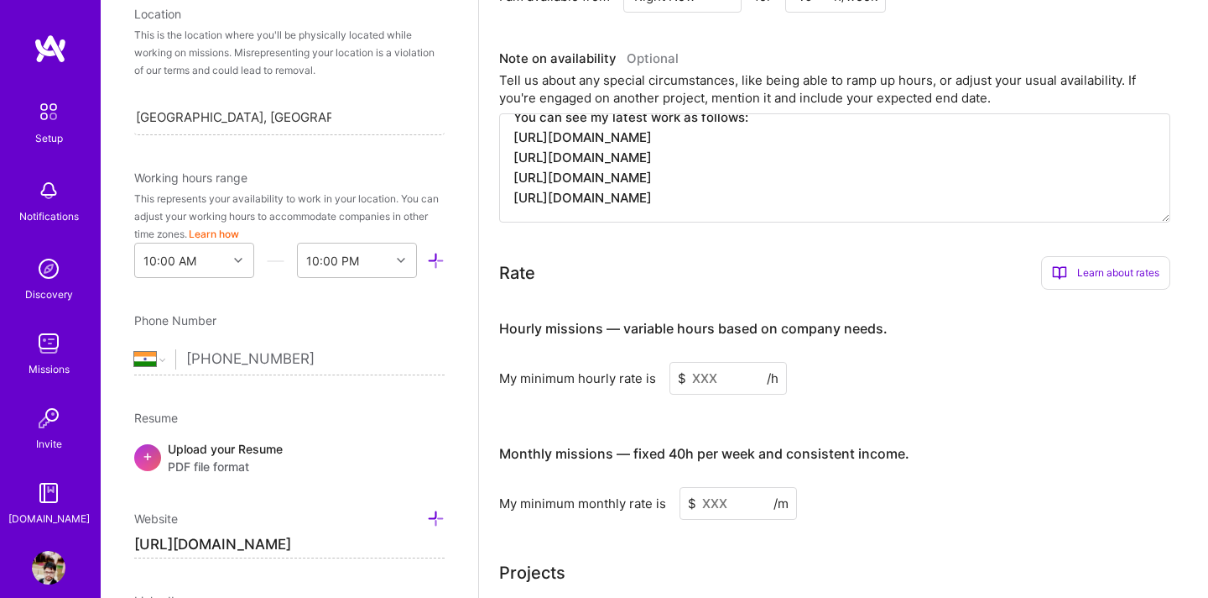
scroll to position [753, 0]
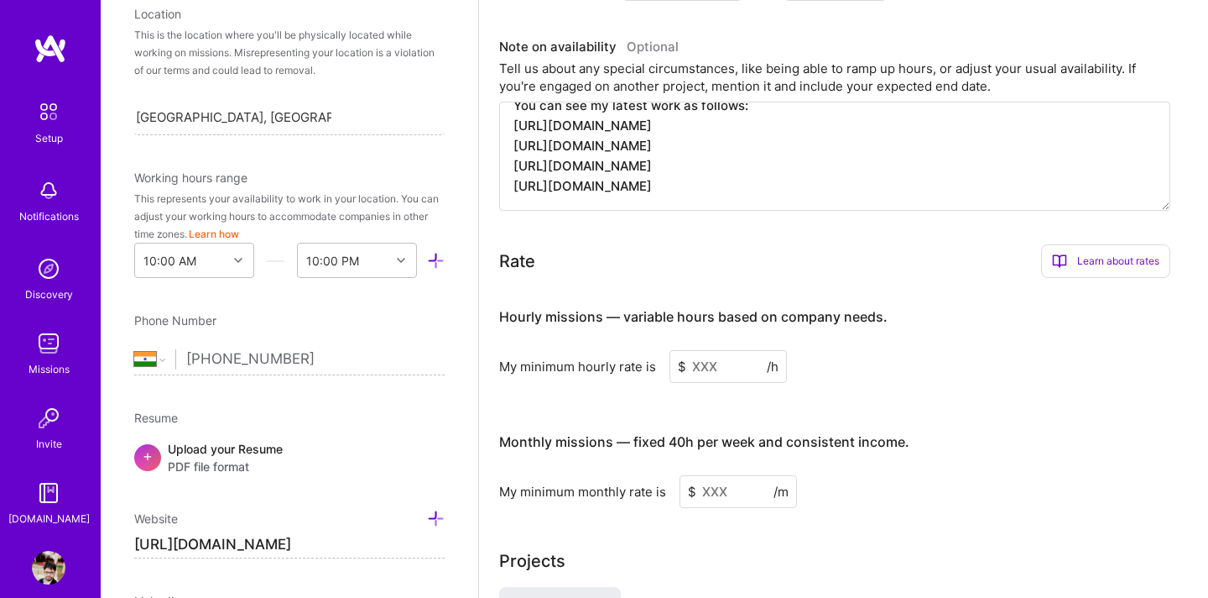
type textarea "I’m a Full-Stack Developer with 10 years of experience building scalable, high-…"
click at [725, 350] on input at bounding box center [728, 366] width 117 height 33
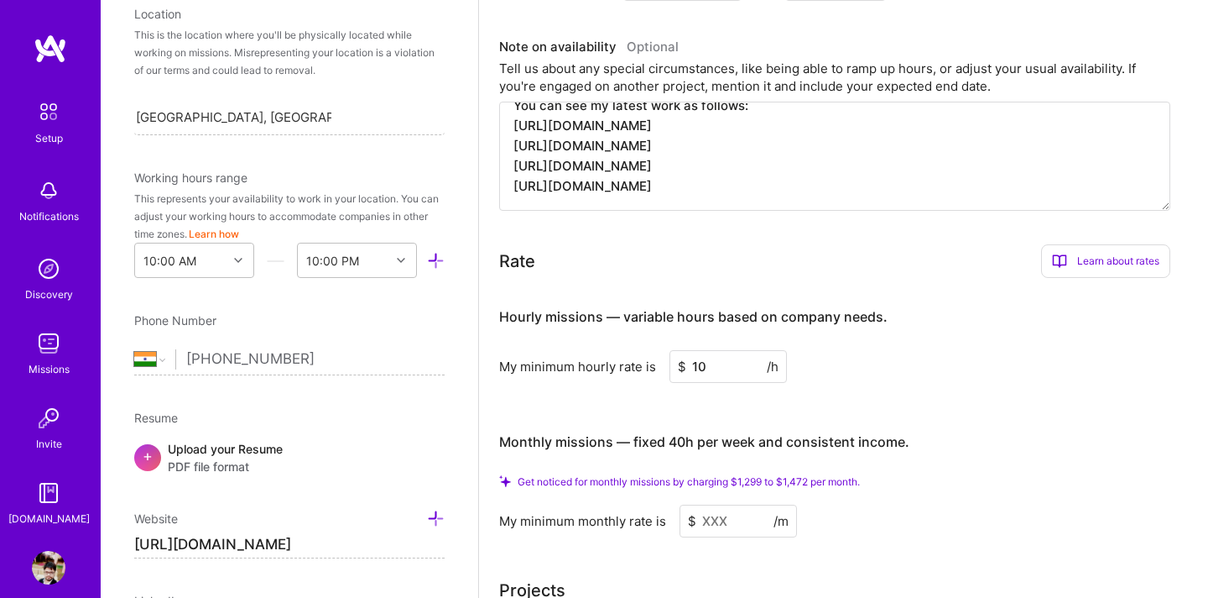
type input "10"
click at [728, 504] on input at bounding box center [738, 520] width 117 height 33
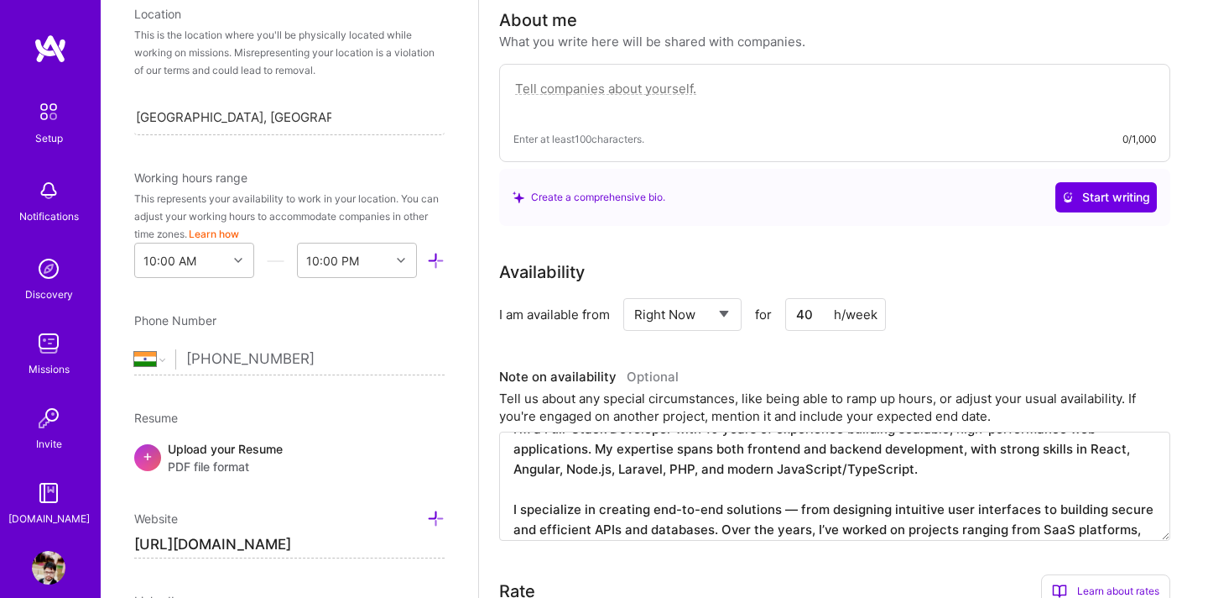
scroll to position [0, 0]
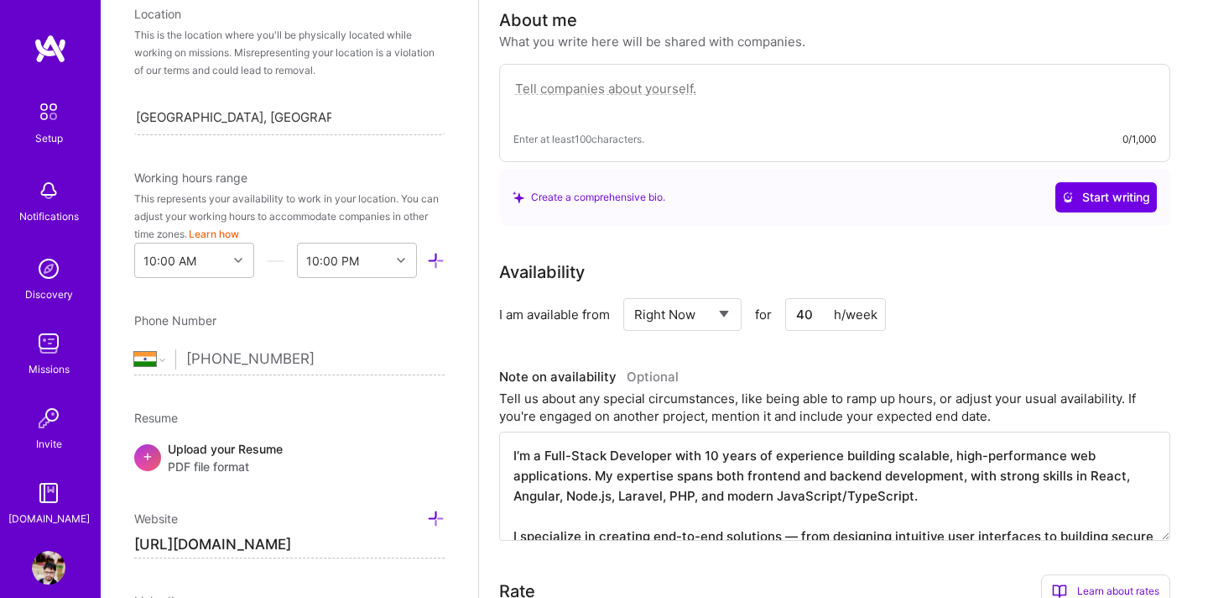
type input "1472"
click at [915, 455] on textarea "I’m a Full-Stack Developer with 10 years of experience building scalable, high-…" at bounding box center [834, 485] width 671 height 109
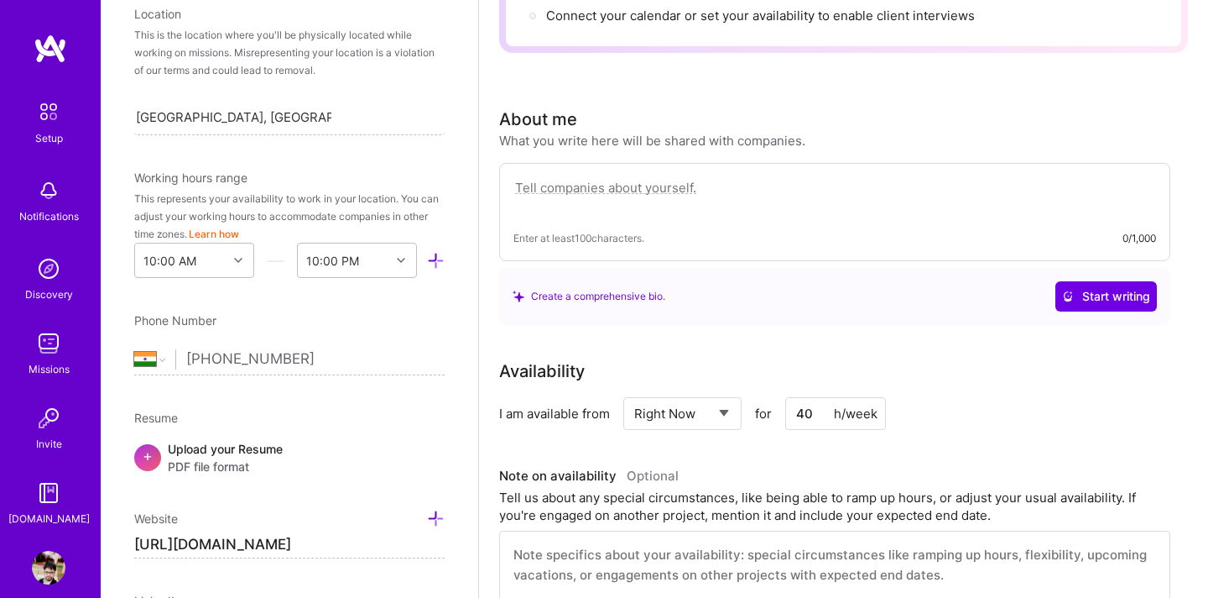
scroll to position [286, 0]
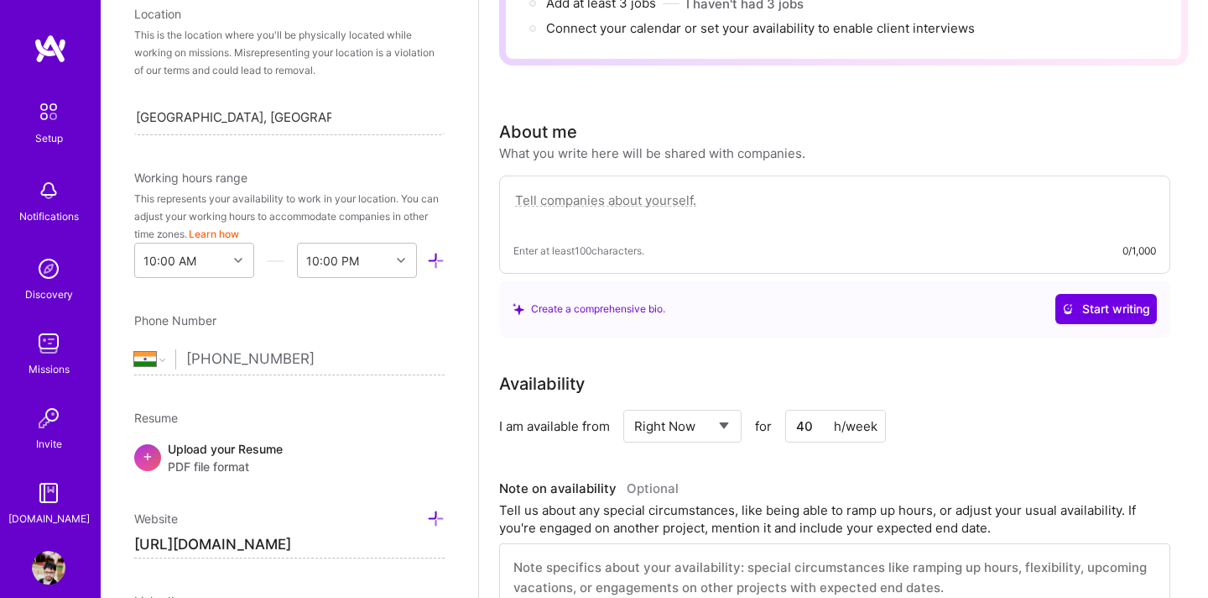
click at [853, 190] on textarea at bounding box center [835, 209] width 643 height 39
paste textarea "I’m a Full-Stack Developer with 10 years of experience building scalable, high-…"
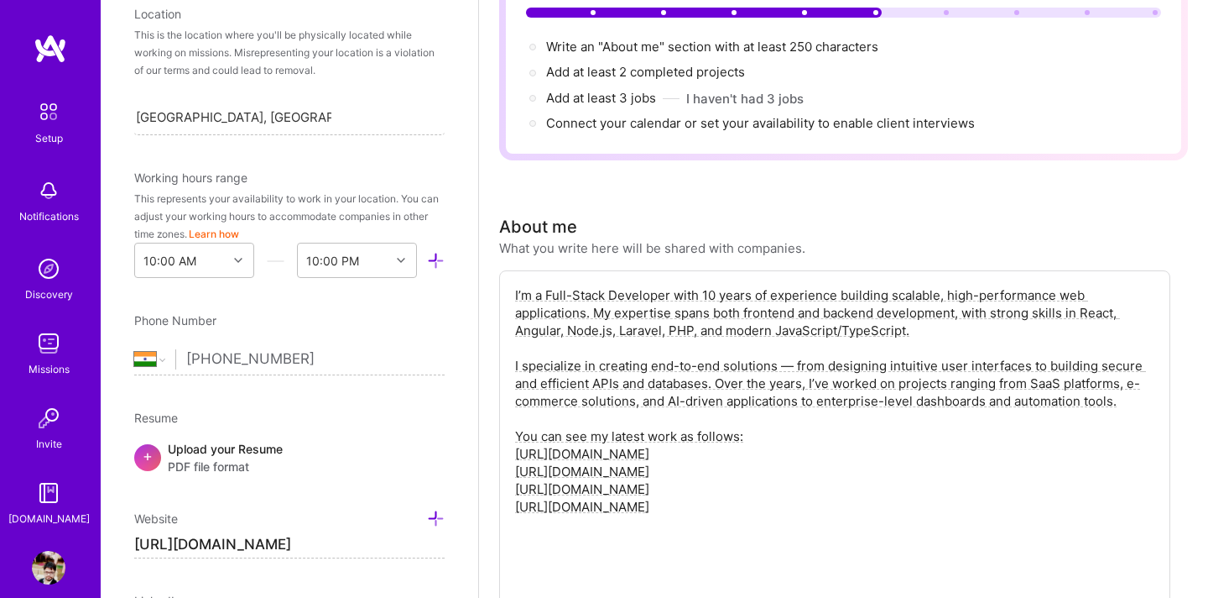
scroll to position [192, 0]
click at [575, 399] on textarea "I’m a Full-Stack Developer with 10 years of experience building scalable, high-…" at bounding box center [835, 435] width 643 height 303
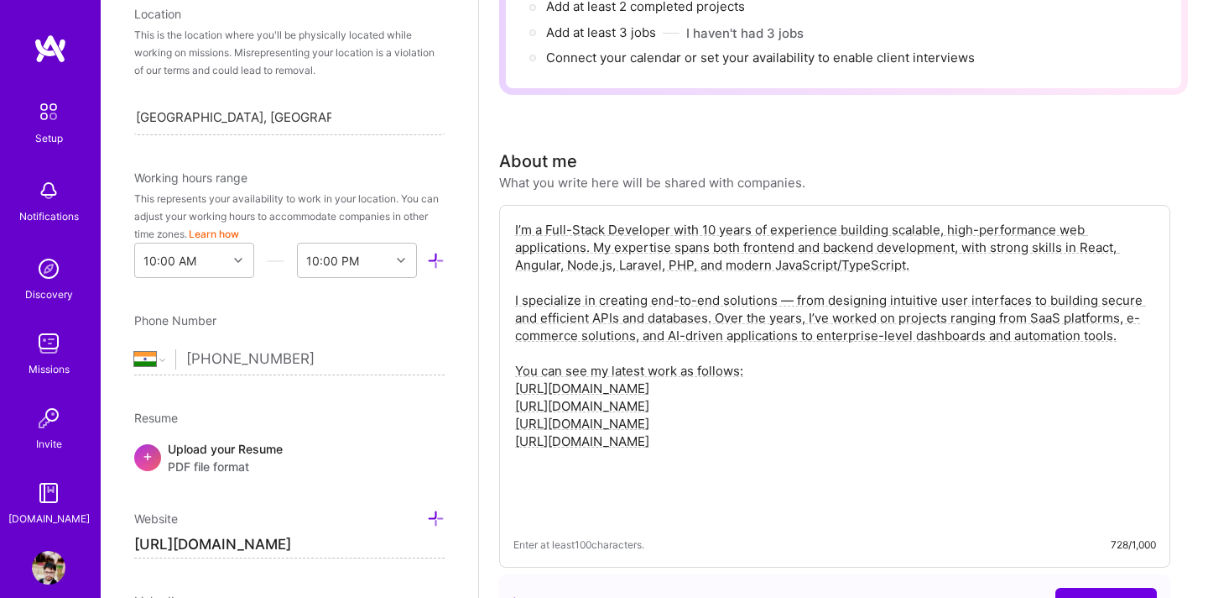
scroll to position [0, 0]
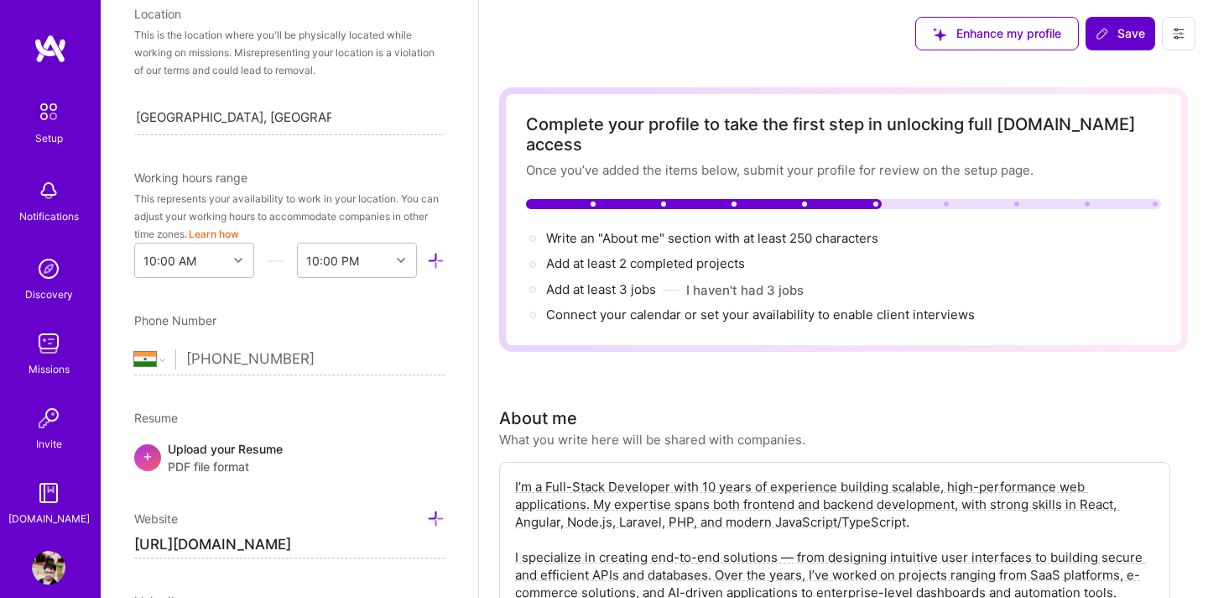
type textarea "I’m a Full-Stack Developer with 10 years of experience building scalable, high-…"
click at [1129, 37] on span "Save" at bounding box center [1121, 33] width 50 height 17
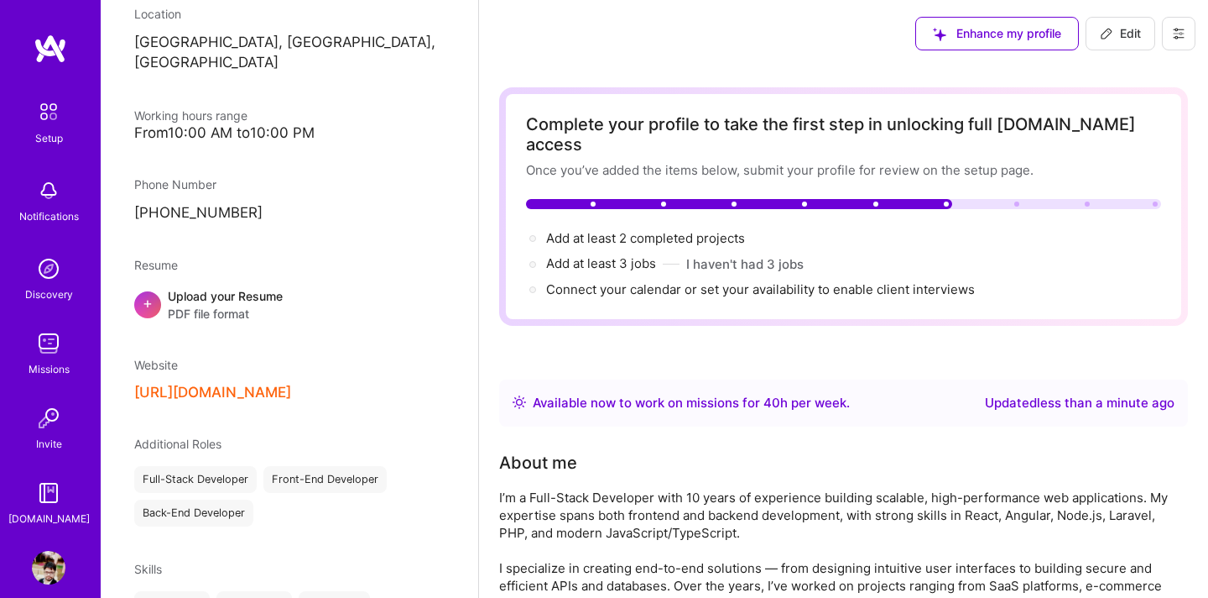
click at [1138, 31] on span "Edit" at bounding box center [1120, 33] width 41 height 17
select select "Right Now"
select select "IN"
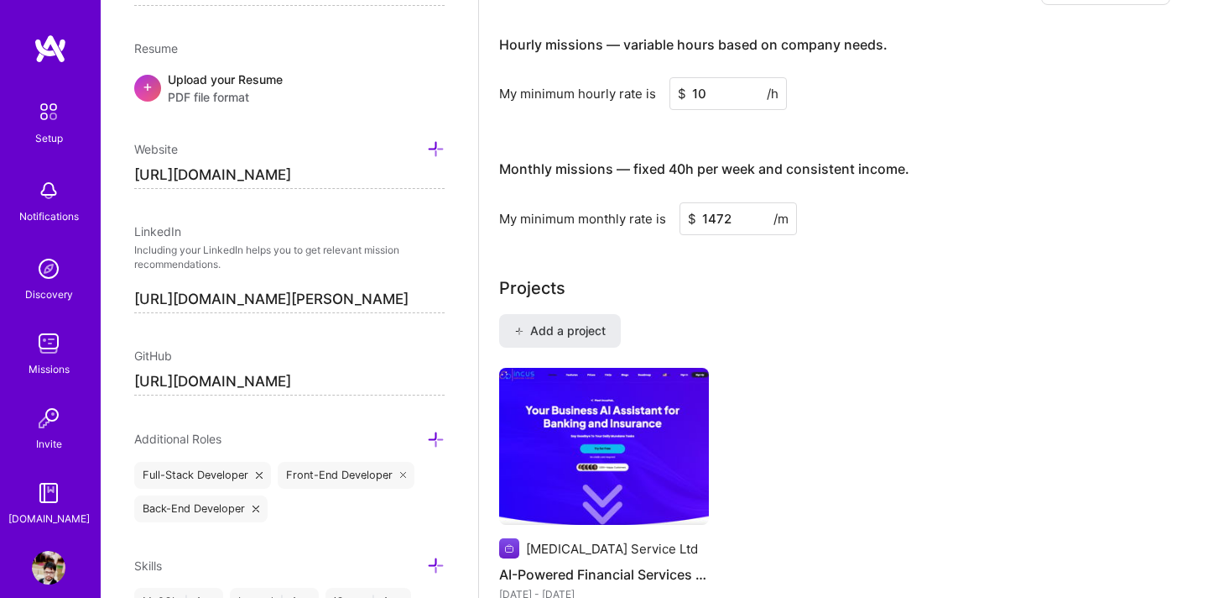
scroll to position [1241, 0]
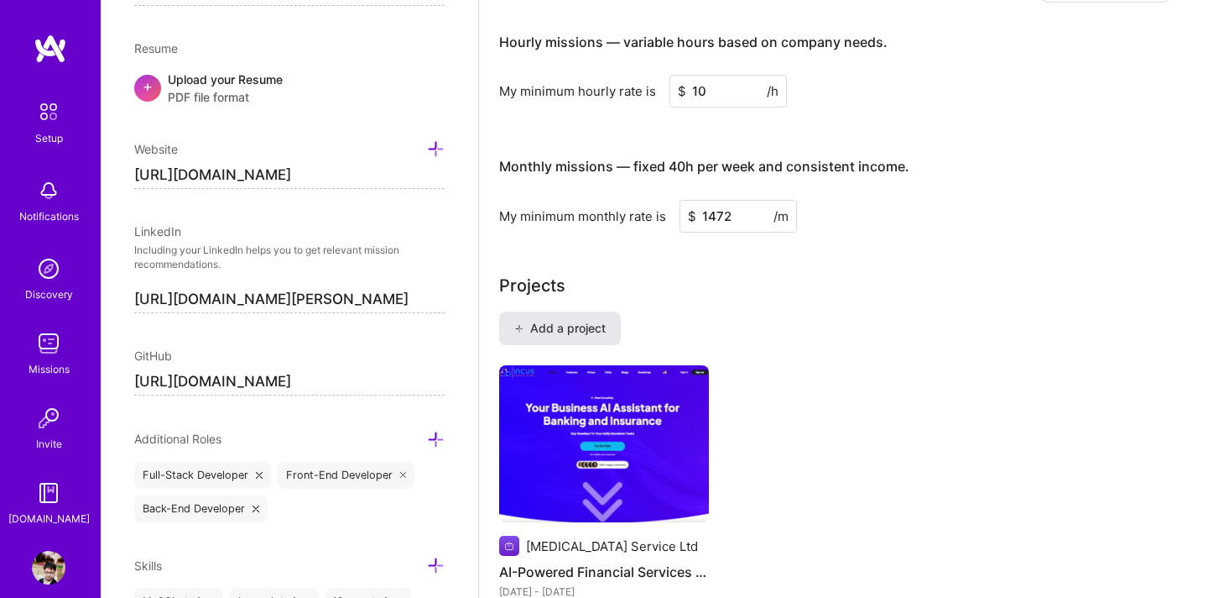
click at [536, 320] on span "Add a project" at bounding box center [559, 328] width 91 height 17
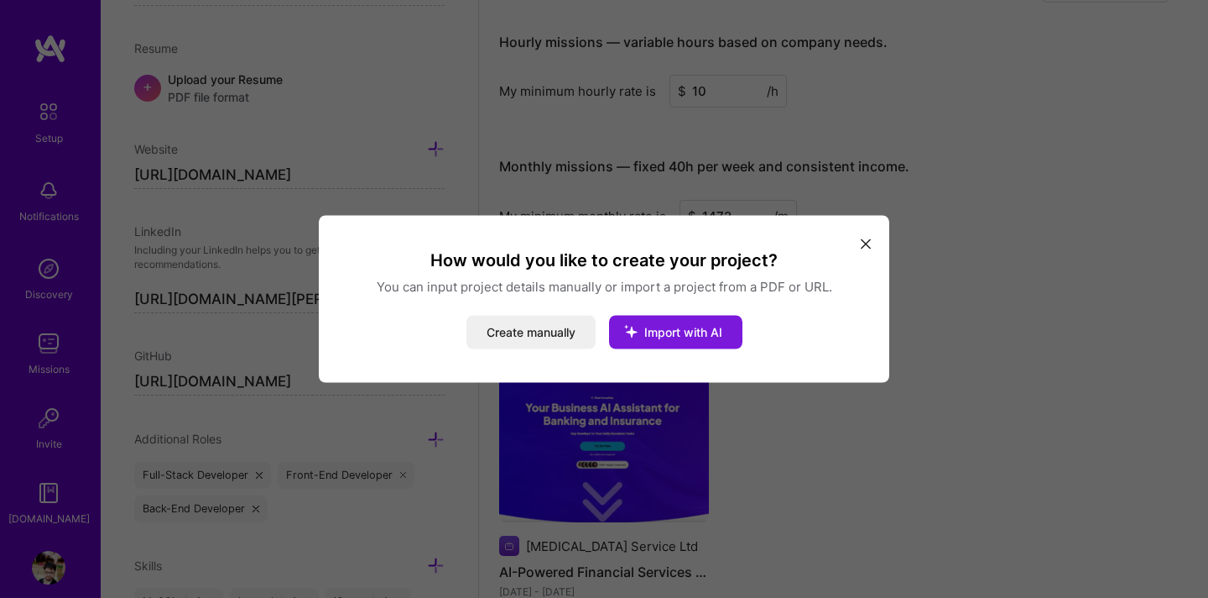
click at [657, 336] on span "Import with AI" at bounding box center [684, 332] width 78 height 14
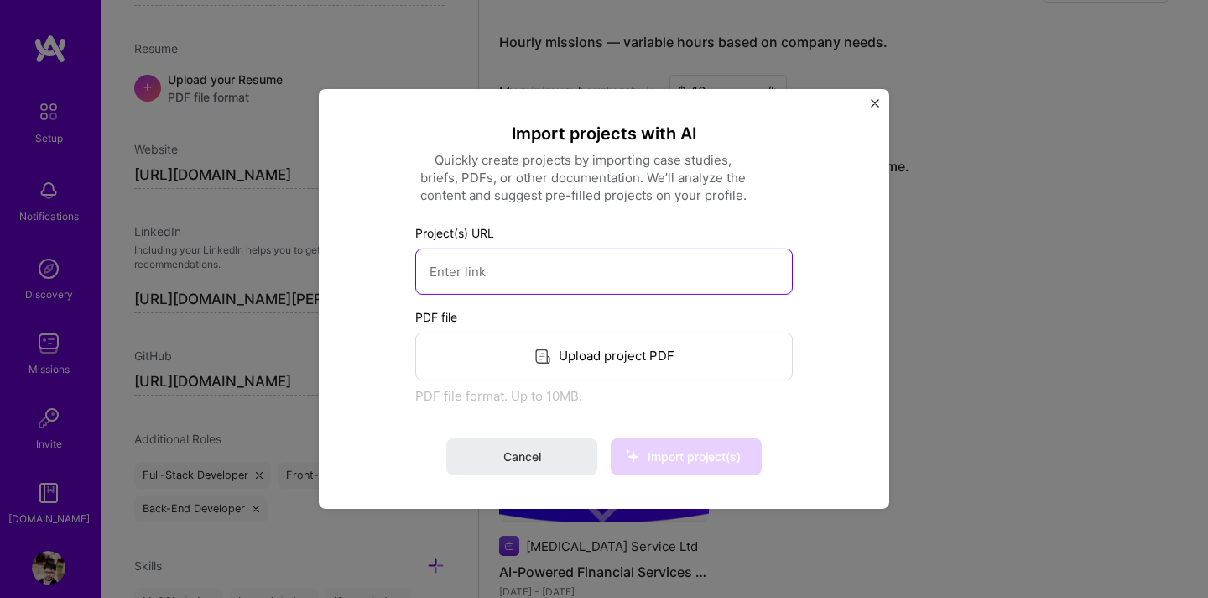
click at [530, 277] on input at bounding box center [604, 271] width 378 height 46
paste input "[URL][DOMAIN_NAME]"
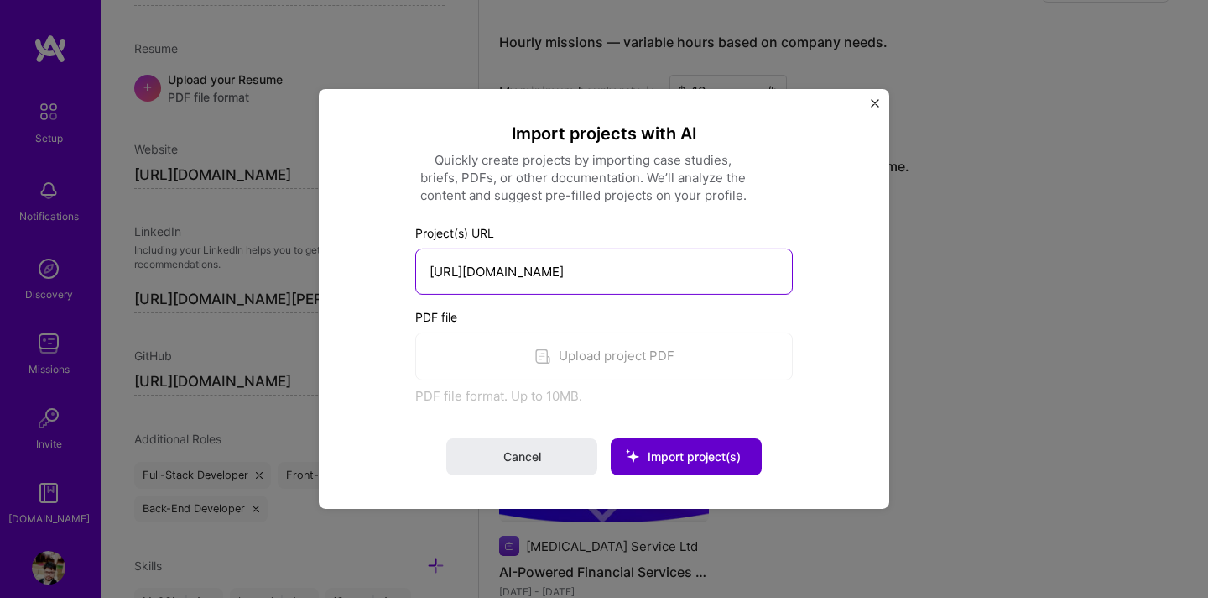
type input "[URL][DOMAIN_NAME]"
click at [693, 460] on span "Import project(s)" at bounding box center [694, 456] width 93 height 14
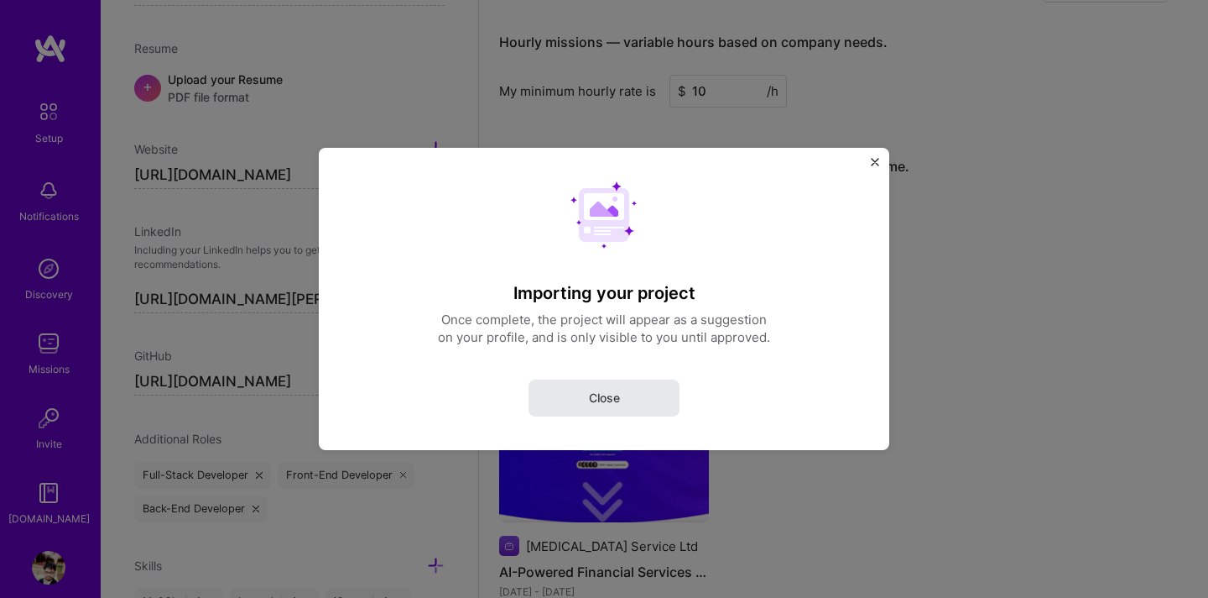
click at [626, 394] on button "Close" at bounding box center [604, 397] width 151 height 37
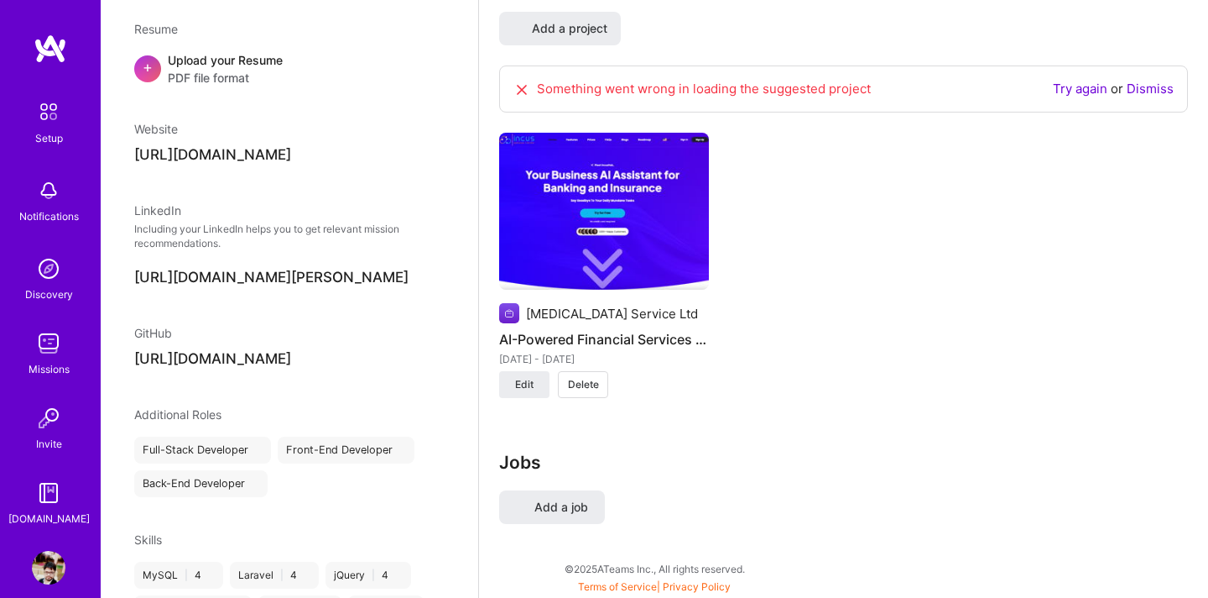
select select "Right Now"
select select "IN"
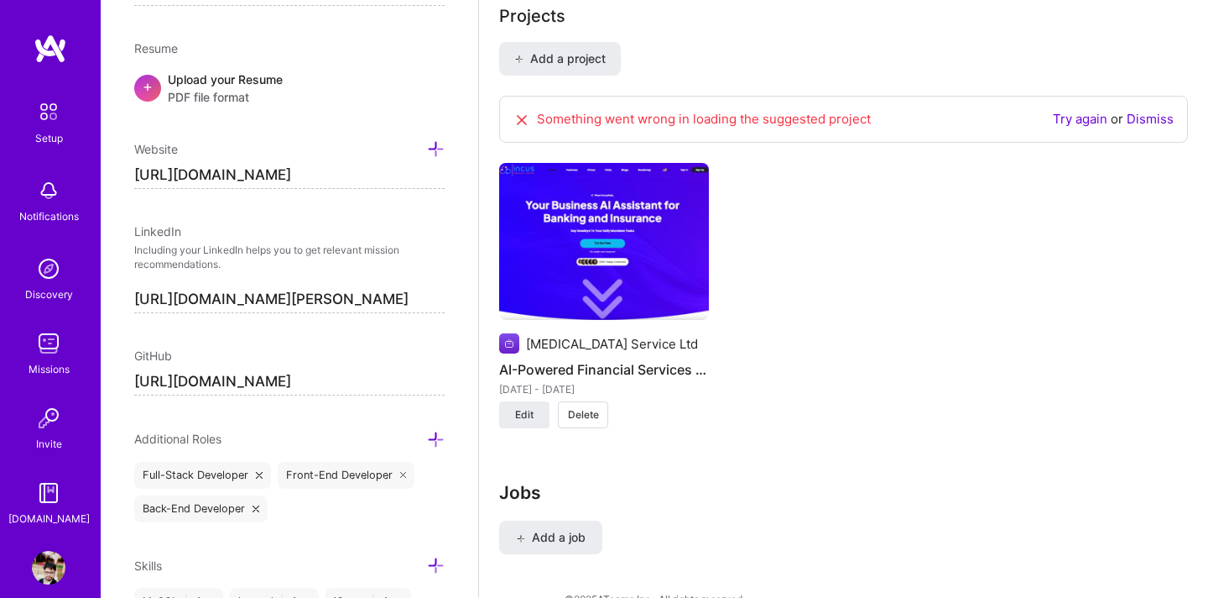
scroll to position [1499, 0]
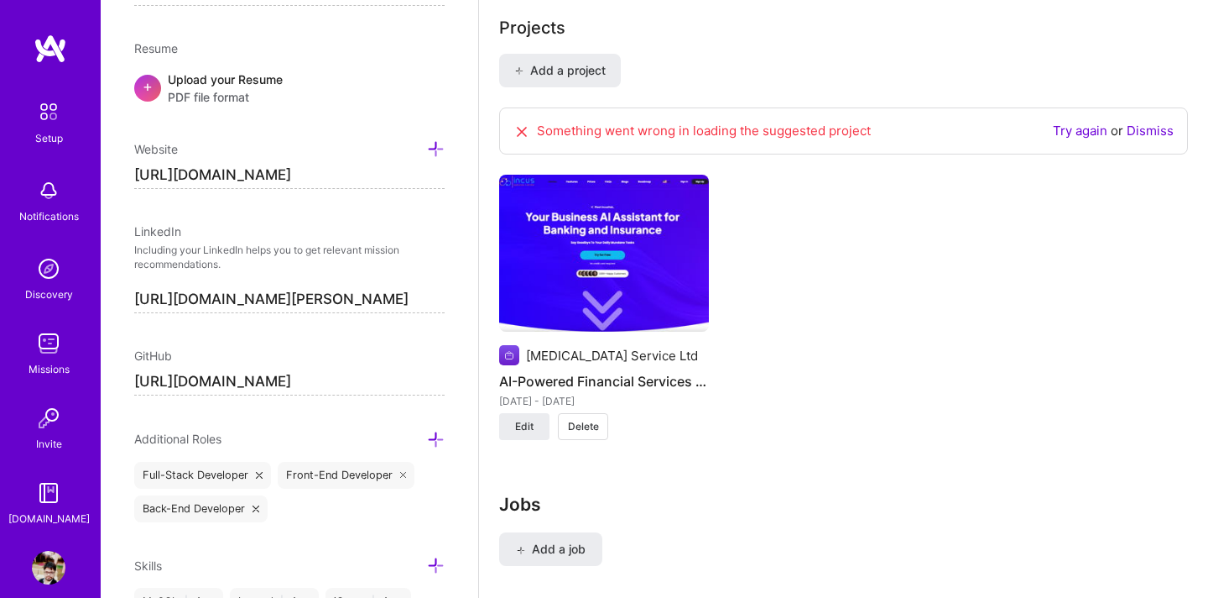
click at [1147, 123] on link "Dismiss" at bounding box center [1150, 131] width 47 height 16
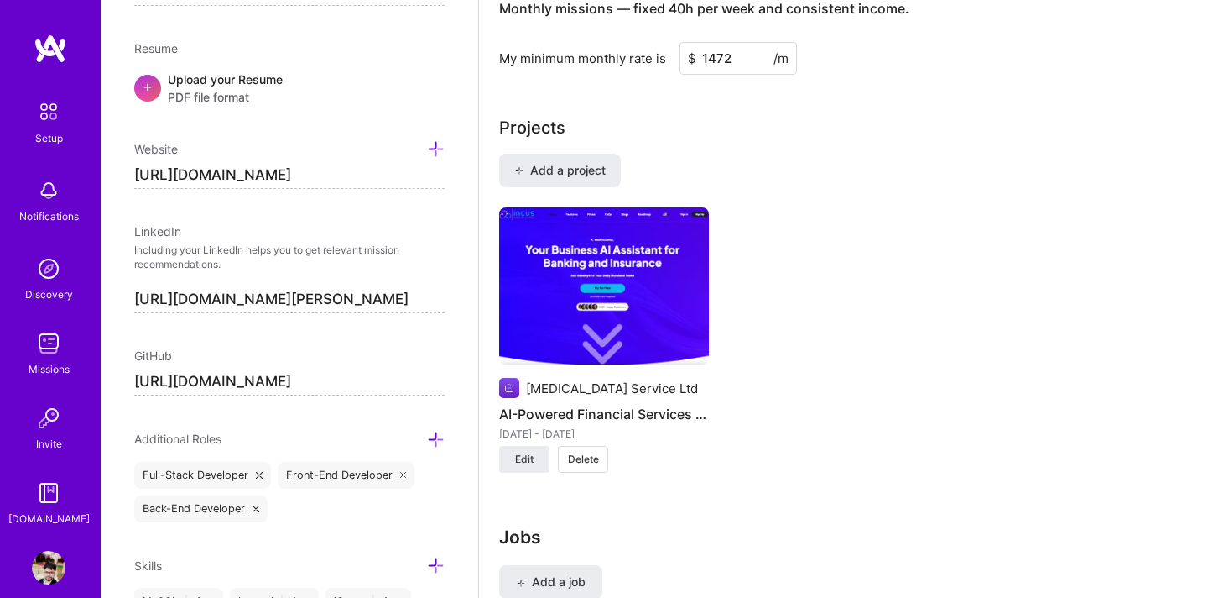
scroll to position [1397, 0]
click at [577, 164] on span "Add a project" at bounding box center [559, 172] width 91 height 17
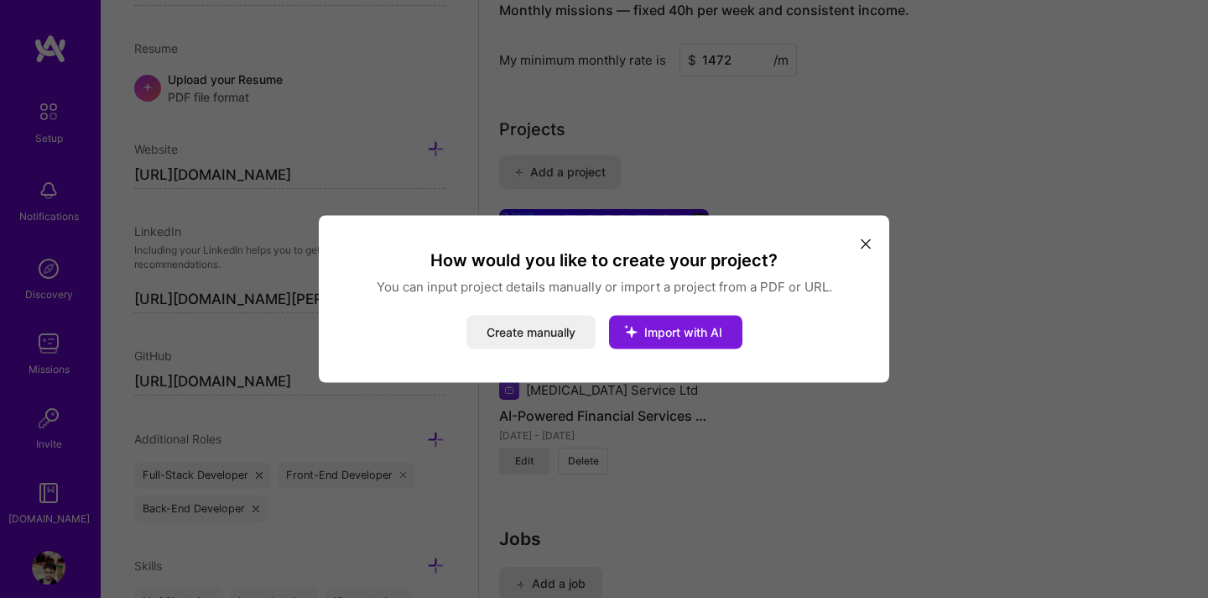
click at [652, 326] on icon "modal" at bounding box center [631, 332] width 44 height 44
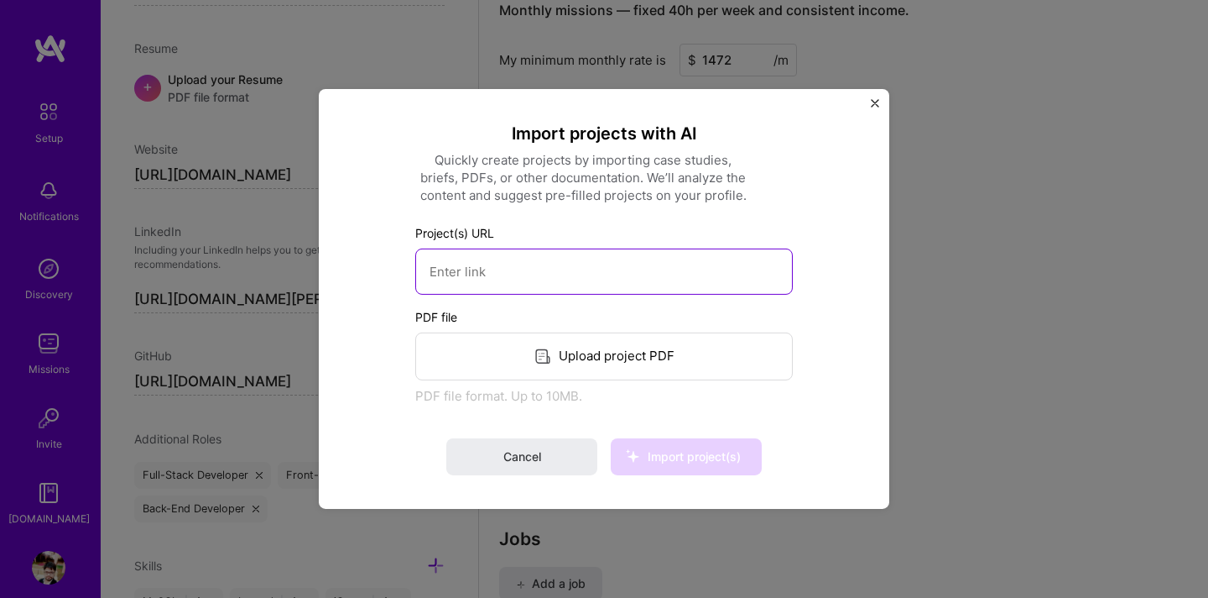
click at [578, 269] on input at bounding box center [604, 271] width 378 height 46
paste input "[URL][DOMAIN_NAME]"
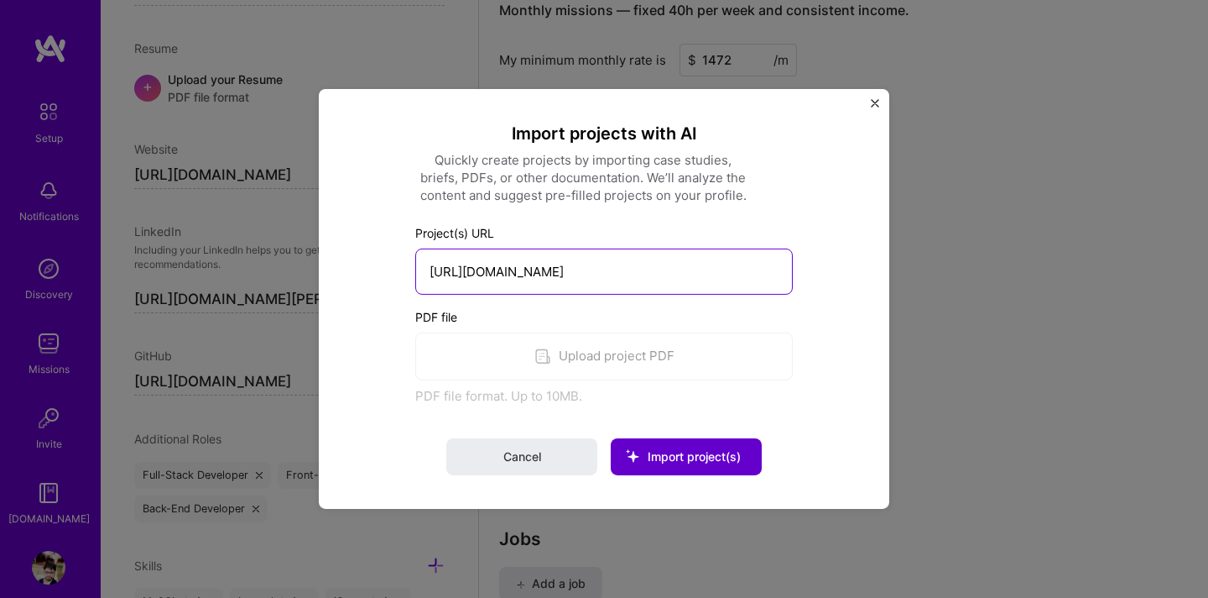
type input "[URL][DOMAIN_NAME]"
click at [676, 454] on span "Import project(s)" at bounding box center [694, 456] width 93 height 14
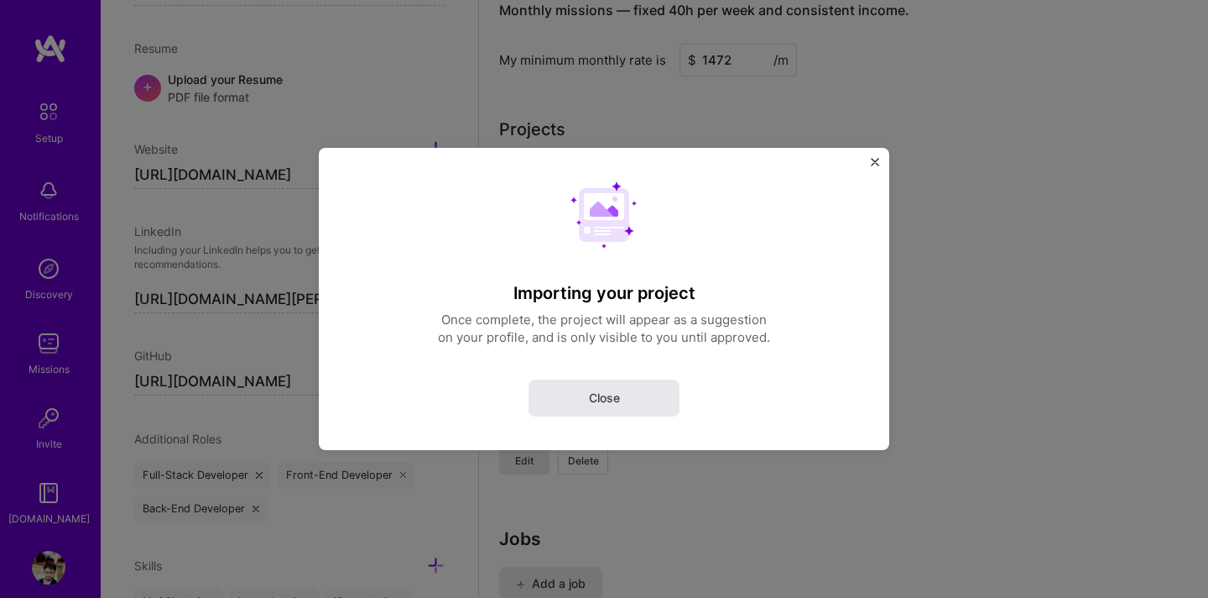
click at [633, 404] on button "Close" at bounding box center [604, 397] width 151 height 37
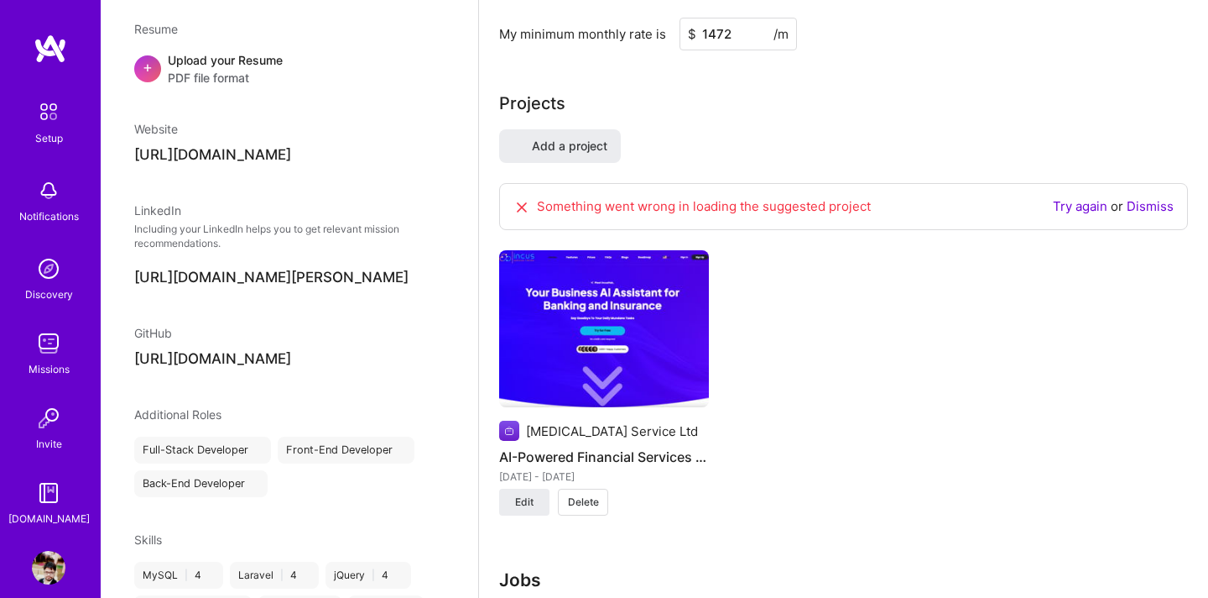
select select "Right Now"
select select "IN"
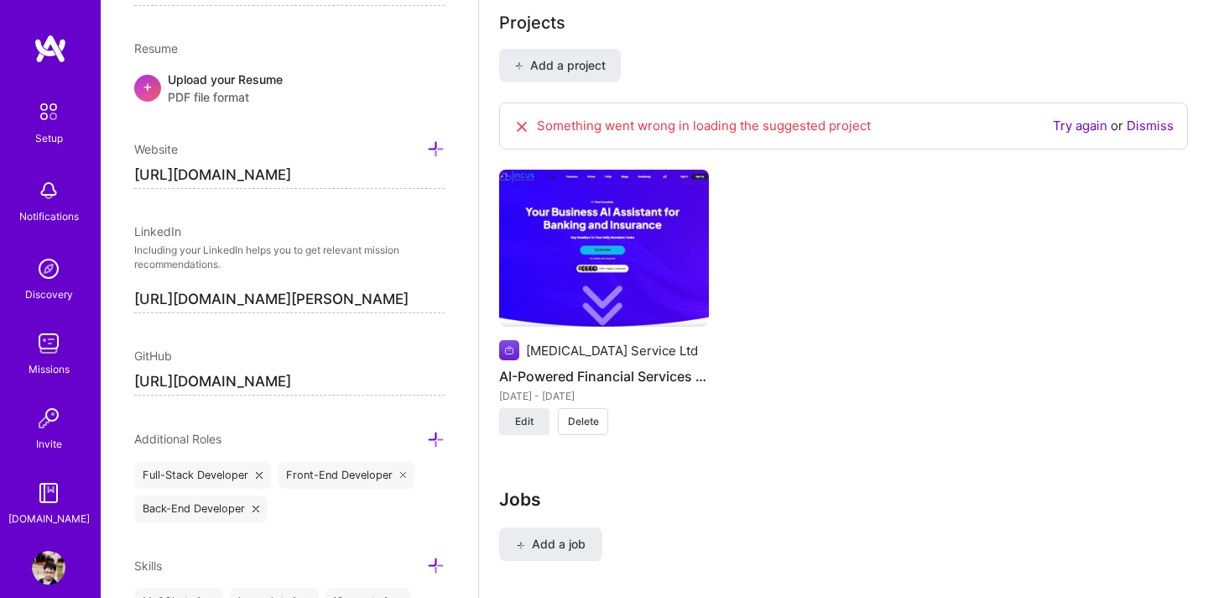
scroll to position [1521, 0]
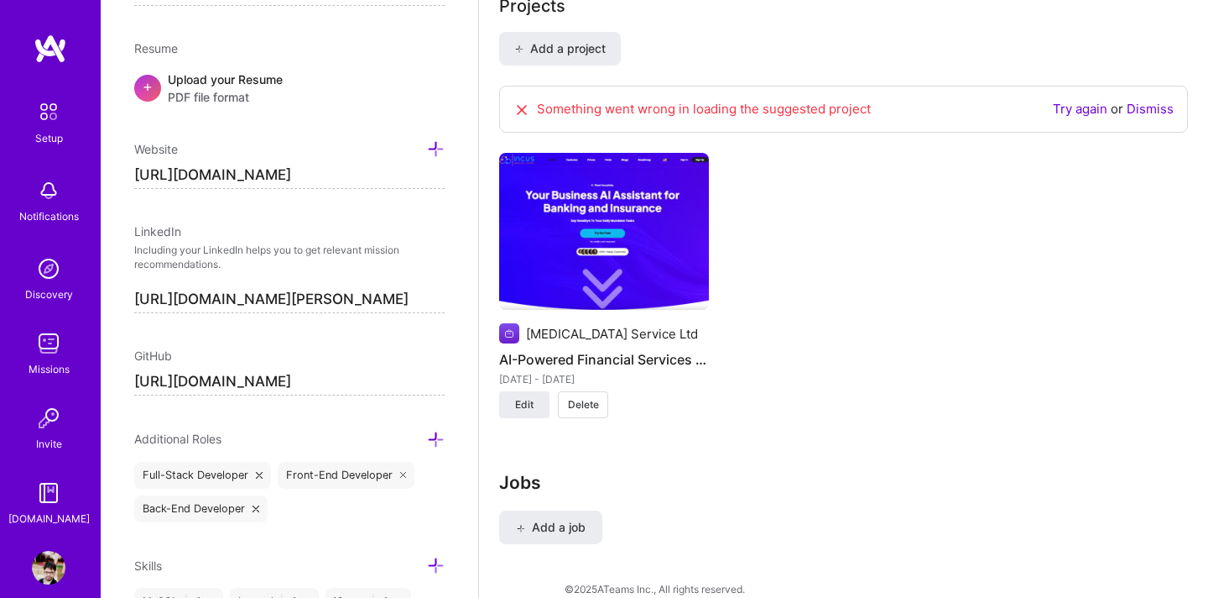
click at [1157, 101] on link "Dismiss" at bounding box center [1150, 109] width 47 height 16
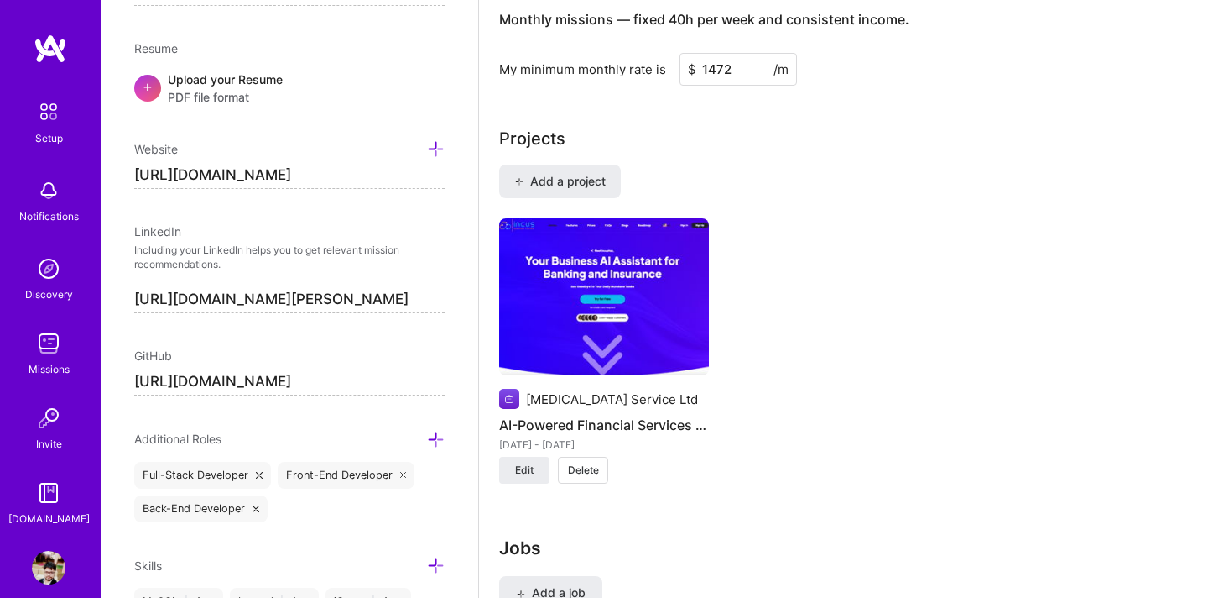
scroll to position [1387, 0]
click at [561, 174] on span "Add a project" at bounding box center [559, 182] width 91 height 17
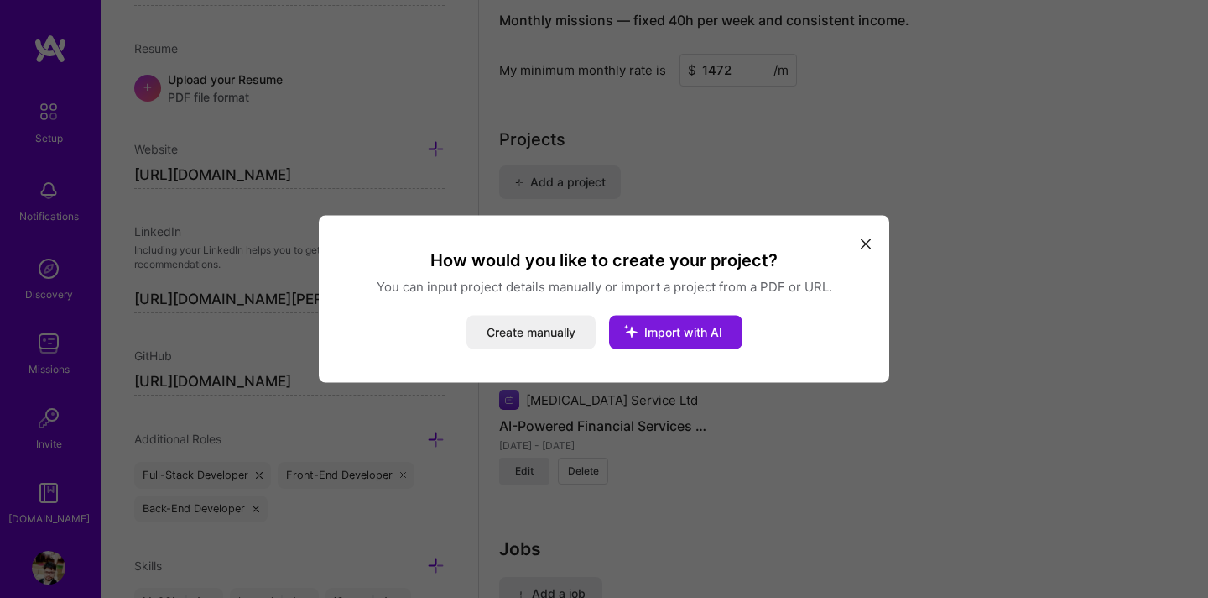
click at [670, 334] on span "Import with AI" at bounding box center [684, 332] width 78 height 14
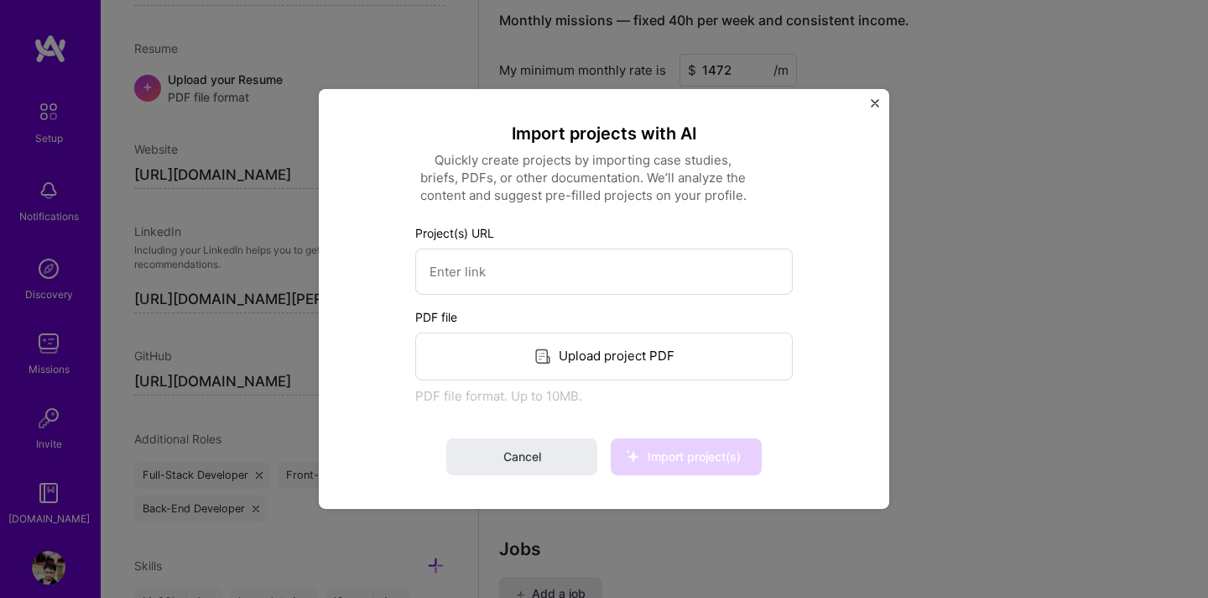
click at [873, 100] on img "Close" at bounding box center [875, 103] width 8 height 8
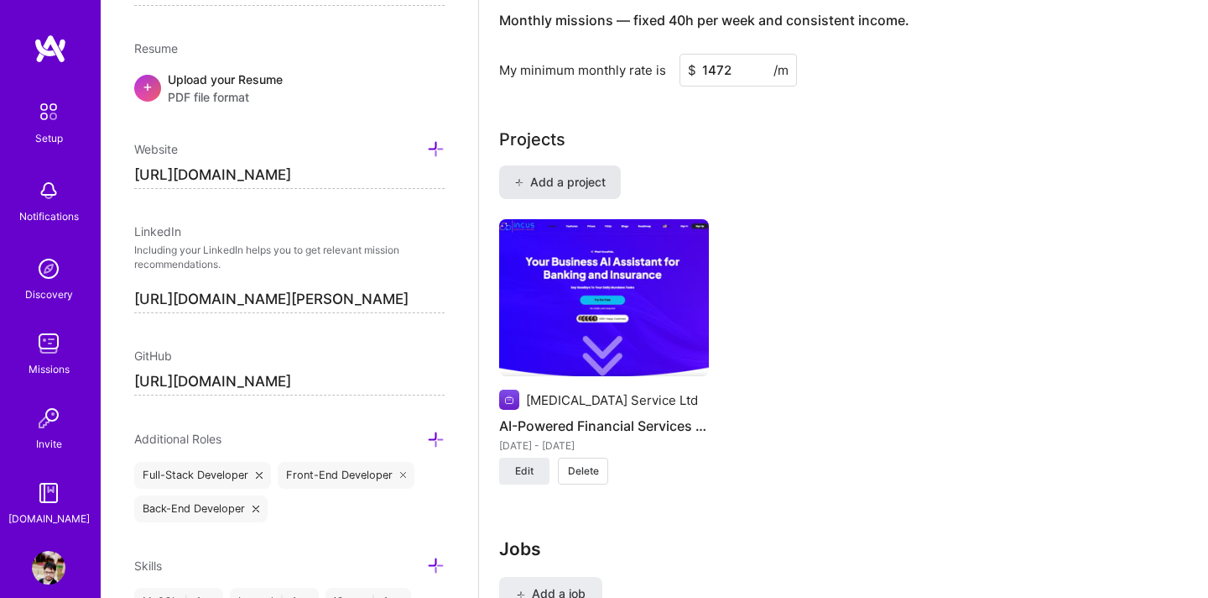
click at [544, 174] on span "Add a project" at bounding box center [559, 182] width 91 height 17
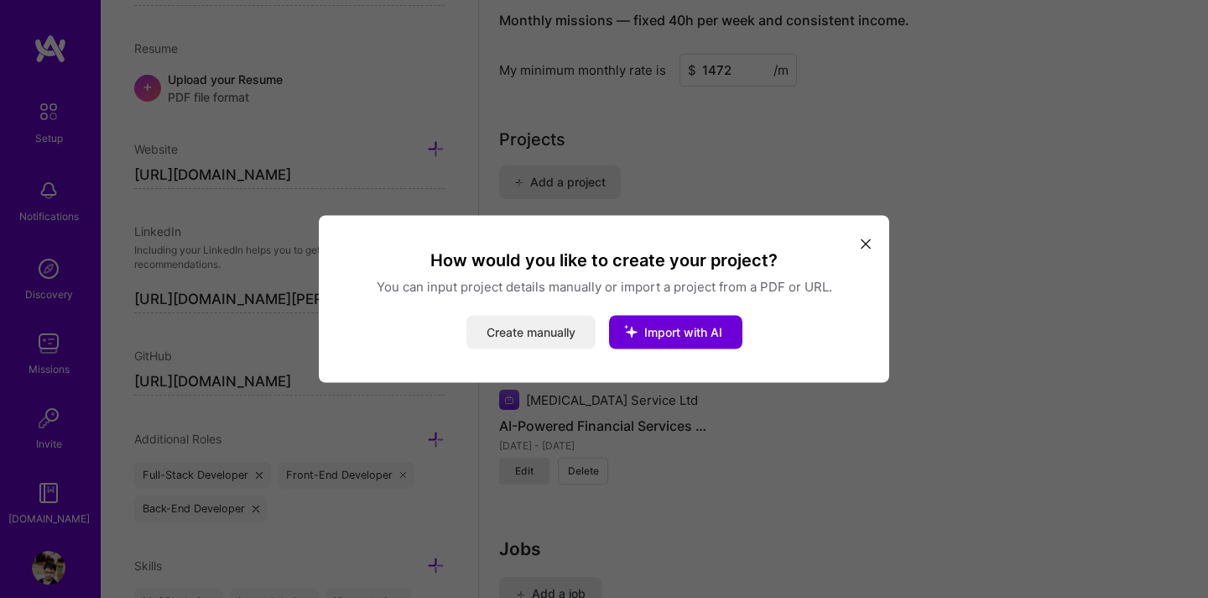
click at [542, 334] on button "Create manually" at bounding box center [531, 333] width 129 height 34
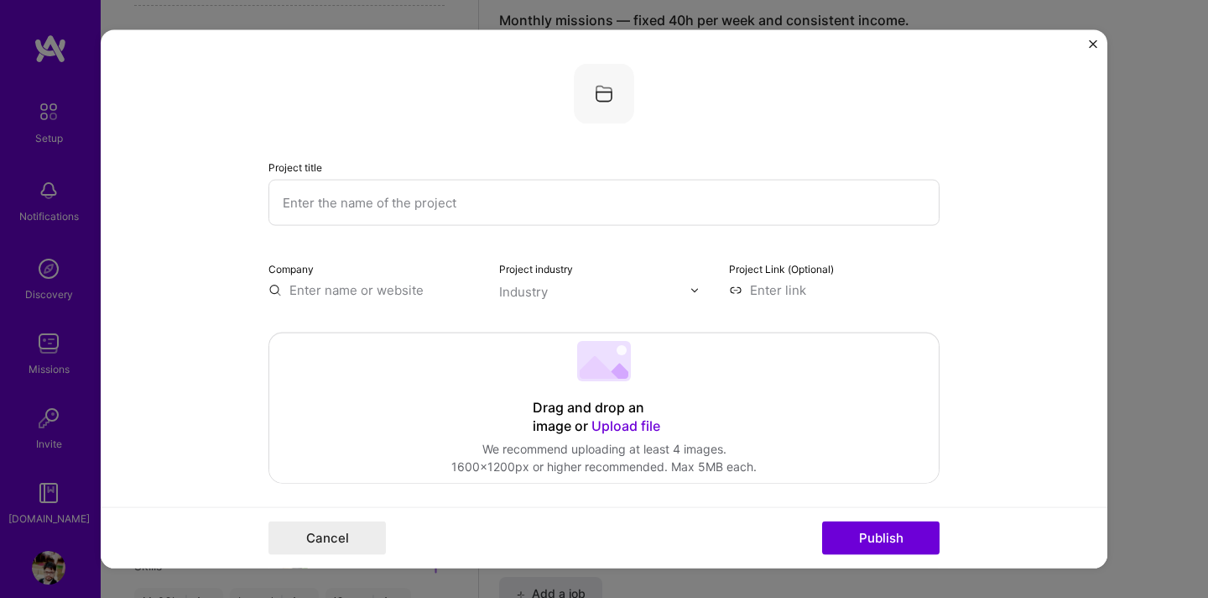
click at [549, 203] on input "text" at bounding box center [604, 203] width 671 height 46
type input "Create Studio"
click at [342, 289] on input "text" at bounding box center [374, 290] width 211 height 18
type input "Create Studio"
click at [431, 328] on div "Create Studio" at bounding box center [412, 328] width 98 height 29
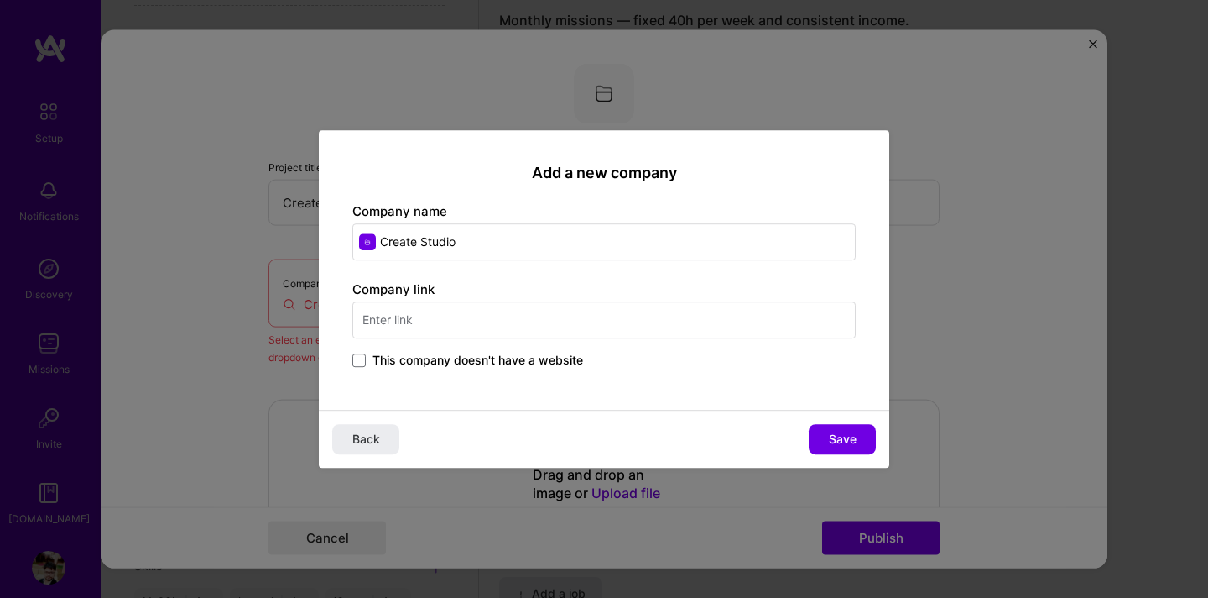
click at [640, 311] on input "text" at bounding box center [604, 319] width 504 height 37
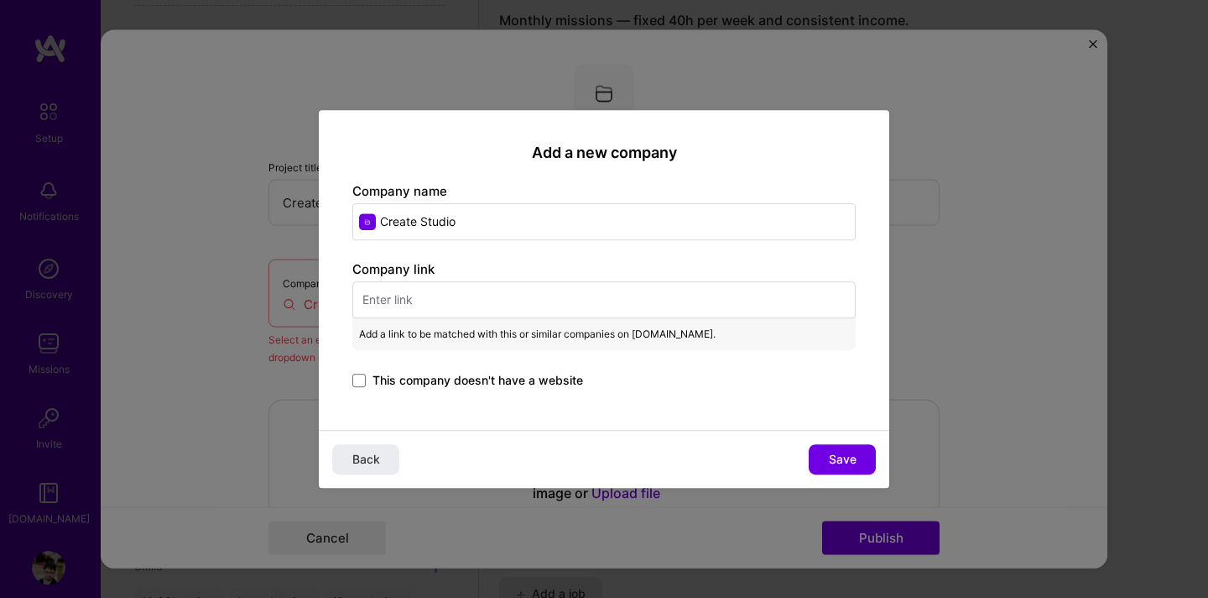
paste input "[URL][DOMAIN_NAME]"
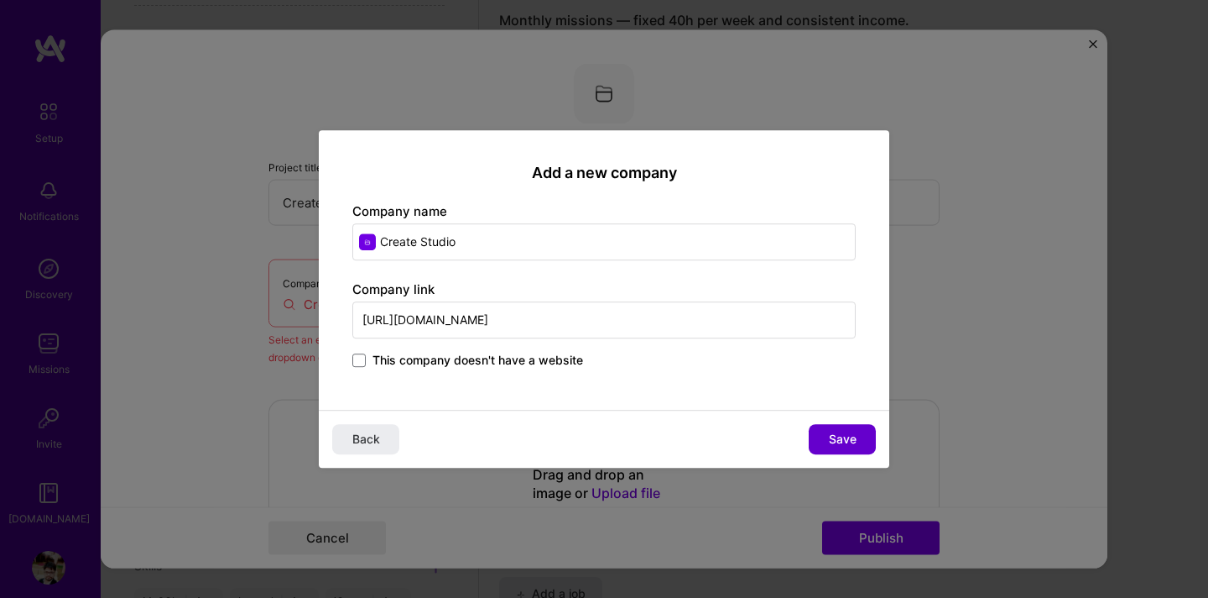
type input "[URL][DOMAIN_NAME]"
click at [856, 436] on span "Save" at bounding box center [843, 439] width 28 height 17
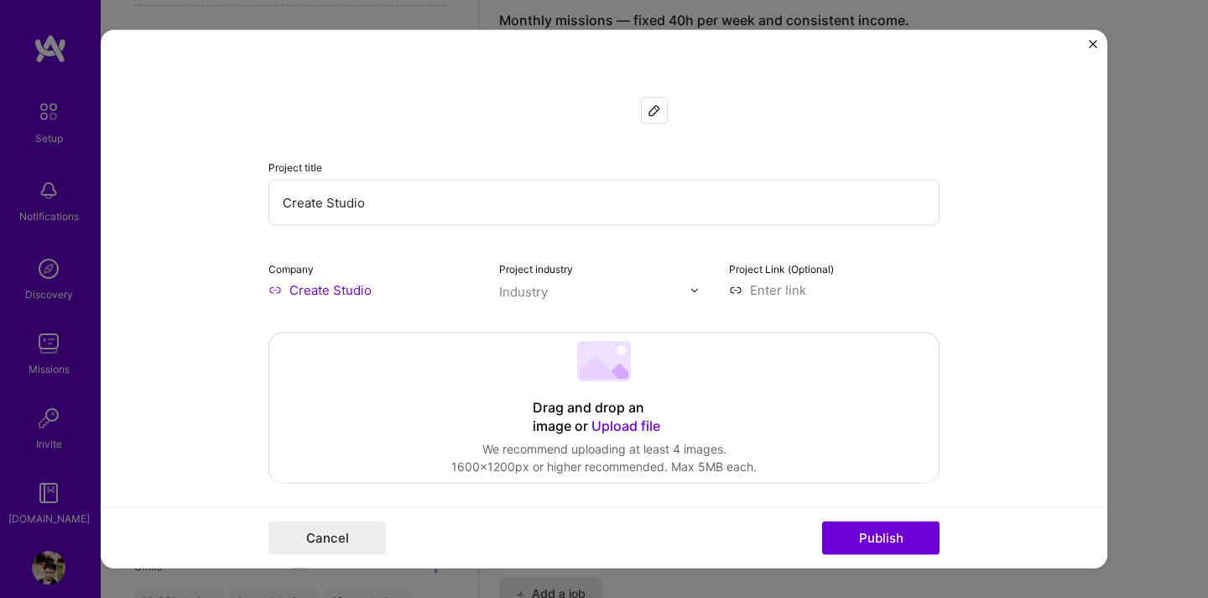
click at [644, 286] on input "text" at bounding box center [594, 292] width 191 height 18
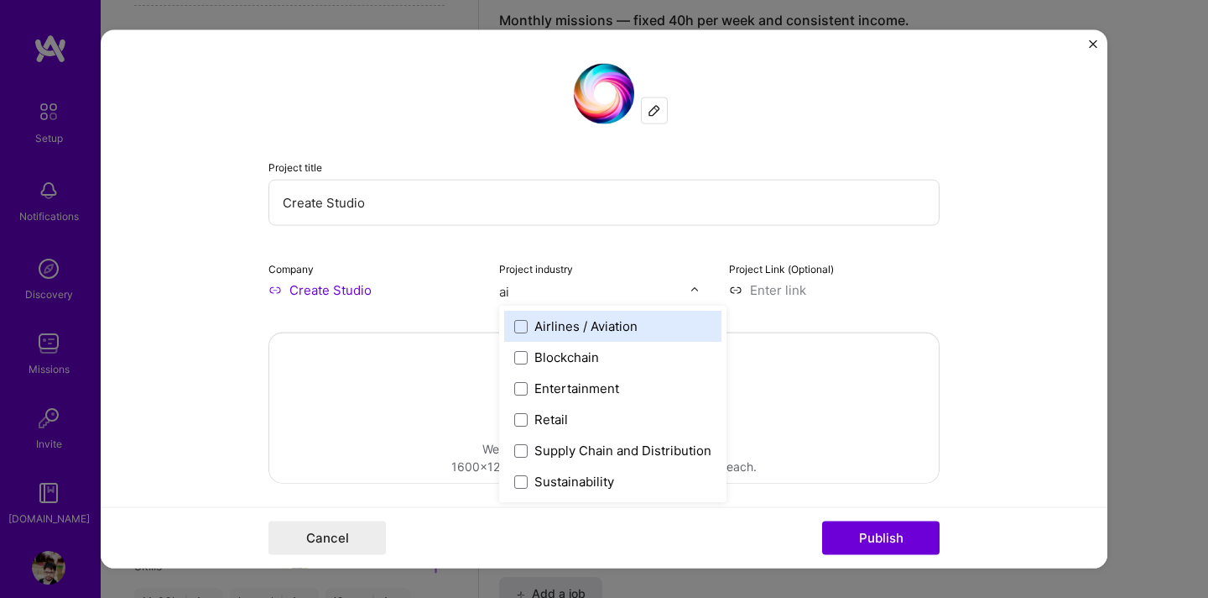
scroll to position [0, 0]
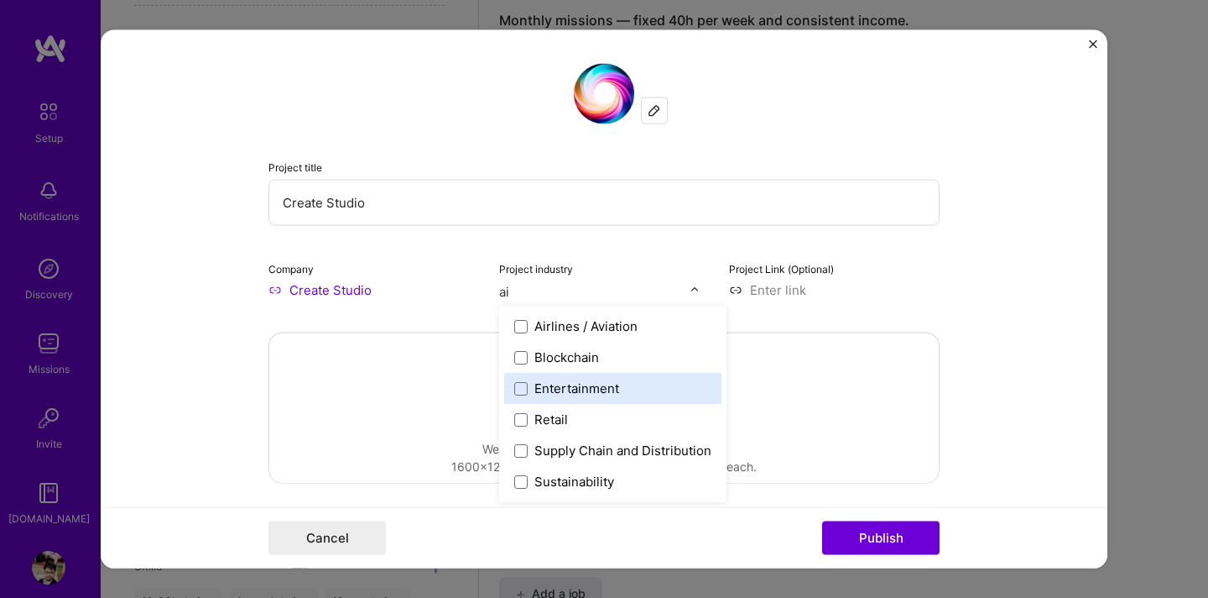
type input "a"
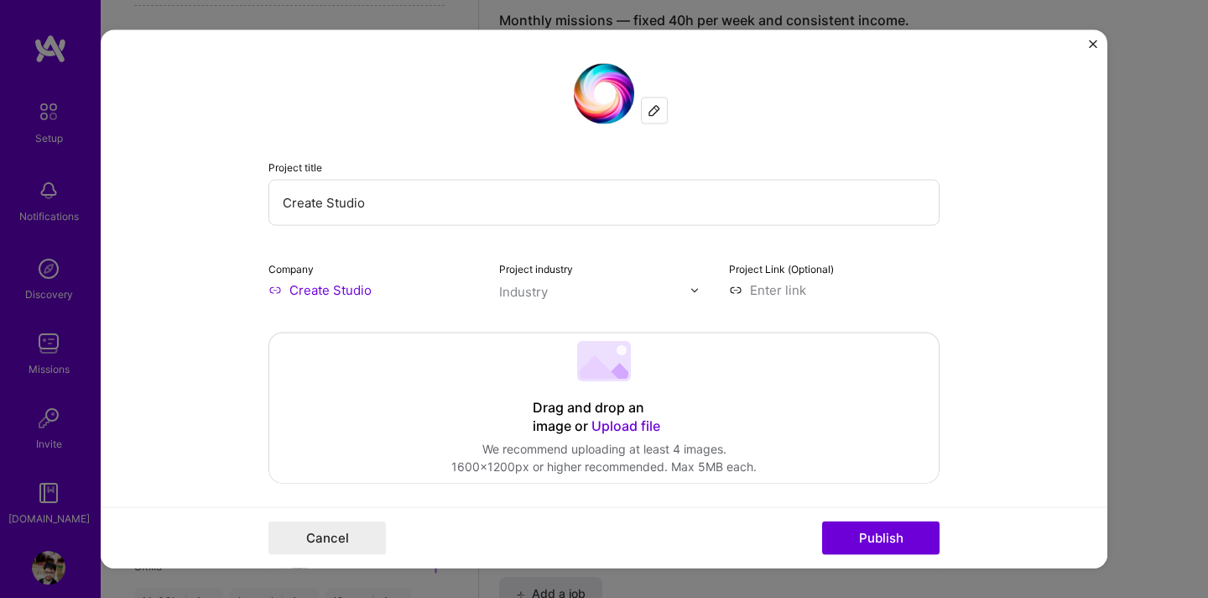
click at [691, 292] on img at bounding box center [695, 289] width 10 height 10
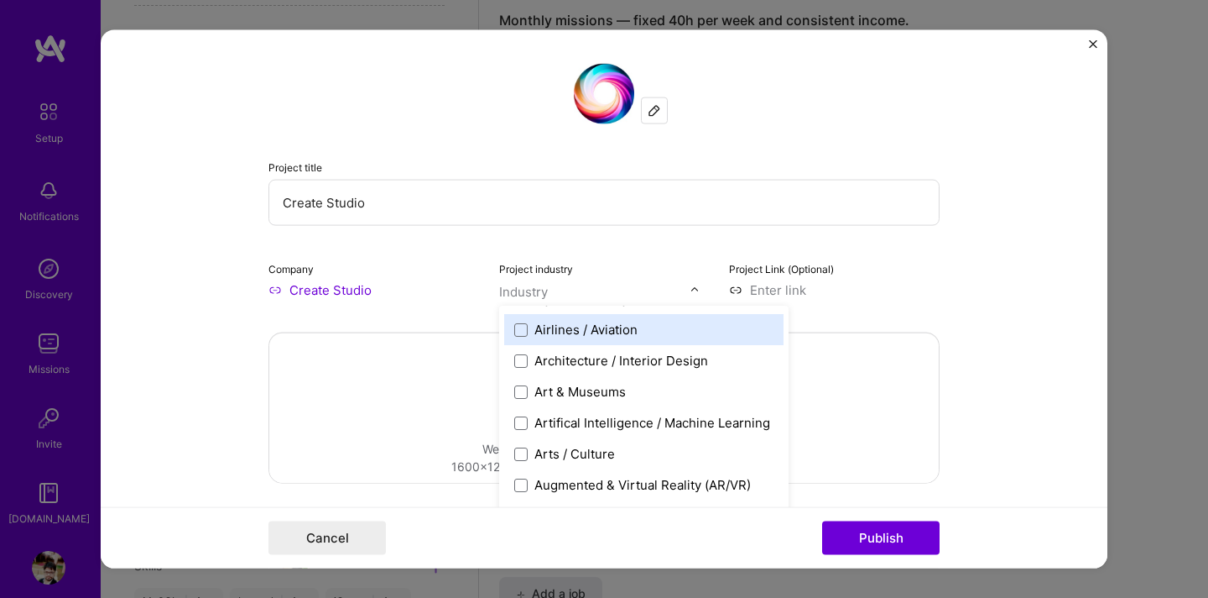
scroll to position [201, 0]
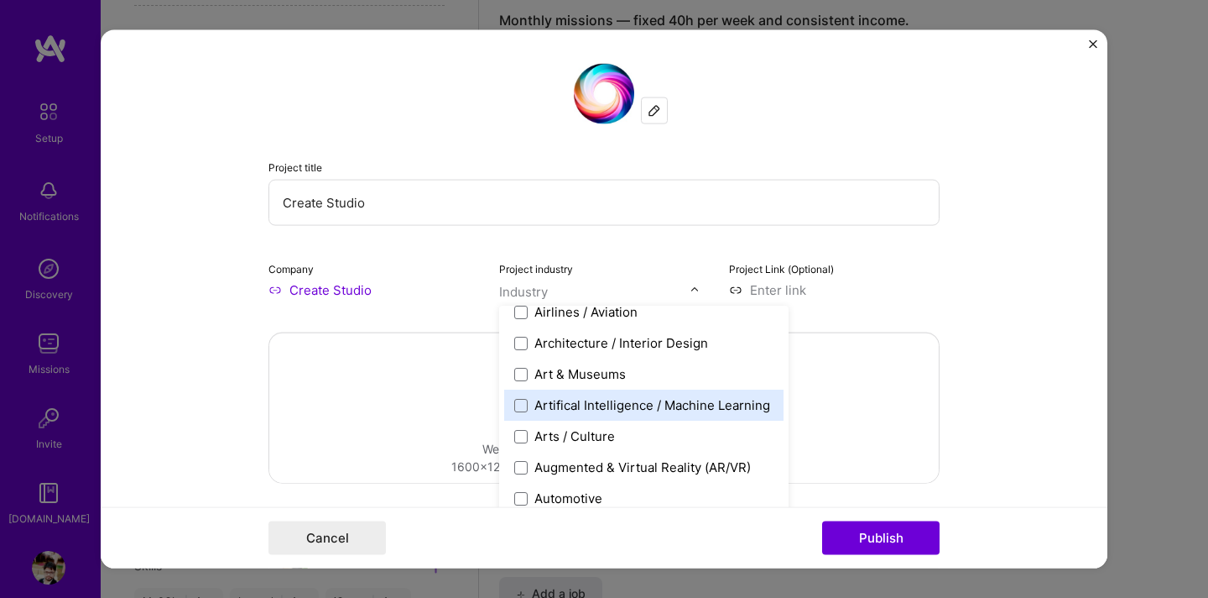
click at [702, 409] on div "Artifical Intelligence / Machine Learning" at bounding box center [653, 405] width 236 height 18
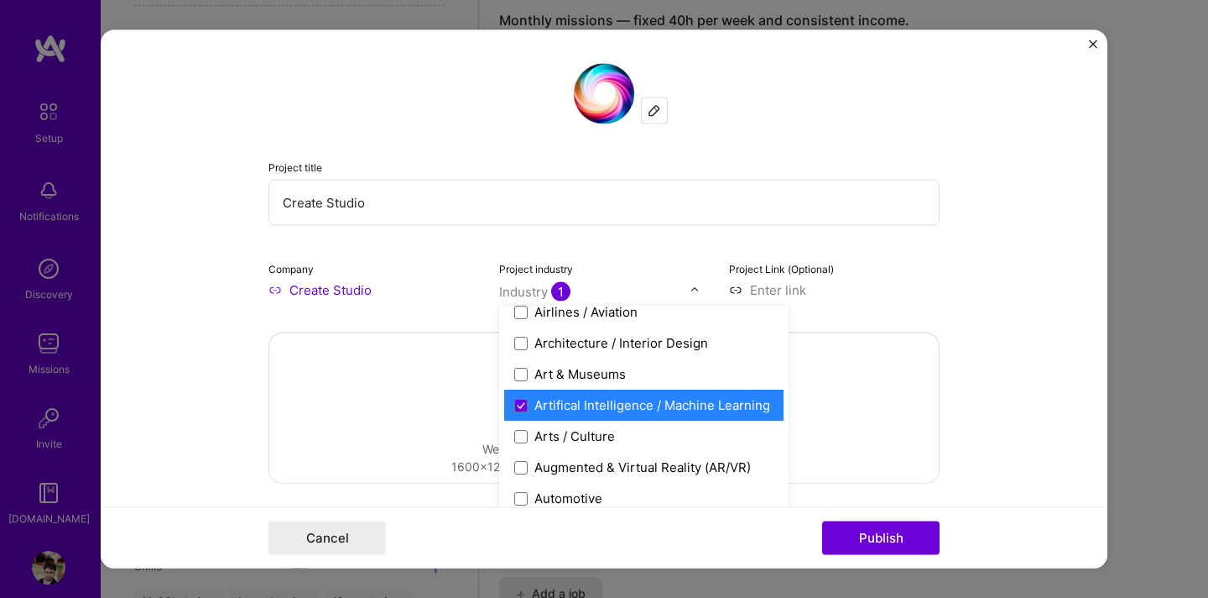
click at [697, 407] on div "Artifical Intelligence / Machine Learning" at bounding box center [653, 405] width 236 height 18
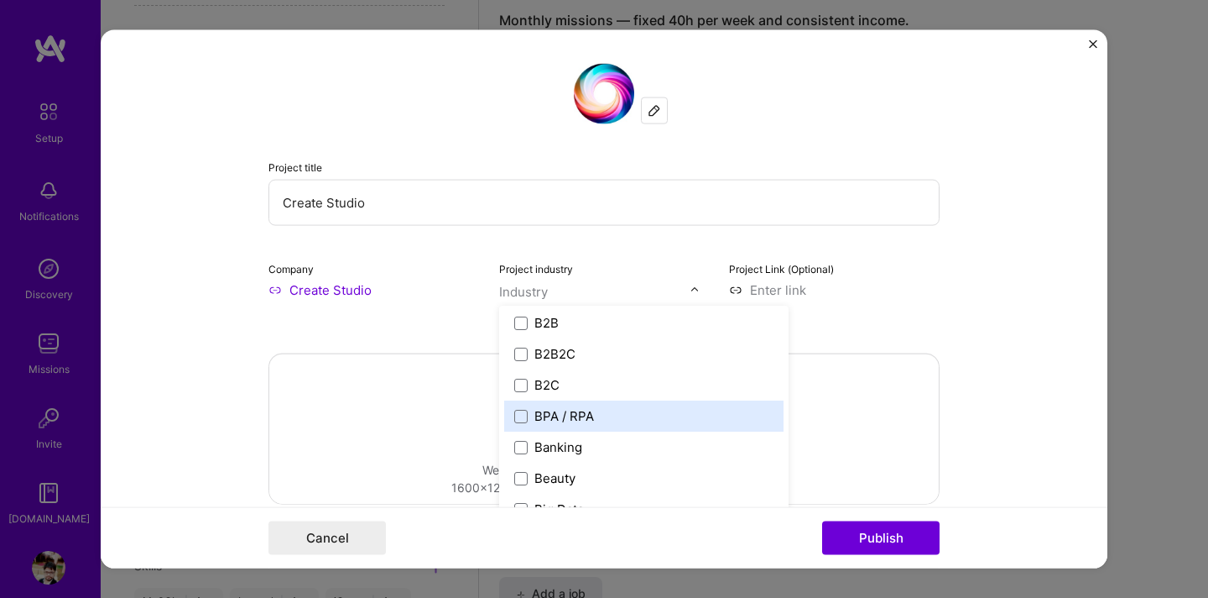
scroll to position [465, 0]
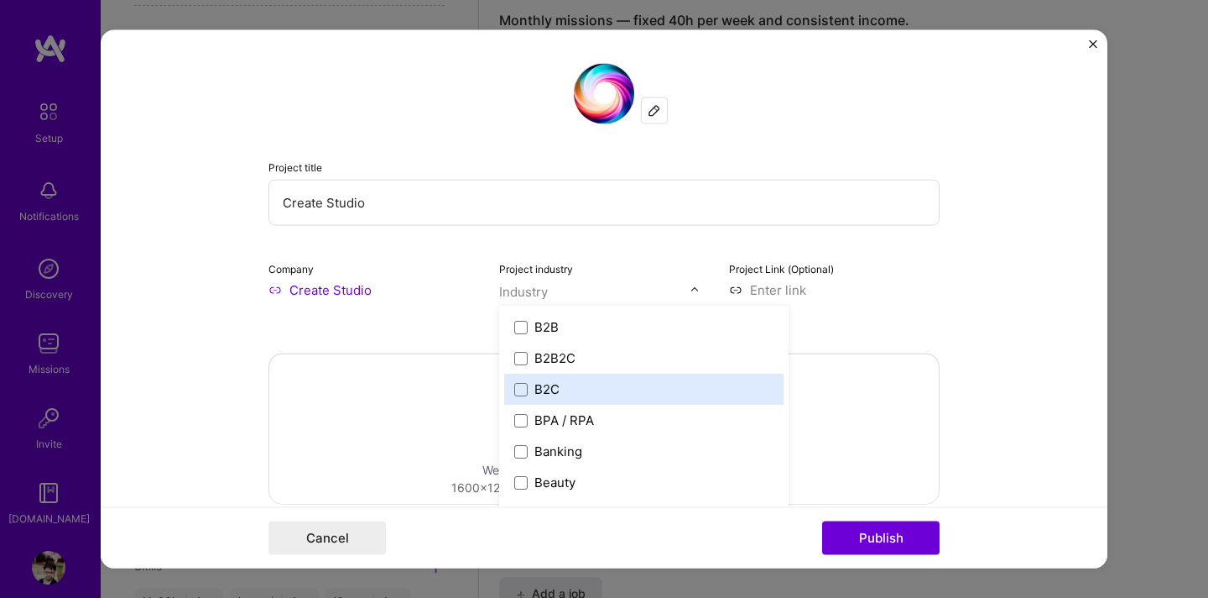
click at [631, 391] on label "B2C" at bounding box center [643, 389] width 259 height 18
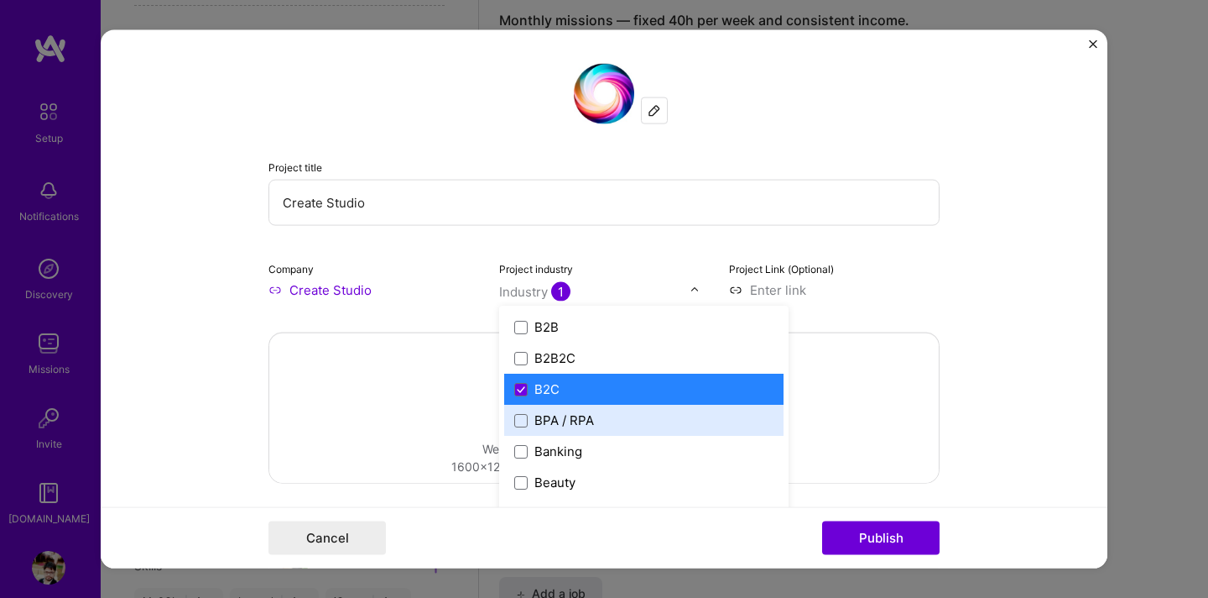
click at [901, 290] on input at bounding box center [834, 290] width 211 height 18
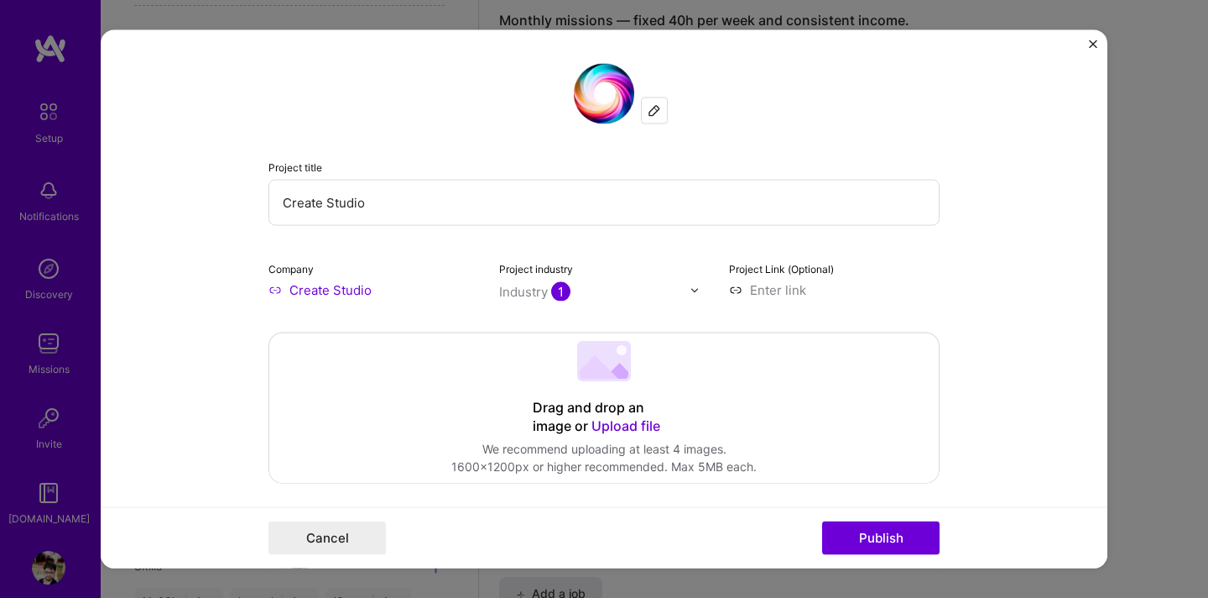
click at [628, 423] on span "Upload file" at bounding box center [626, 425] width 69 height 17
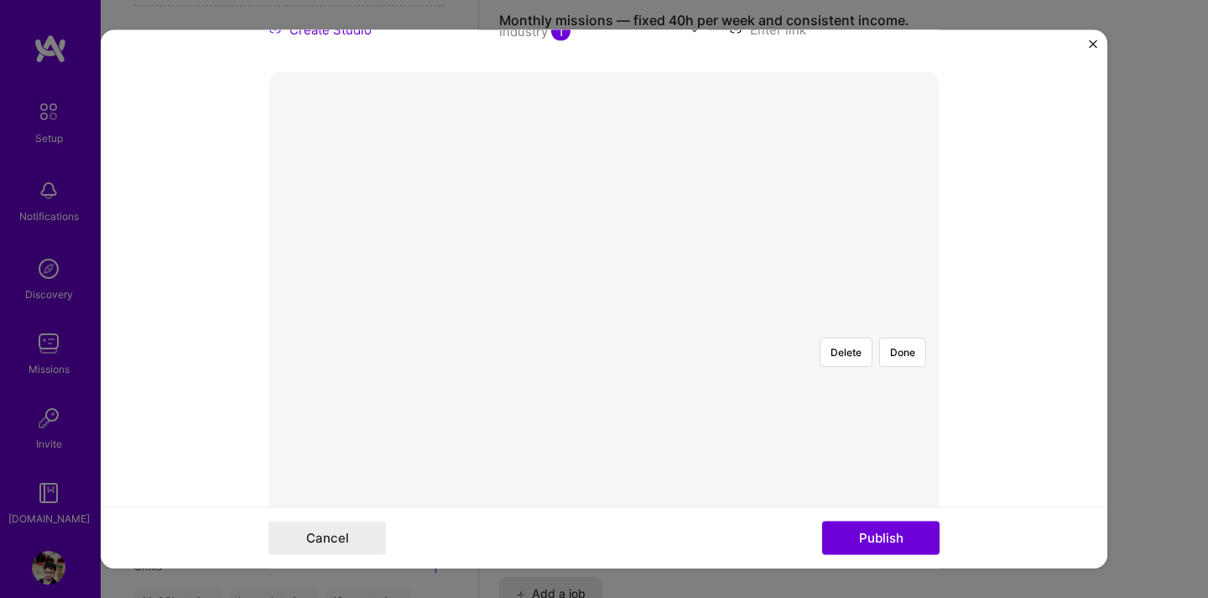
scroll to position [320, 0]
click at [673, 287] on div at bounding box center [876, 416] width 406 height 305
click at [854, 542] on button "Publish" at bounding box center [880, 537] width 117 height 34
click at [604, 281] on img at bounding box center [604, 281] width 0 height 0
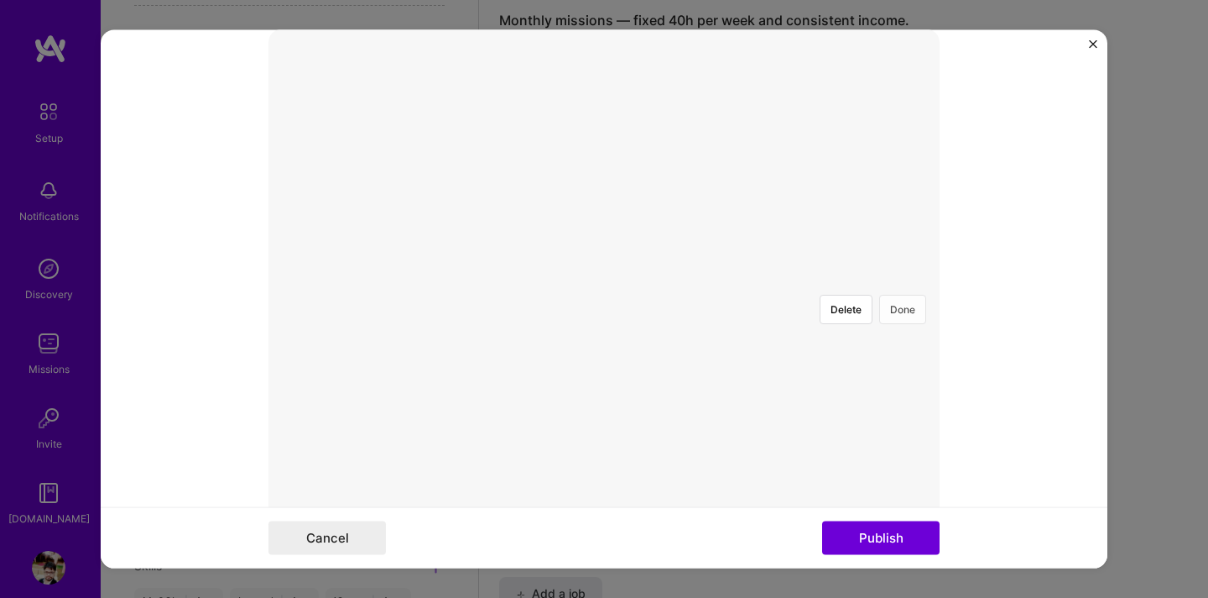
click at [906, 295] on button "Done" at bounding box center [902, 309] width 47 height 29
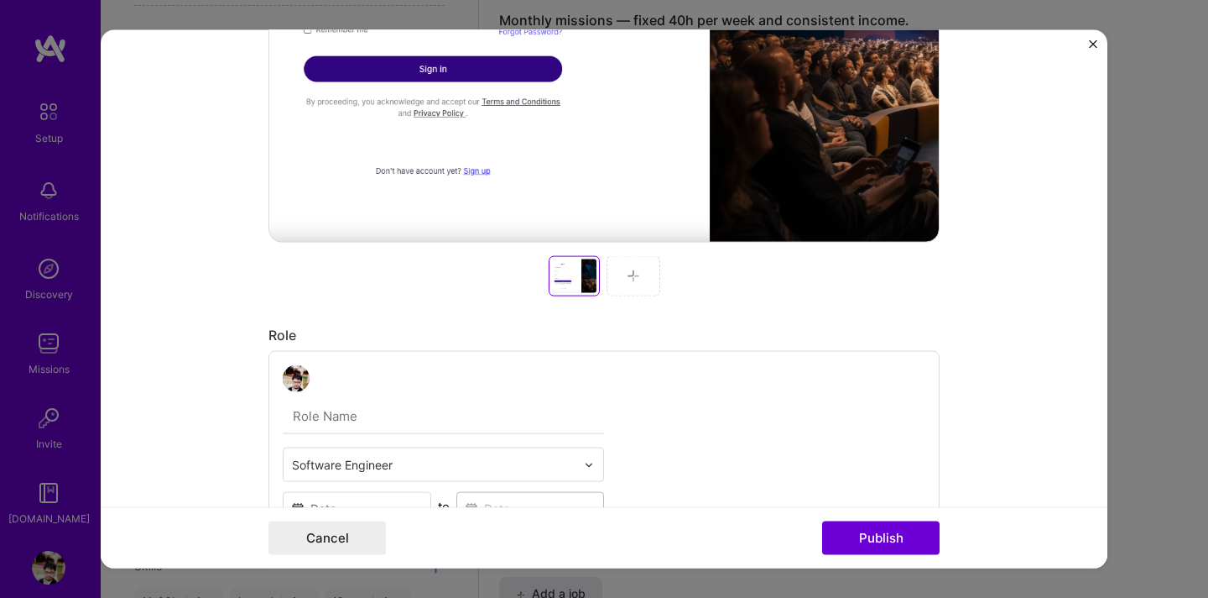
click at [634, 269] on img at bounding box center [633, 275] width 13 height 13
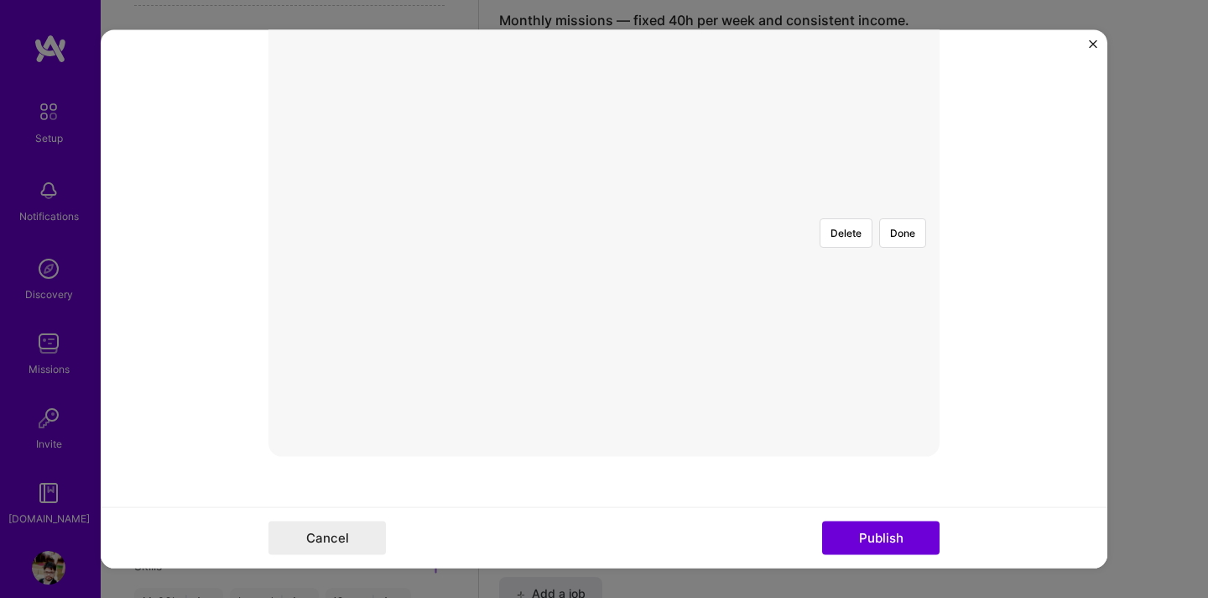
scroll to position [381, 0]
click at [892, 217] on button "Done" at bounding box center [902, 231] width 47 height 29
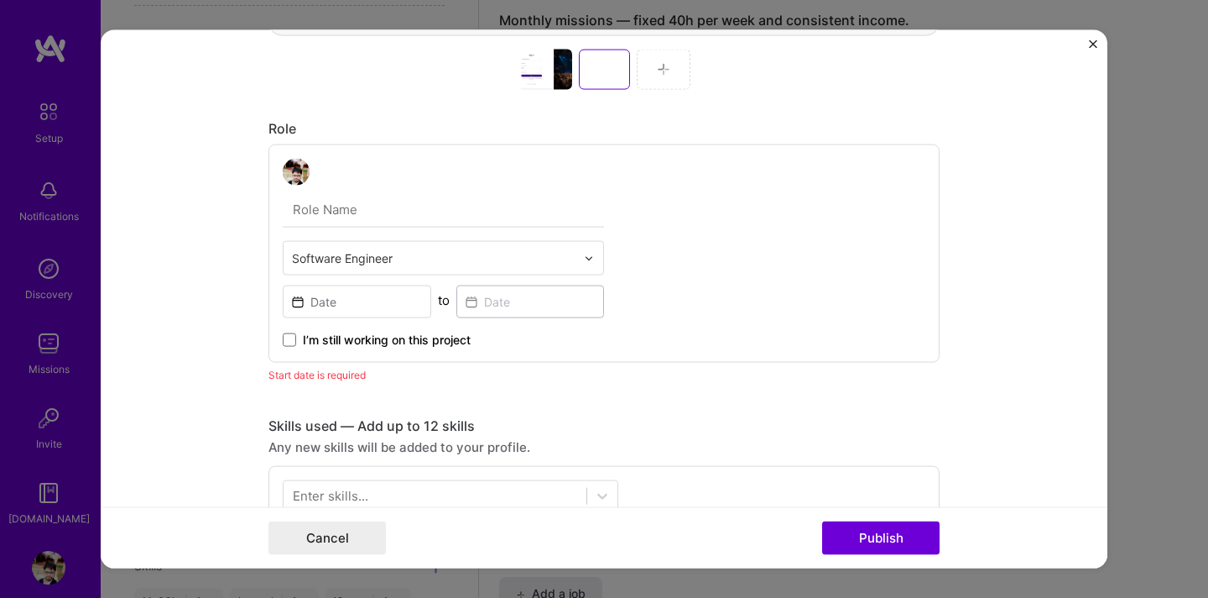
scroll to position [801, 0]
click at [535, 258] on input "text" at bounding box center [434, 257] width 284 height 18
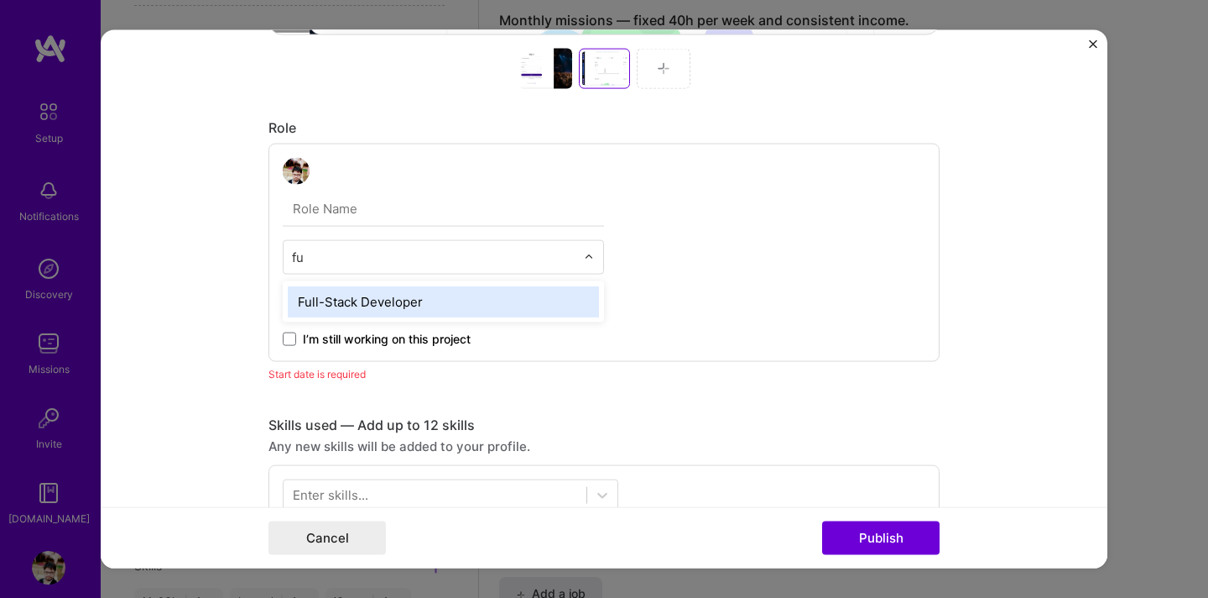
type input "ful"
click at [418, 305] on div "Full-Stack Developer" at bounding box center [443, 301] width 311 height 31
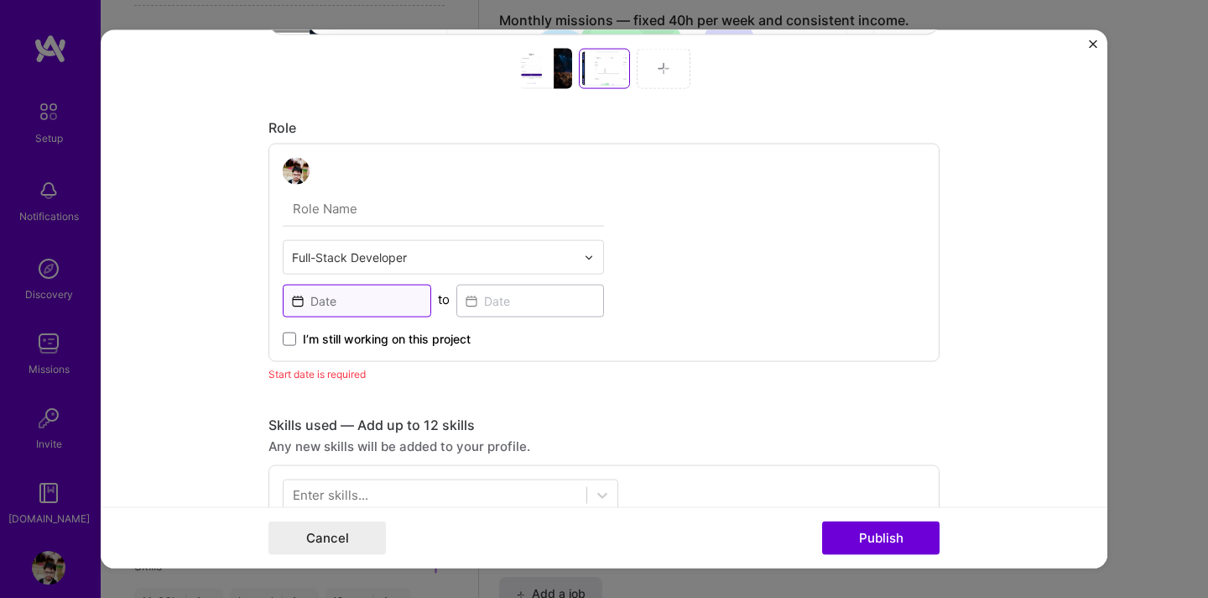
click at [373, 309] on input at bounding box center [357, 300] width 149 height 33
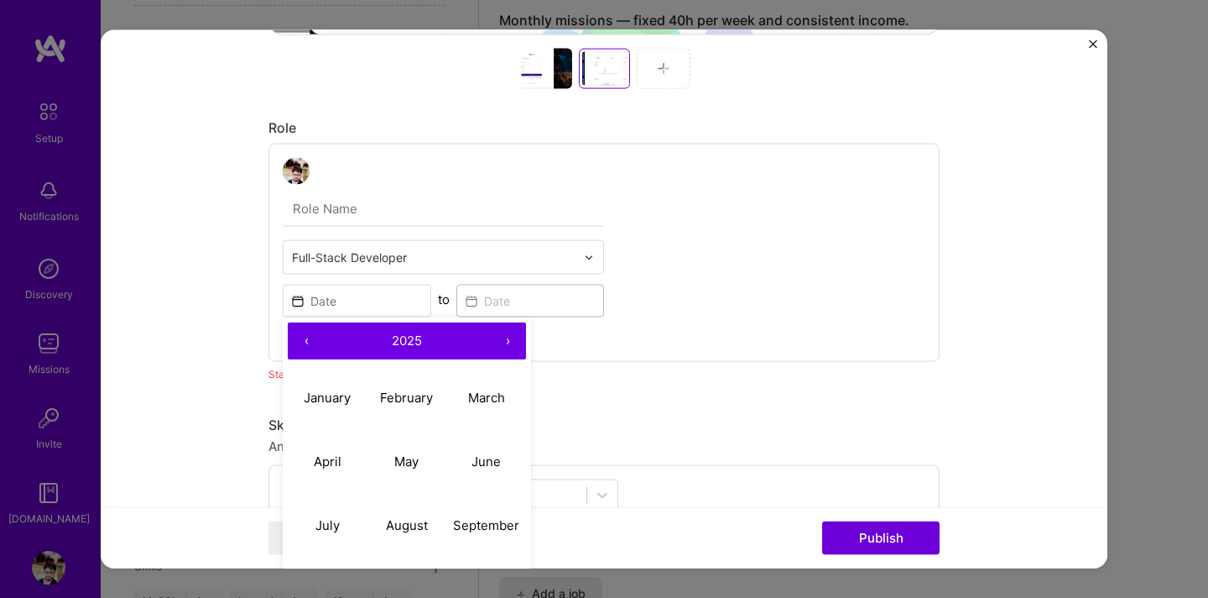
click at [313, 340] on button "‹" at bounding box center [306, 340] width 37 height 37
click at [467, 524] on abbr "September" at bounding box center [486, 524] width 66 height 16
type input "[DATE]"
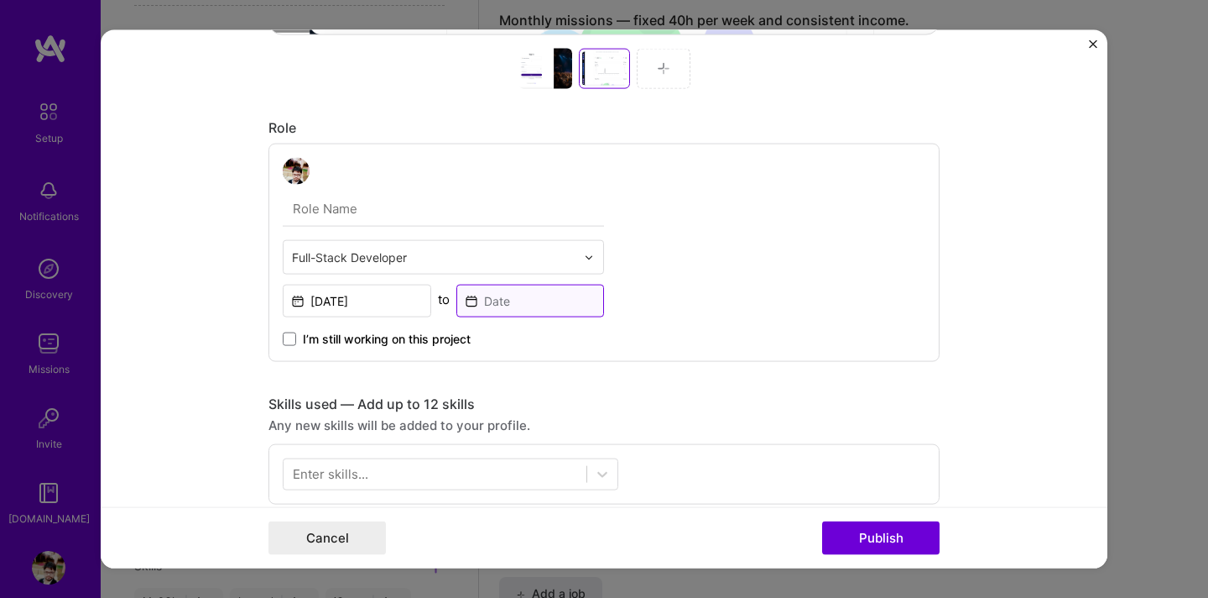
click at [504, 299] on input at bounding box center [531, 300] width 149 height 33
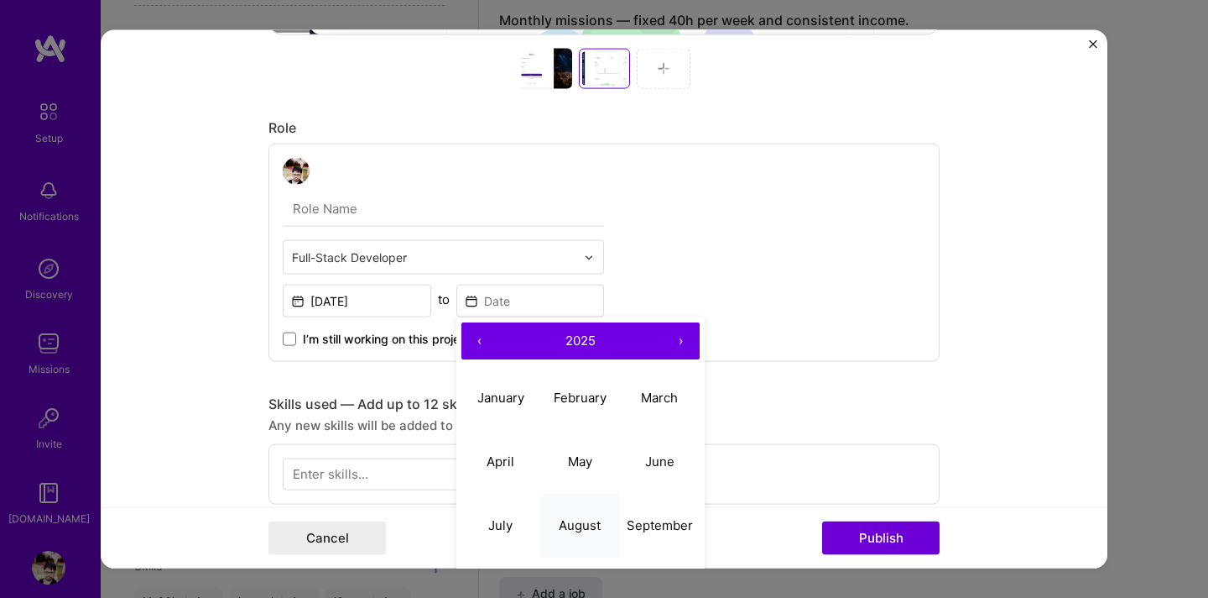
click at [585, 522] on abbr "August" at bounding box center [580, 524] width 42 height 16
type input "[DATE]"
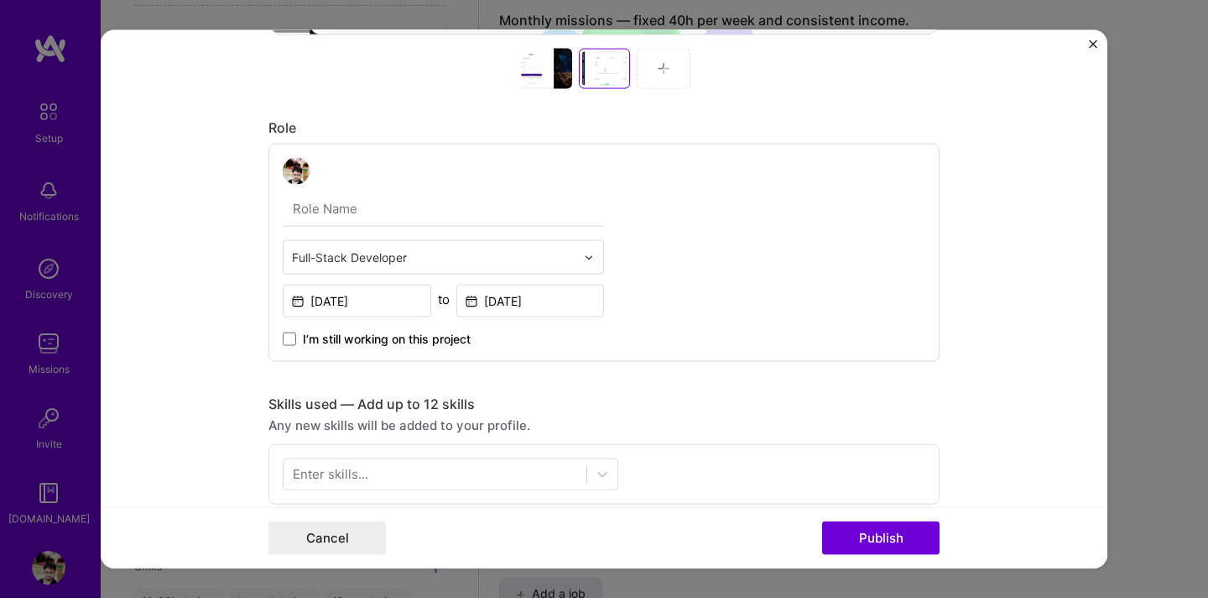
click at [350, 340] on span "I’m still working on this project" at bounding box center [387, 339] width 168 height 17
click at [0, 0] on input "I’m still working on this project" at bounding box center [0, 0] width 0 height 0
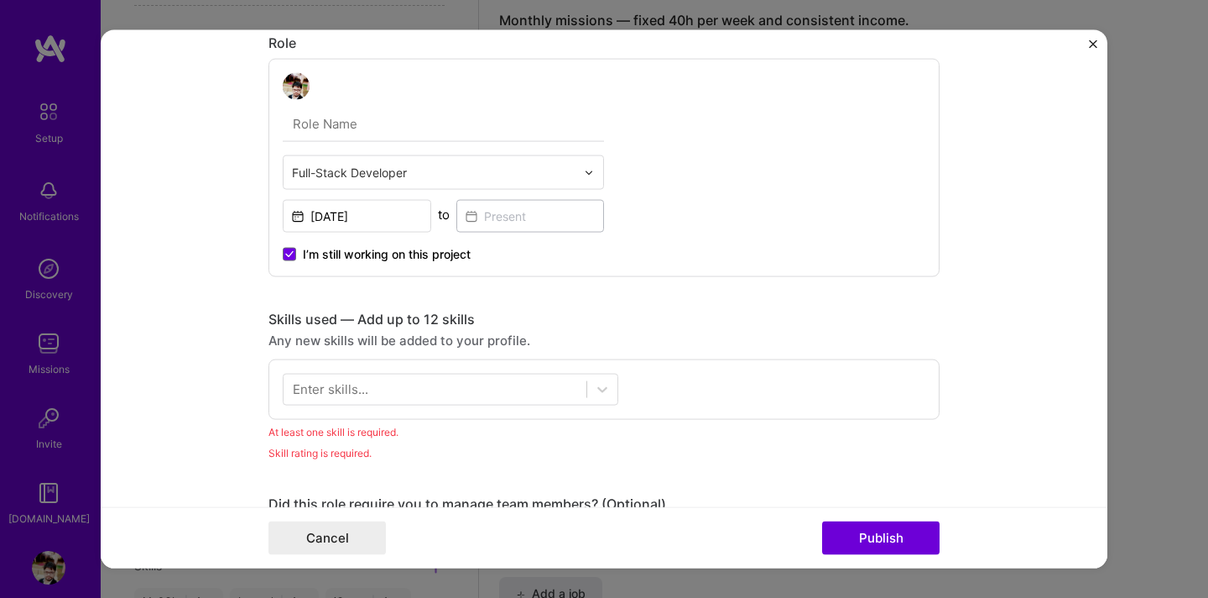
scroll to position [938, 0]
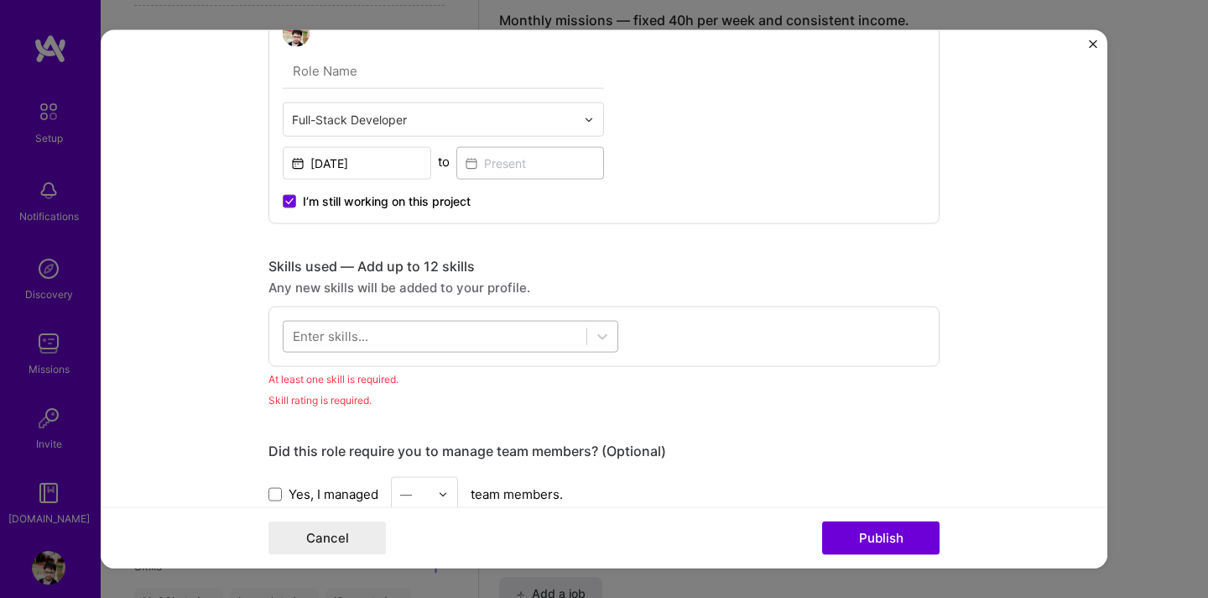
click at [520, 335] on div at bounding box center [435, 336] width 303 height 28
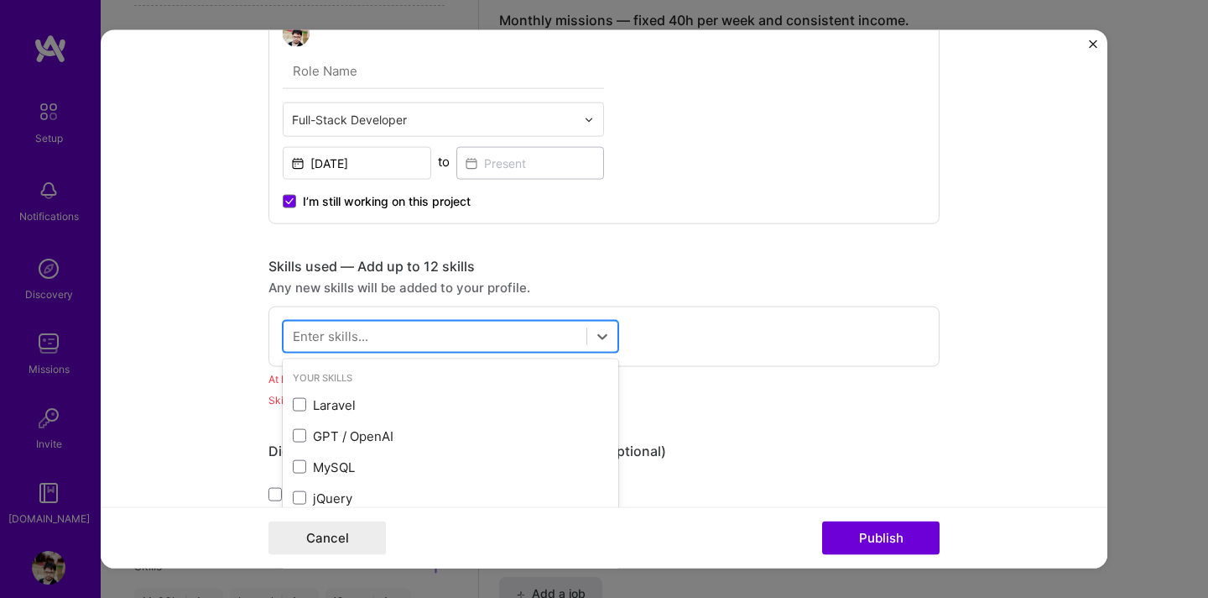
scroll to position [1408, 0]
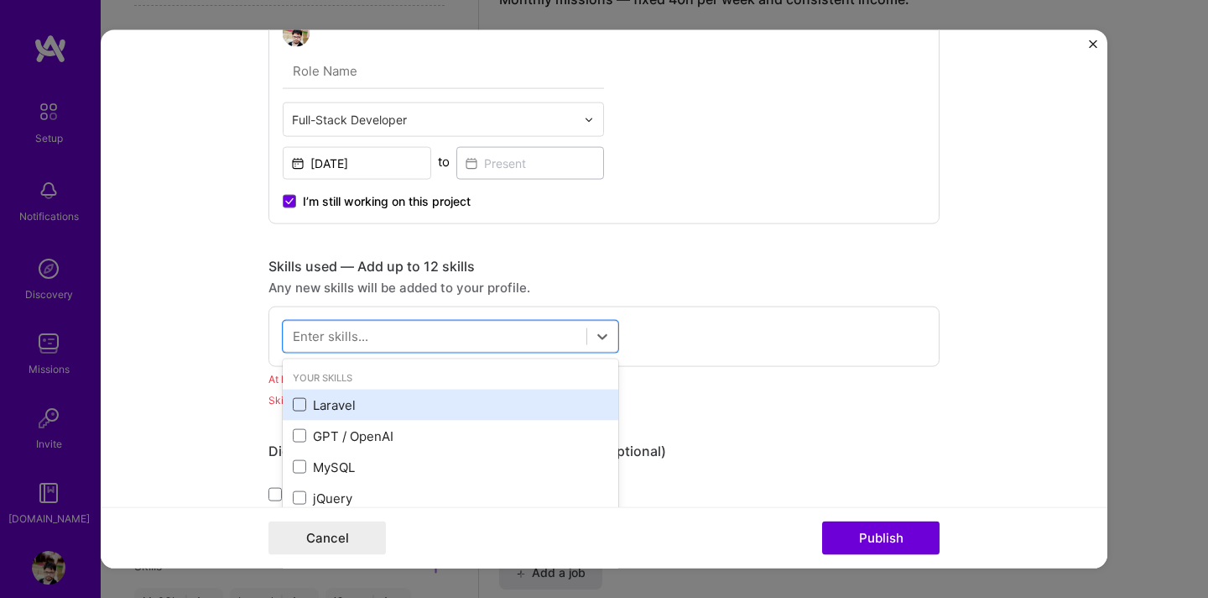
click at [303, 404] on span at bounding box center [299, 404] width 13 height 13
click at [0, 0] on input "checkbox" at bounding box center [0, 0] width 0 height 0
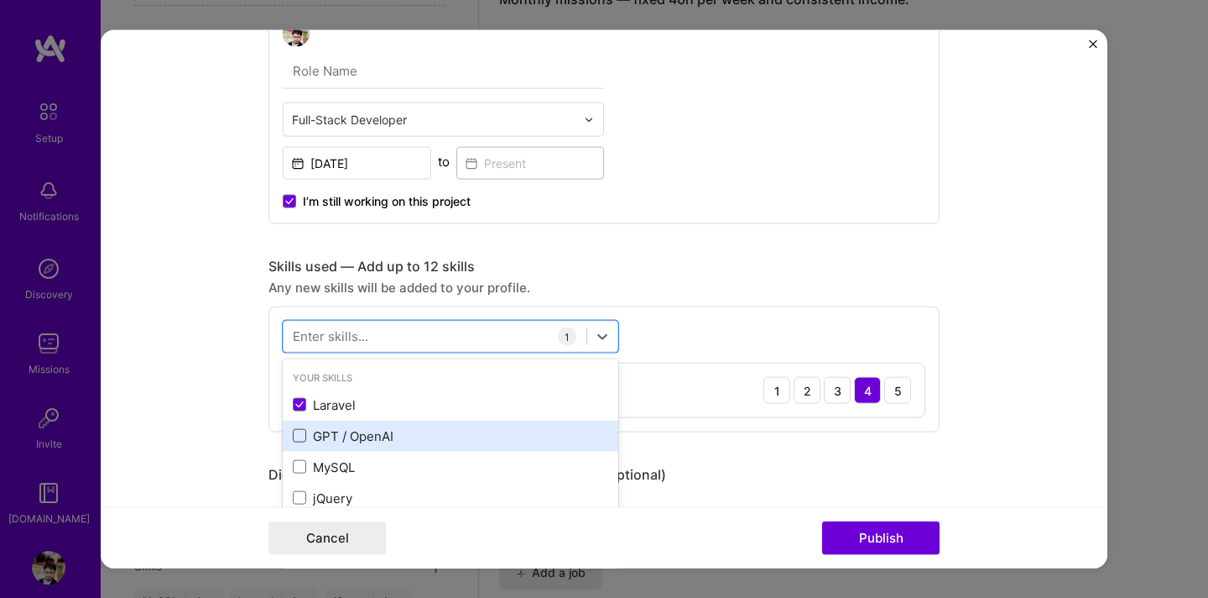
click at [305, 436] on span at bounding box center [299, 435] width 13 height 13
click at [0, 0] on input "checkbox" at bounding box center [0, 0] width 0 height 0
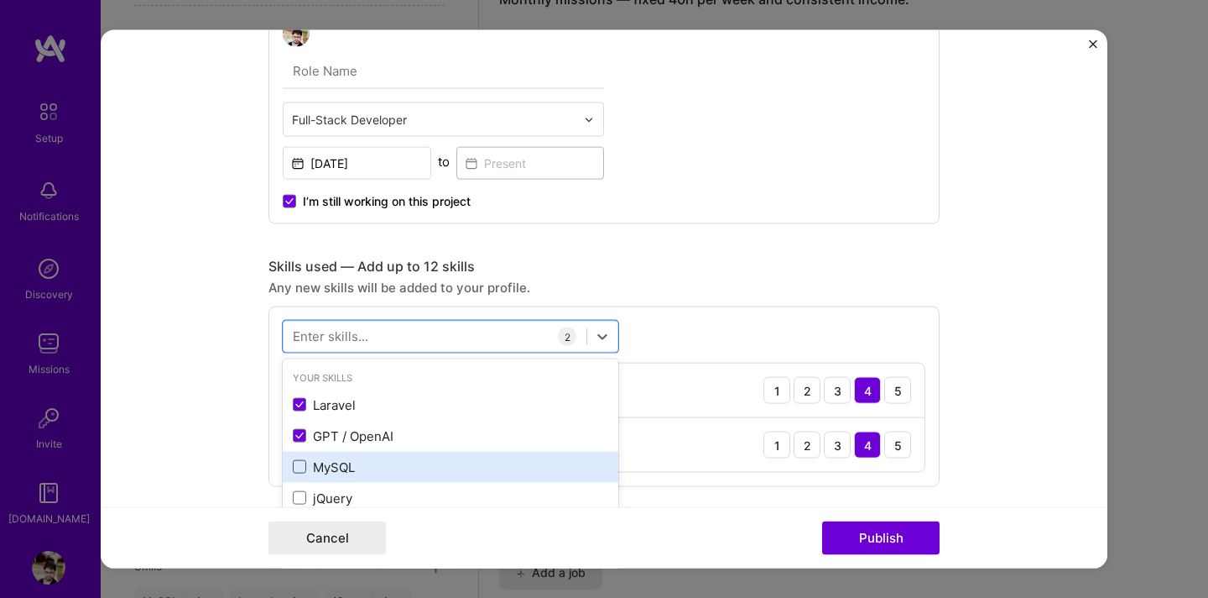
click at [304, 464] on span at bounding box center [299, 466] width 13 height 13
click at [0, 0] on input "checkbox" at bounding box center [0, 0] width 0 height 0
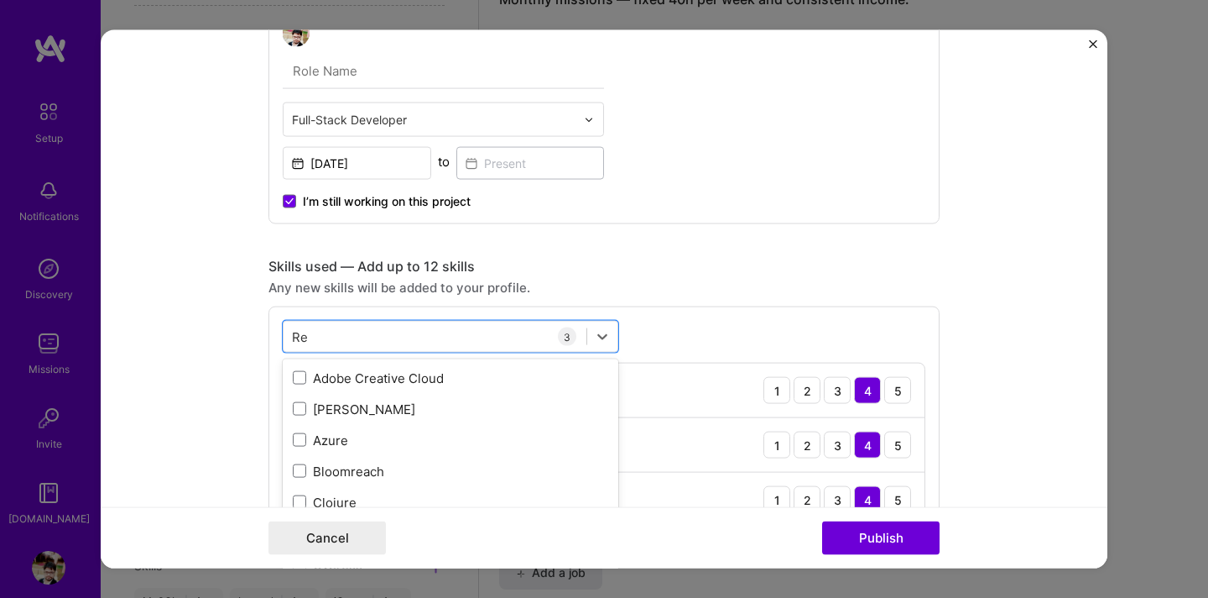
scroll to position [0, 0]
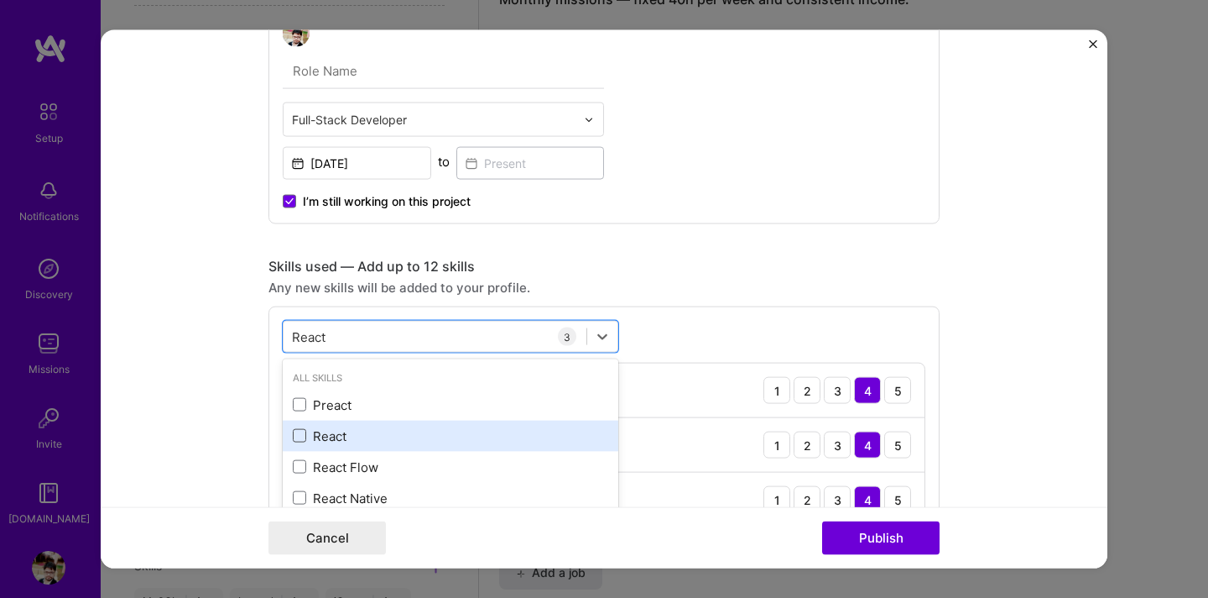
click at [299, 432] on span at bounding box center [299, 435] width 13 height 13
click at [0, 0] on input "checkbox" at bounding box center [0, 0] width 0 height 0
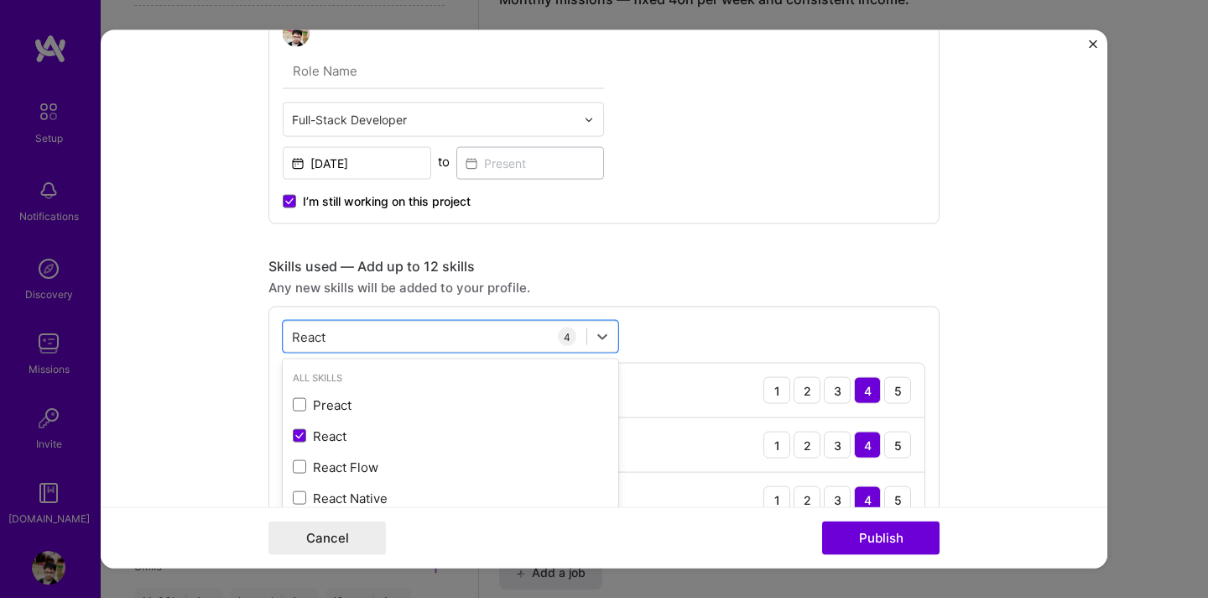
type input "React"
click at [686, 327] on div "option React, selected. option Preact focused, 0 of 2. 4 results available for …" at bounding box center [604, 451] width 671 height 290
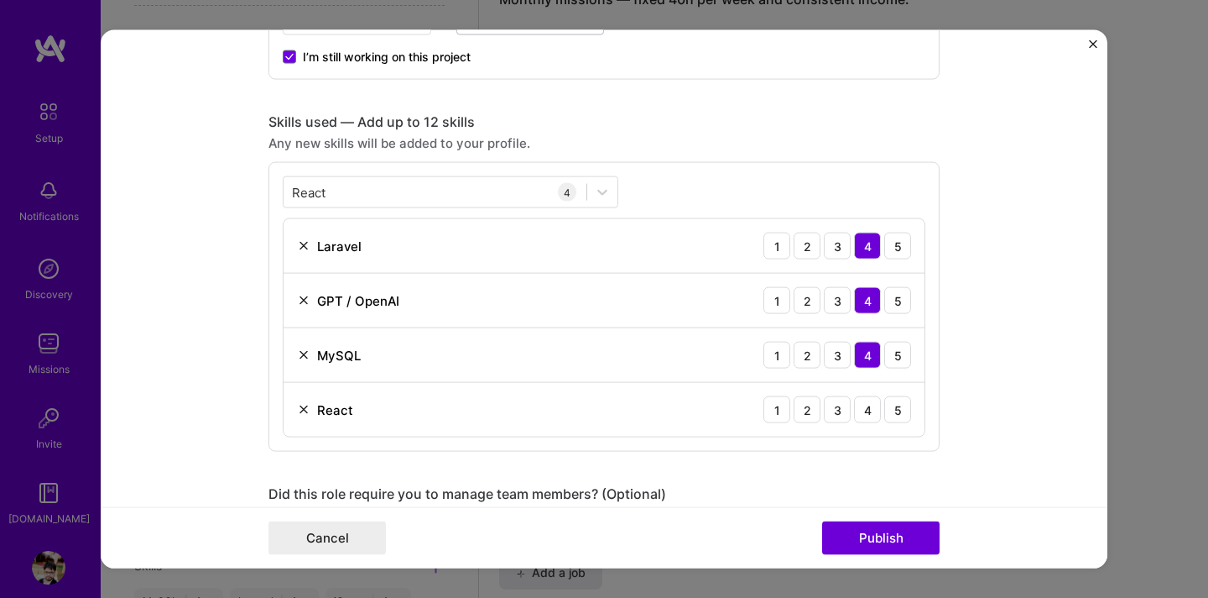
scroll to position [1086, 0]
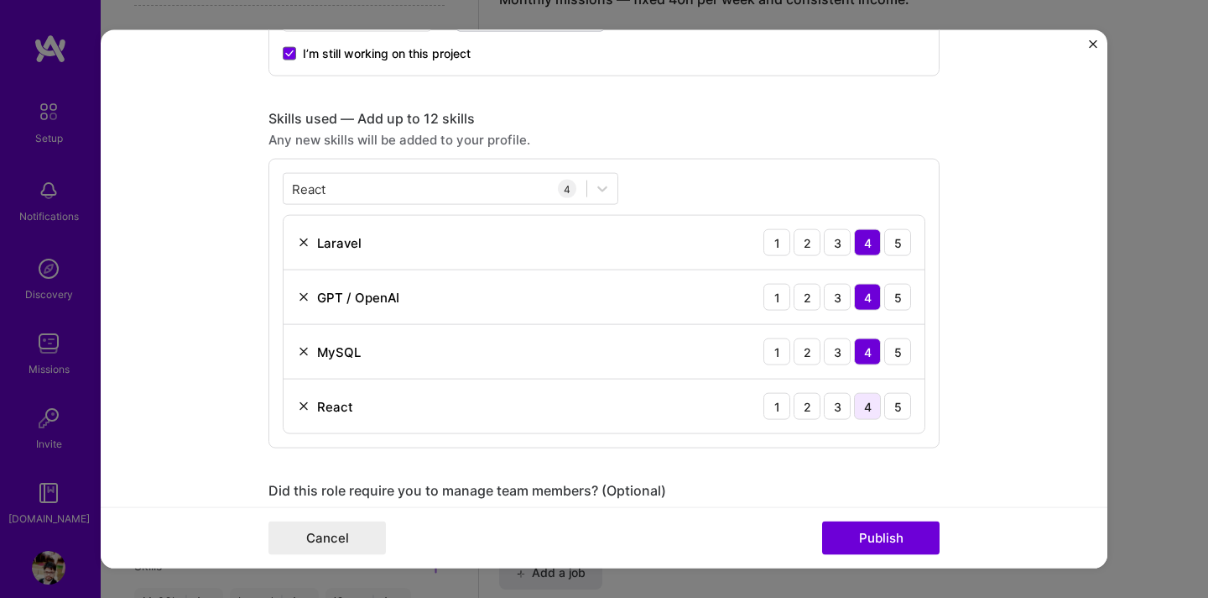
click at [867, 407] on div "4" at bounding box center [867, 406] width 27 height 27
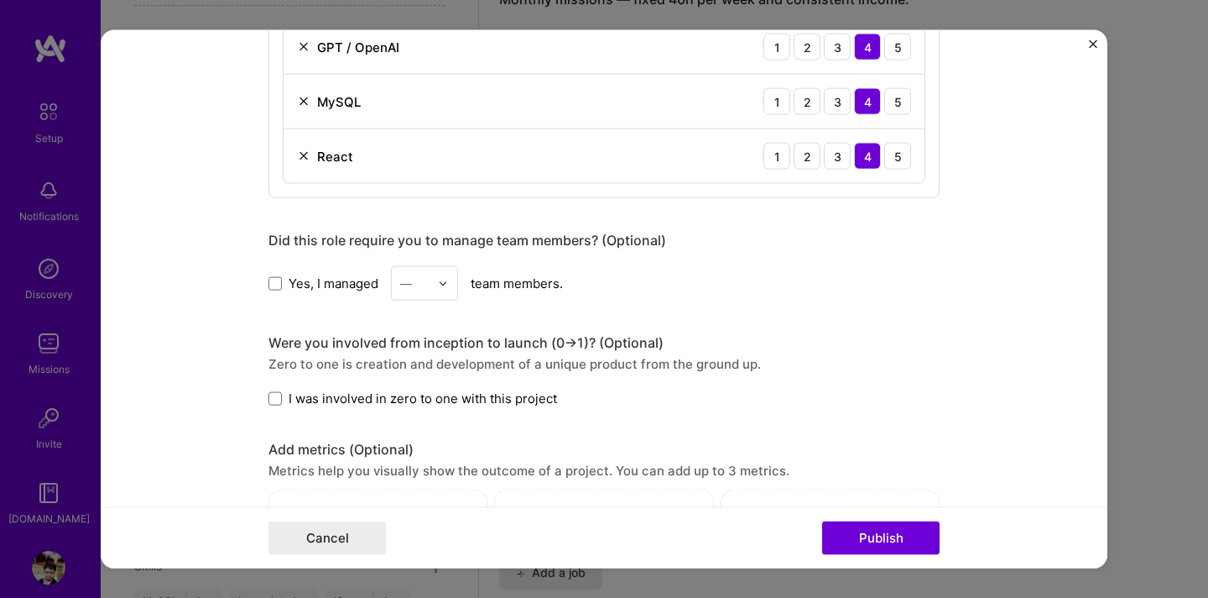
scroll to position [1338, 0]
click at [275, 279] on span at bounding box center [275, 280] width 13 height 13
click at [0, 0] on input "Yes, I managed" at bounding box center [0, 0] width 0 height 0
click at [431, 279] on div "—" at bounding box center [415, 281] width 46 height 33
click at [416, 356] on div "2" at bounding box center [424, 357] width 57 height 31
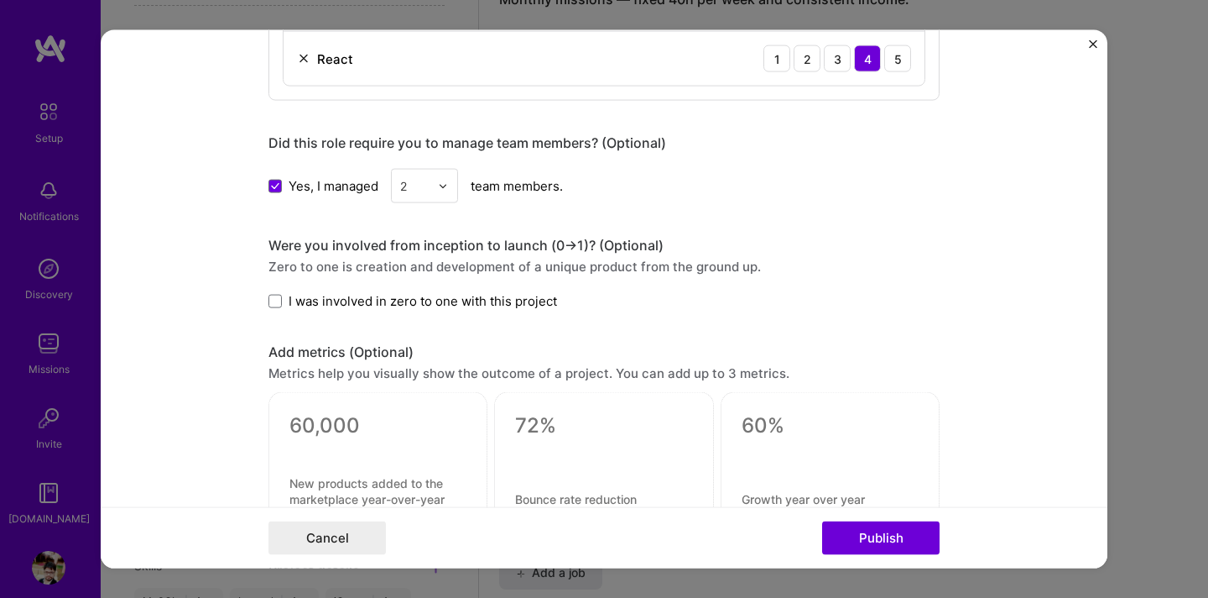
scroll to position [1481, 0]
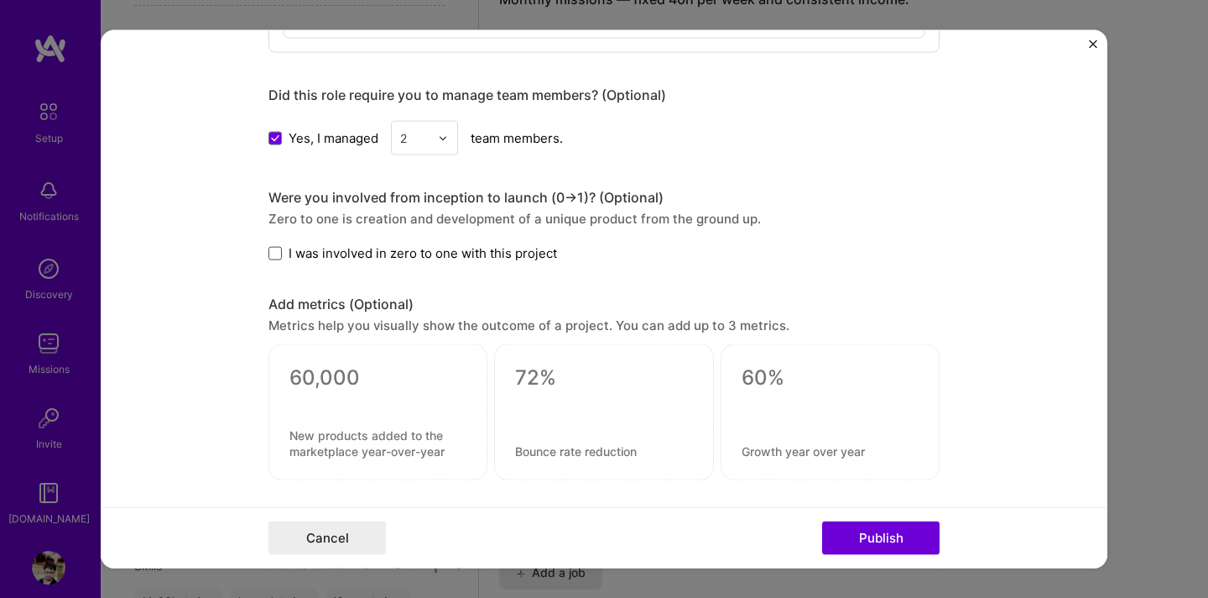
click at [274, 253] on span at bounding box center [275, 252] width 13 height 13
click at [0, 0] on input "I was involved in zero to one with this project" at bounding box center [0, 0] width 0 height 0
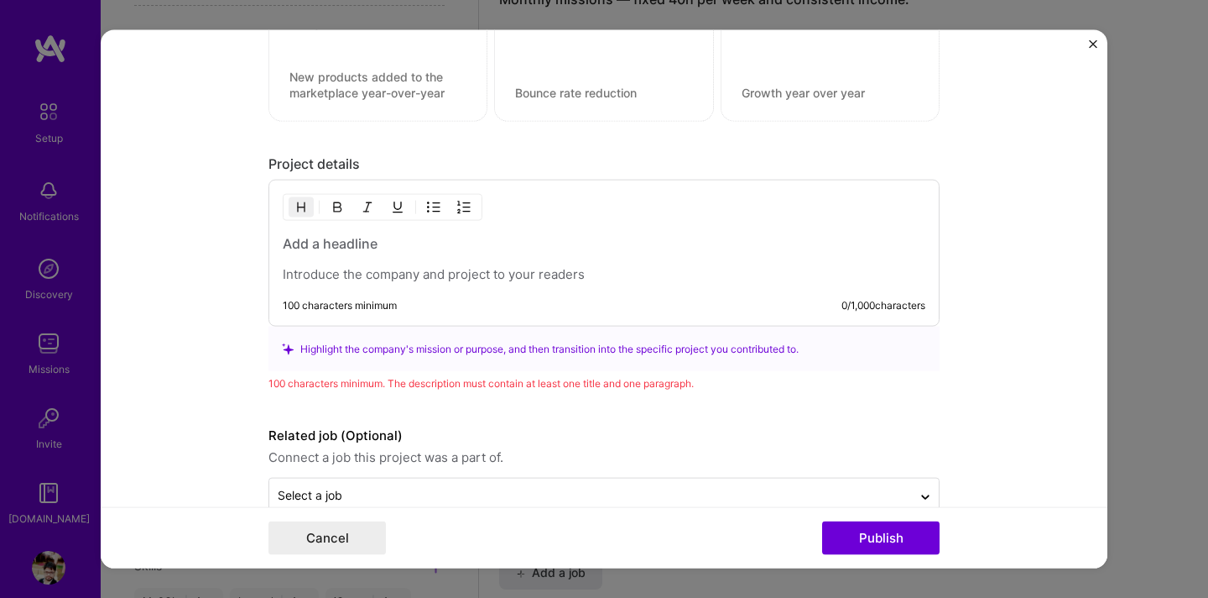
scroll to position [1876, 0]
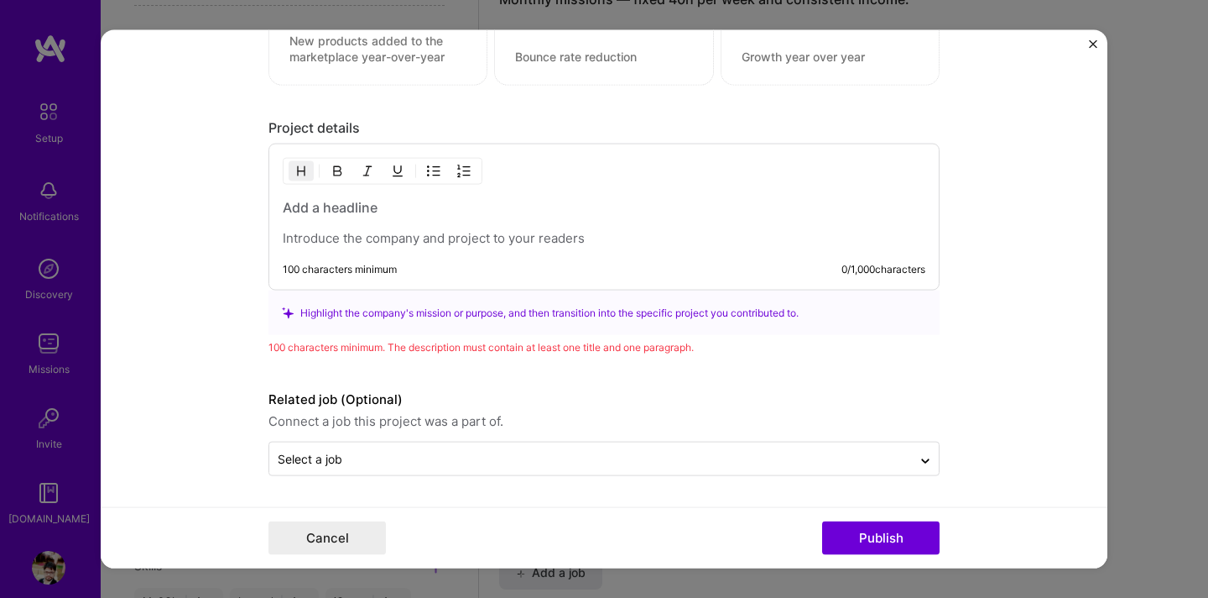
click at [574, 263] on div "100 characters minimum 0 / 1,000 characters" at bounding box center [604, 269] width 643 height 13
click at [545, 227] on div at bounding box center [604, 222] width 643 height 49
click at [466, 230] on p at bounding box center [604, 238] width 643 height 17
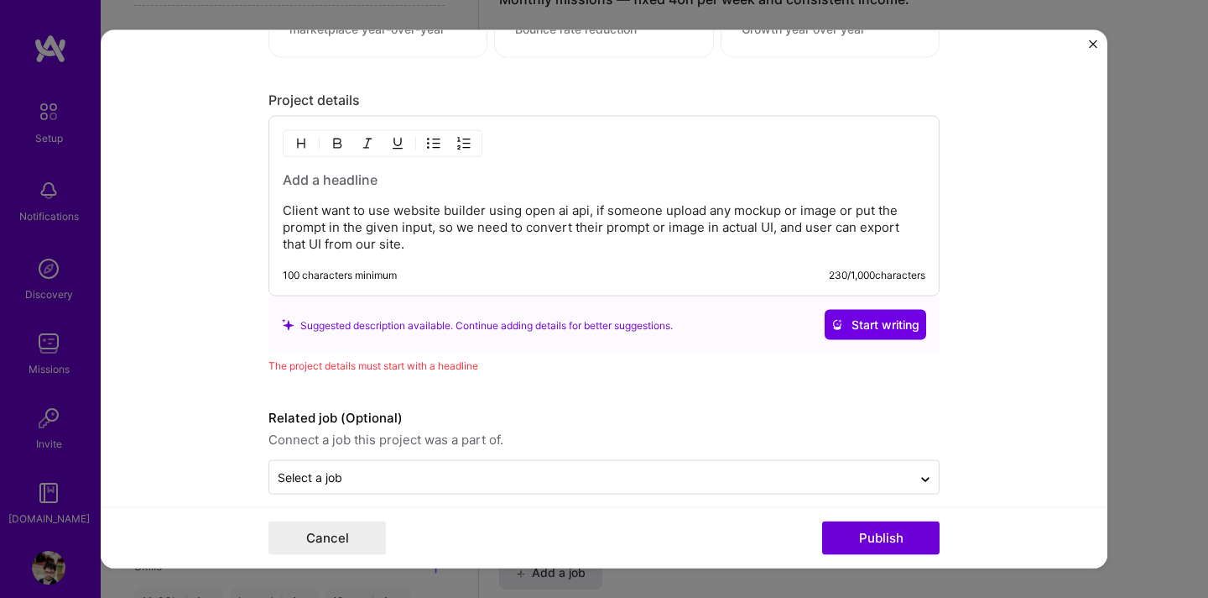
scroll to position [1904, 0]
click at [880, 328] on span "Start writing" at bounding box center [876, 324] width 88 height 17
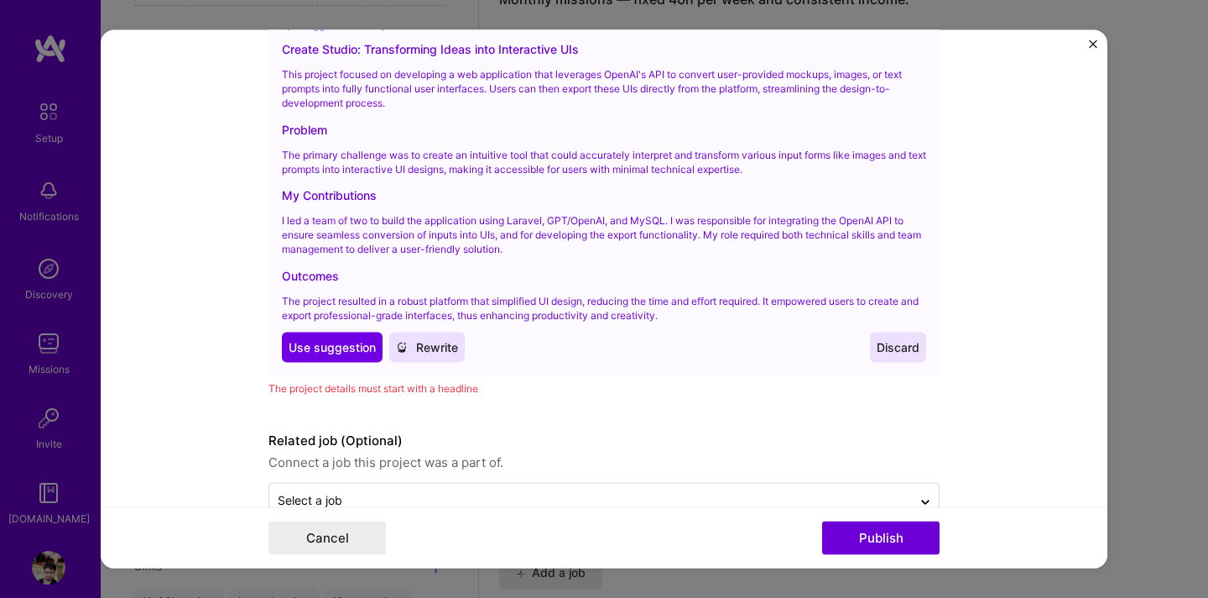
scroll to position [2239, 0]
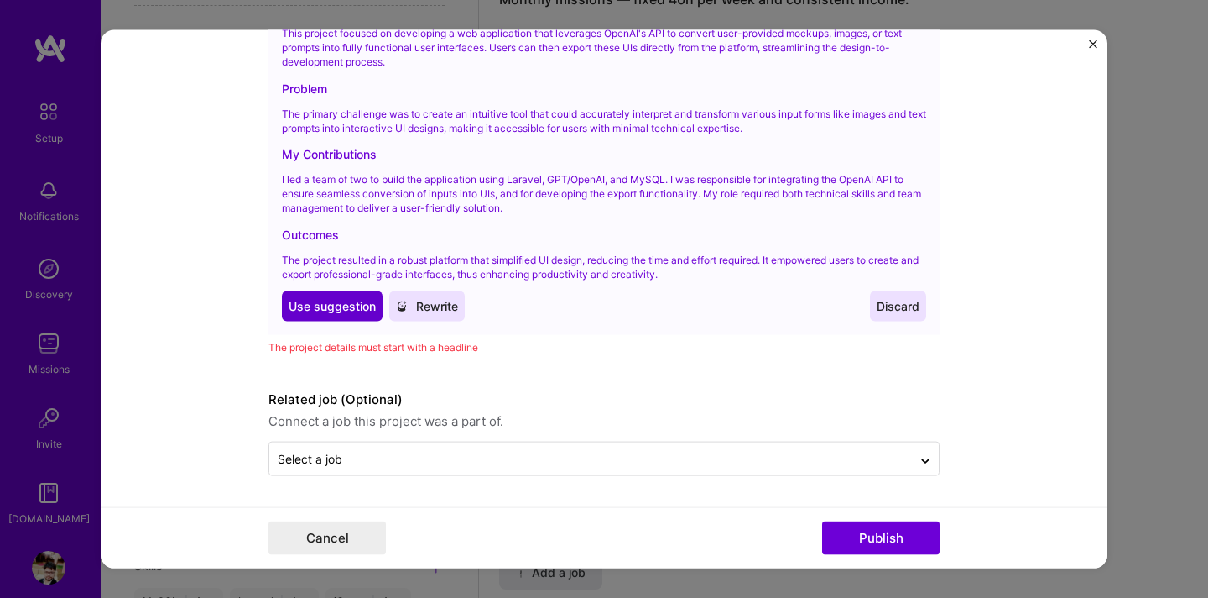
click at [339, 303] on span "Use suggestion" at bounding box center [332, 306] width 87 height 17
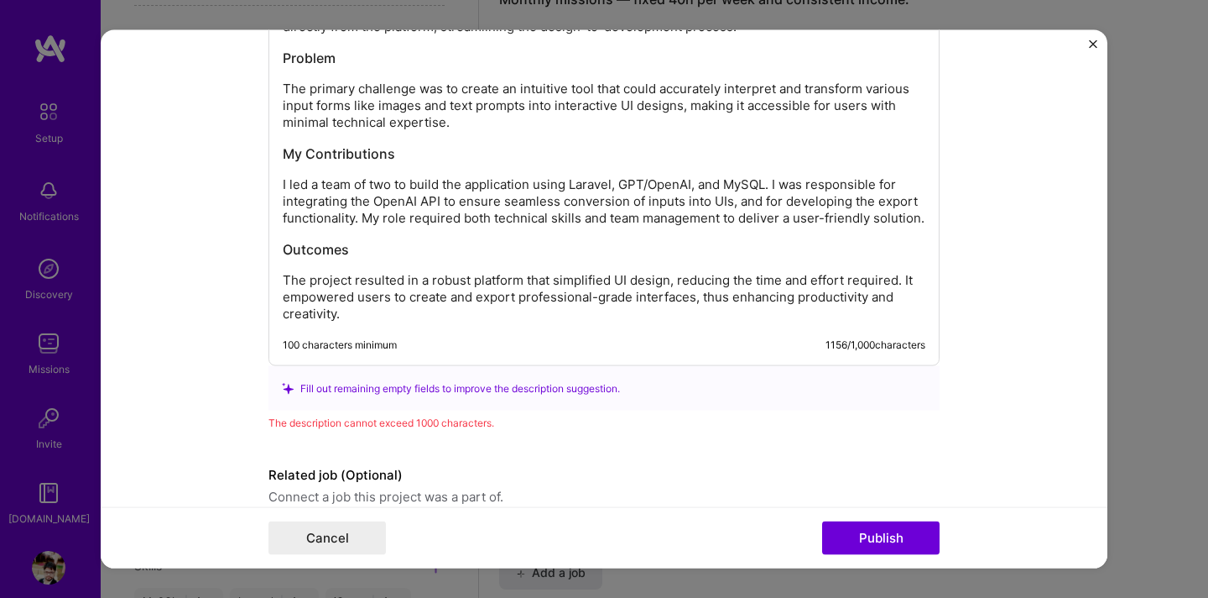
scroll to position [2111, 0]
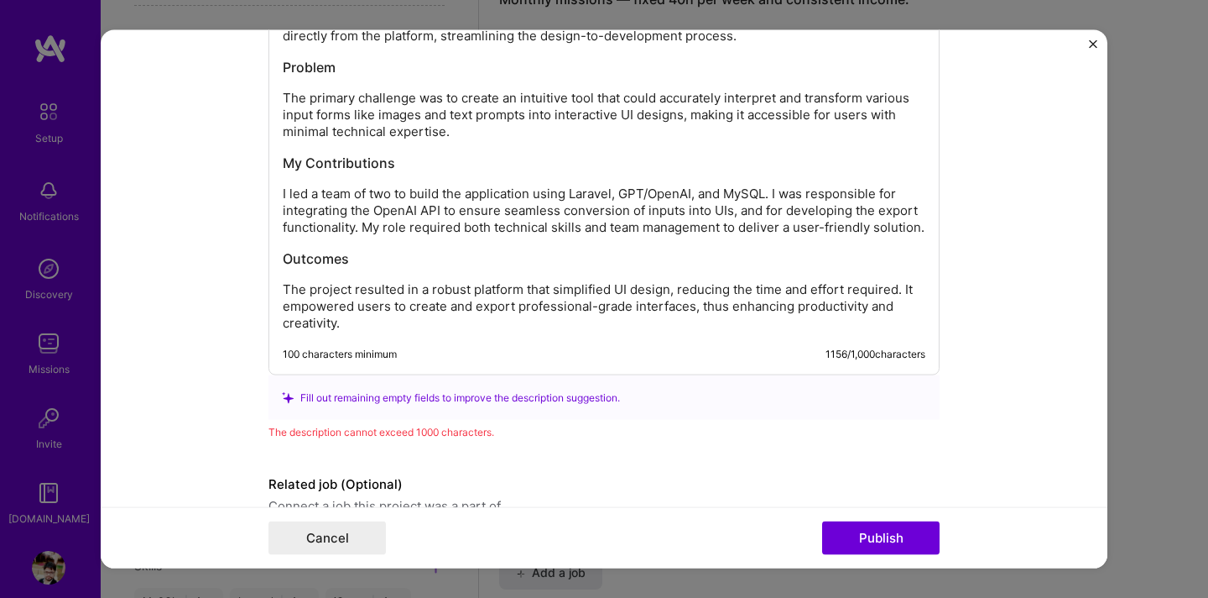
click at [601, 271] on div "Create Studio: Transforming Ideas into Interactive UIs This project focused on …" at bounding box center [604, 146] width 643 height 369
click at [362, 324] on p "The project resulted in a robust platform that simplified UI design, reducing t…" at bounding box center [604, 306] width 643 height 50
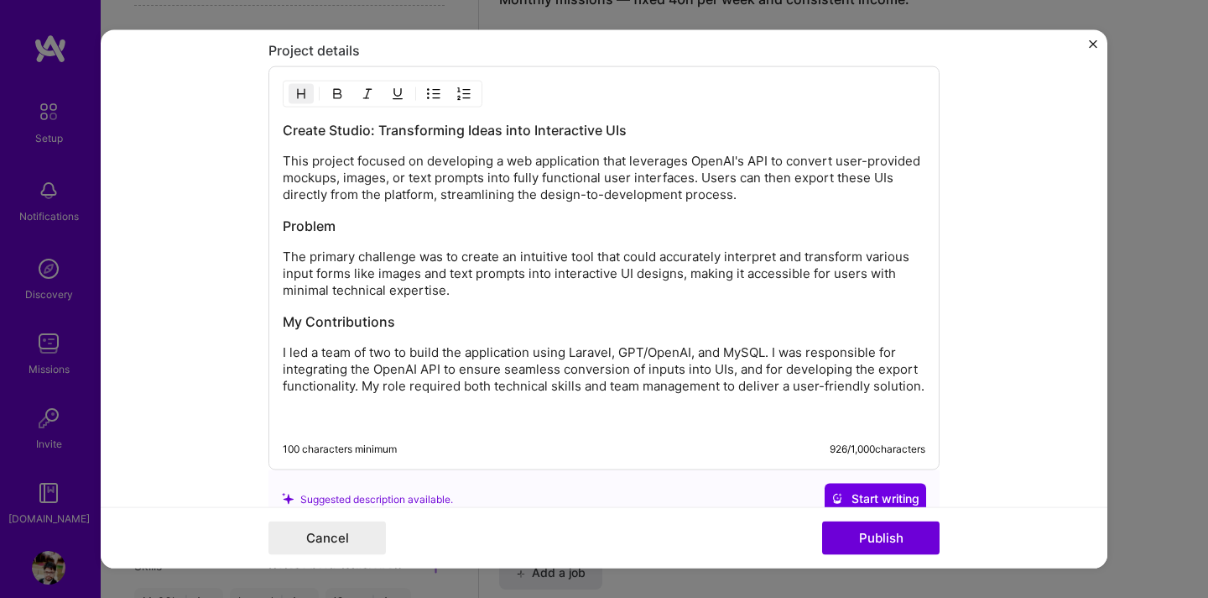
scroll to position [2125, 0]
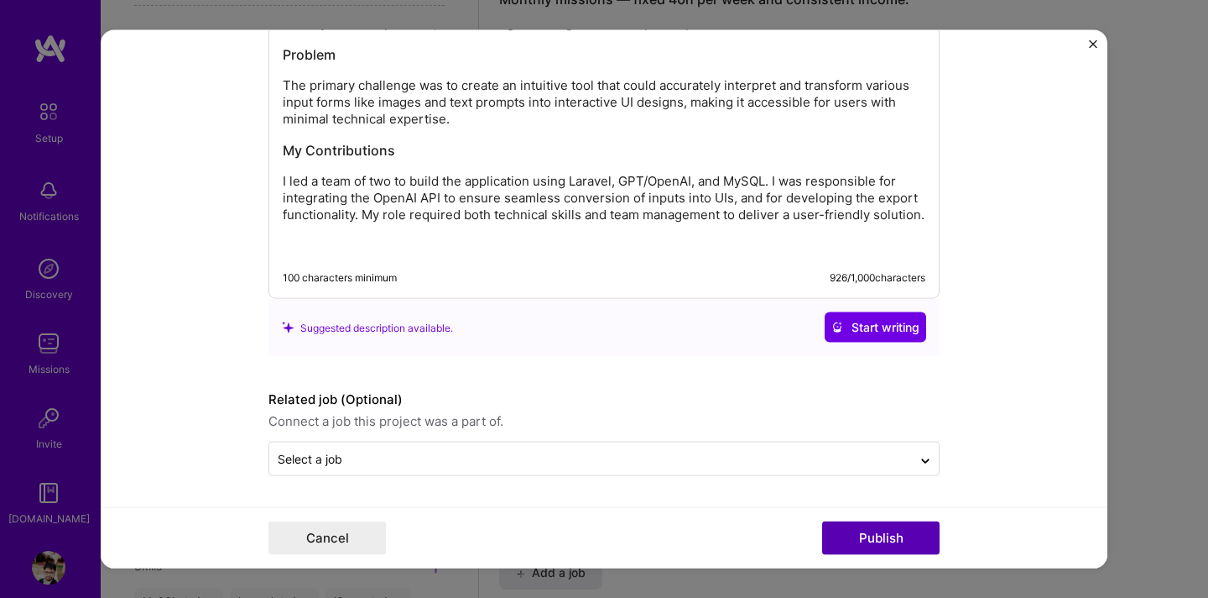
click at [894, 547] on button "Publish" at bounding box center [880, 537] width 117 height 34
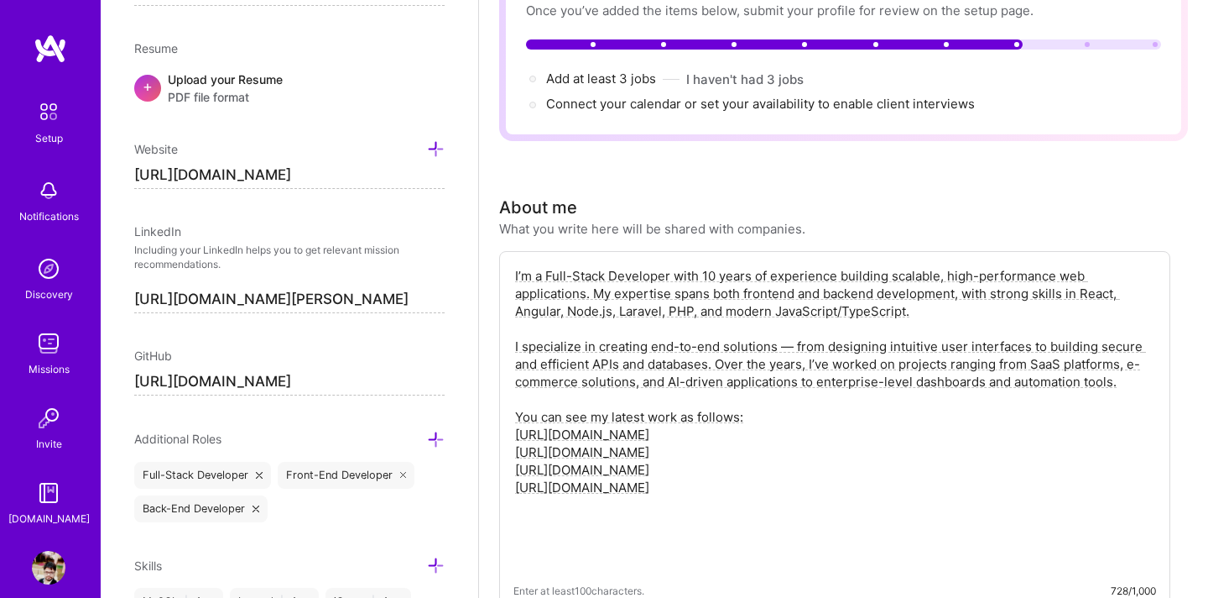
scroll to position [0, 0]
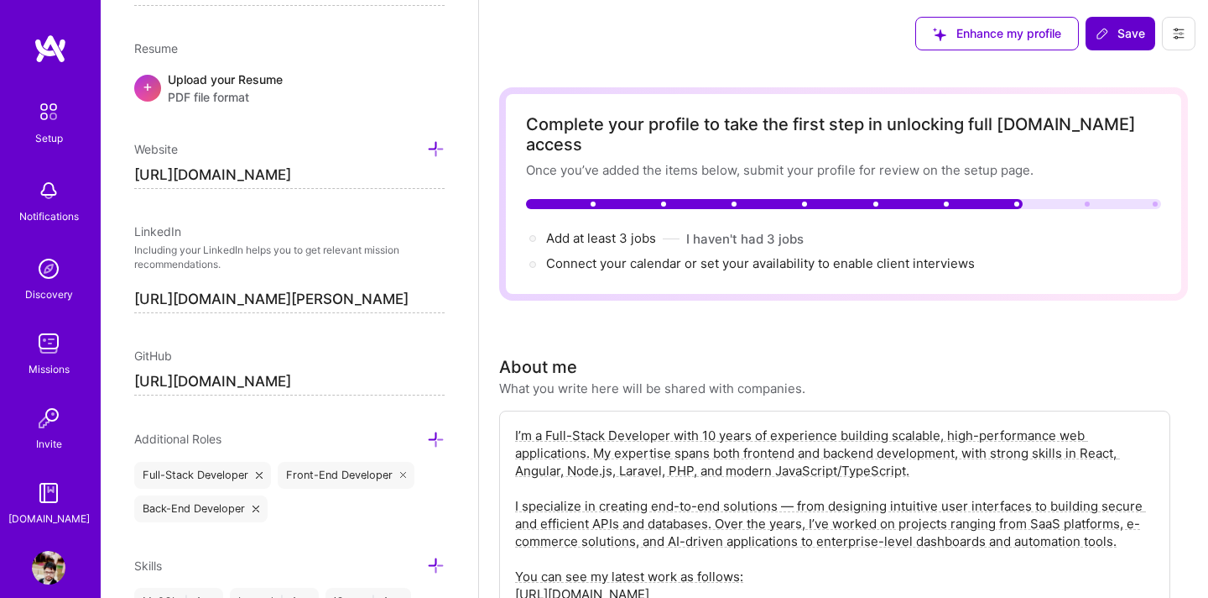
click at [1134, 37] on span "Save" at bounding box center [1121, 33] width 50 height 17
